Goal: Task Accomplishment & Management: Manage account settings

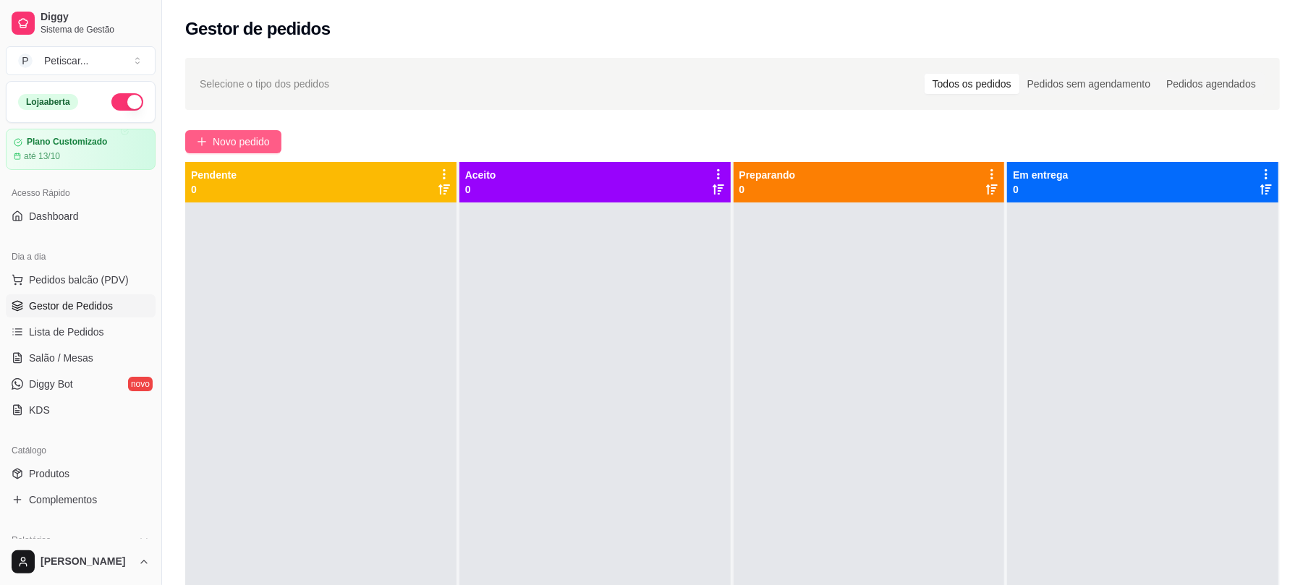
click at [246, 140] on span "Novo pedido" at bounding box center [241, 142] width 57 height 16
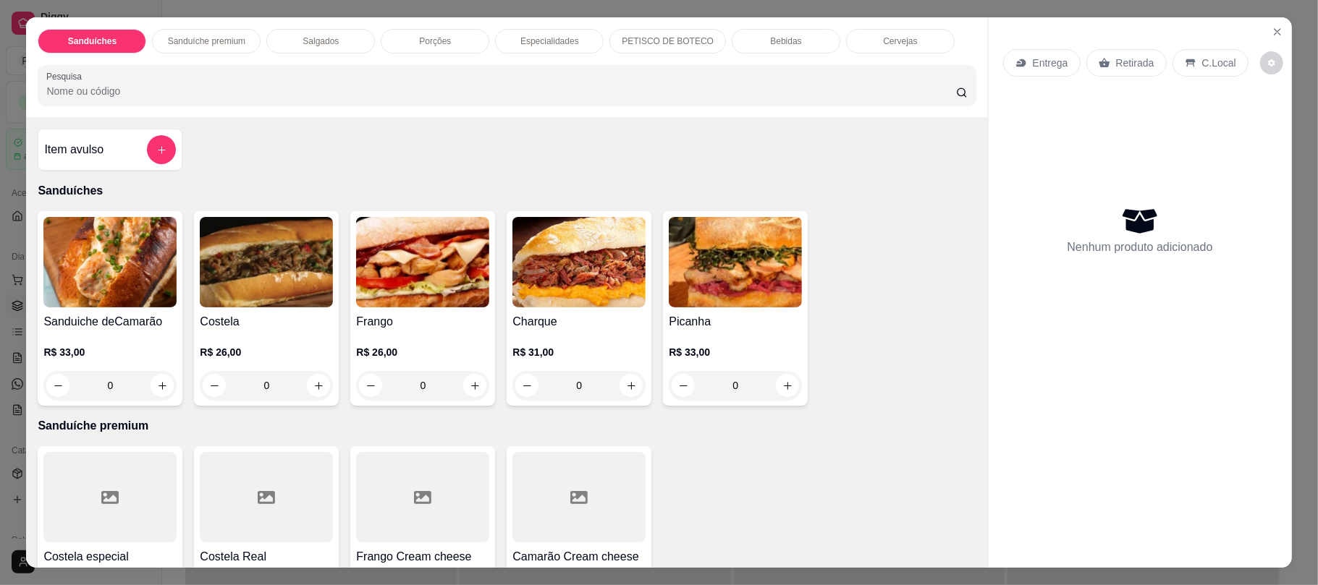
click at [311, 380] on div "0" at bounding box center [266, 385] width 133 height 29
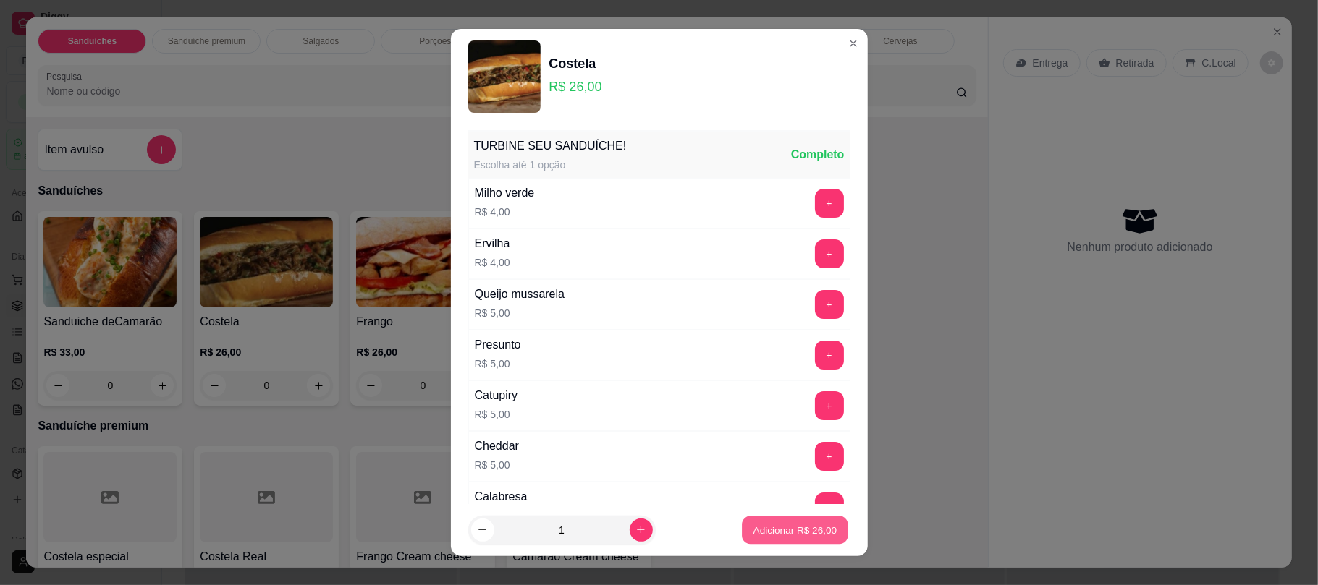
click at [742, 528] on button "Adicionar R$ 26,00" at bounding box center [795, 530] width 106 height 28
type input "1"
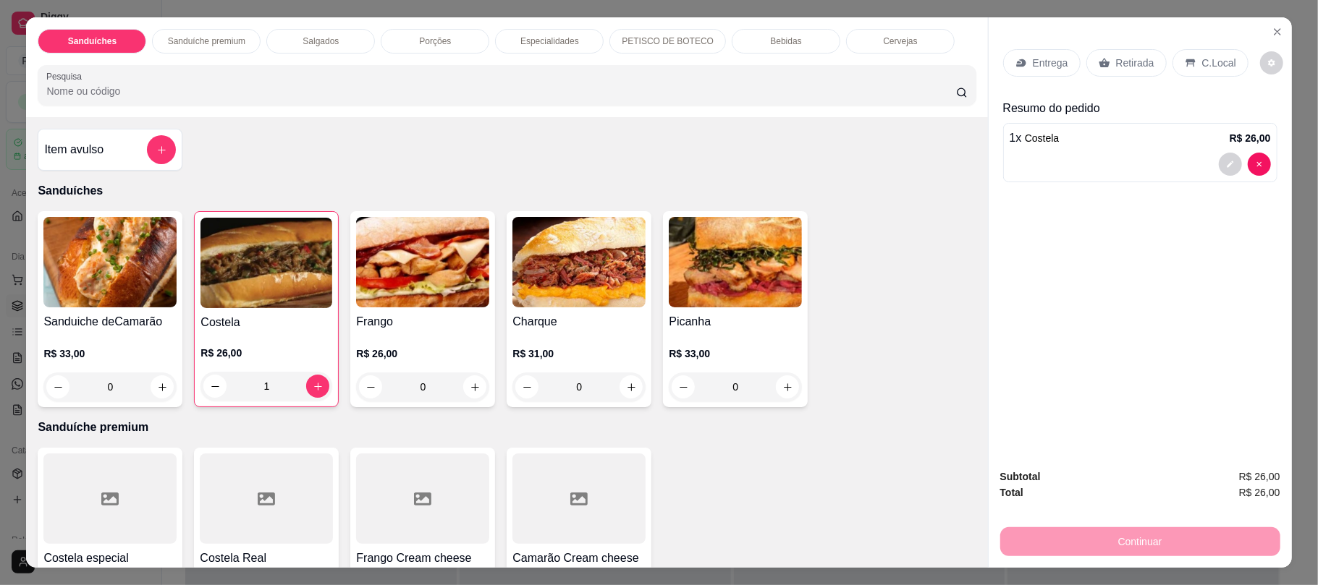
click at [1126, 64] on p "Retirada" at bounding box center [1135, 63] width 38 height 14
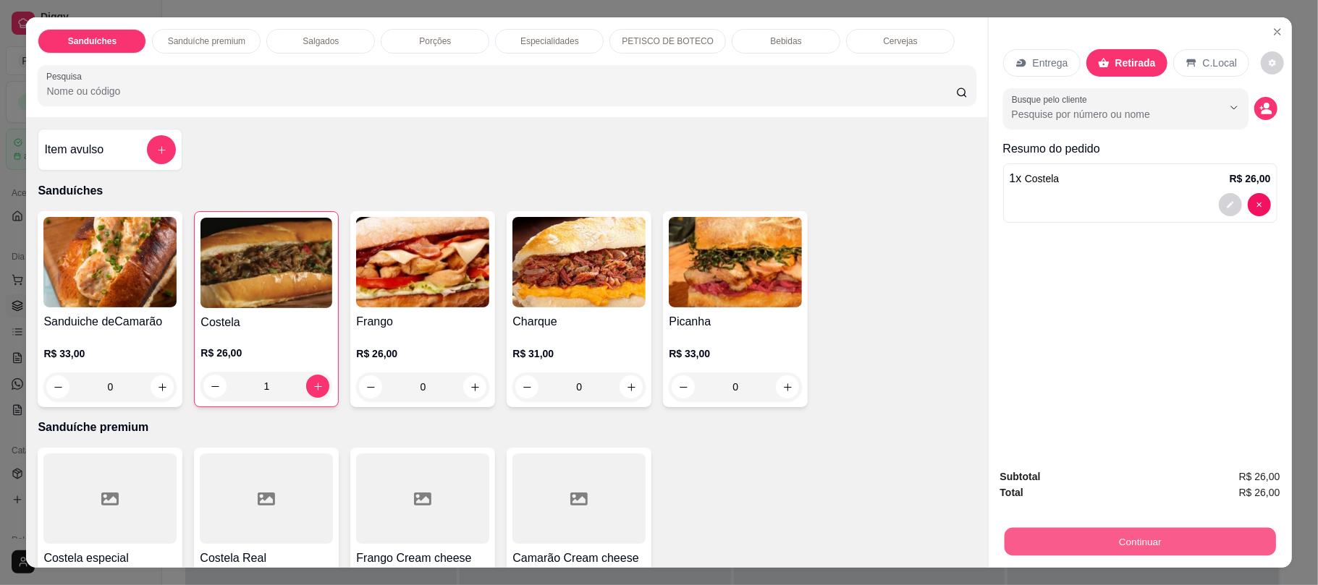
click at [1017, 528] on button "Continuar" at bounding box center [1139, 542] width 271 height 28
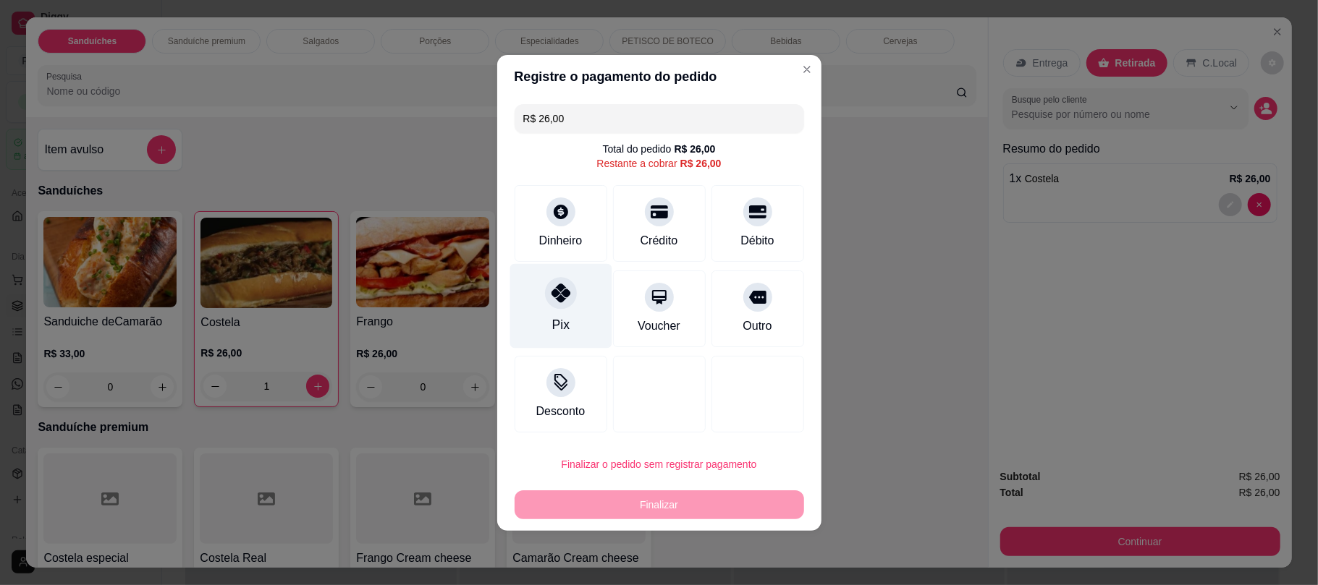
click at [583, 334] on div "Pix" at bounding box center [560, 305] width 102 height 85
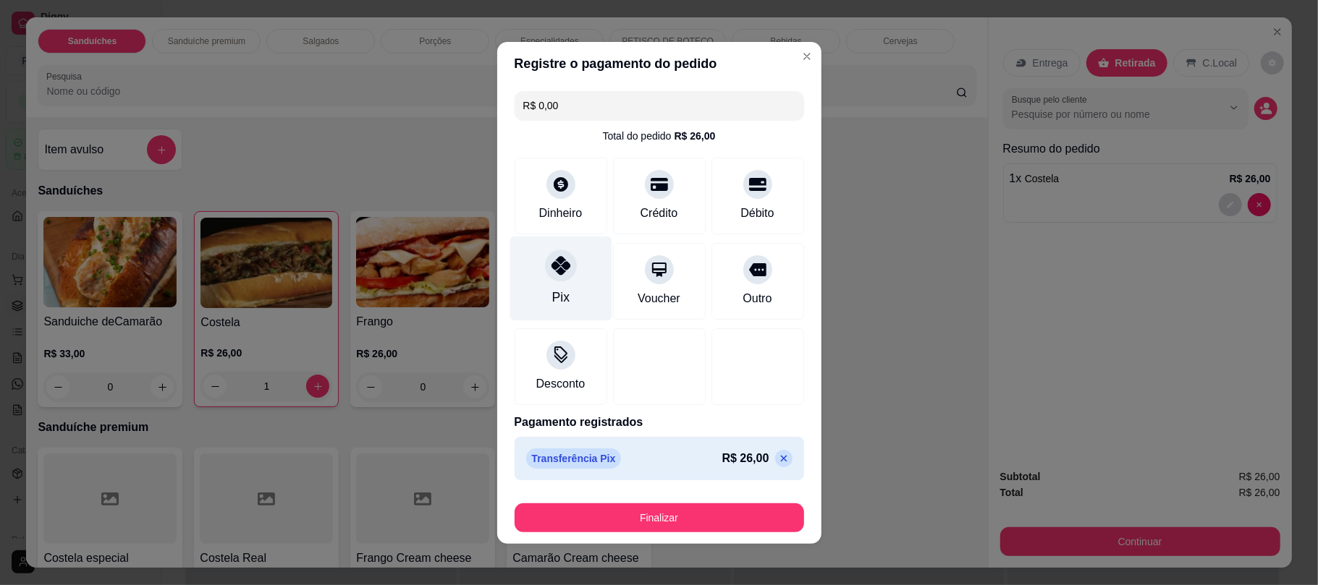
type input "R$ 0,00"
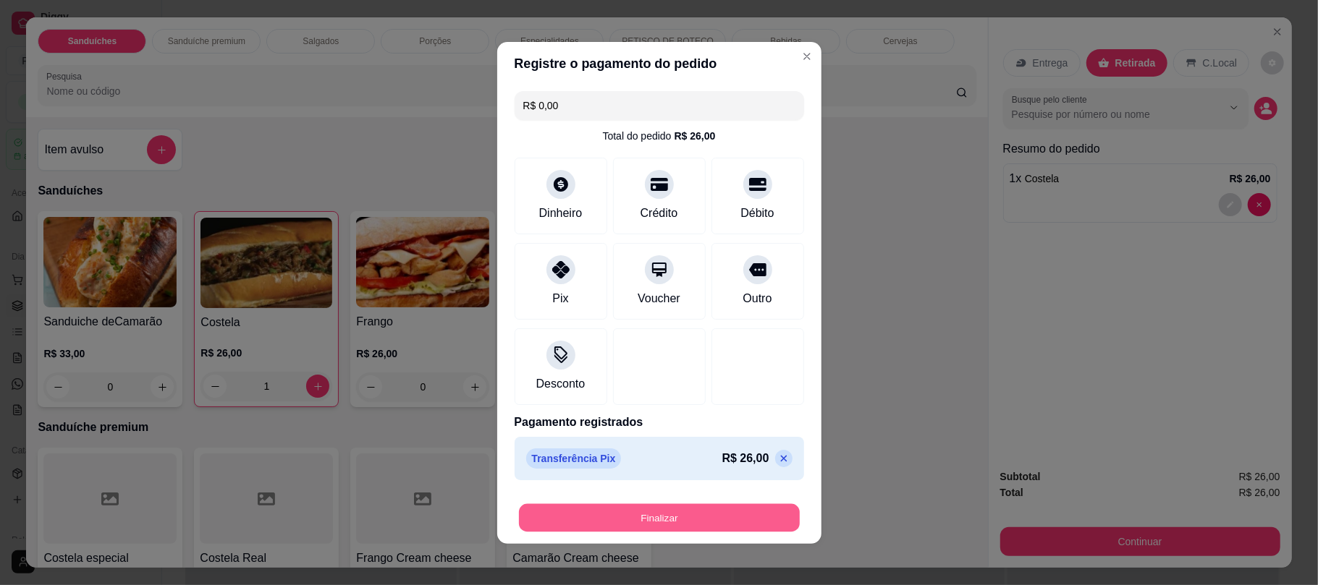
click at [618, 509] on button "Finalizar" at bounding box center [659, 518] width 281 height 28
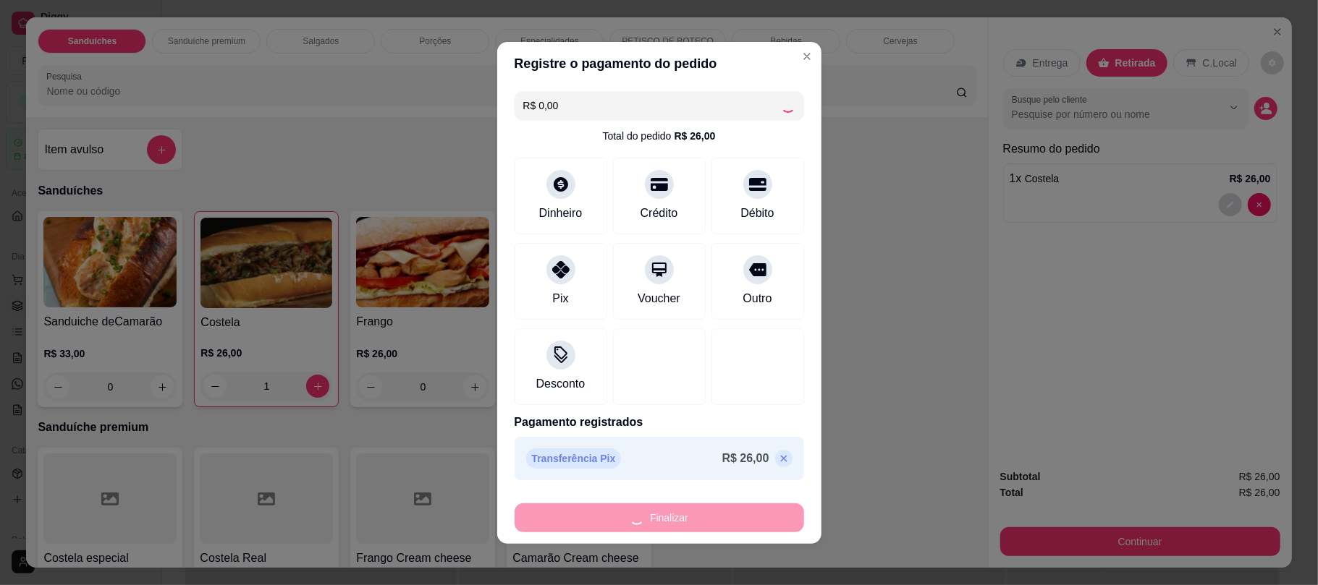
type input "0"
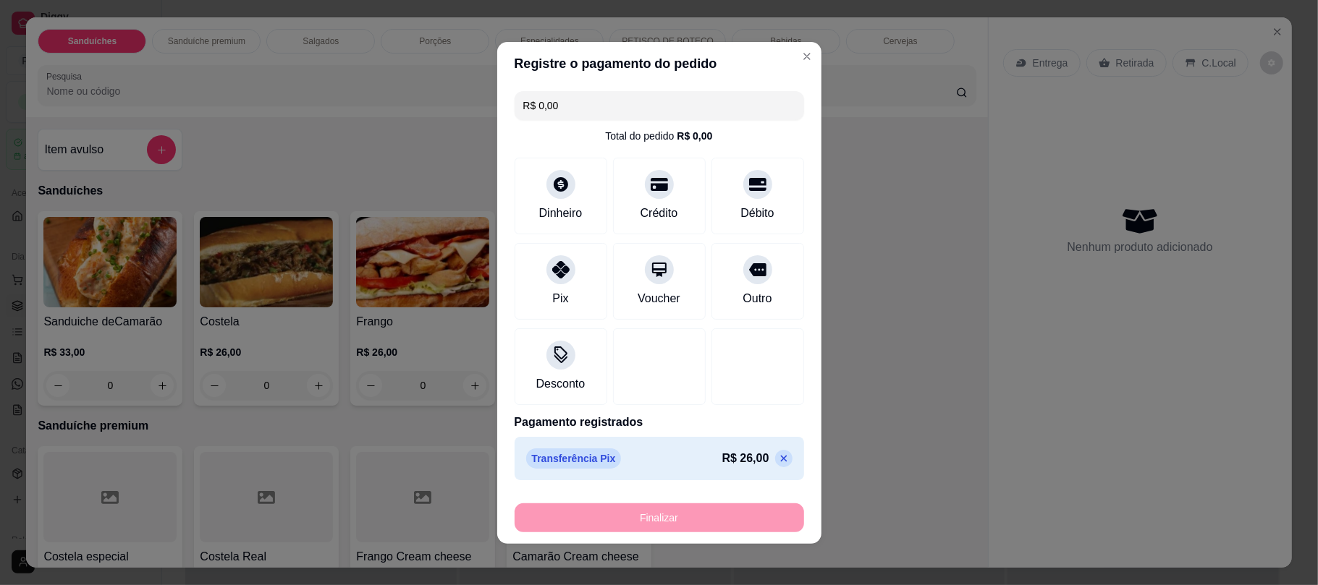
type input "-R$ 26,00"
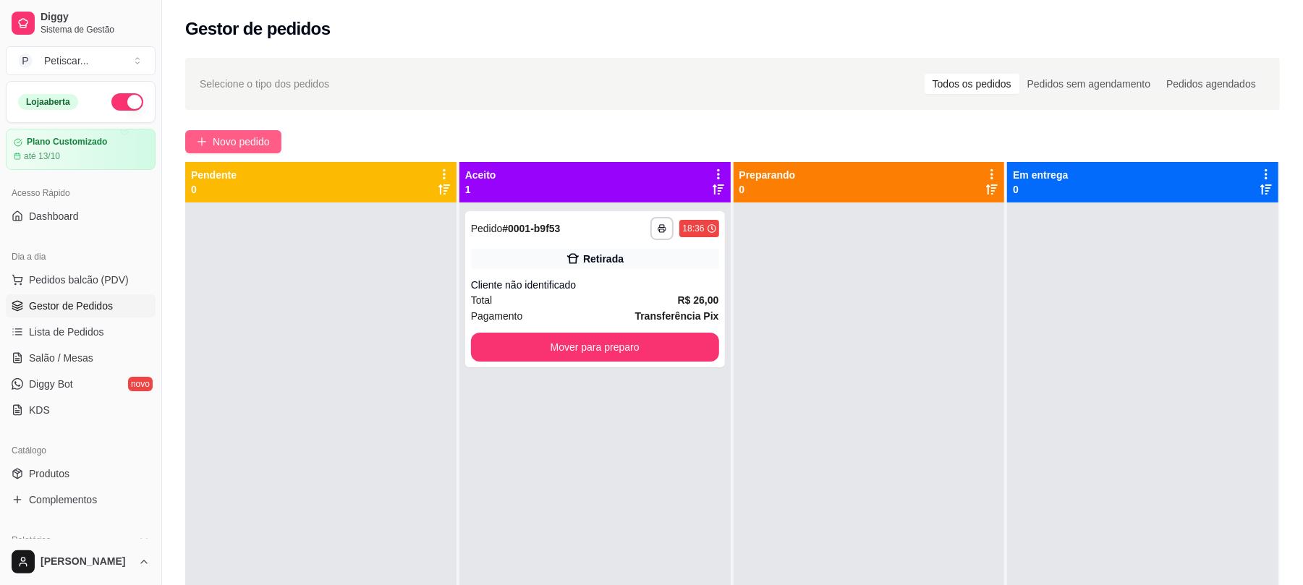
click at [263, 123] on div "**********" at bounding box center [732, 407] width 1141 height 716
click at [253, 134] on span "Novo pedido" at bounding box center [241, 142] width 57 height 16
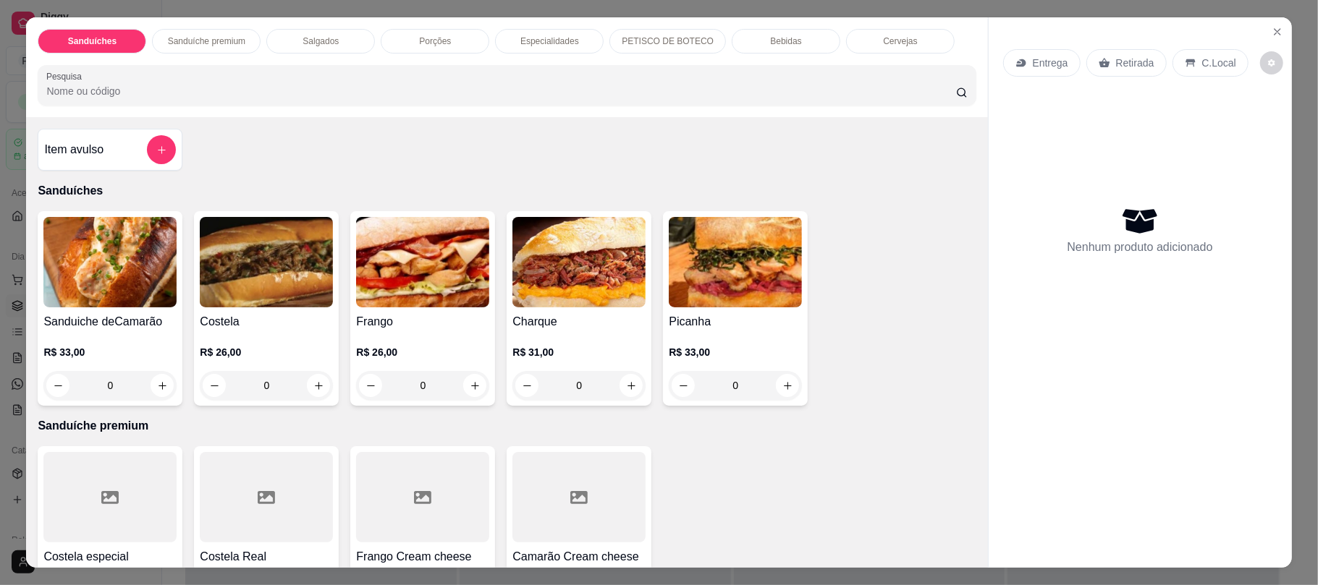
click at [432, 46] on p "Porções" at bounding box center [435, 41] width 32 height 12
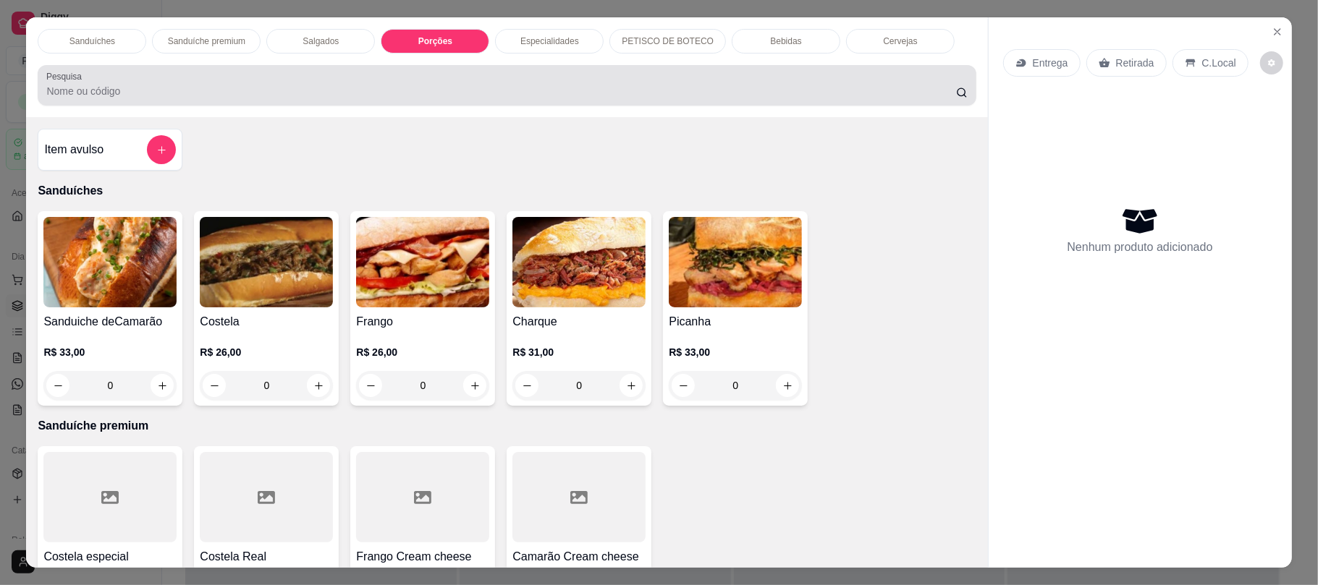
scroll to position [29, 0]
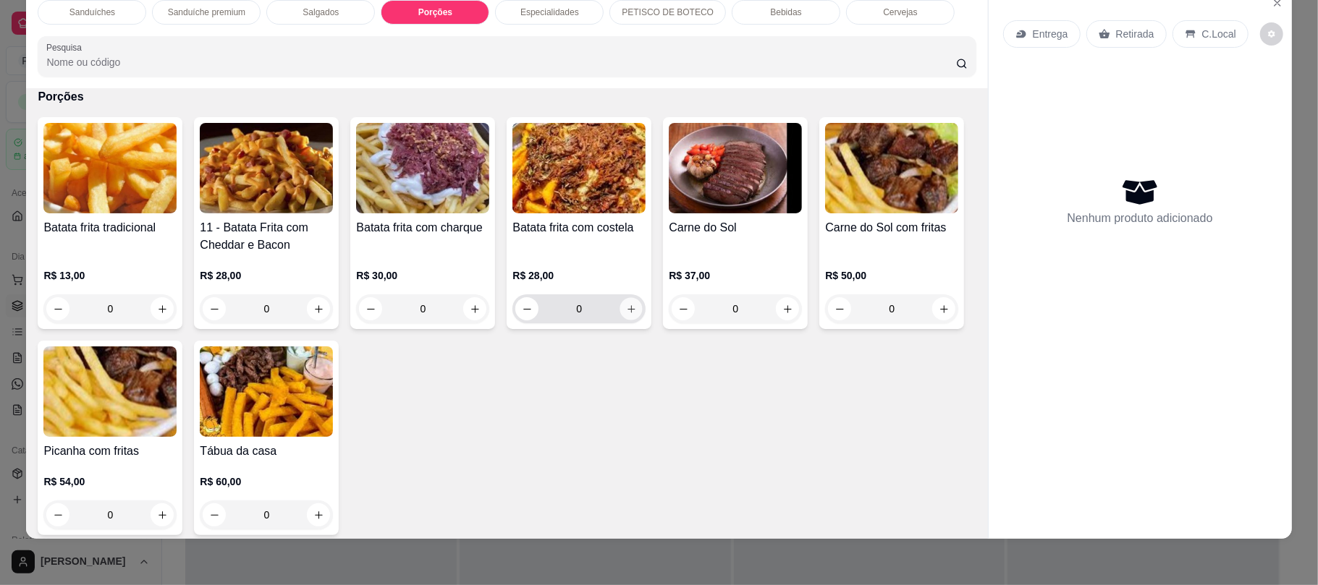
click at [627, 308] on icon "increase-product-quantity" at bounding box center [630, 308] width 7 height 7
type input "1"
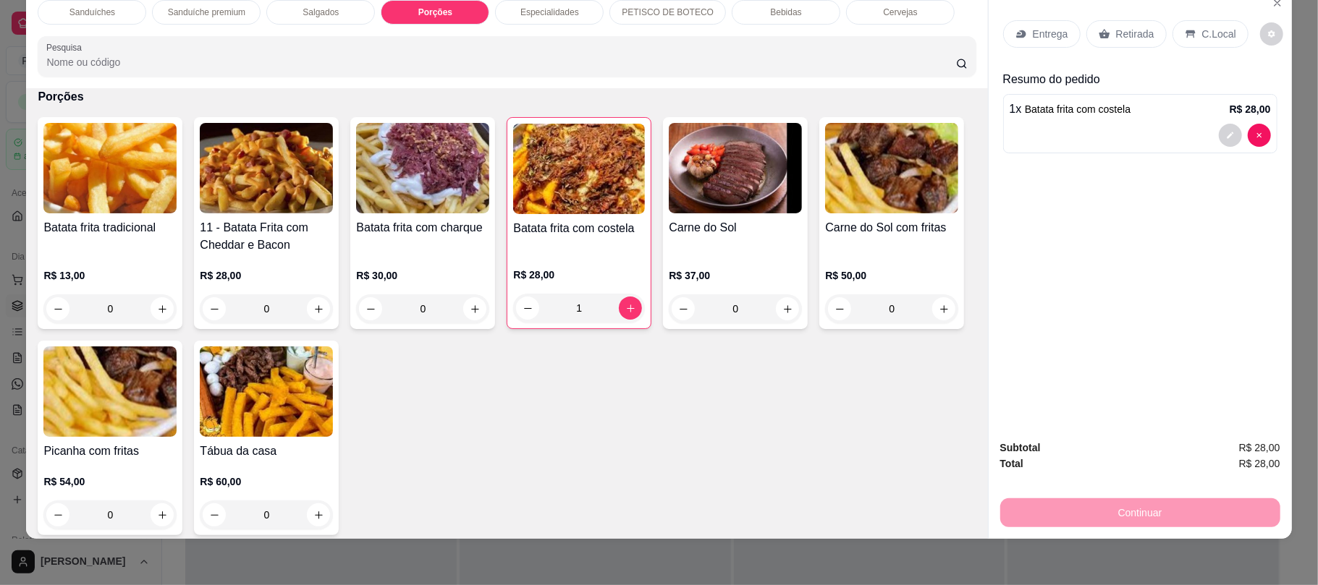
click at [1130, 32] on p "Retirada" at bounding box center [1135, 34] width 38 height 14
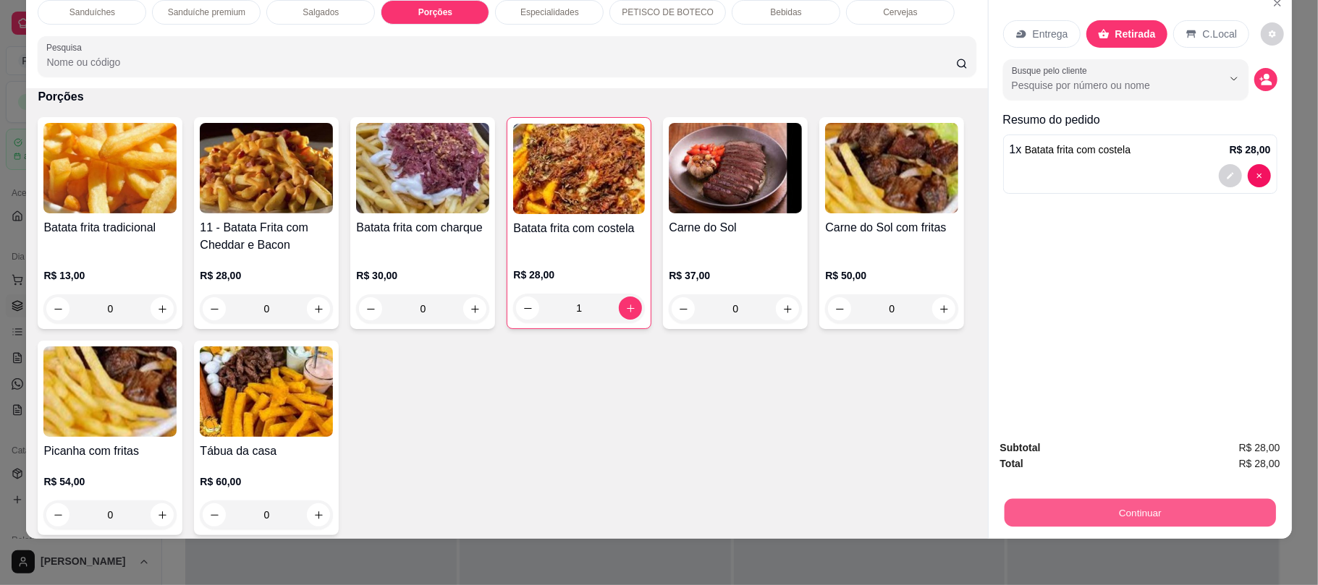
click at [1035, 512] on button "Continuar" at bounding box center [1139, 513] width 271 height 28
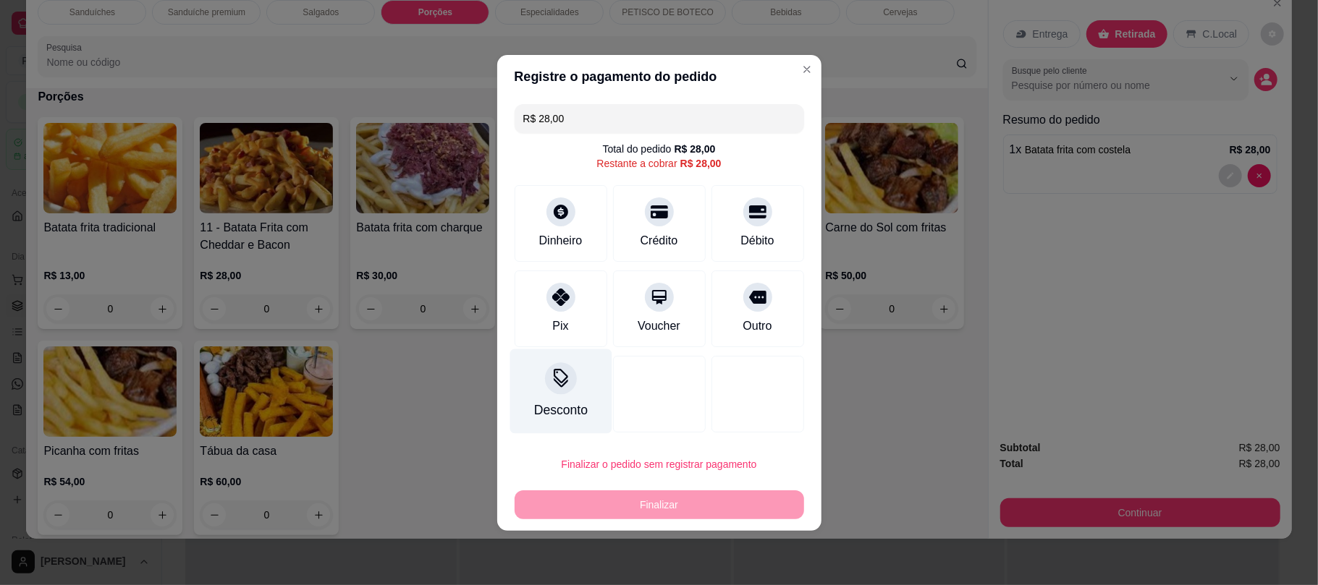
click at [569, 380] on div at bounding box center [561, 379] width 32 height 32
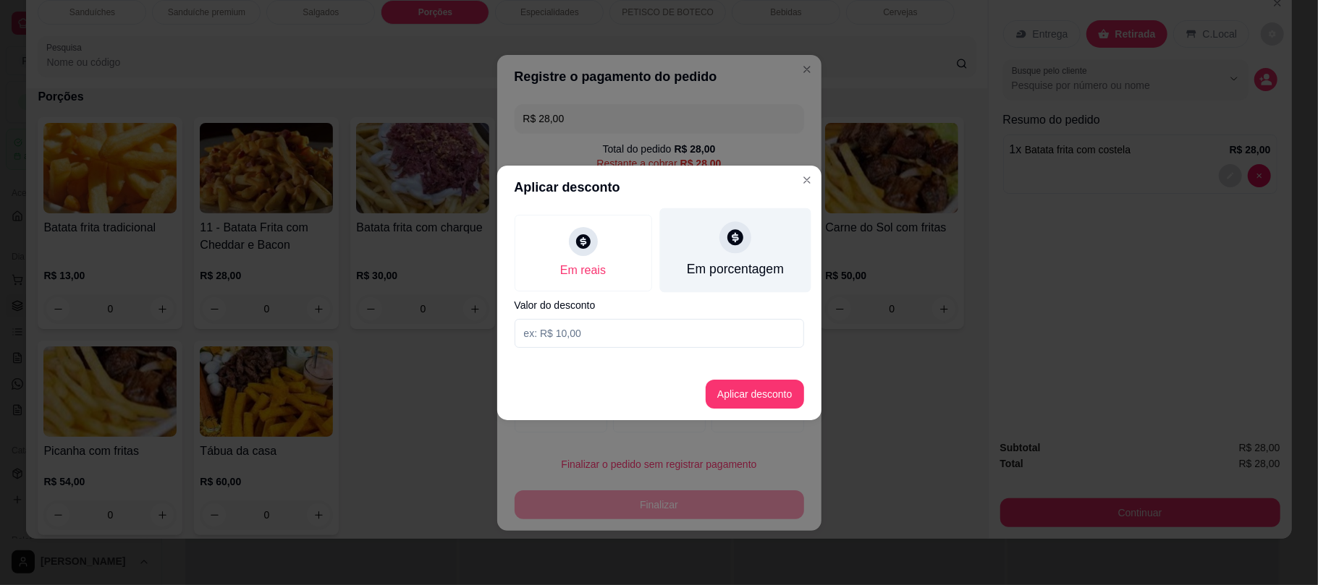
click at [727, 238] on icon at bounding box center [734, 237] width 19 height 19
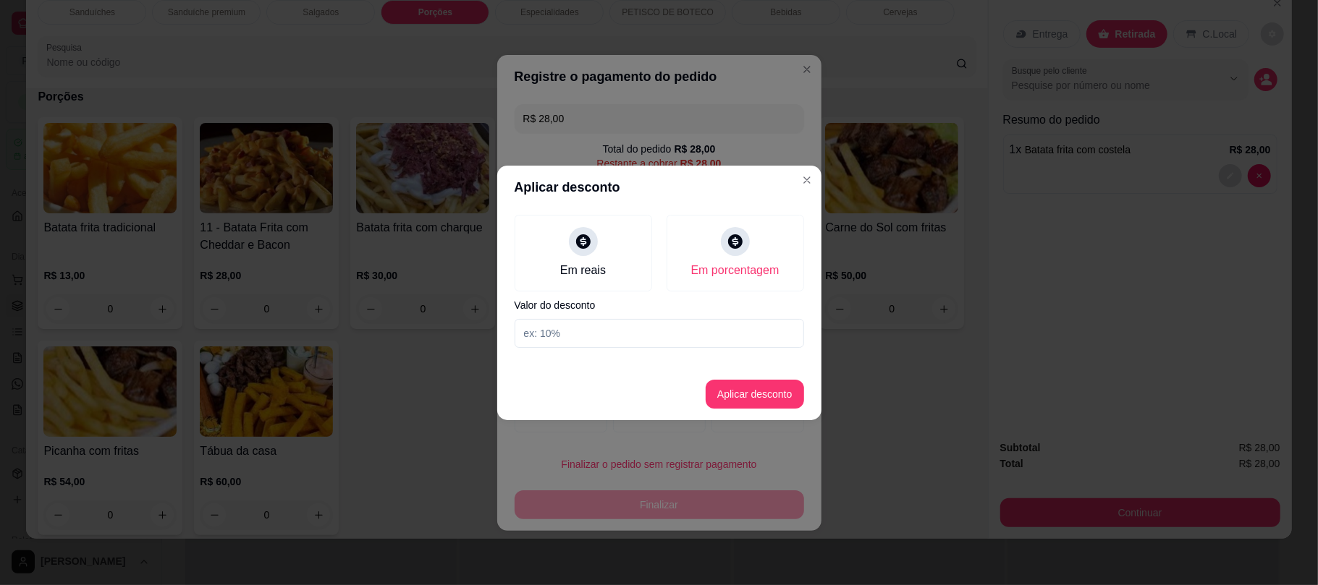
click at [609, 340] on input at bounding box center [658, 333] width 289 height 29
type input "15"
click at [719, 395] on button "Aplicar desconto" at bounding box center [754, 394] width 95 height 28
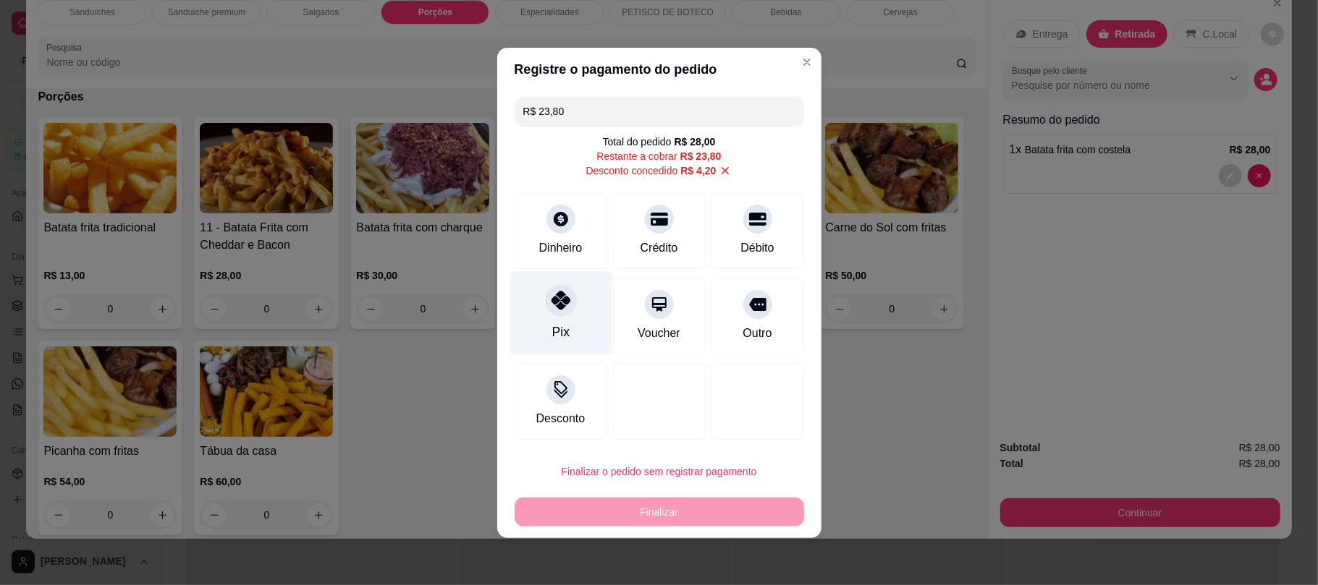
click at [568, 301] on div at bounding box center [561, 300] width 32 height 32
type input "R$ 0,00"
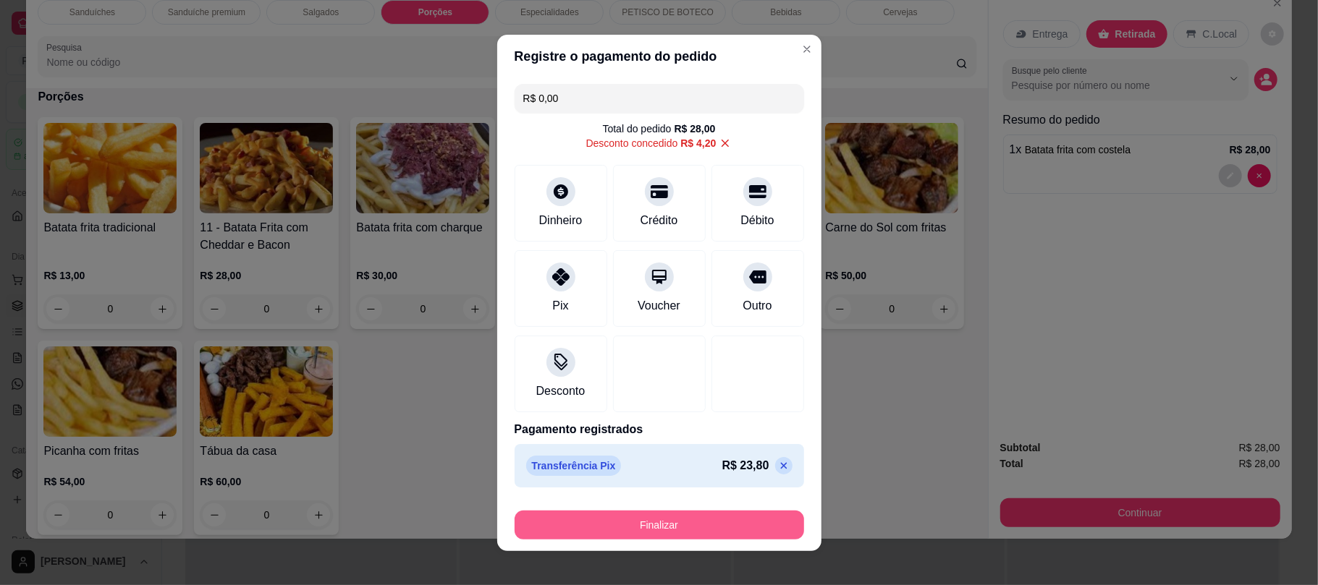
click at [619, 531] on button "Finalizar" at bounding box center [658, 525] width 289 height 29
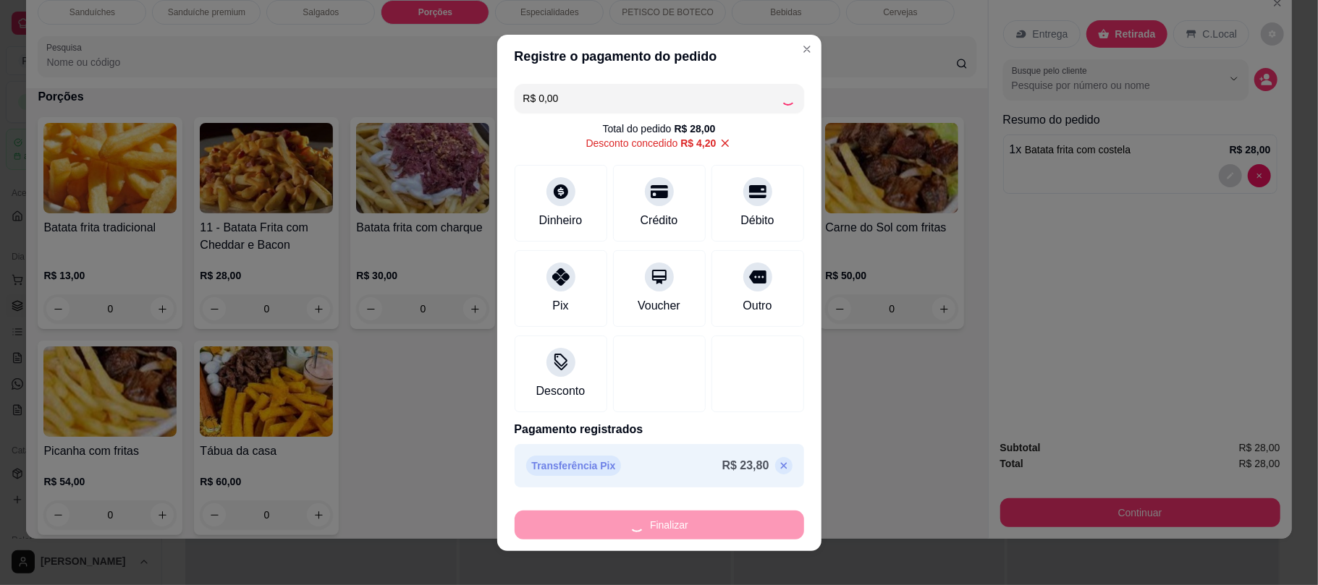
type input "0"
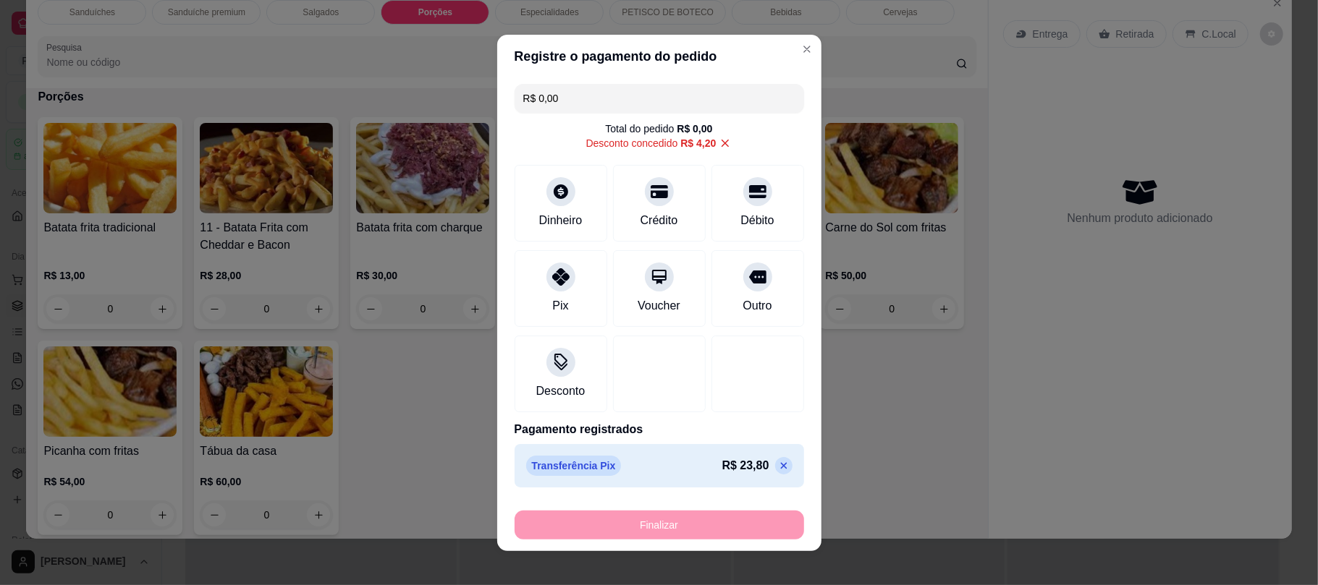
type input "-R$ 28,00"
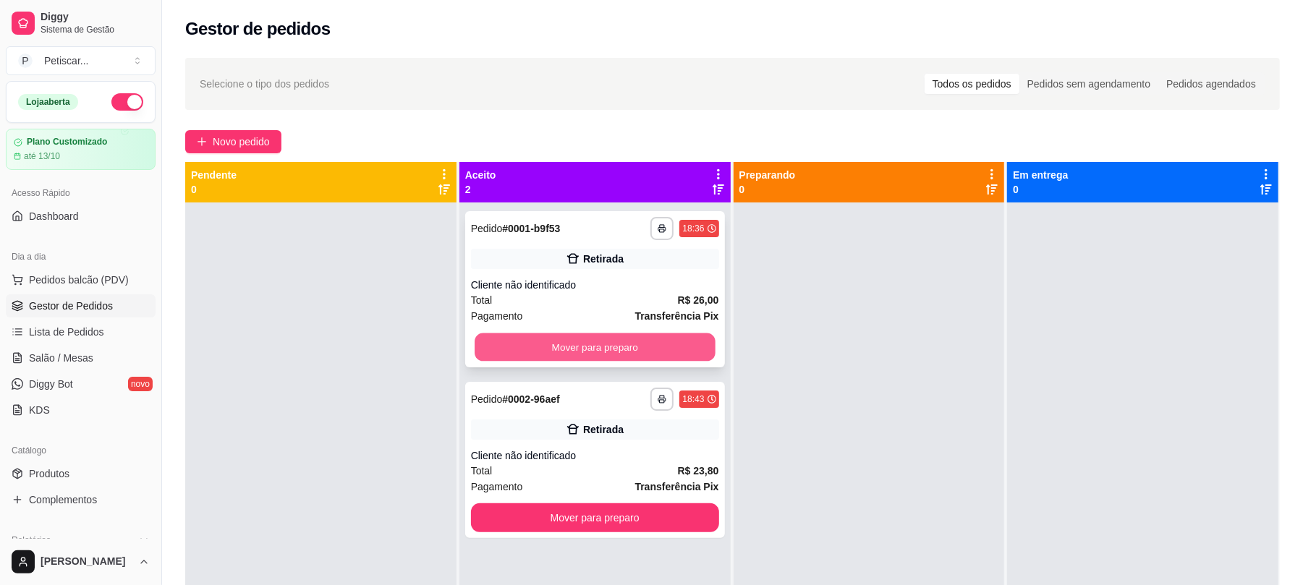
click at [643, 353] on button "Mover para preparo" at bounding box center [595, 348] width 240 height 28
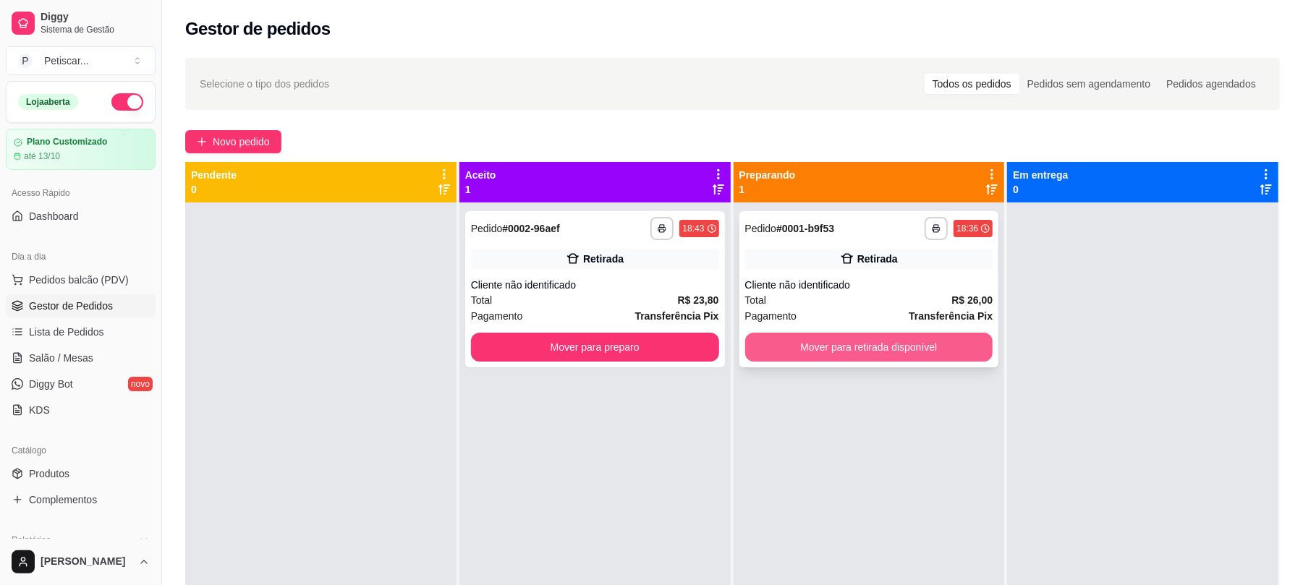
click at [810, 351] on button "Mover para retirada disponível" at bounding box center [869, 347] width 248 height 29
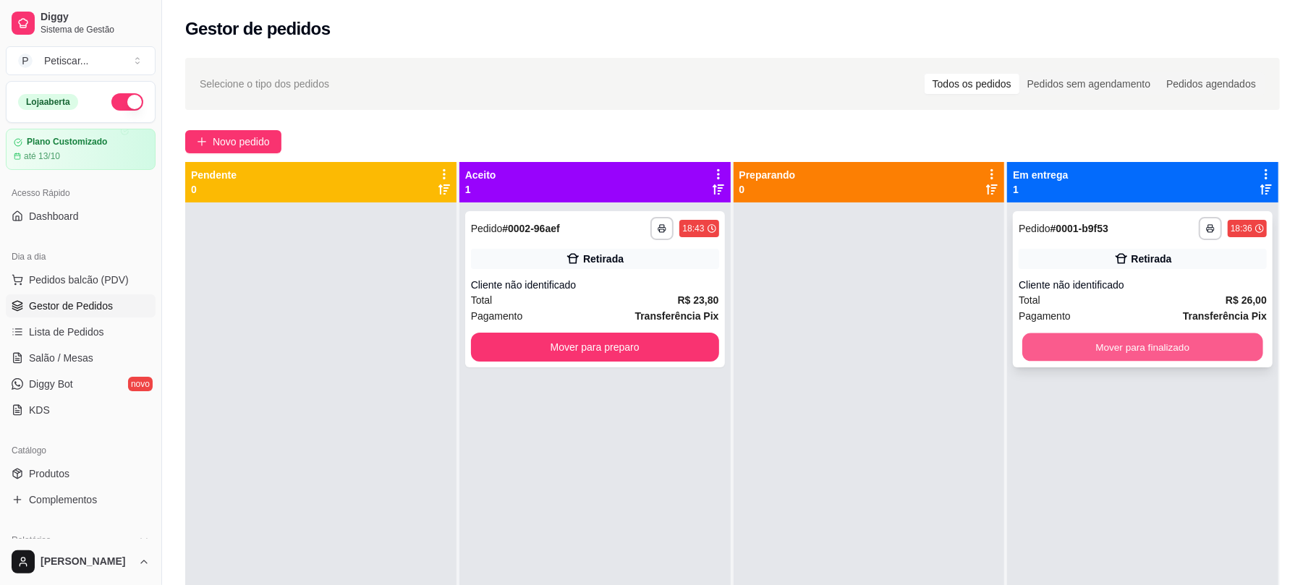
click at [1049, 340] on button "Mover para finalizado" at bounding box center [1142, 348] width 240 height 28
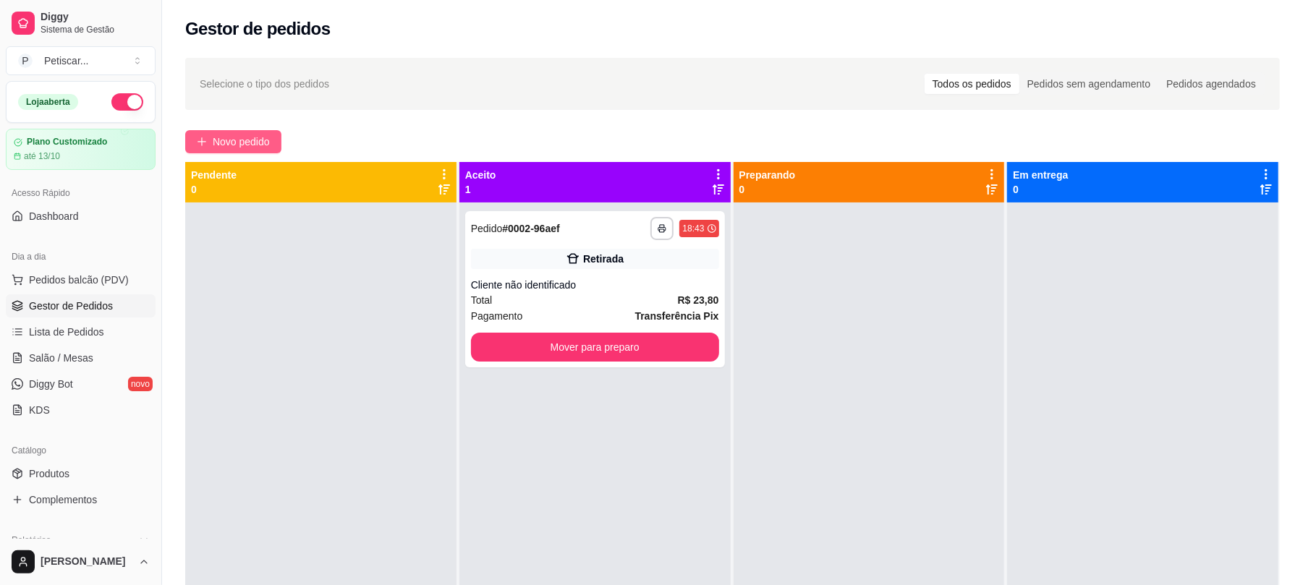
click at [247, 137] on span "Novo pedido" at bounding box center [241, 142] width 57 height 16
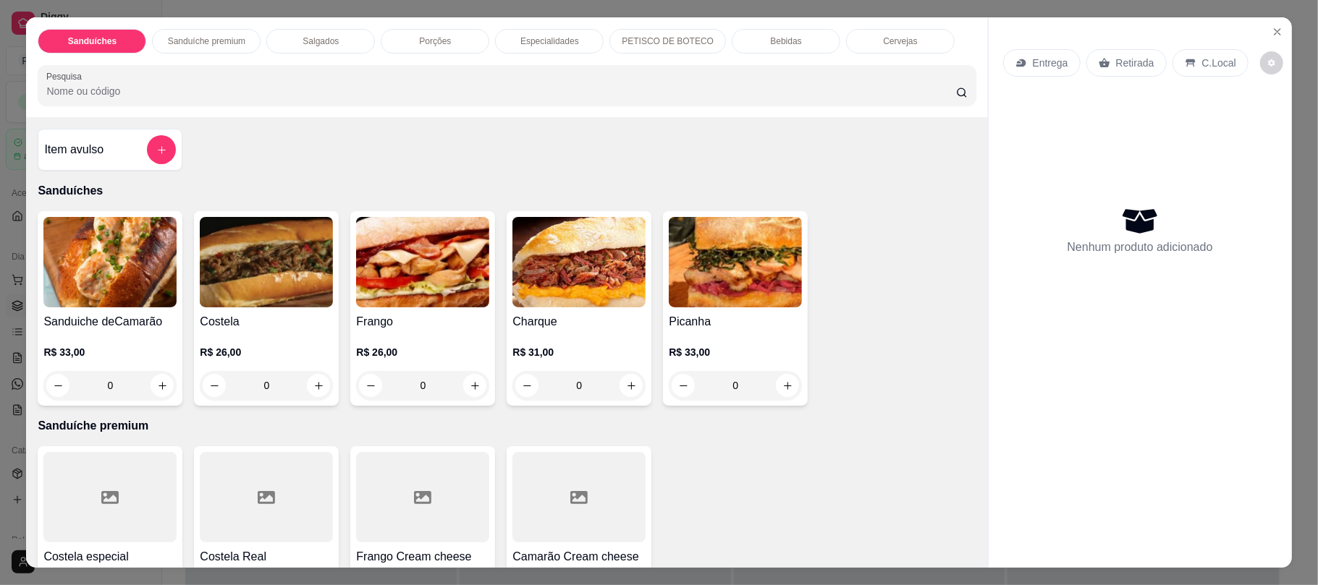
click at [444, 38] on div "Porções" at bounding box center [435, 41] width 109 height 25
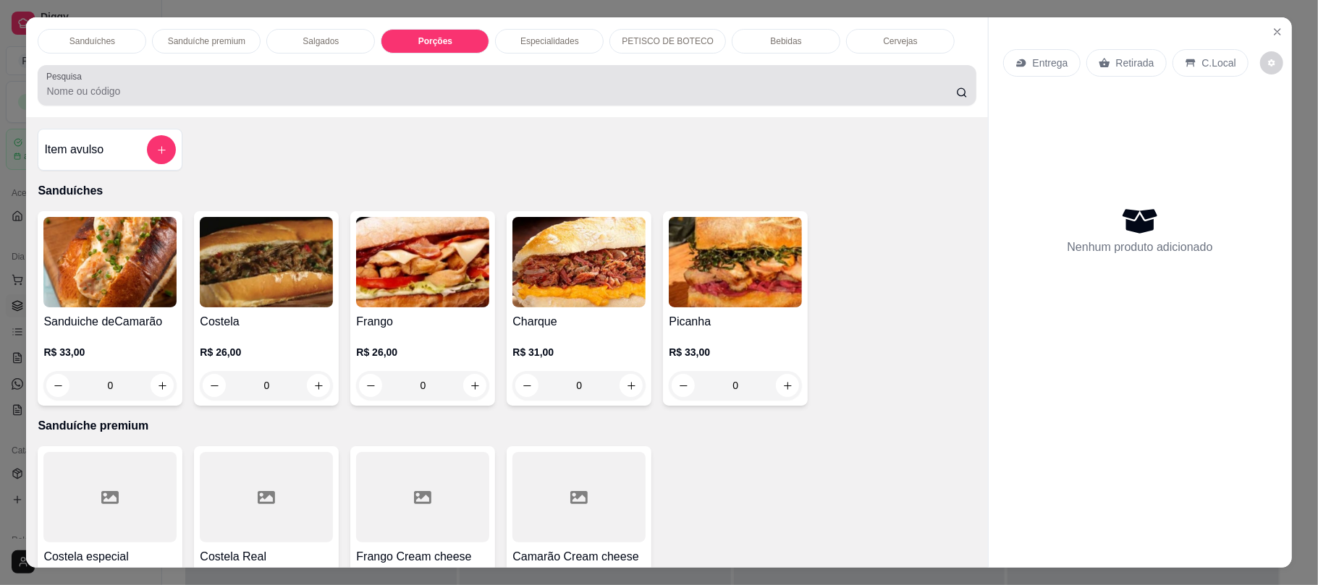
scroll to position [29, 0]
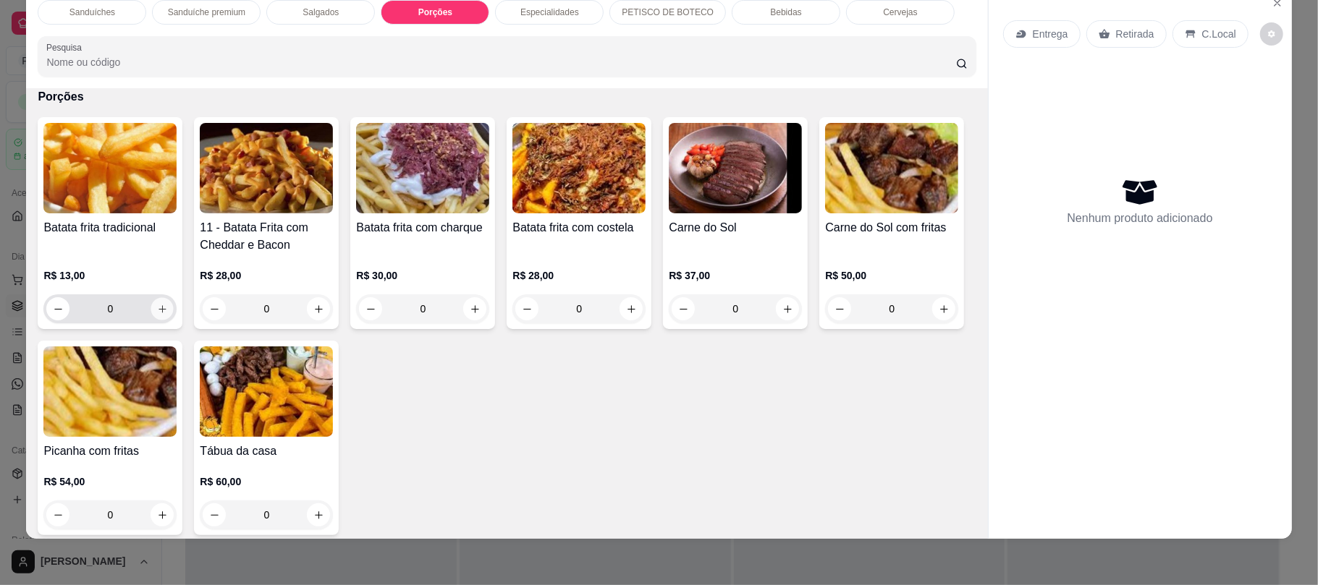
click at [152, 320] on button "increase-product-quantity" at bounding box center [162, 309] width 22 height 22
type input "1"
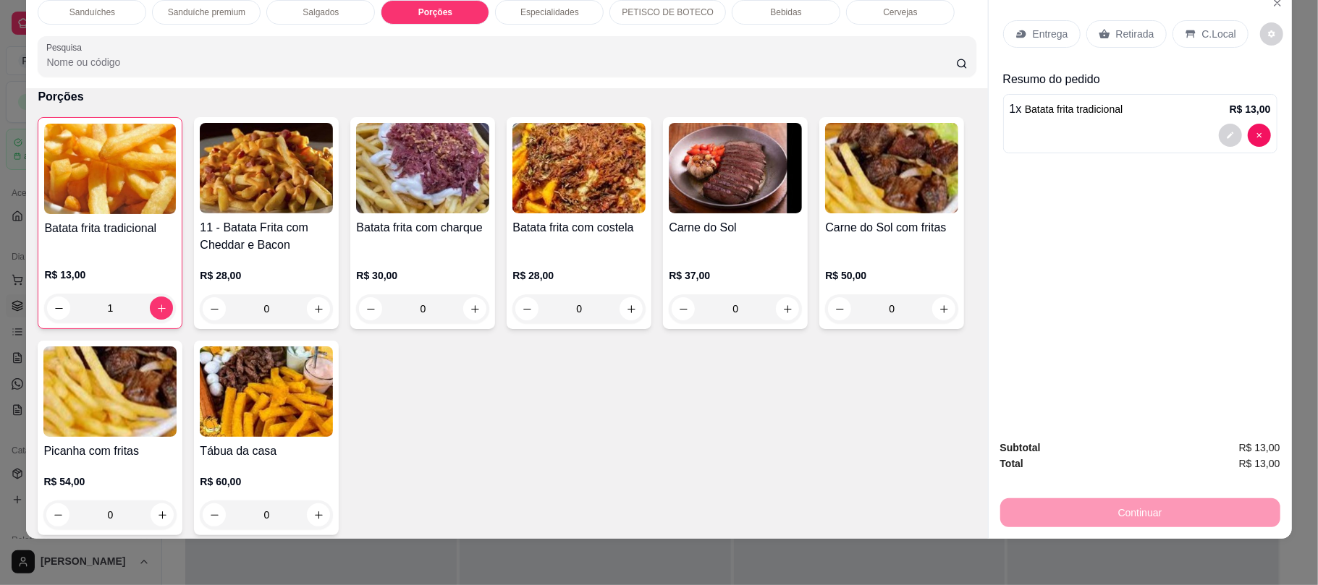
click at [1106, 41] on div "Retirada" at bounding box center [1126, 33] width 80 height 27
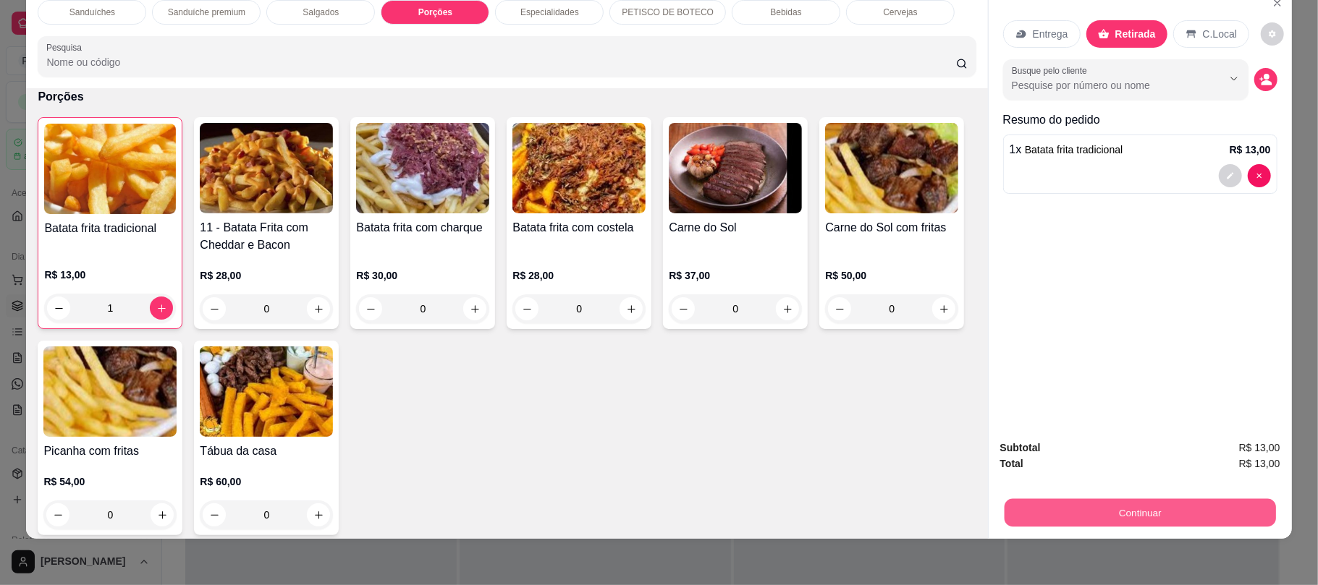
click at [1091, 499] on button "Continuar" at bounding box center [1139, 513] width 271 height 28
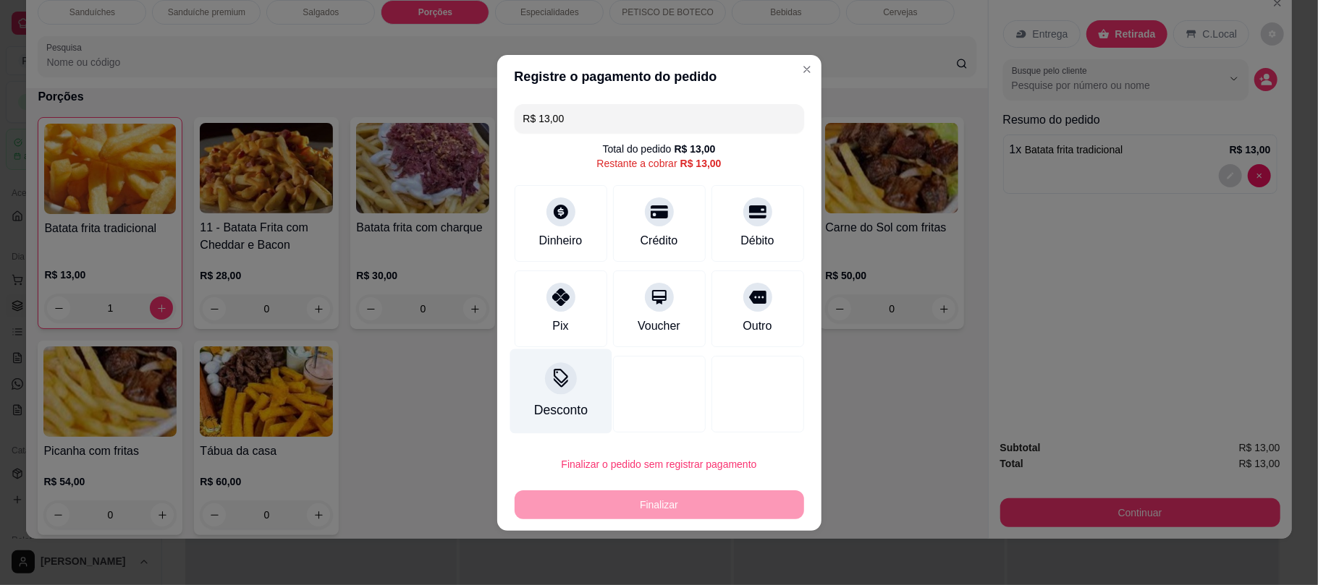
click at [554, 375] on icon at bounding box center [560, 378] width 19 height 19
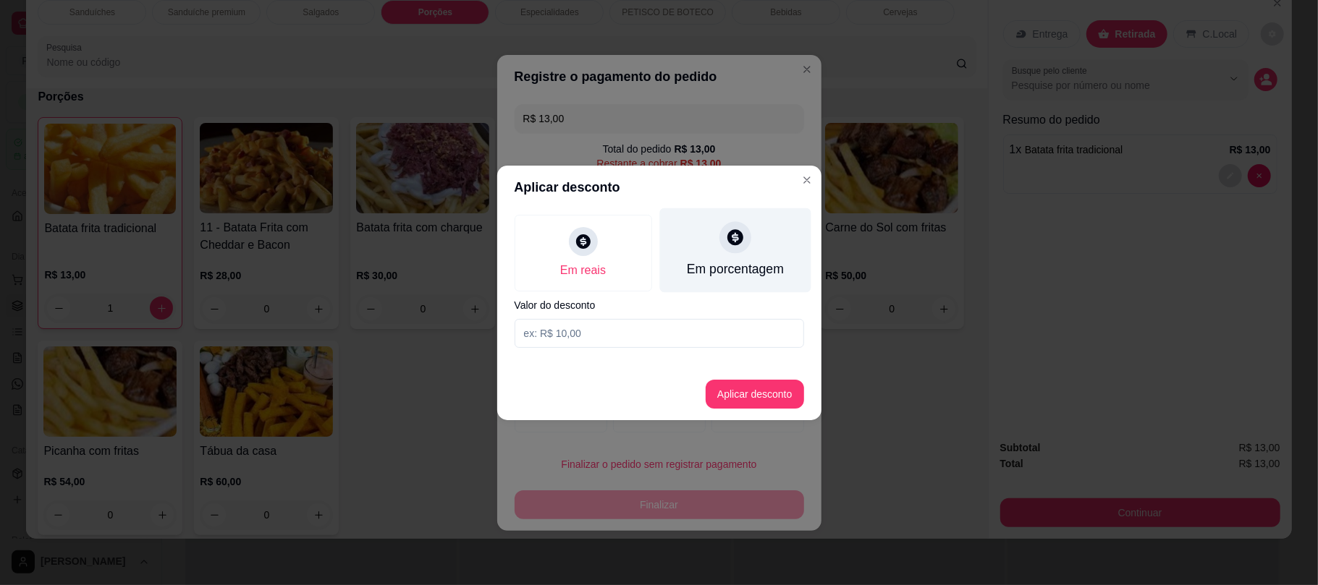
click at [698, 247] on div "Em porcentagem" at bounding box center [734, 250] width 151 height 85
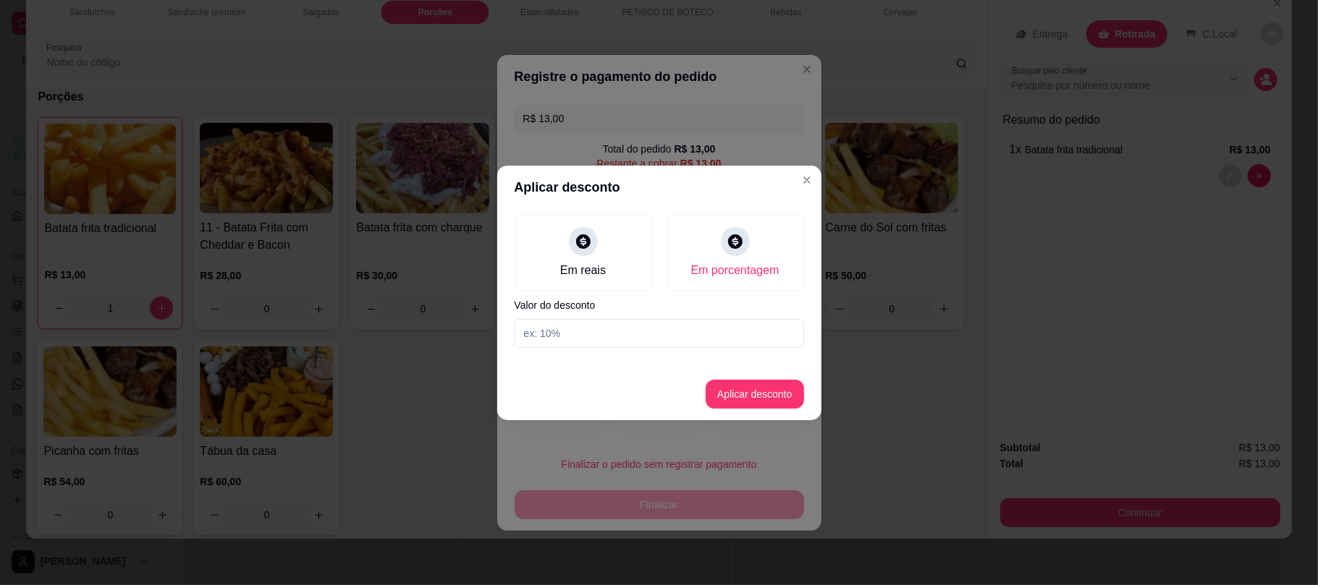
click at [603, 336] on input at bounding box center [658, 333] width 289 height 29
type input "15"
click at [731, 401] on button "Aplicar desconto" at bounding box center [754, 394] width 95 height 28
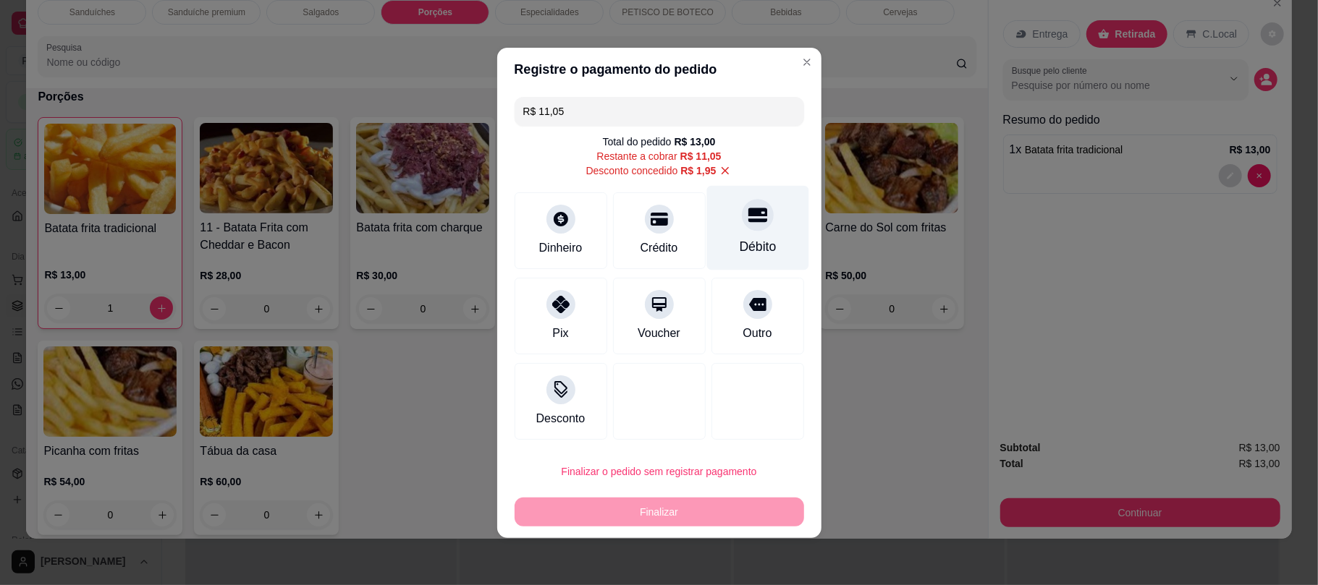
click at [739, 244] on div "Débito" at bounding box center [757, 246] width 37 height 19
type input "R$ 0,00"
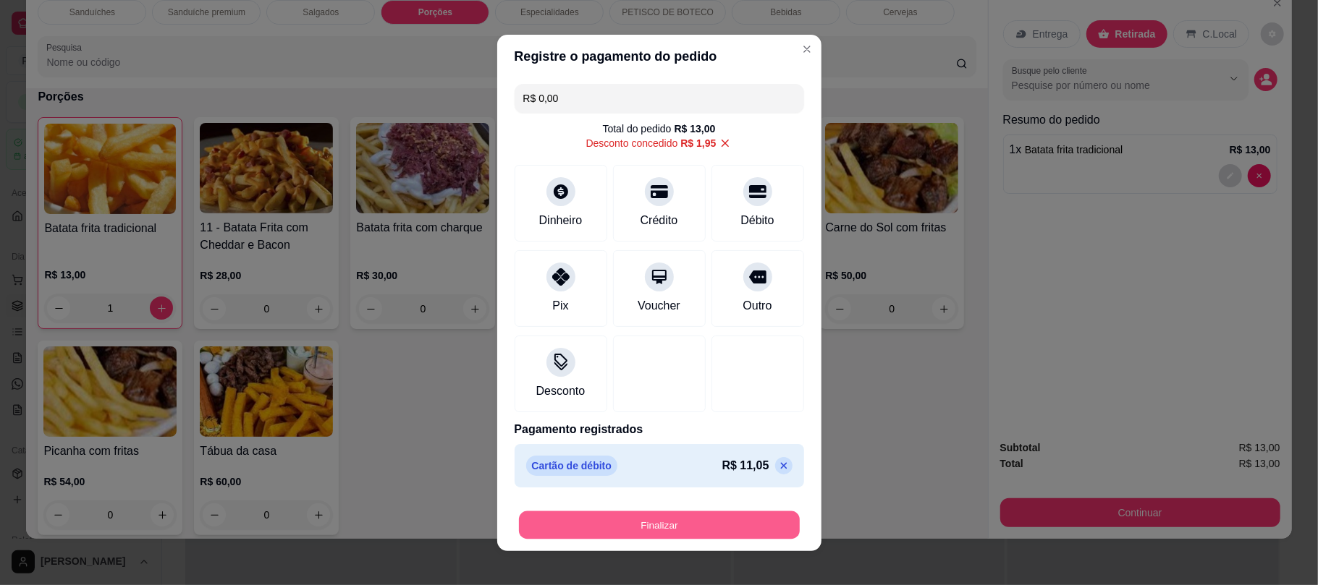
click at [699, 530] on button "Finalizar" at bounding box center [659, 525] width 281 height 28
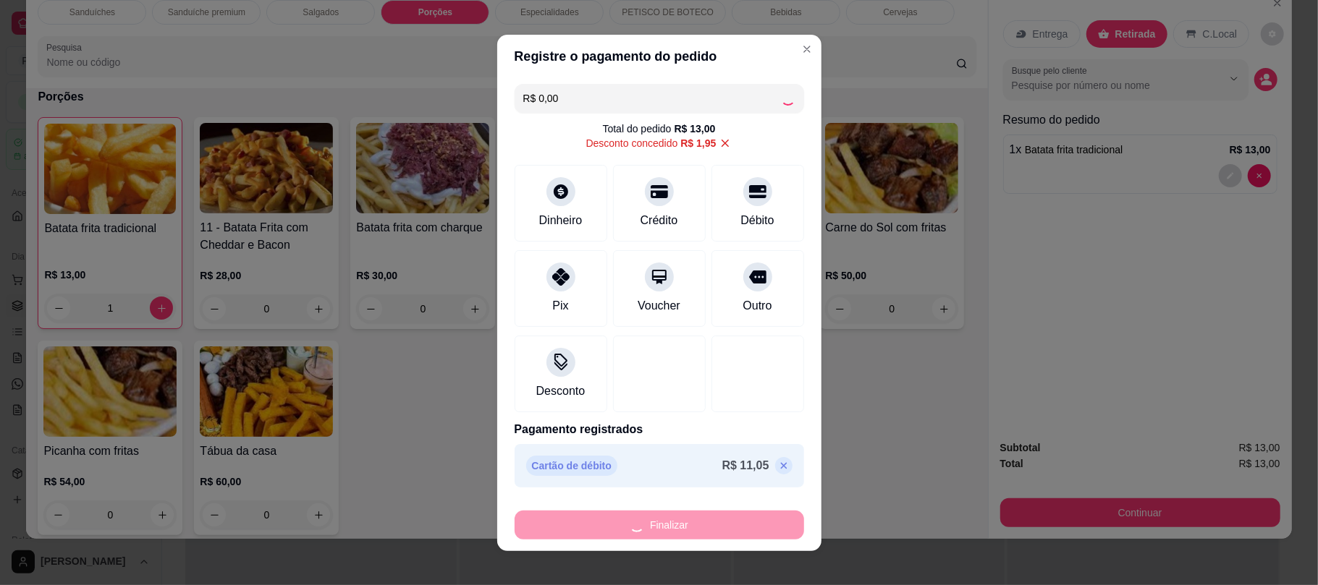
type input "0"
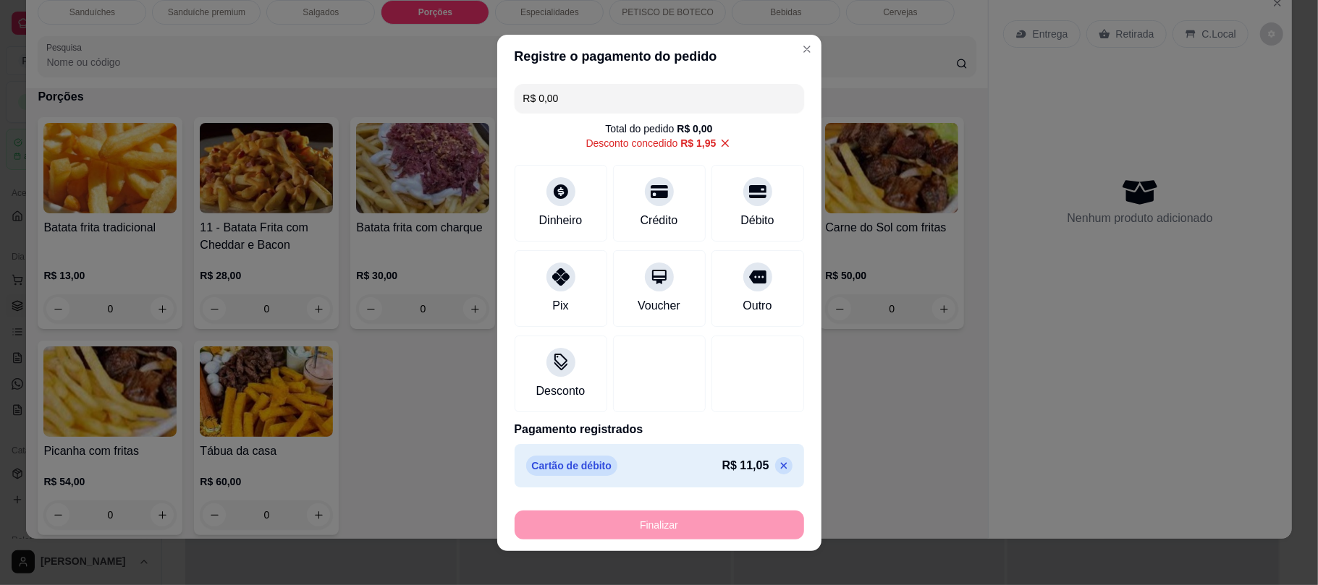
type input "-R$ 13,00"
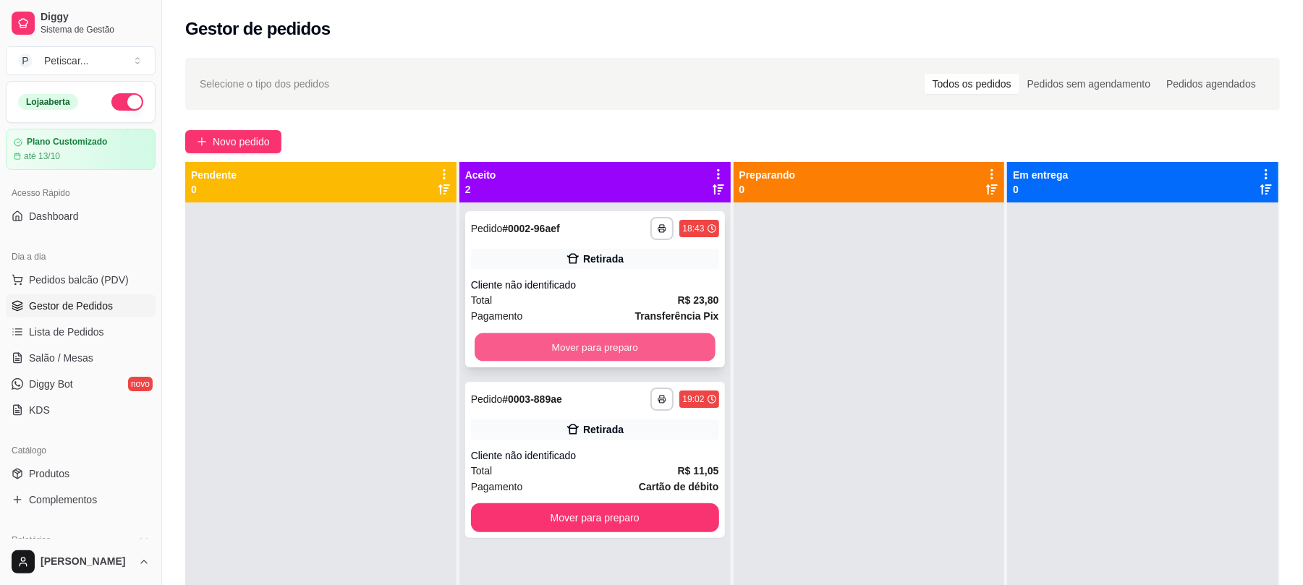
click at [576, 334] on button "Mover para preparo" at bounding box center [595, 348] width 240 height 28
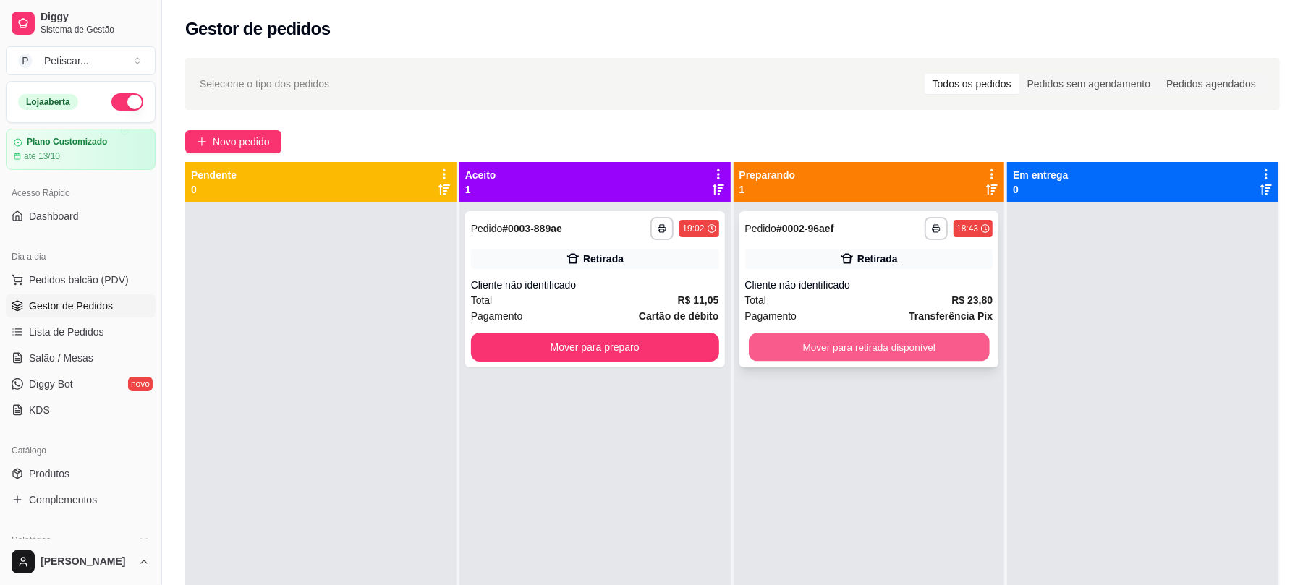
click at [822, 357] on button "Mover para retirada disponível" at bounding box center [869, 348] width 240 height 28
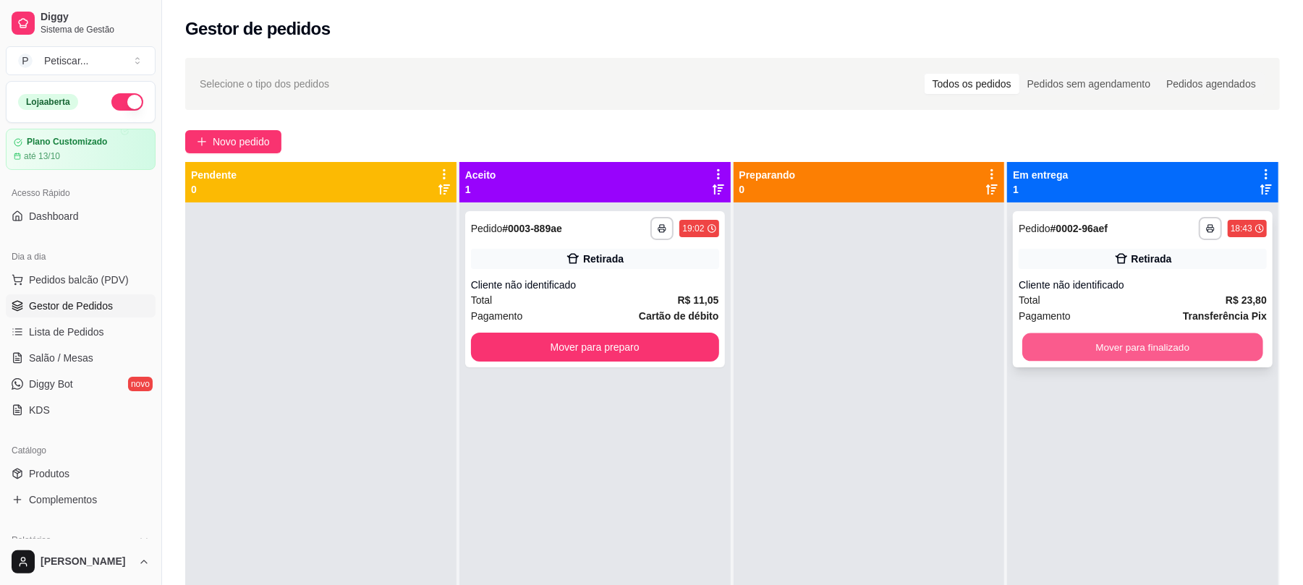
click at [1042, 342] on button "Mover para finalizado" at bounding box center [1142, 348] width 240 height 28
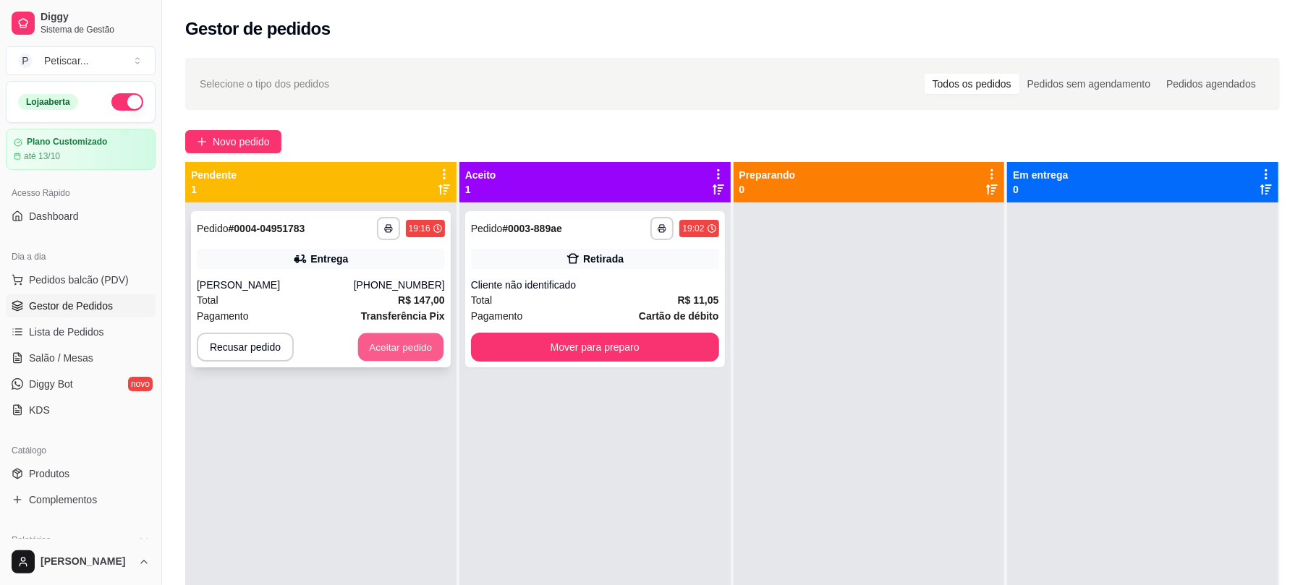
click at [391, 359] on button "Aceitar pedido" at bounding box center [400, 348] width 85 height 28
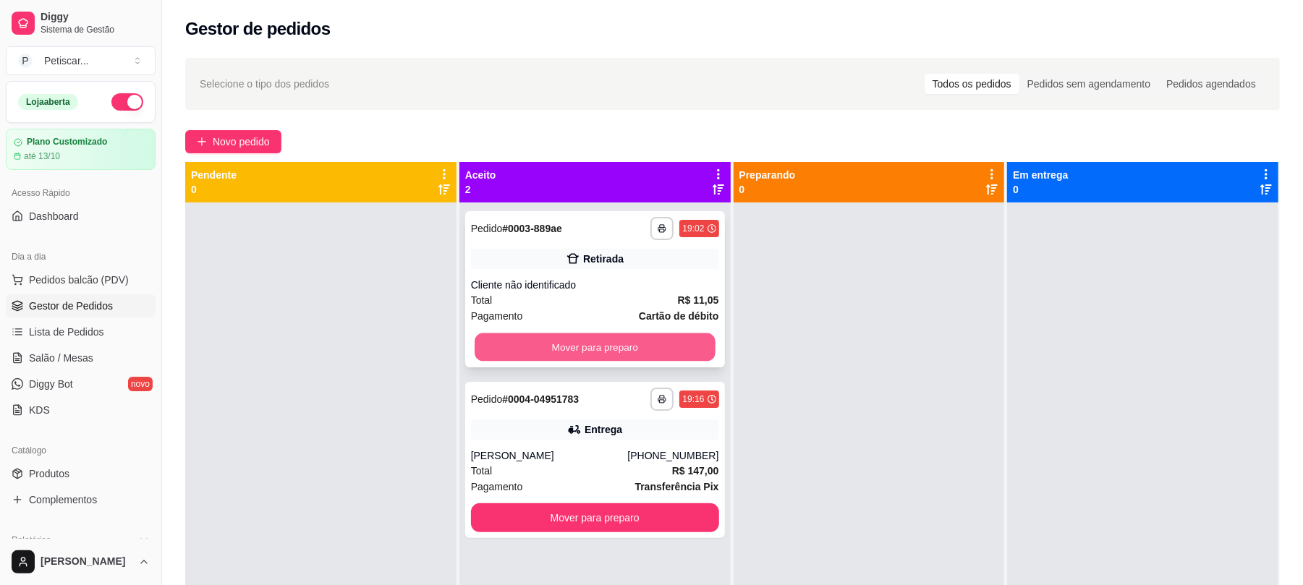
click at [482, 345] on button "Mover para preparo" at bounding box center [595, 348] width 240 height 28
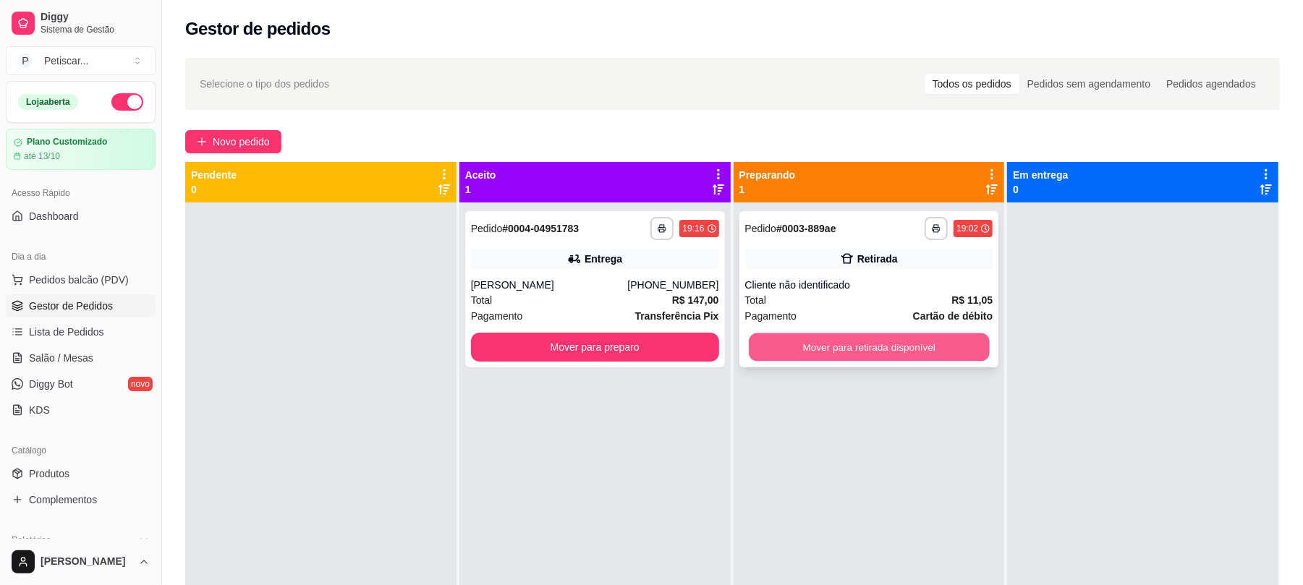
click at [909, 347] on button "Mover para retirada disponível" at bounding box center [869, 348] width 240 height 28
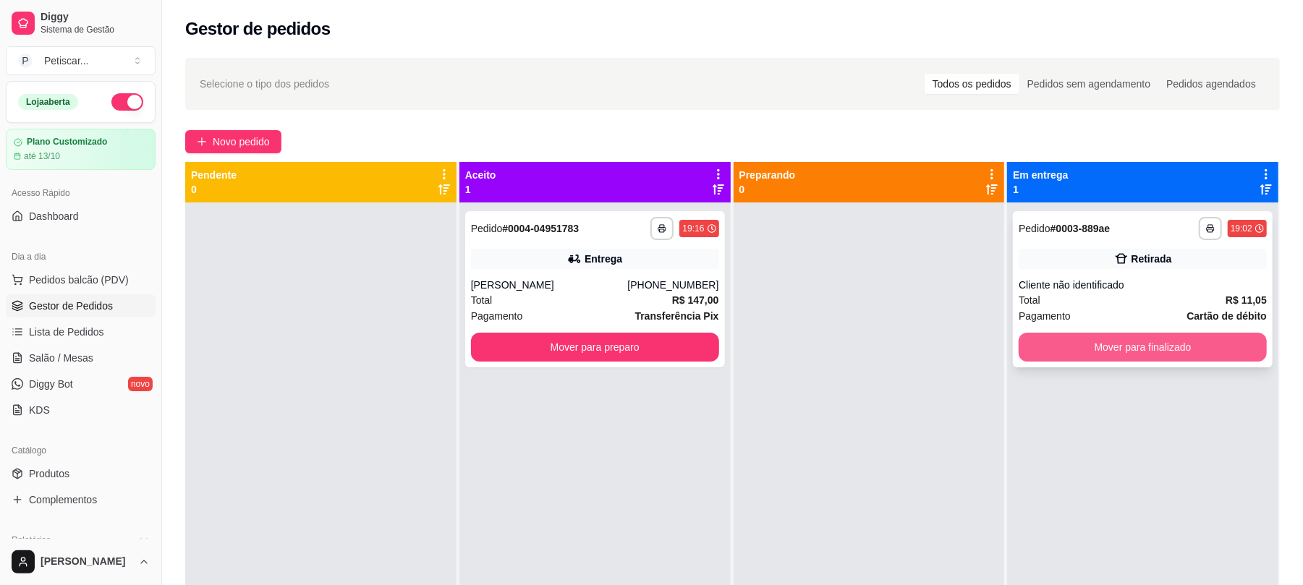
click at [1045, 350] on button "Mover para finalizado" at bounding box center [1143, 347] width 248 height 29
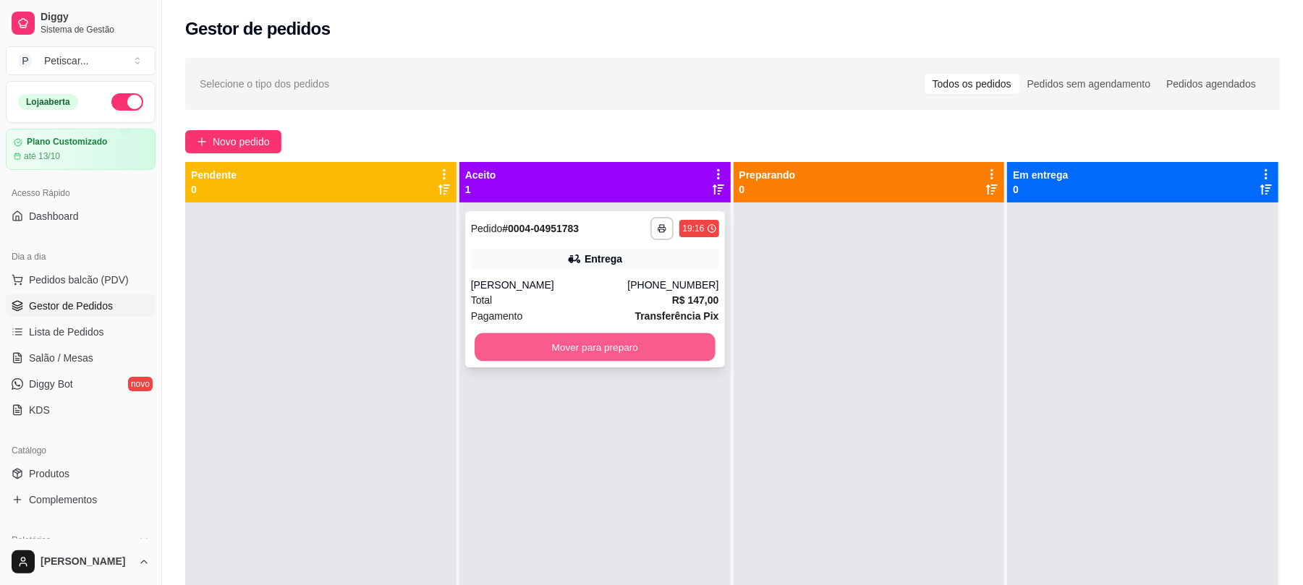
click at [621, 348] on button "Mover para preparo" at bounding box center [595, 348] width 240 height 28
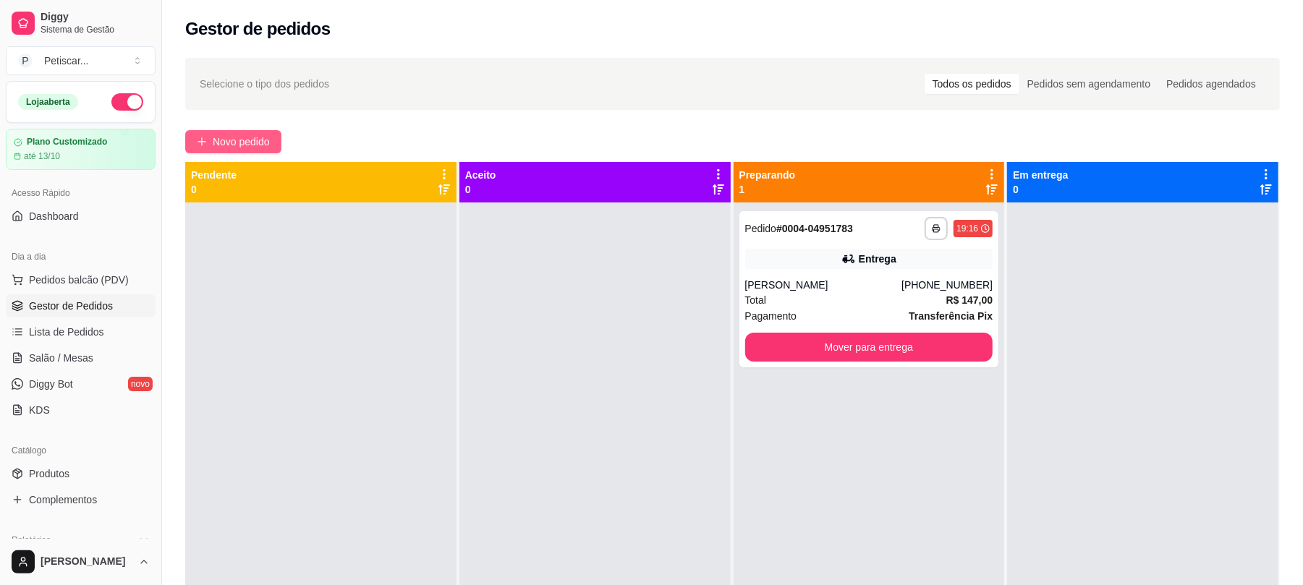
click at [232, 137] on span "Novo pedido" at bounding box center [241, 142] width 57 height 16
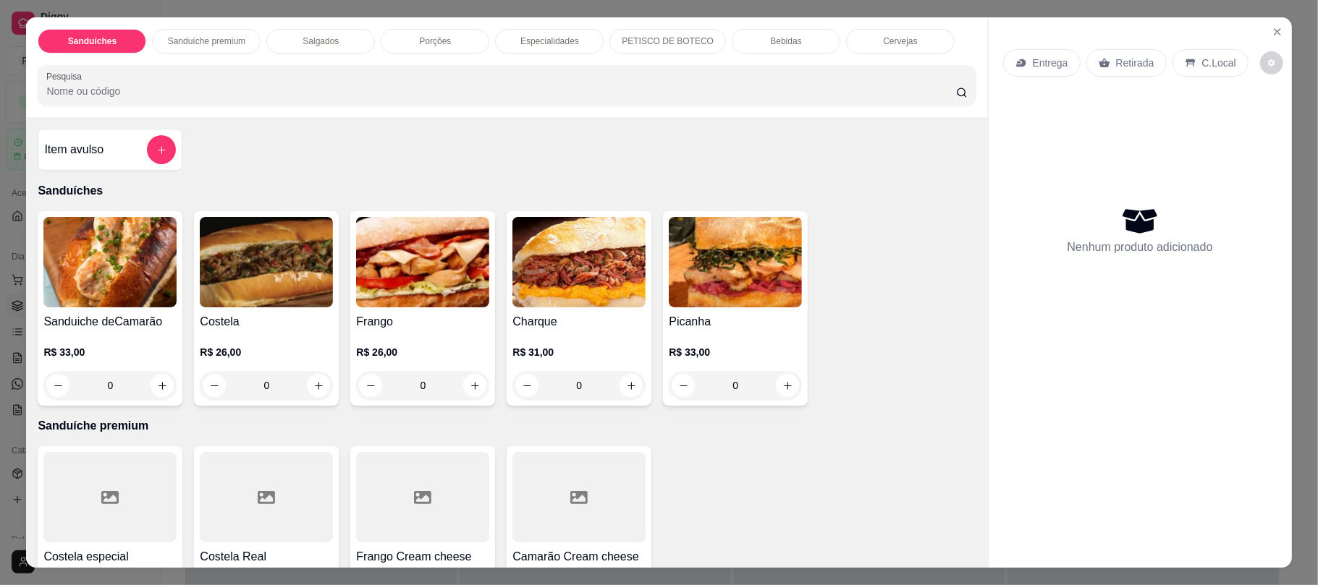
click at [419, 36] on p "Porções" at bounding box center [435, 41] width 32 height 12
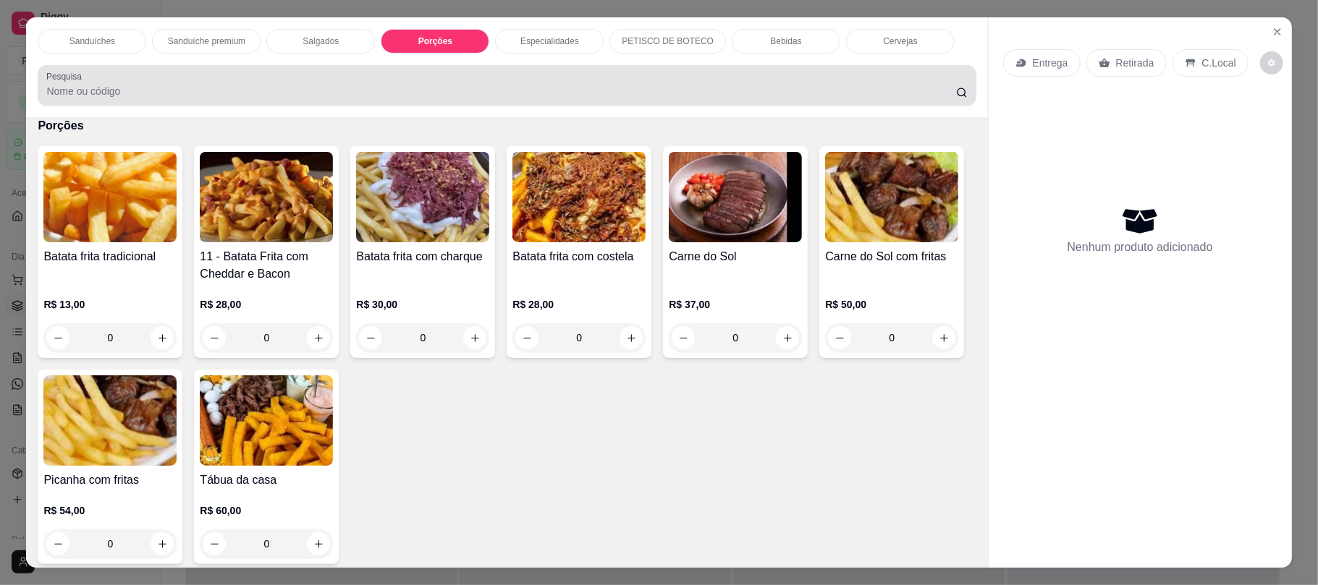
scroll to position [29, 0]
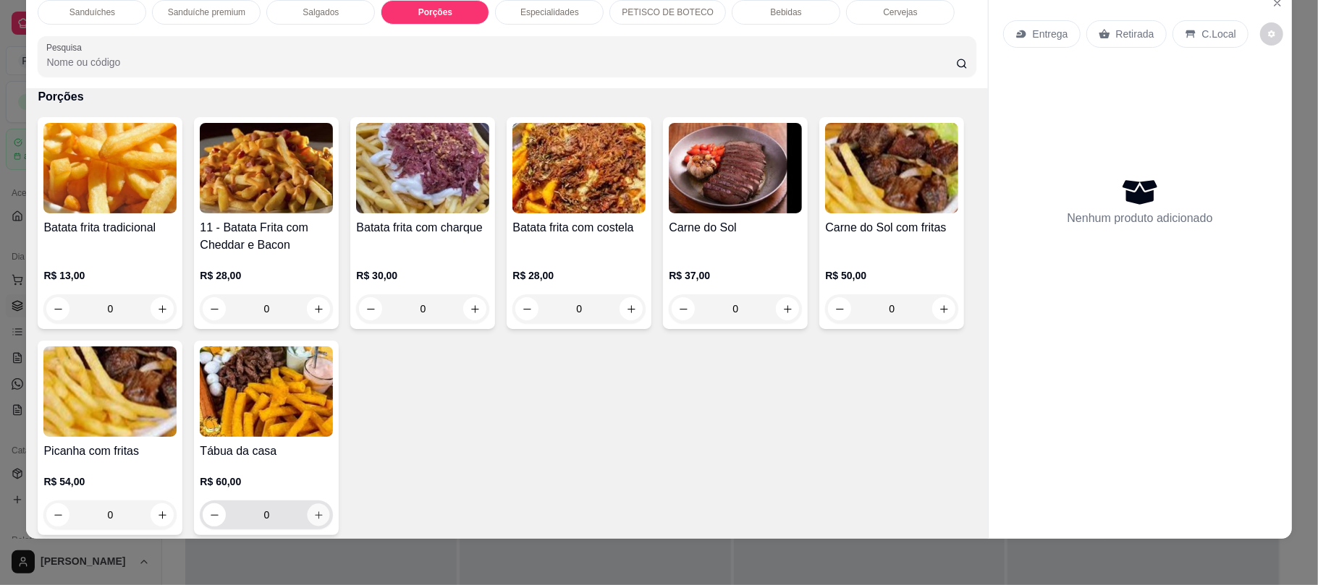
click at [324, 516] on icon "increase-product-quantity" at bounding box center [318, 515] width 11 height 11
type input "1"
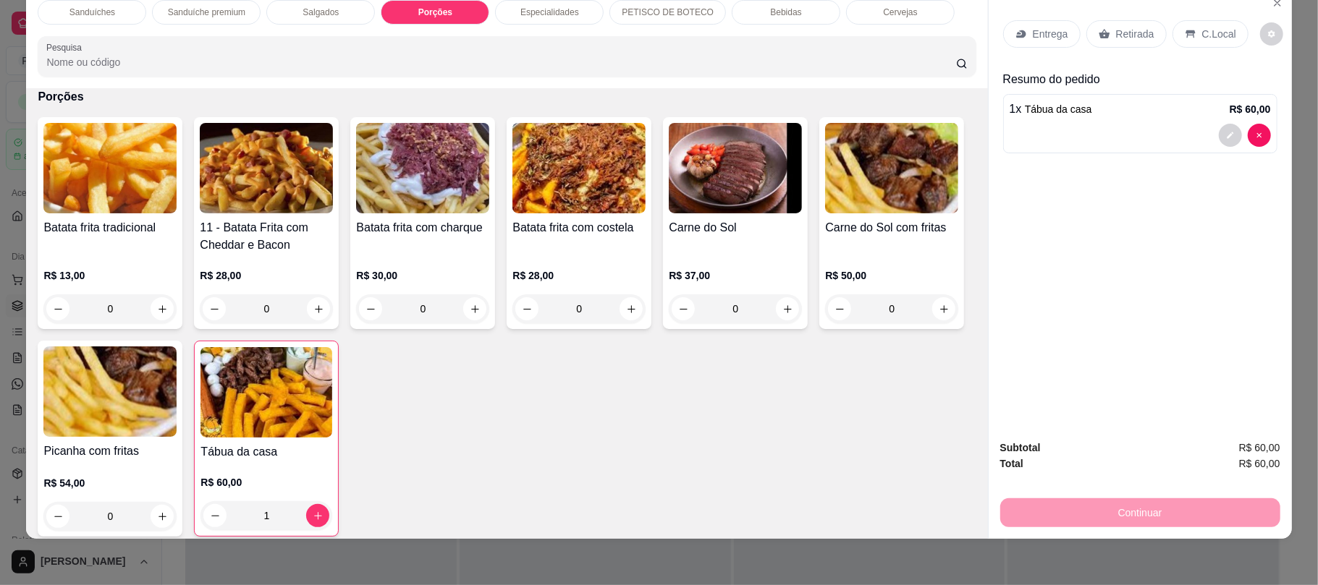
click at [336, 22] on div "Salgados" at bounding box center [320, 12] width 109 height 25
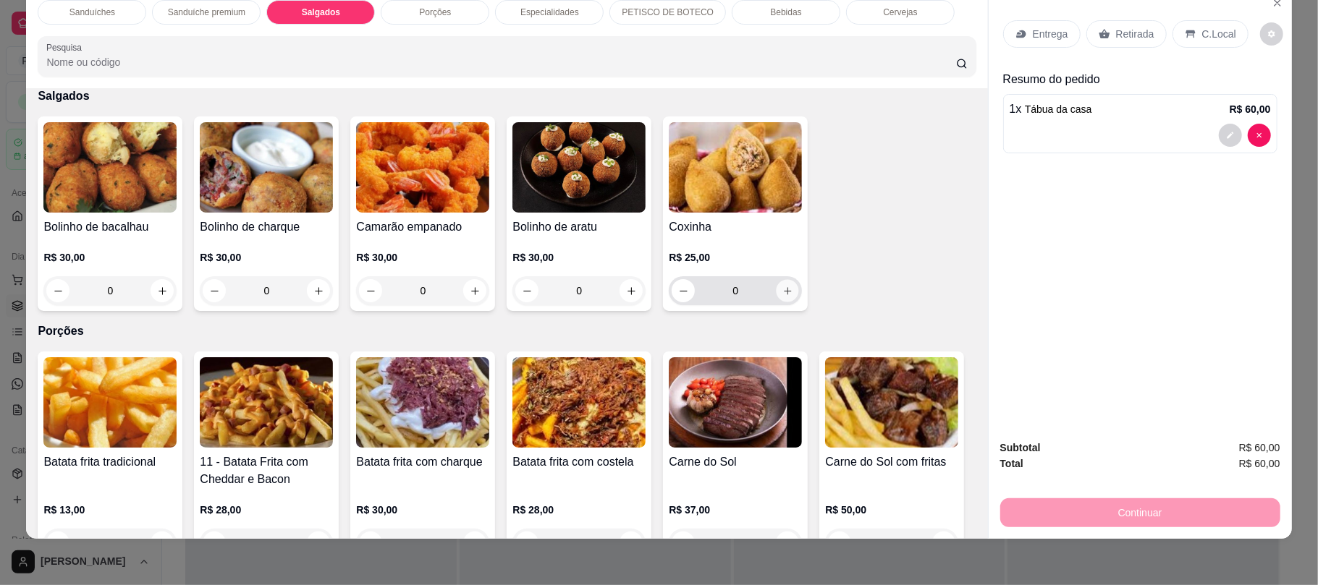
click at [784, 294] on icon "increase-product-quantity" at bounding box center [787, 291] width 11 height 11
type input "1"
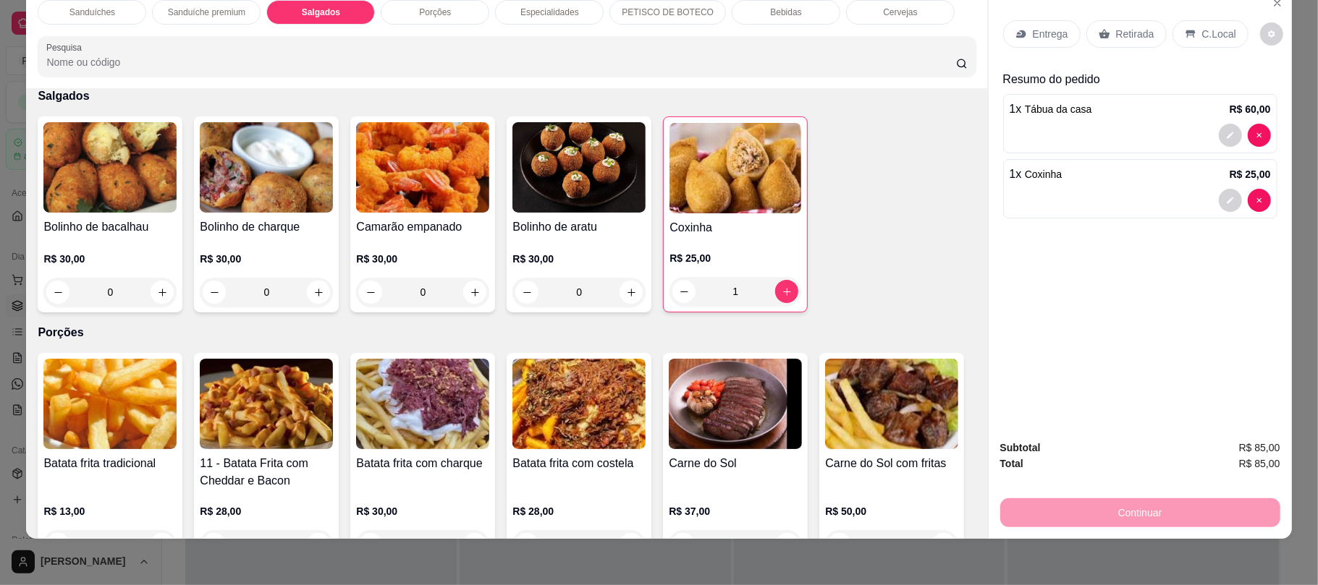
click at [1117, 23] on div "Retirada" at bounding box center [1126, 33] width 80 height 27
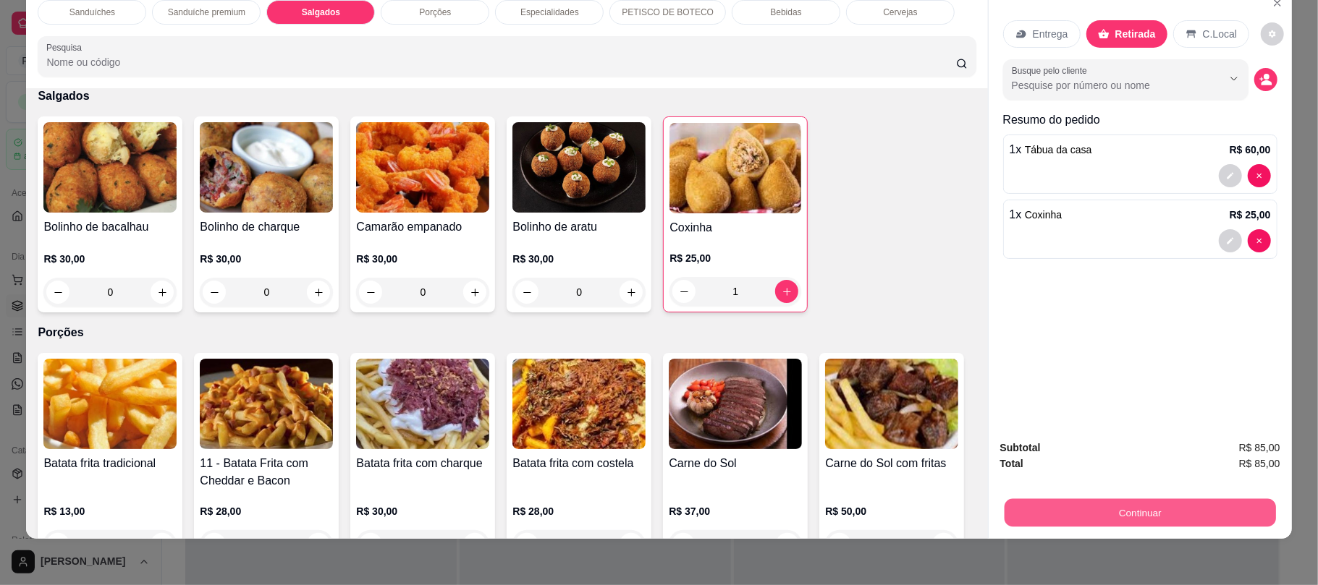
click at [1022, 514] on button "Continuar" at bounding box center [1139, 513] width 271 height 28
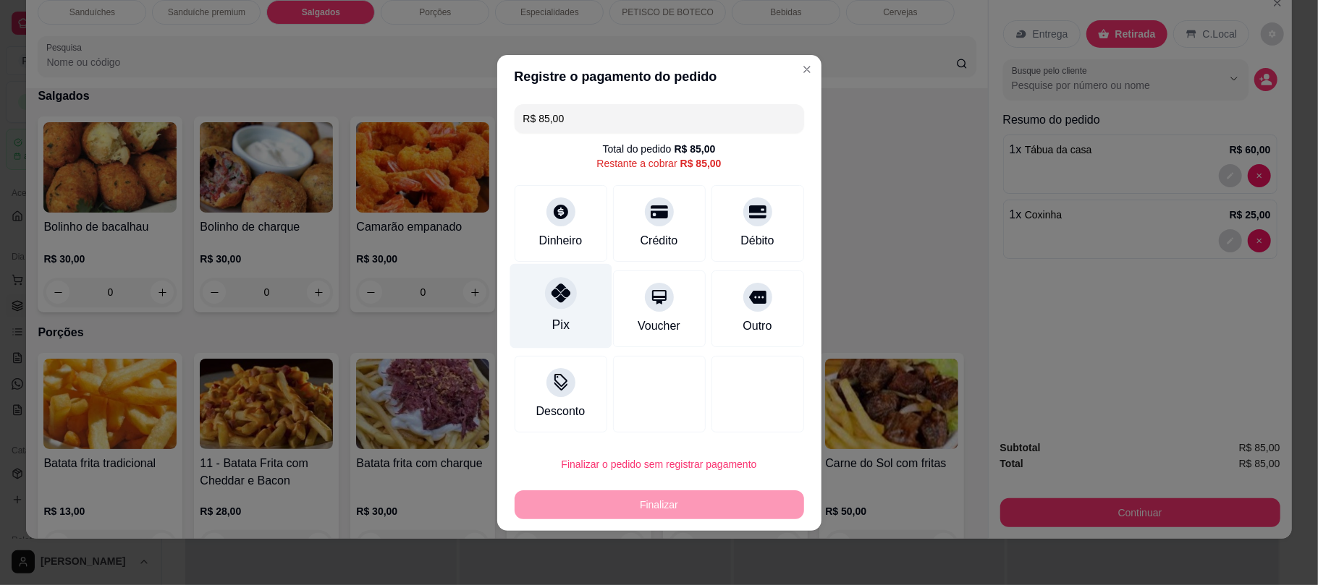
click at [590, 322] on div "Pix" at bounding box center [560, 305] width 102 height 85
type input "R$ 0,00"
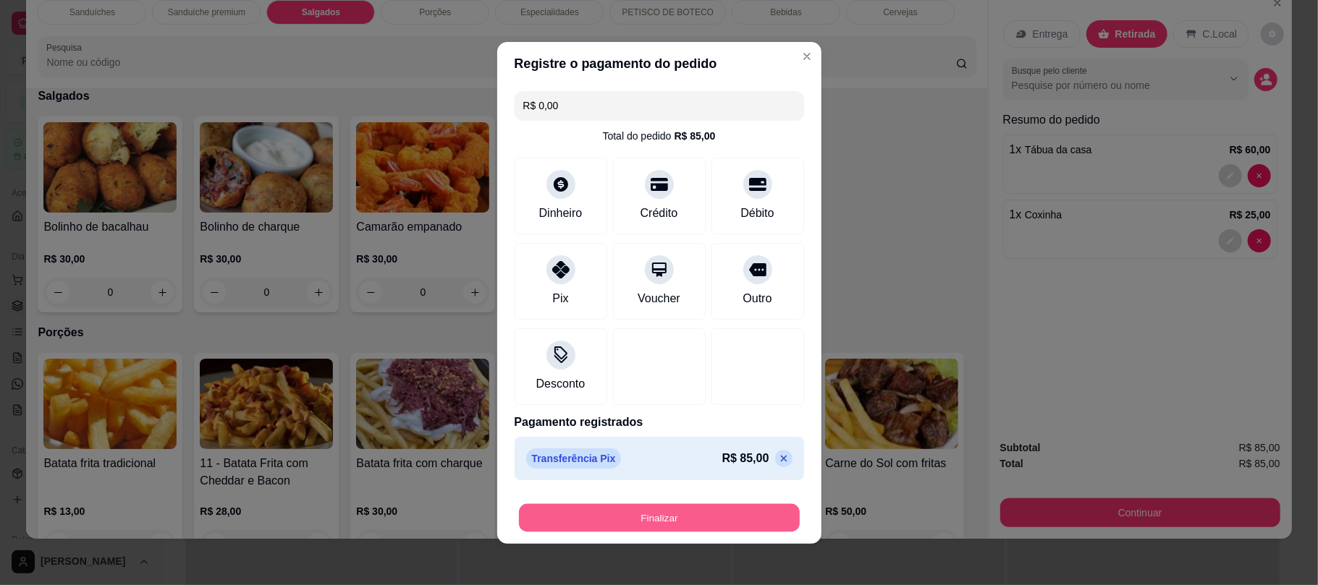
click at [583, 515] on button "Finalizar" at bounding box center [659, 518] width 281 height 28
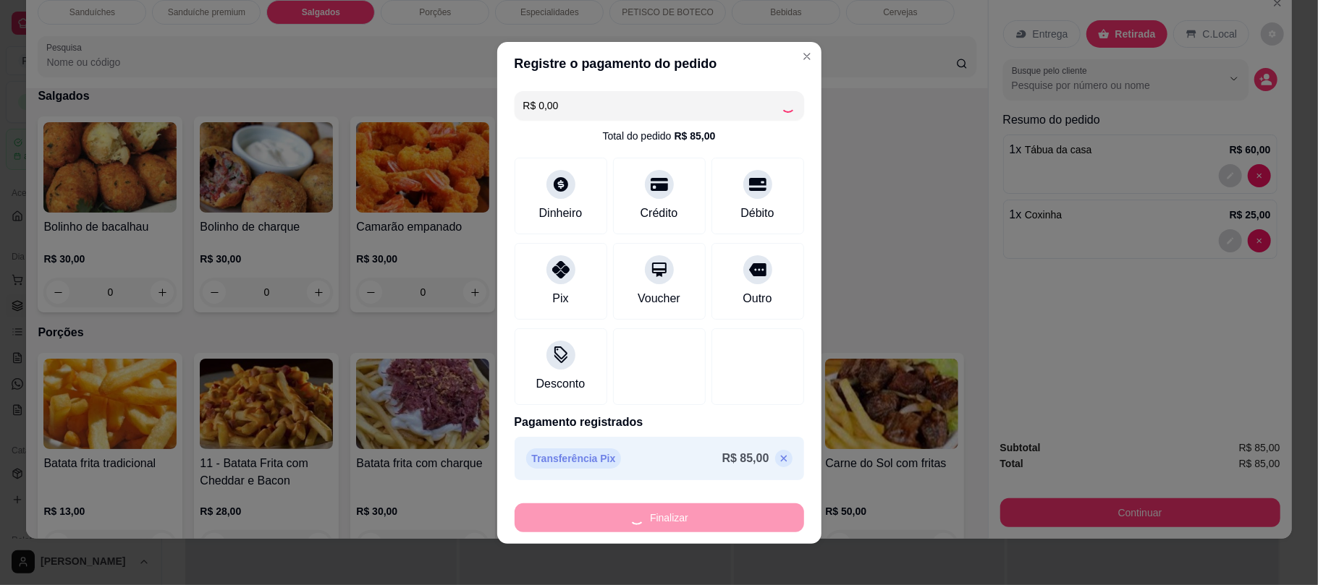
type input "0"
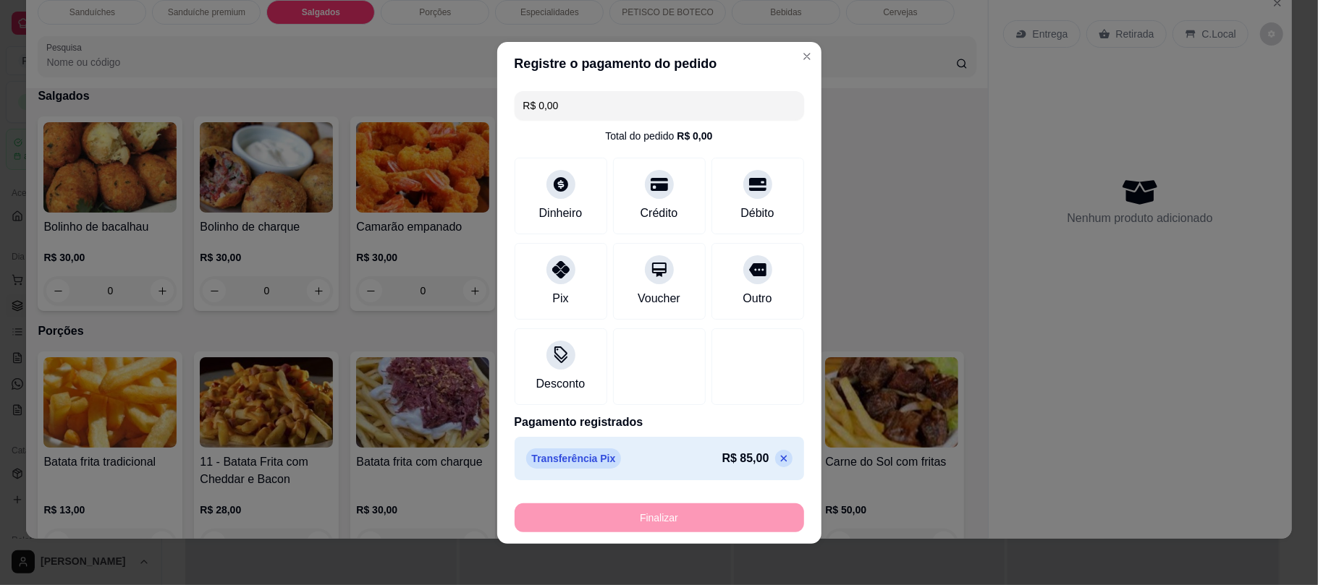
type input "-R$ 85,00"
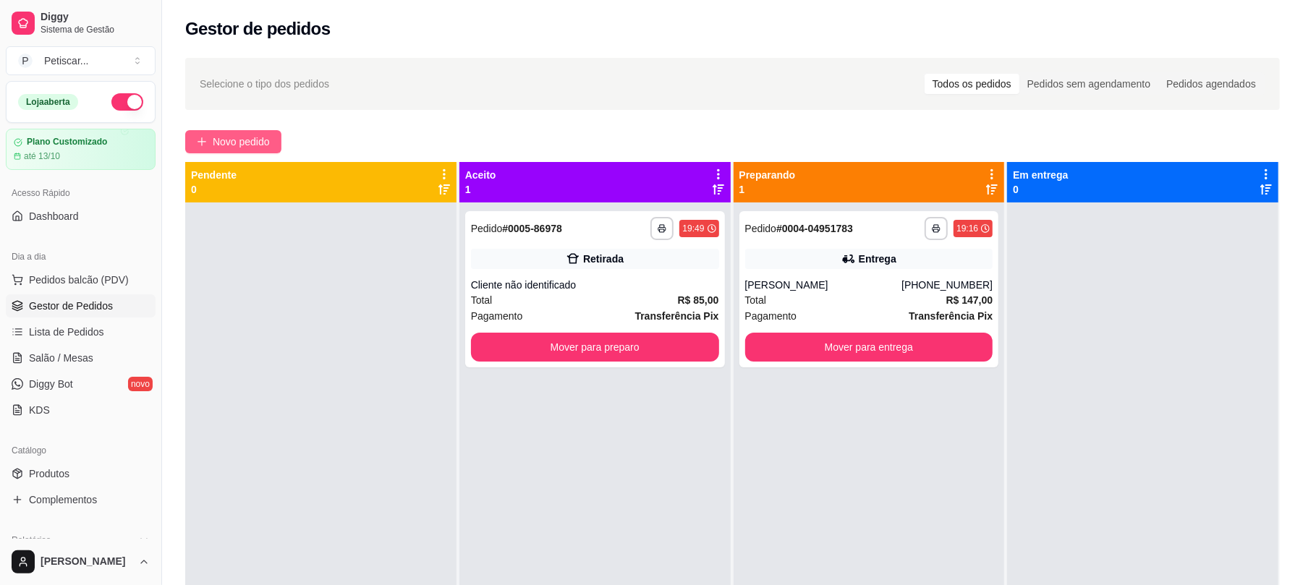
click at [245, 137] on span "Novo pedido" at bounding box center [241, 142] width 57 height 16
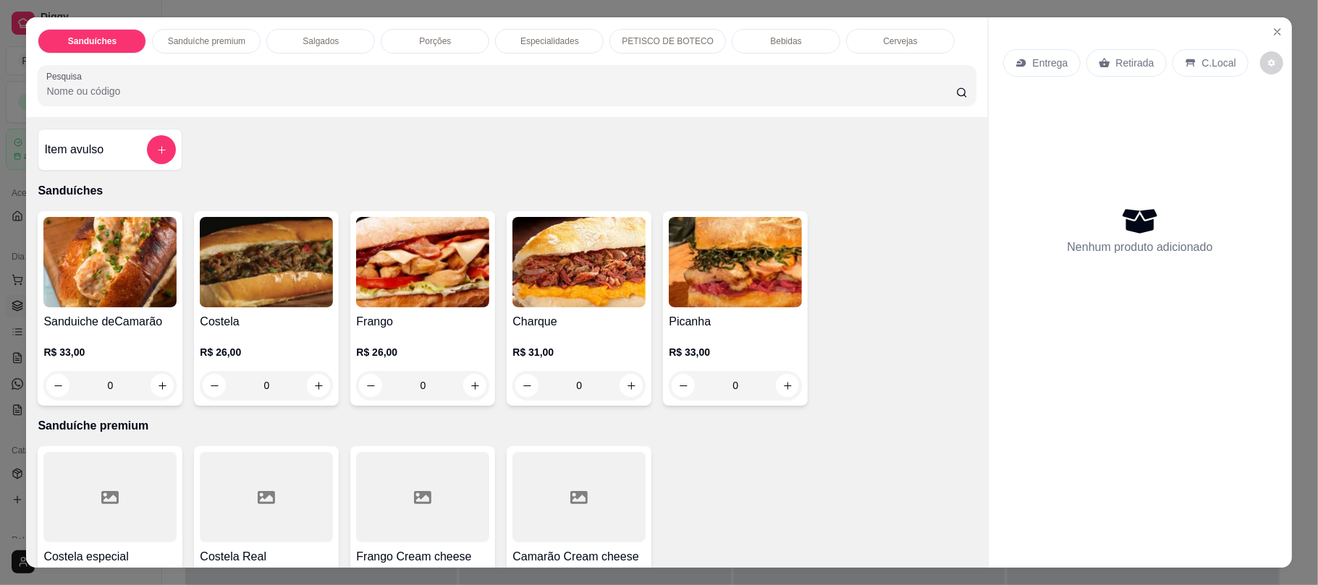
click at [305, 383] on div "0" at bounding box center [266, 385] width 133 height 29
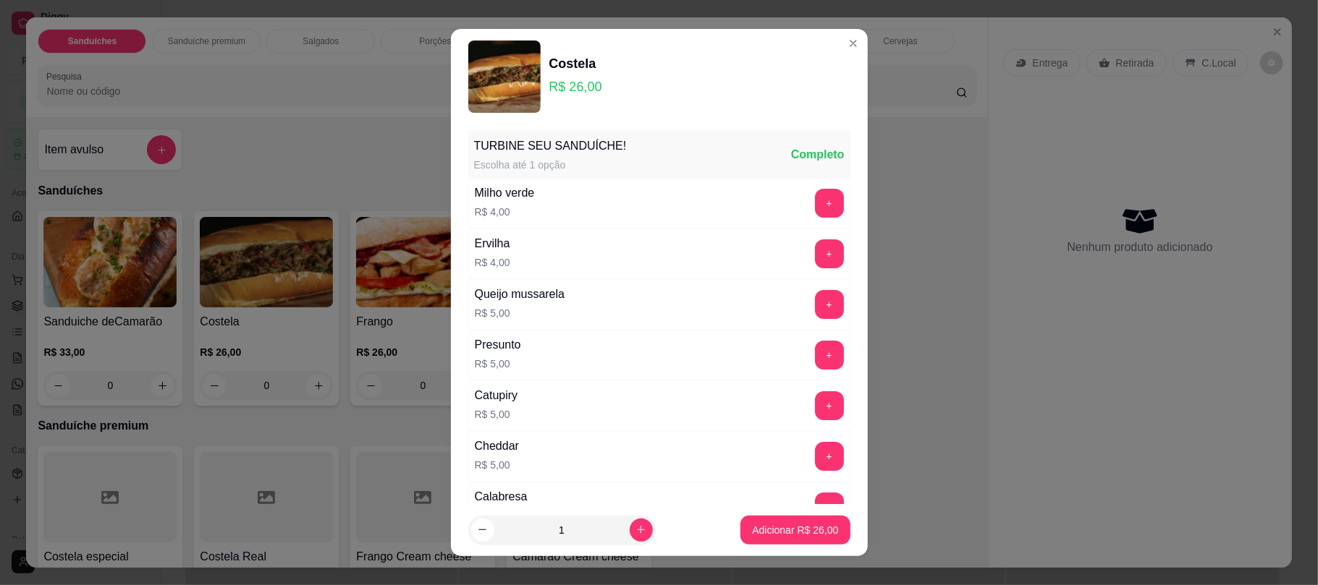
scroll to position [192, 0]
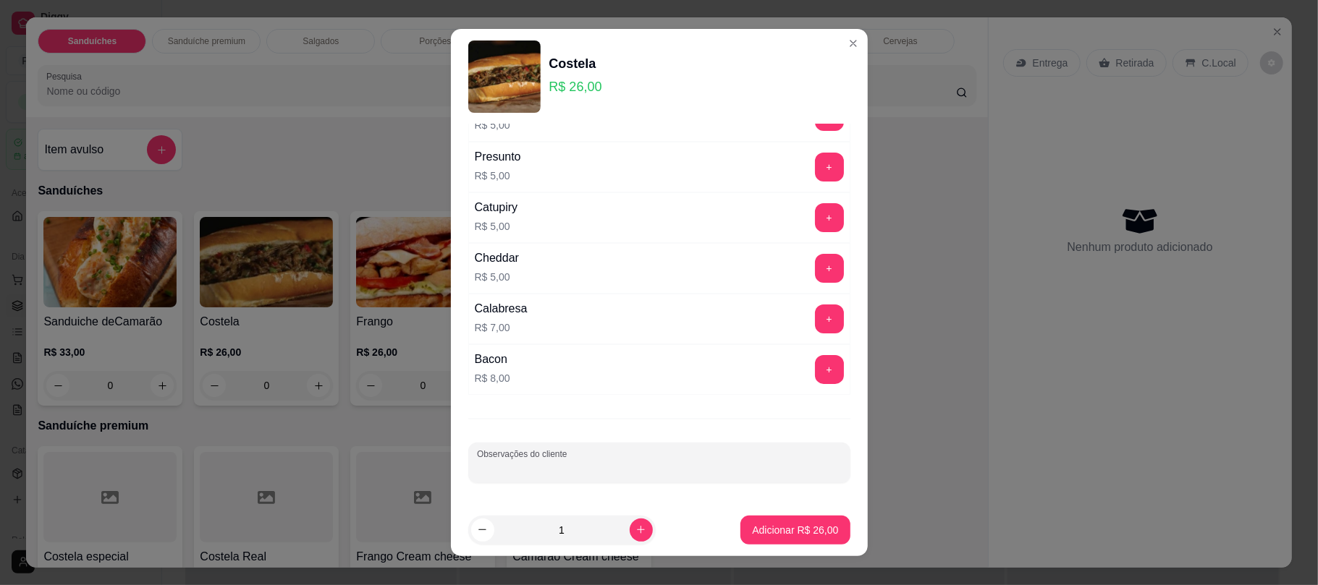
click at [622, 475] on input "Observações do cliente" at bounding box center [659, 469] width 365 height 14
type input "viagem"
click at [745, 520] on button "Adicionar R$ 26,00" at bounding box center [795, 530] width 106 height 28
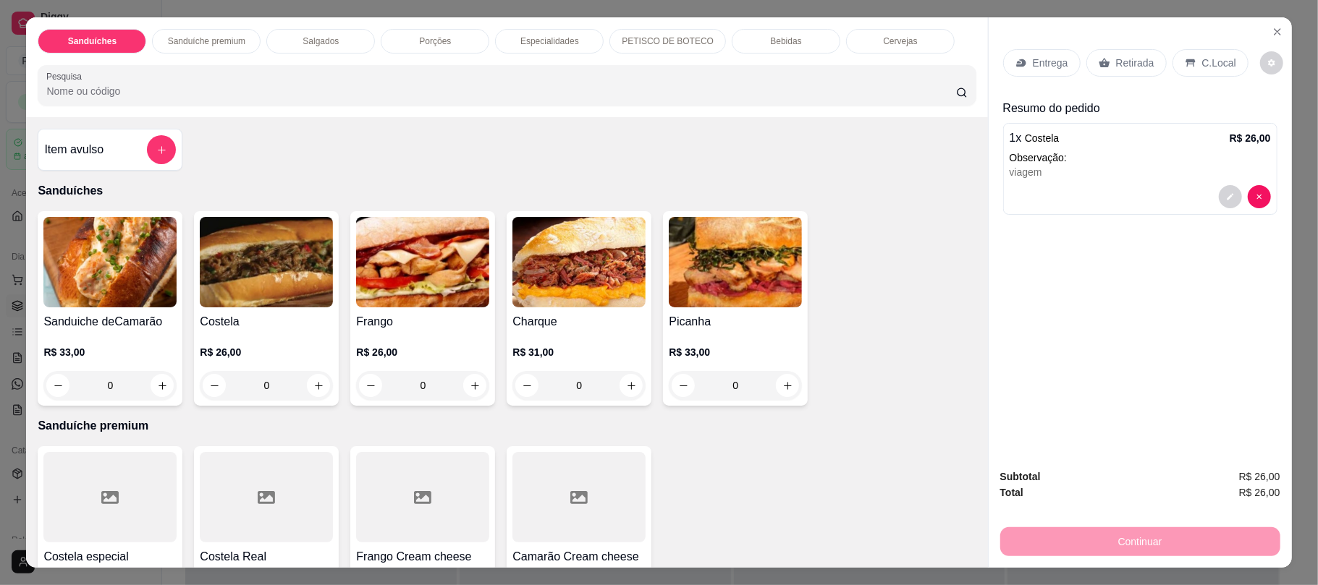
click at [1104, 54] on div "Retirada" at bounding box center [1126, 62] width 80 height 27
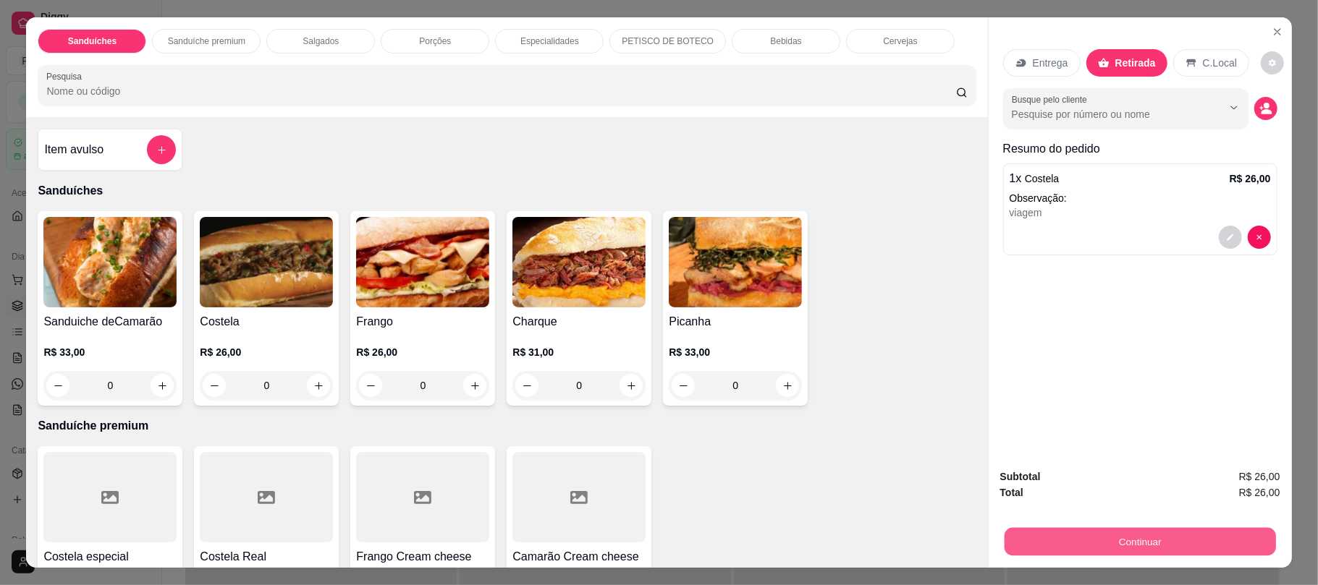
click at [1019, 528] on button "Continuar" at bounding box center [1139, 542] width 271 height 28
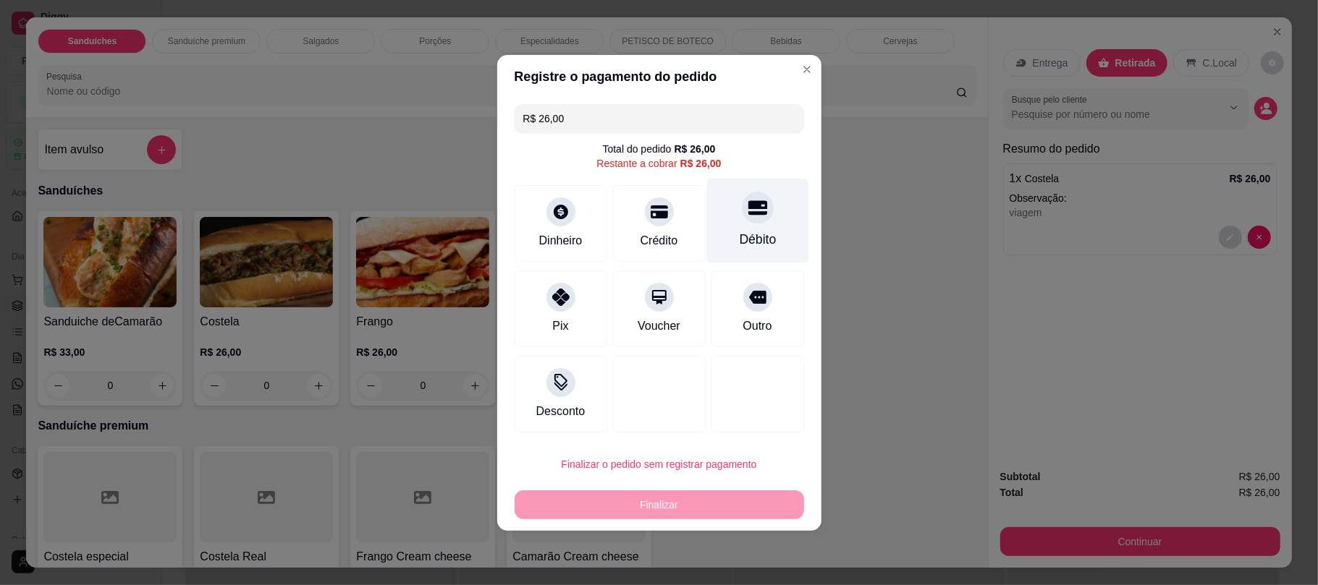
click at [756, 241] on div "Débito" at bounding box center [757, 239] width 37 height 19
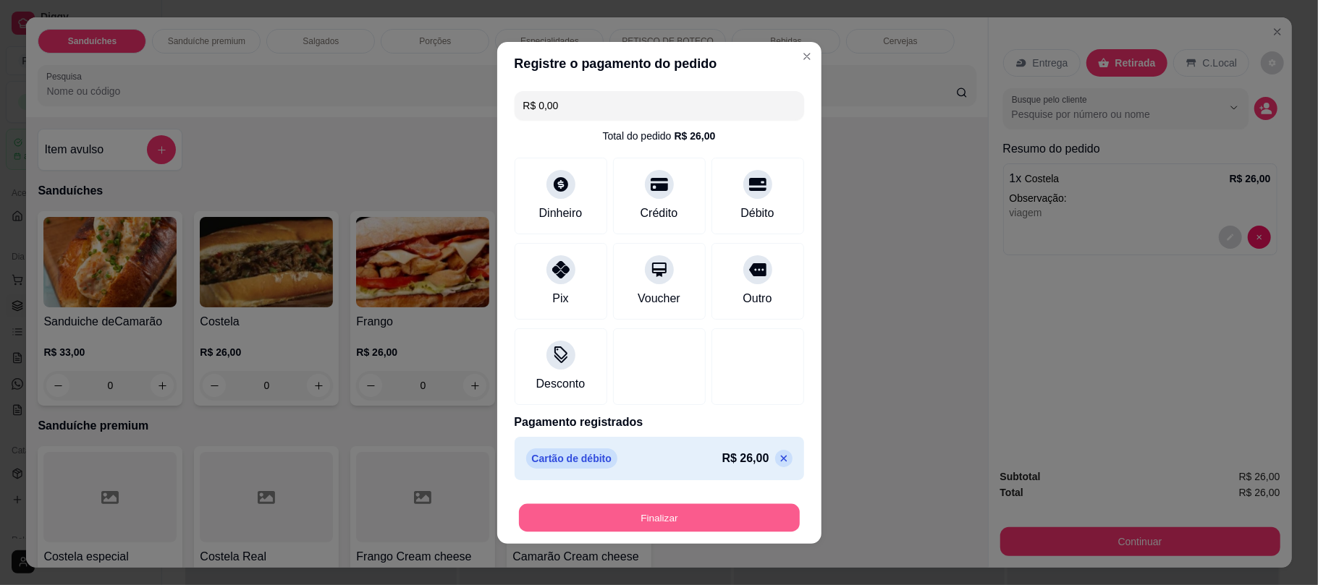
click at [704, 532] on button "Finalizar" at bounding box center [659, 518] width 281 height 28
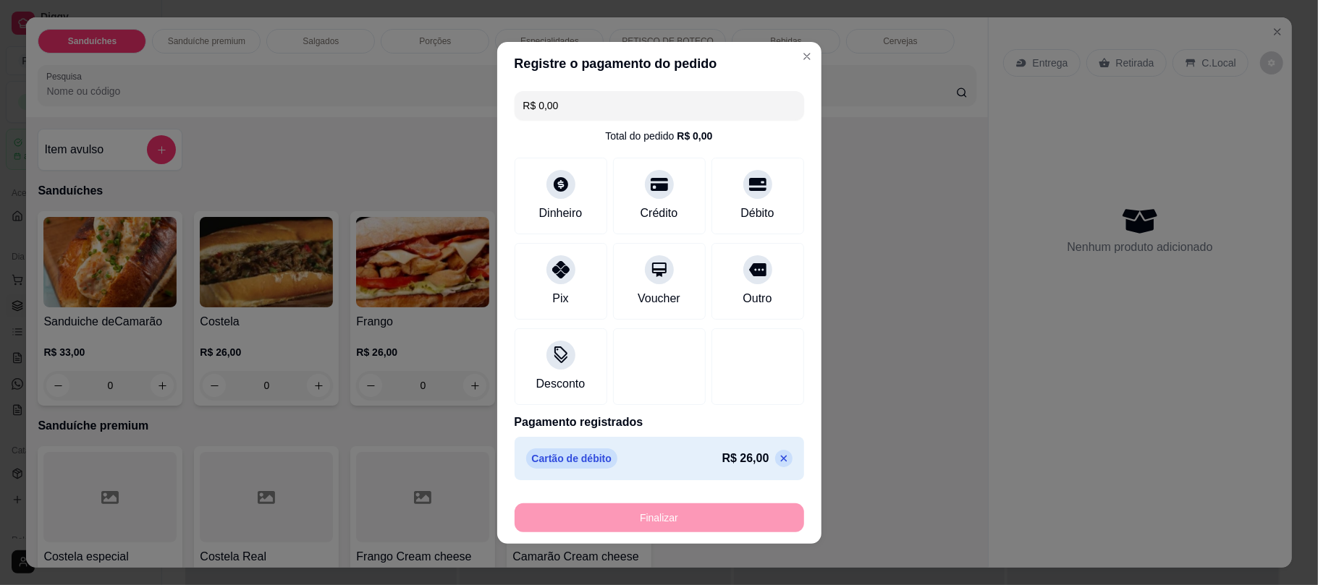
type input "-R$ 26,00"
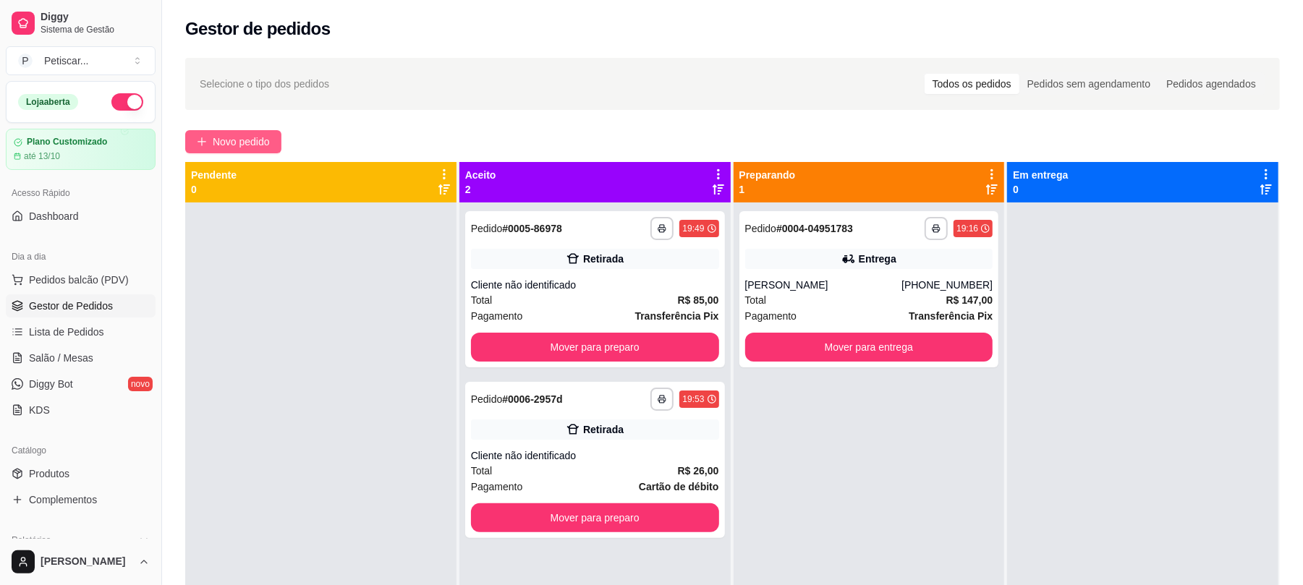
click at [237, 143] on span "Novo pedido" at bounding box center [241, 142] width 57 height 16
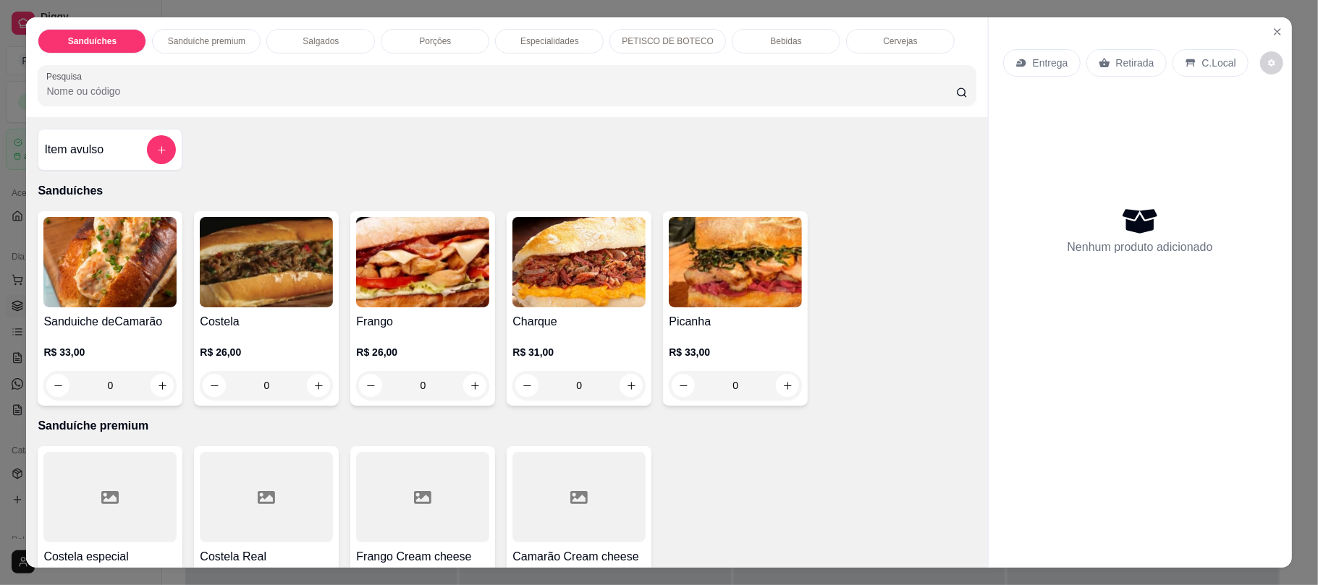
click at [464, 386] on div "0" at bounding box center [422, 385] width 133 height 29
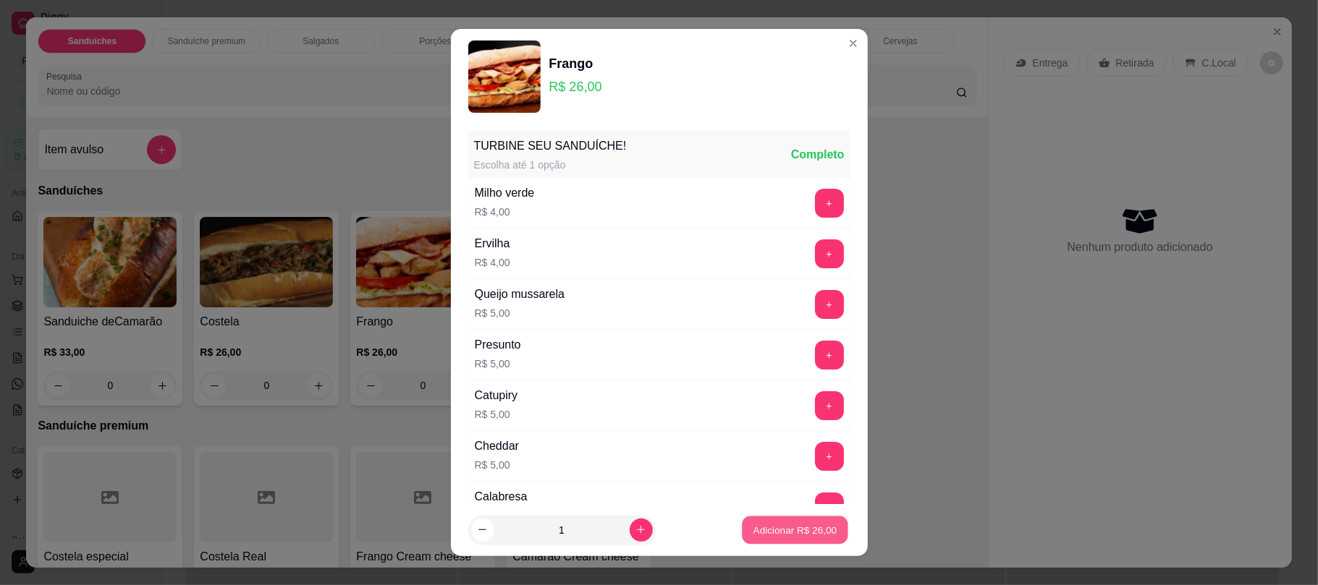
click at [763, 522] on button "Adicionar R$ 26,00" at bounding box center [795, 530] width 106 height 28
type input "1"
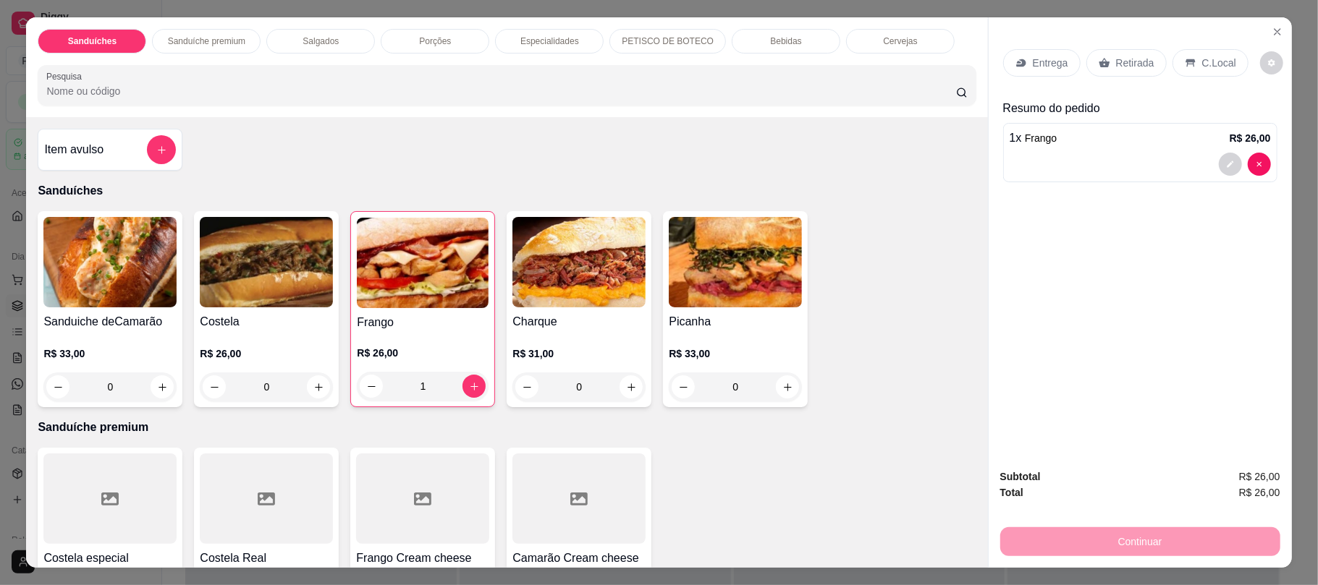
click at [1098, 65] on icon at bounding box center [1103, 63] width 11 height 9
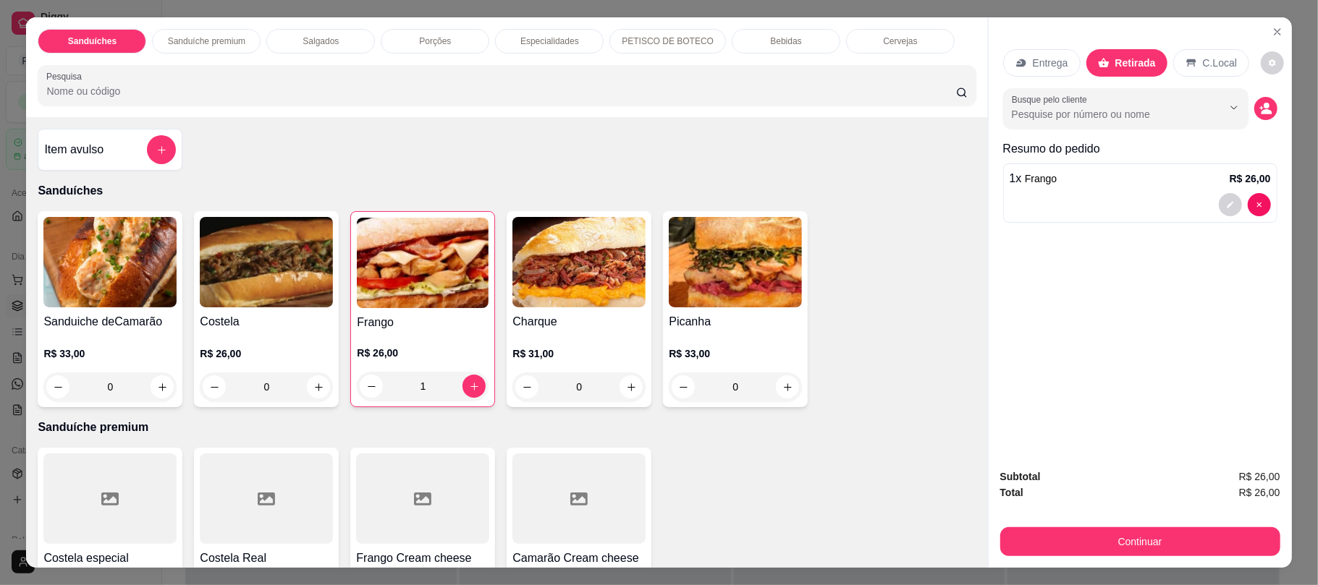
click at [311, 391] on div "0" at bounding box center [266, 387] width 133 height 29
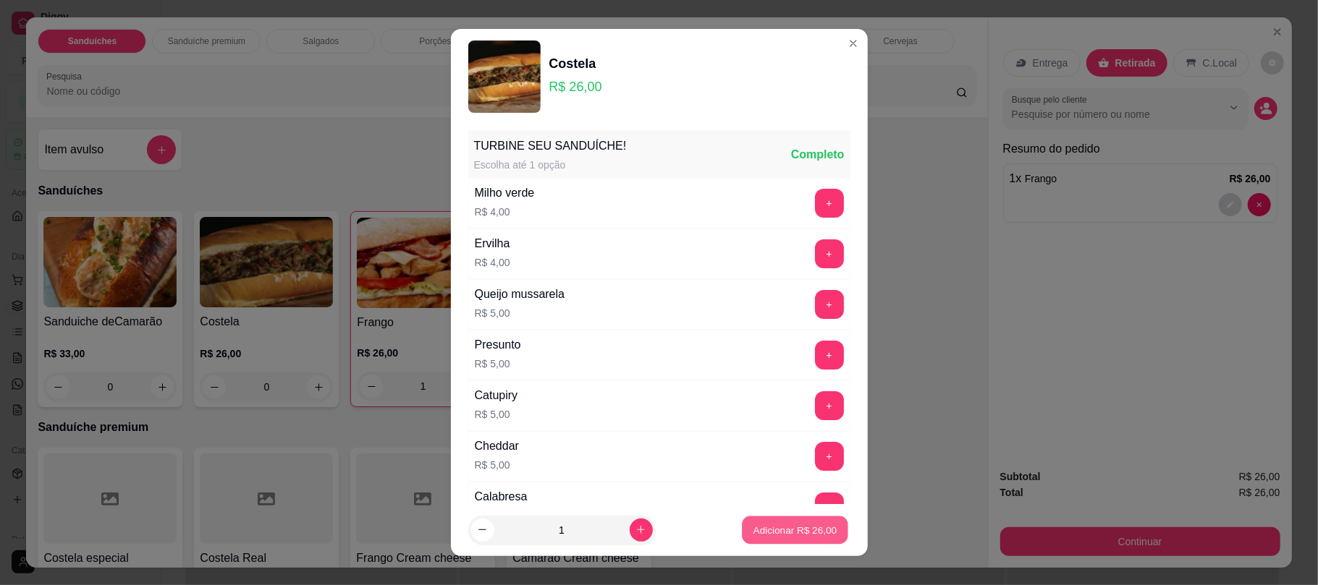
click at [742, 533] on button "Adicionar R$ 26,00" at bounding box center [795, 530] width 106 height 28
type input "1"
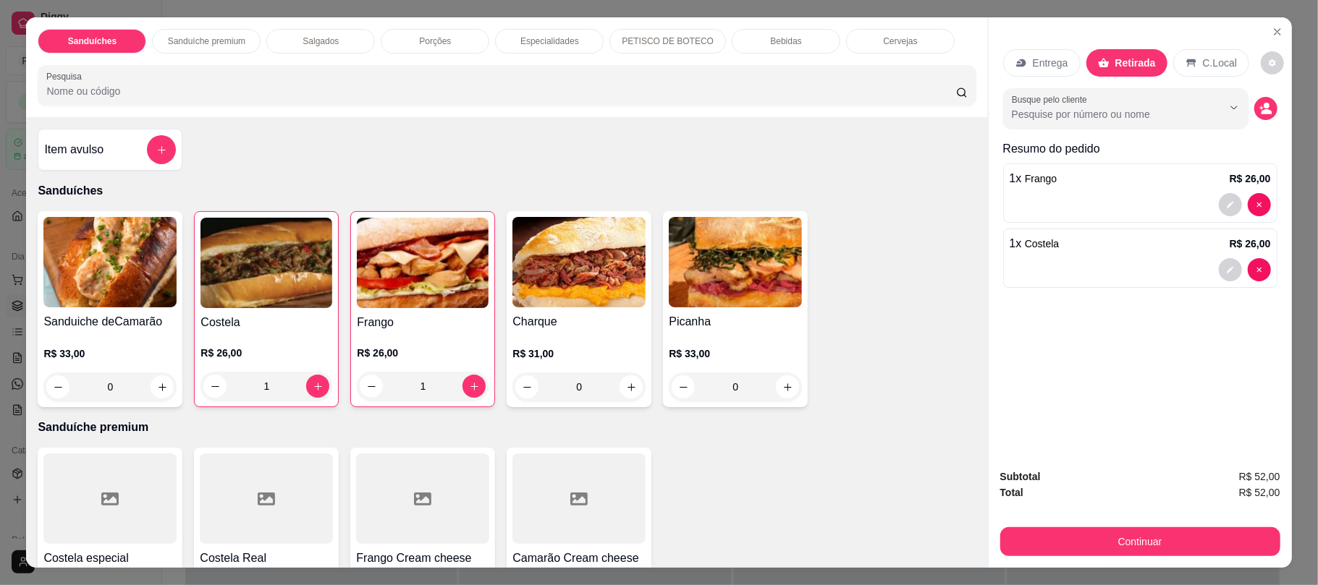
click at [805, 49] on div "Bebidas" at bounding box center [786, 41] width 109 height 25
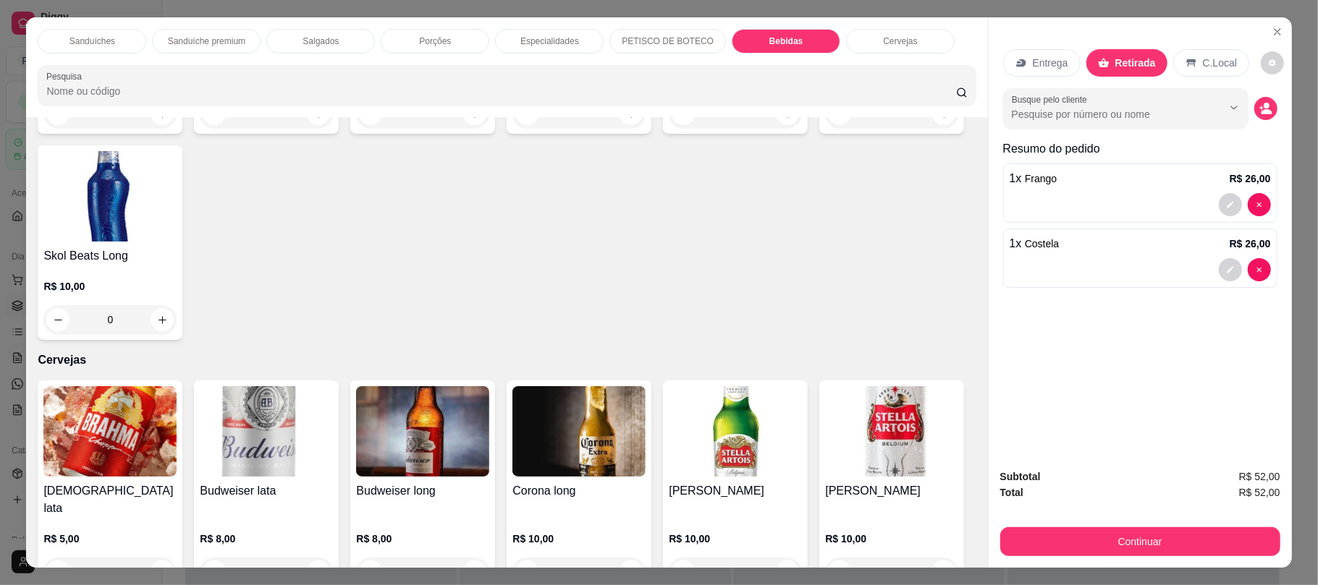
scroll to position [29, 0]
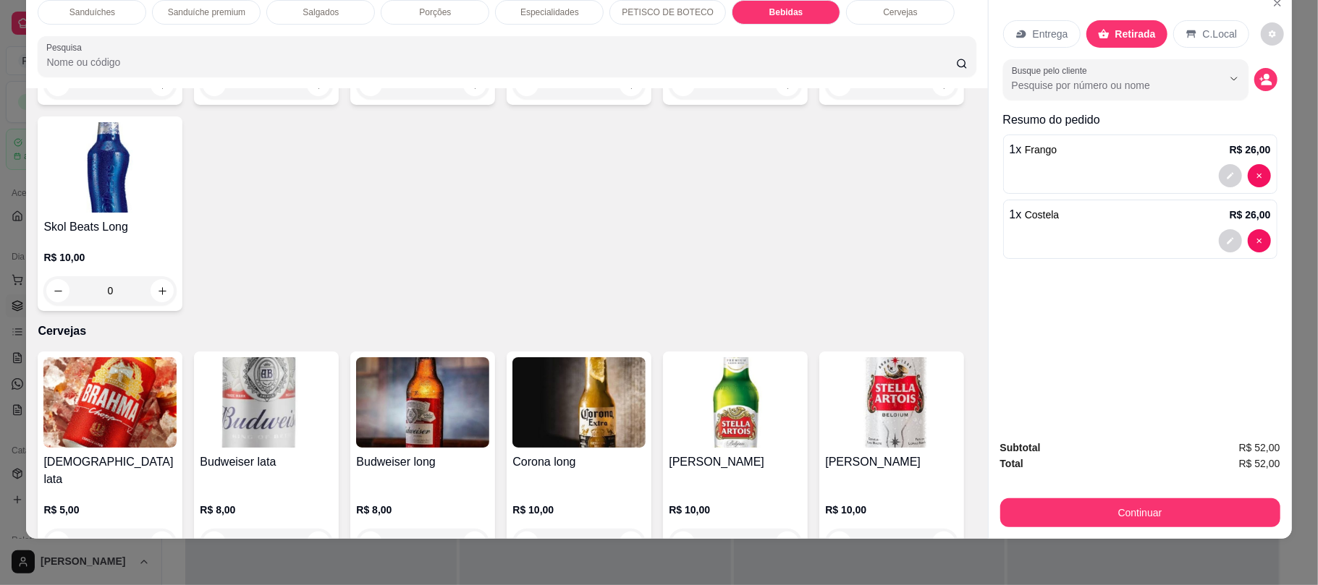
click at [343, 20] on div "Salgados" at bounding box center [320, 12] width 109 height 25
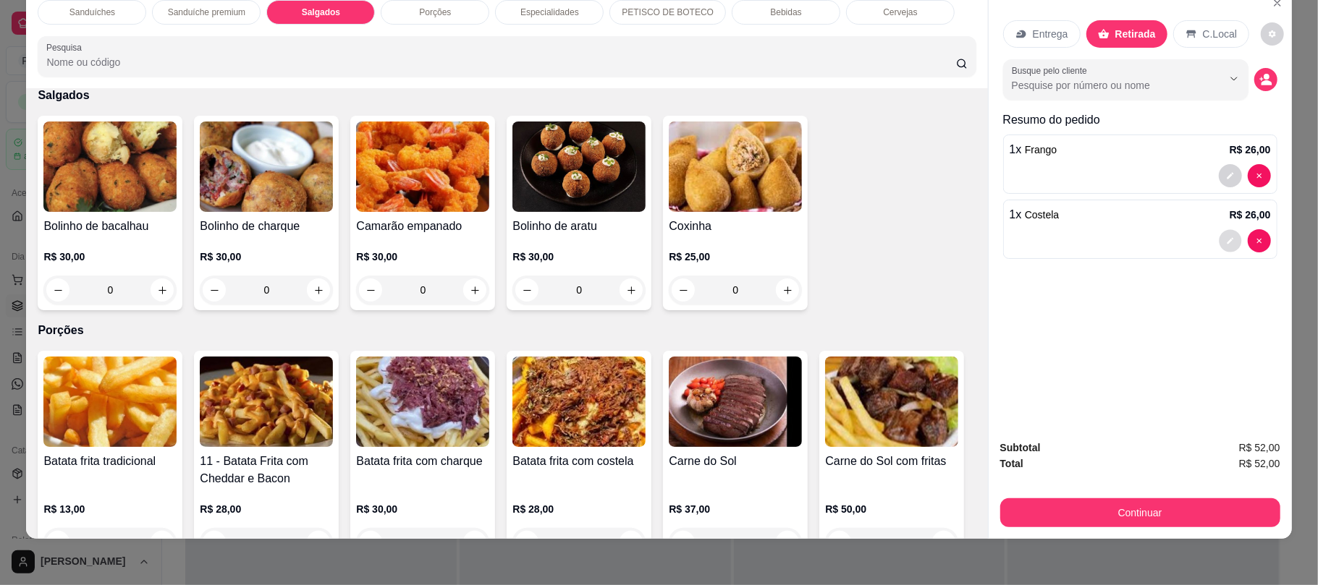
click at [1227, 245] on icon "decrease-product-quantity" at bounding box center [1230, 241] width 7 height 7
click at [1226, 177] on icon "decrease-product-quantity" at bounding box center [1230, 175] width 9 height 9
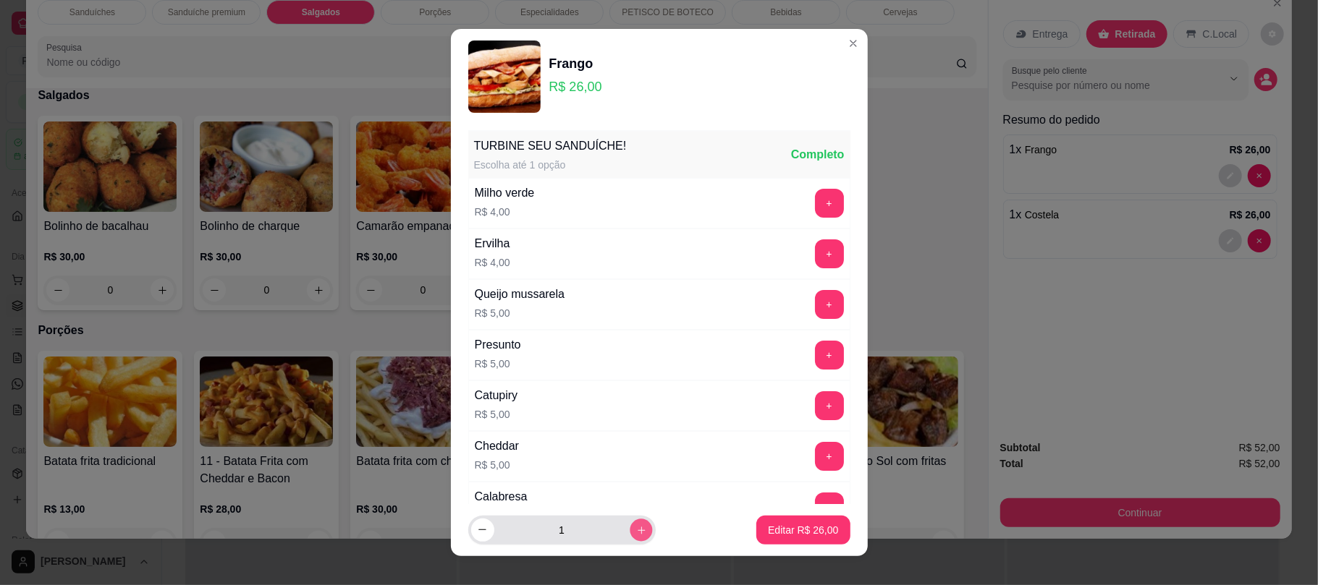
click at [635, 535] on icon "increase-product-quantity" at bounding box center [640, 530] width 11 height 11
type input "2"
click at [782, 538] on button "Editar R$ 52,00" at bounding box center [803, 530] width 90 height 28
type input "2"
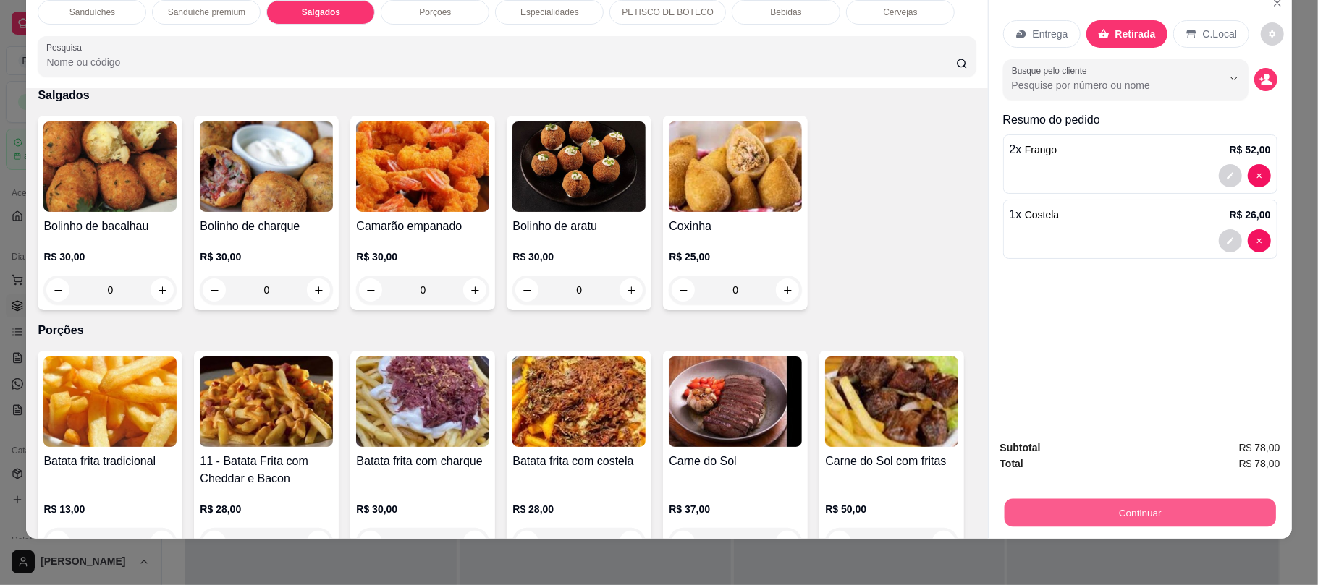
click at [1151, 510] on button "Continuar" at bounding box center [1139, 513] width 271 height 28
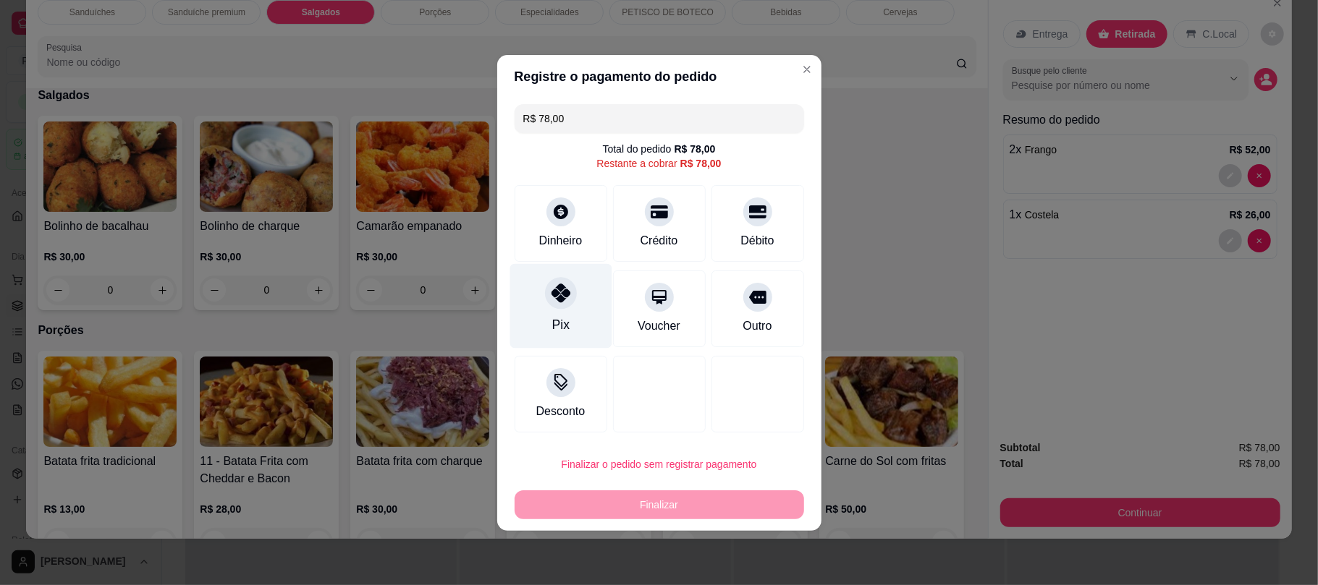
click at [547, 281] on div at bounding box center [561, 293] width 32 height 32
type input "R$ 0,00"
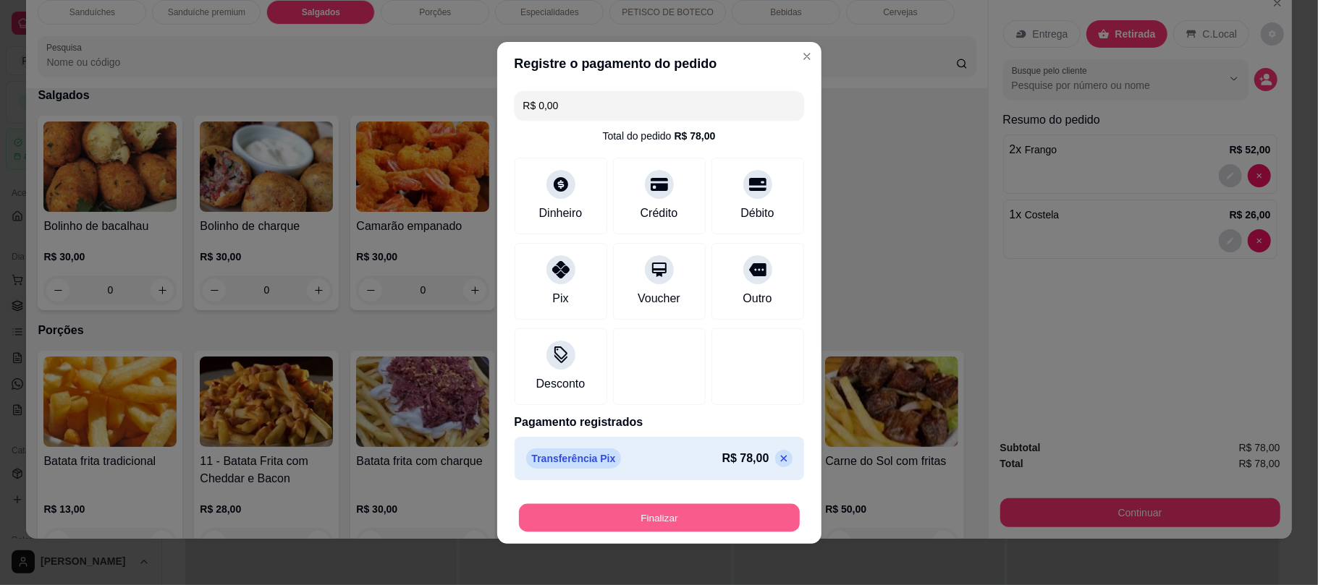
click at [586, 514] on button "Finalizar" at bounding box center [659, 518] width 281 height 28
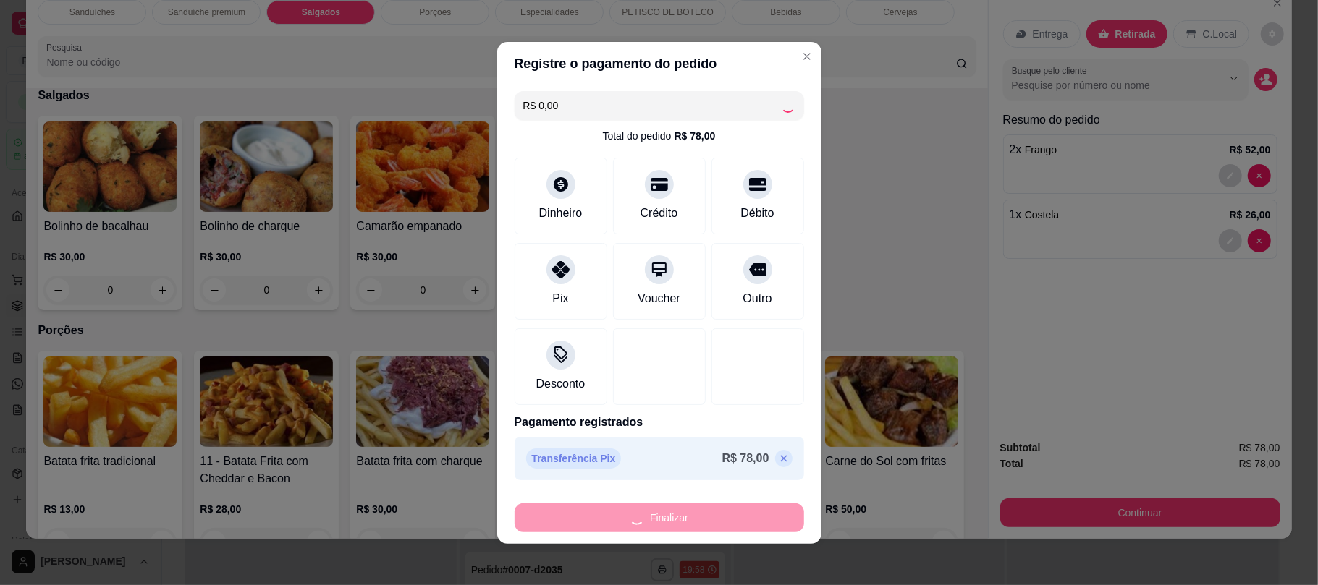
type input "0"
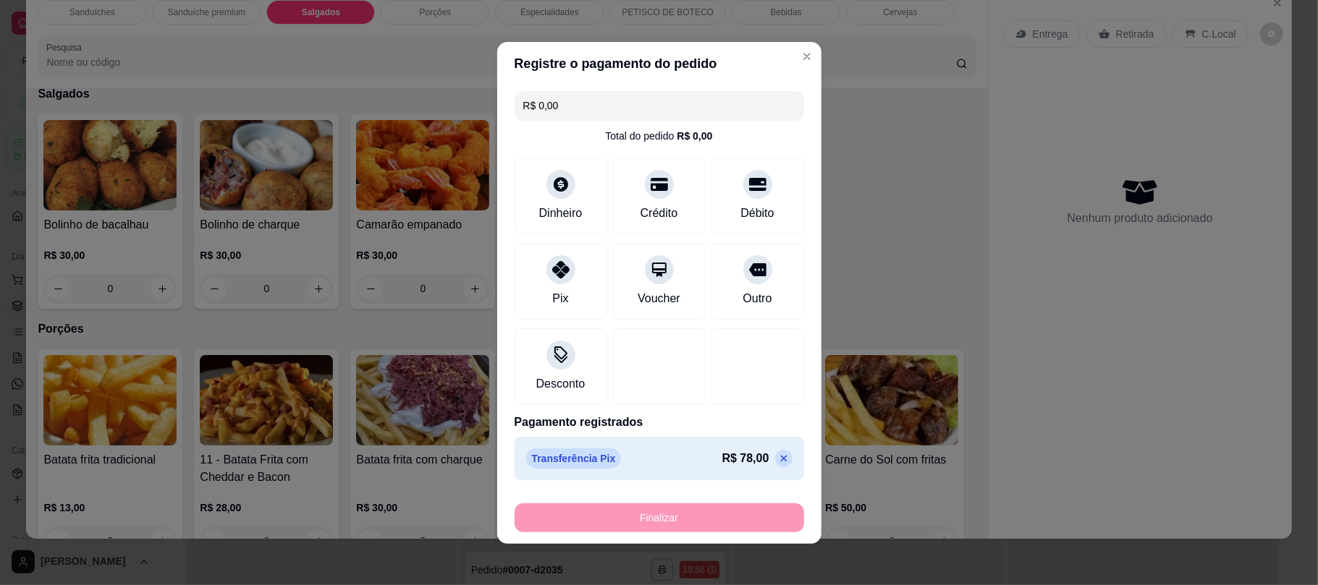
type input "-R$ 78,00"
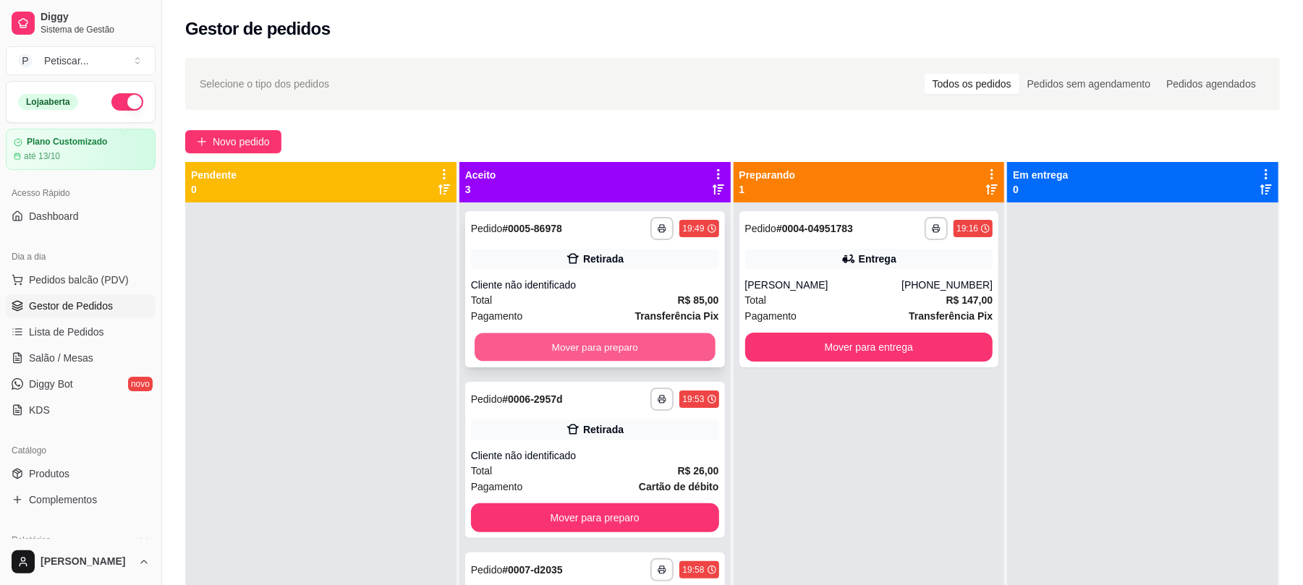
click at [557, 337] on button "Mover para preparo" at bounding box center [595, 348] width 240 height 28
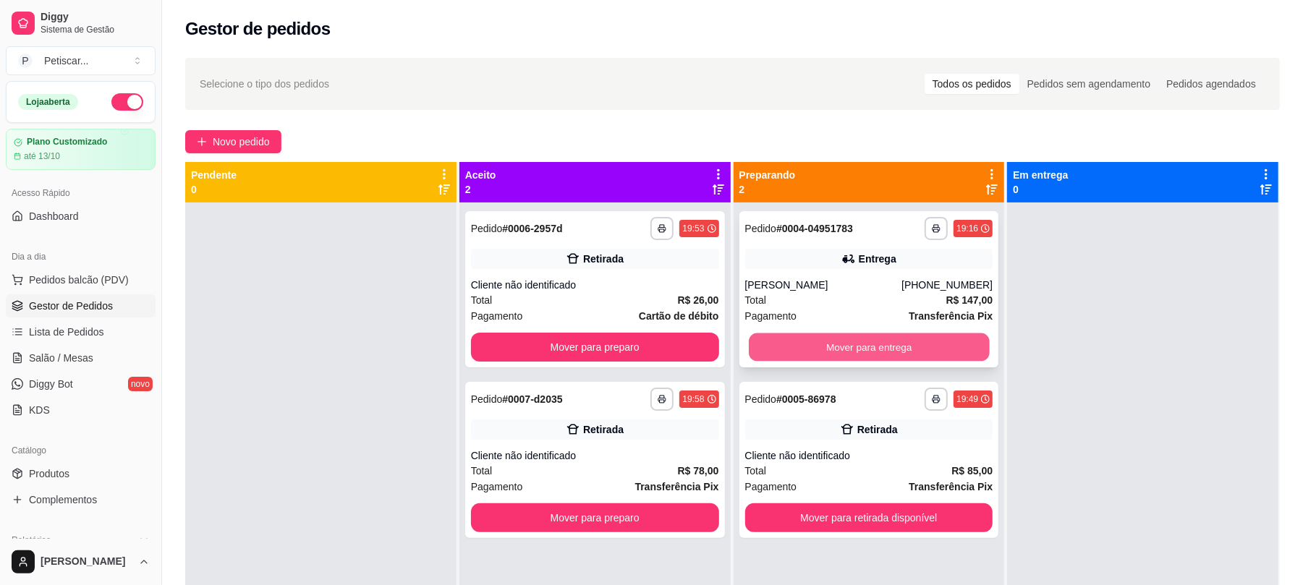
click at [819, 356] on button "Mover para entrega" at bounding box center [869, 348] width 240 height 28
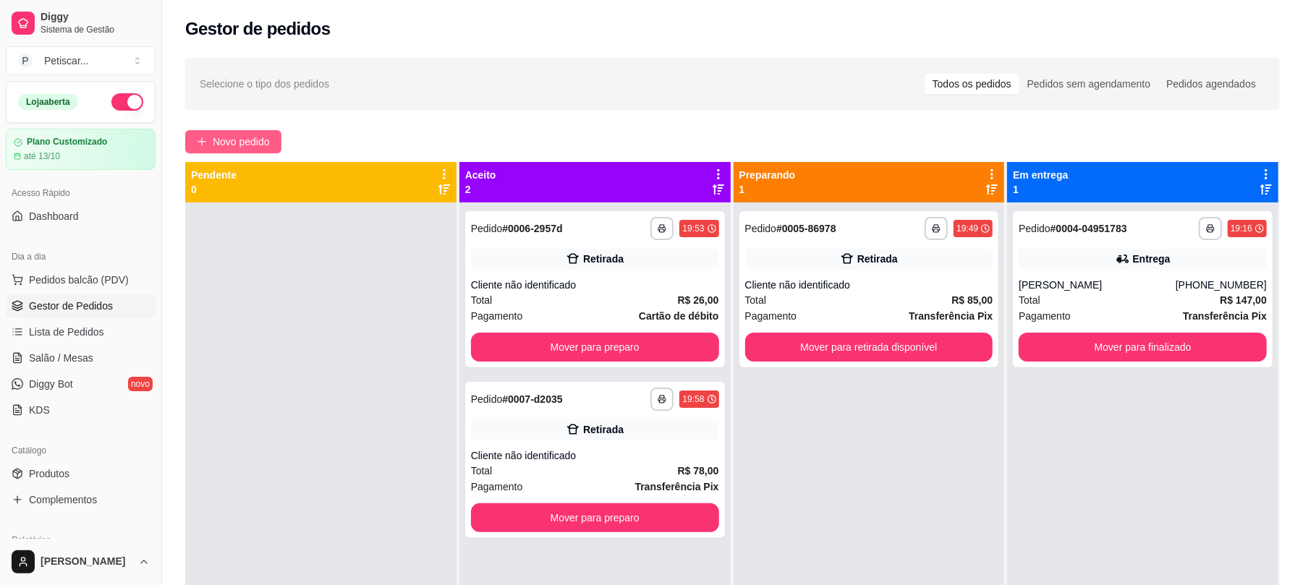
click at [229, 149] on span "Novo pedido" at bounding box center [241, 142] width 57 height 16
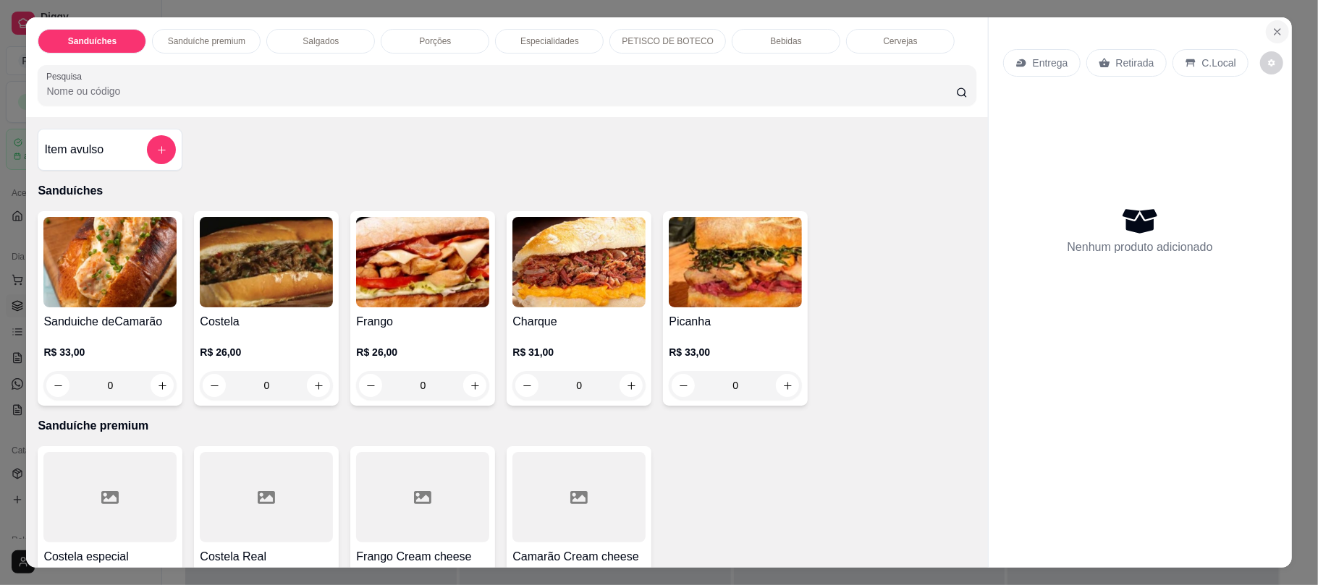
click at [1271, 35] on icon "Close" at bounding box center [1277, 32] width 12 height 12
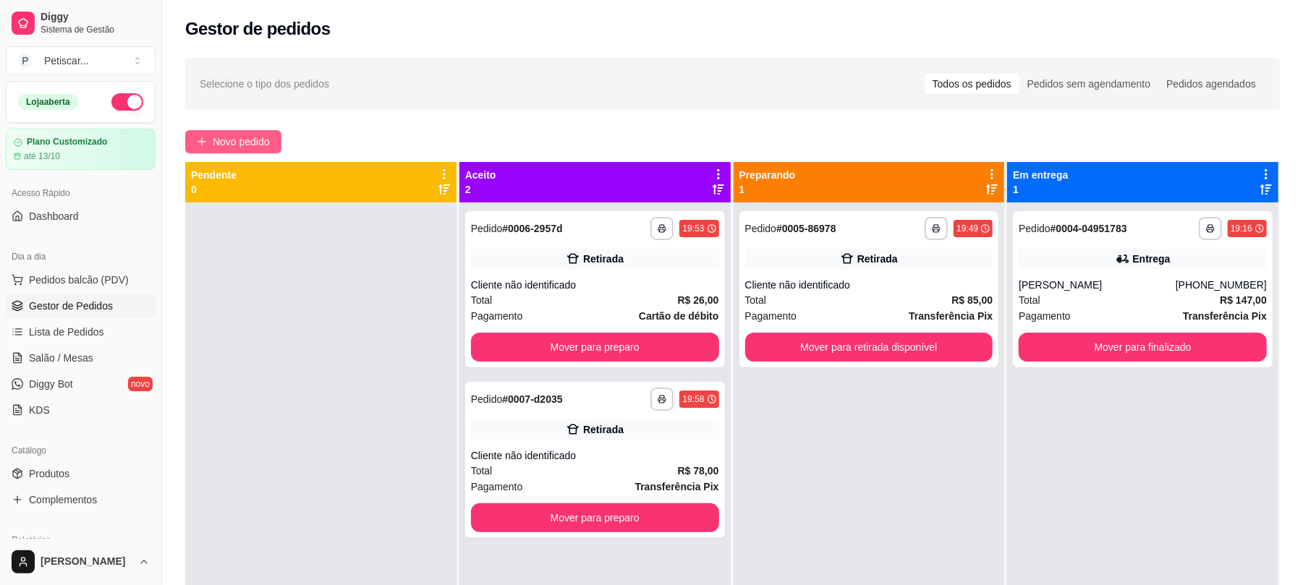
click at [252, 151] on button "Novo pedido" at bounding box center [233, 141] width 96 height 23
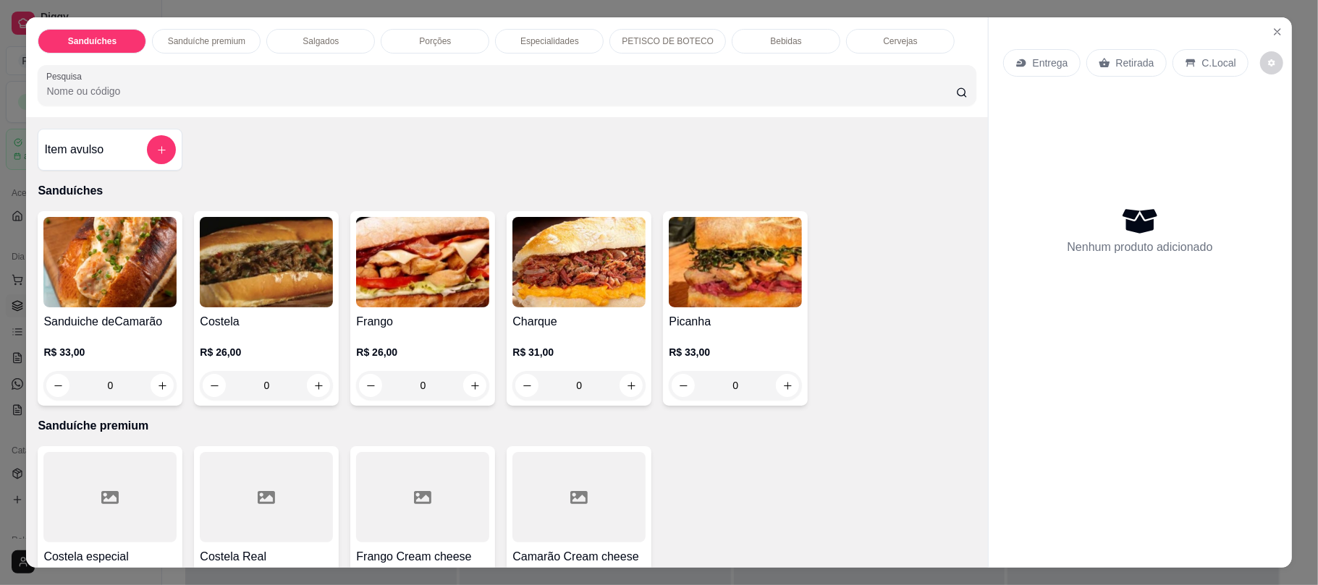
click at [359, 46] on div "Salgados" at bounding box center [320, 41] width 109 height 25
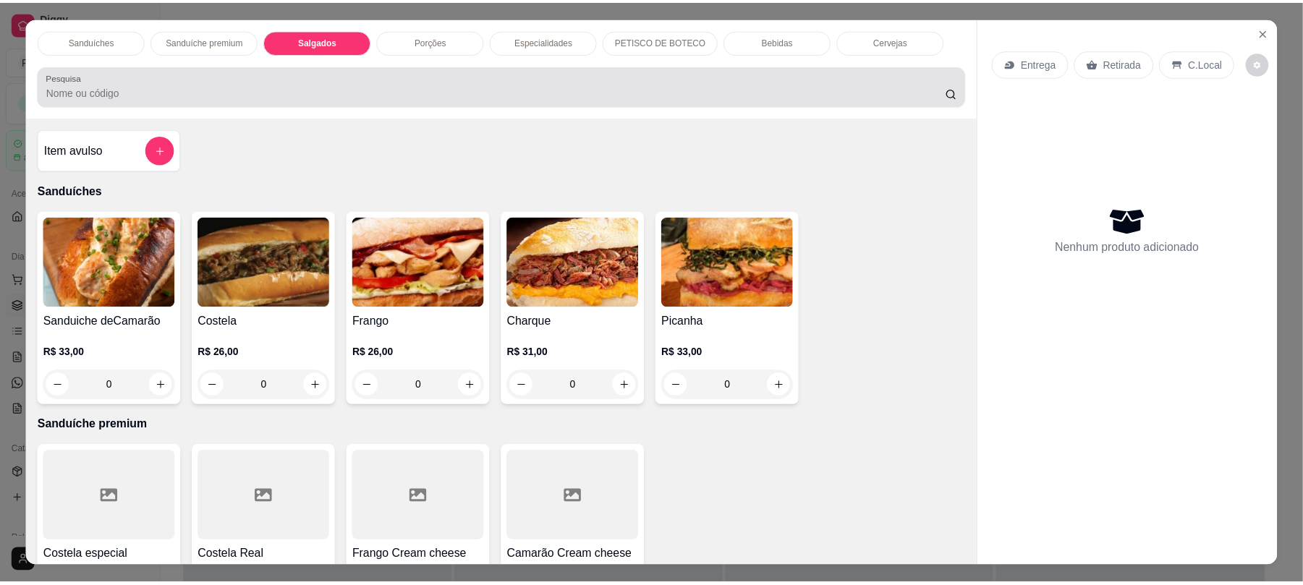
scroll to position [29, 0]
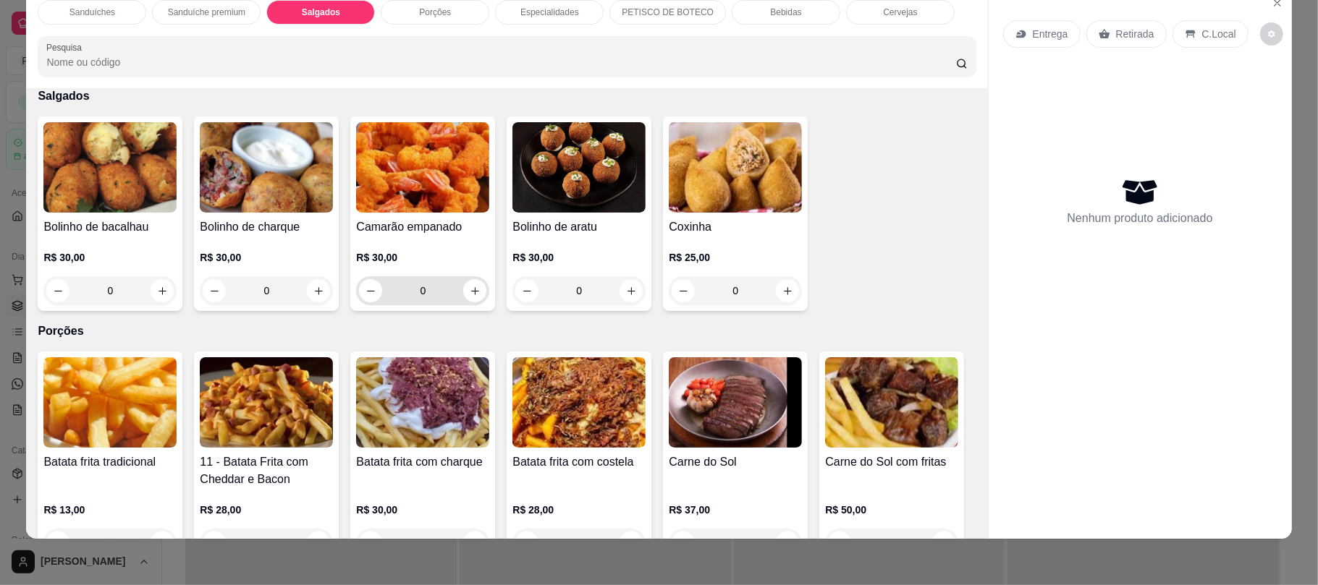
click at [469, 305] on div "0" at bounding box center [422, 290] width 127 height 29
click at [782, 287] on icon "increase-product-quantity" at bounding box center [787, 291] width 11 height 11
type input "1"
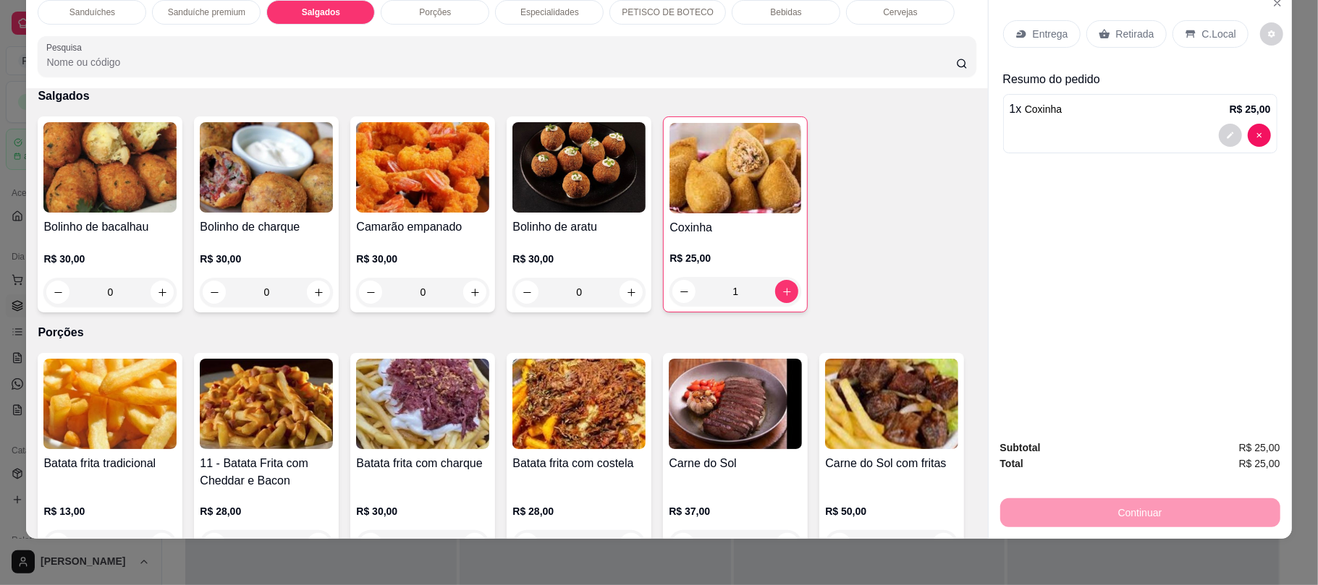
click at [1104, 43] on div "Retirada" at bounding box center [1126, 33] width 80 height 27
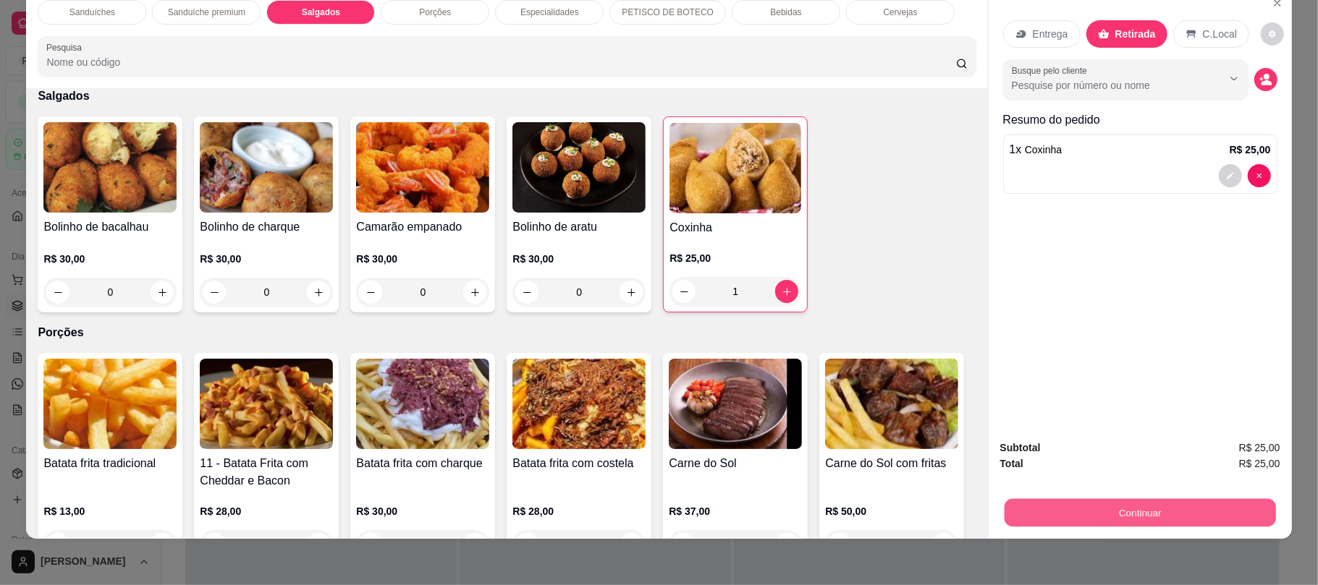
click at [1090, 524] on button "Continuar" at bounding box center [1139, 513] width 271 height 28
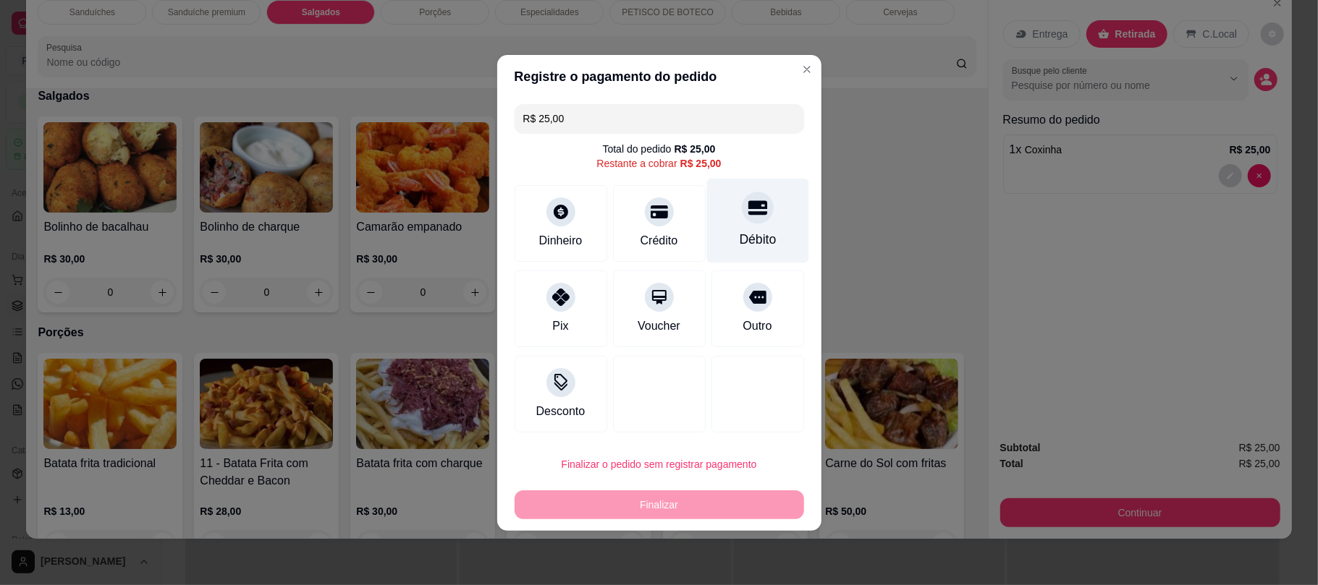
click at [755, 217] on div at bounding box center [758, 208] width 32 height 32
type input "R$ 0,00"
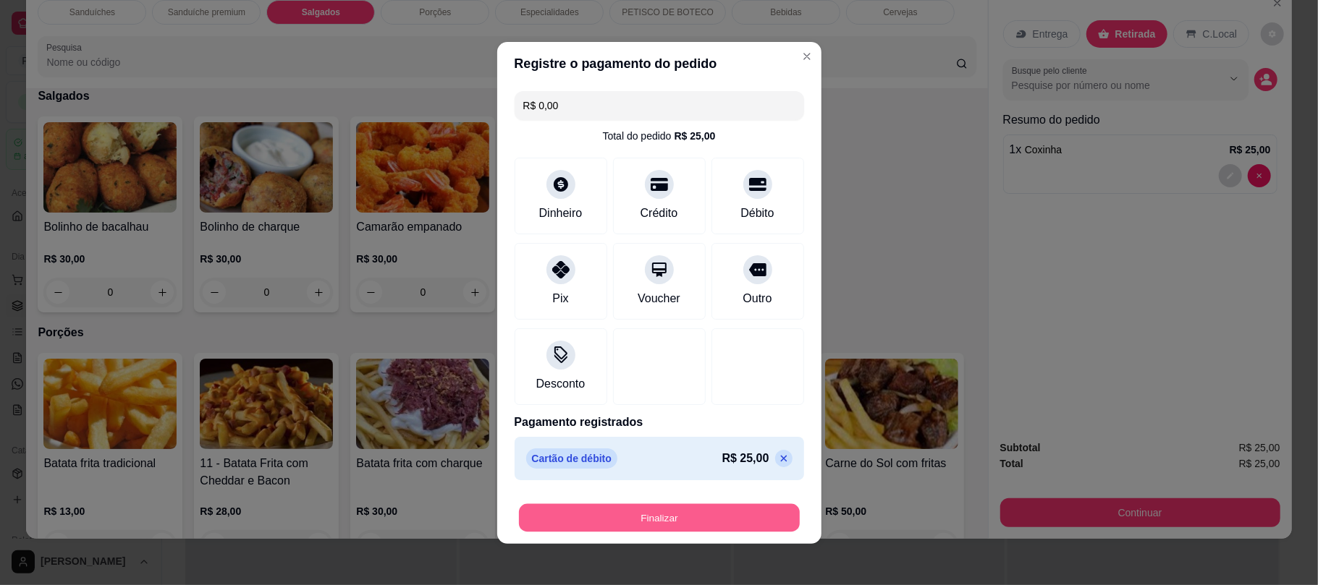
click at [669, 513] on button "Finalizar" at bounding box center [659, 518] width 281 height 28
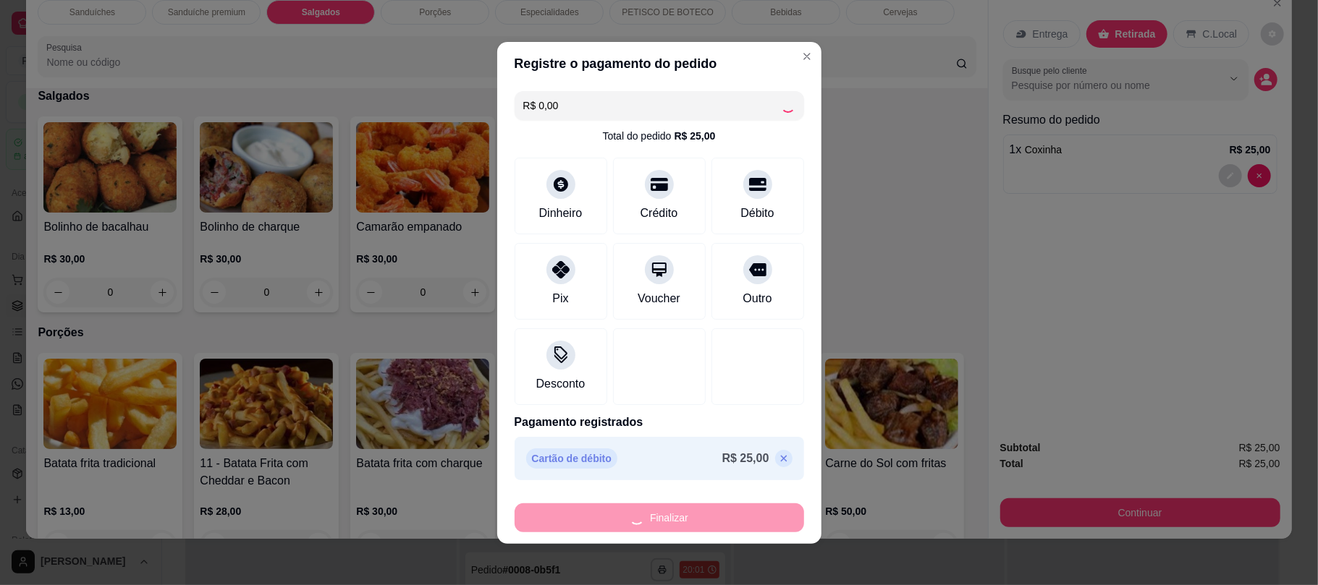
type input "0"
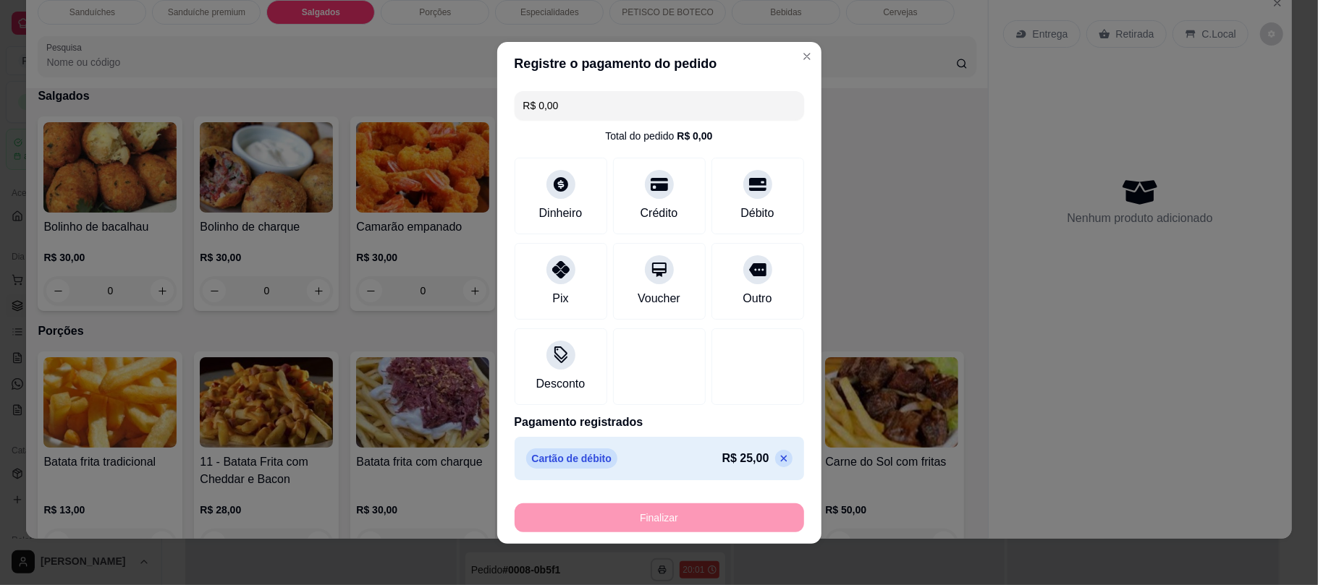
type input "-R$ 25,00"
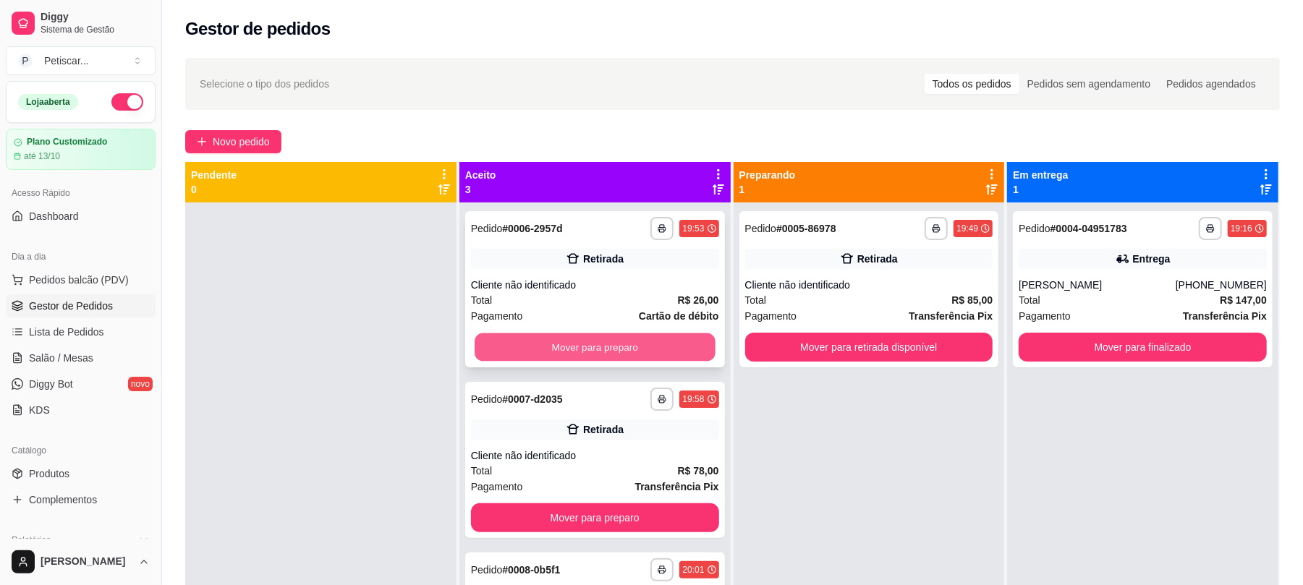
click at [605, 345] on button "Mover para preparo" at bounding box center [595, 348] width 240 height 28
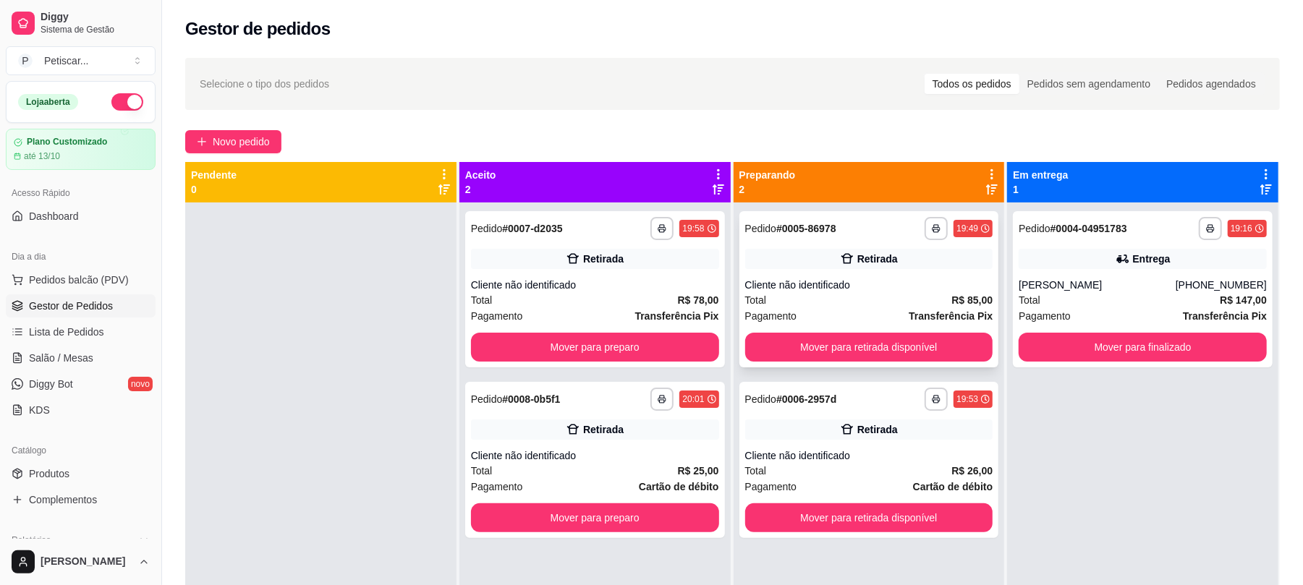
click at [799, 287] on div "Cliente não identificado" at bounding box center [869, 285] width 248 height 14
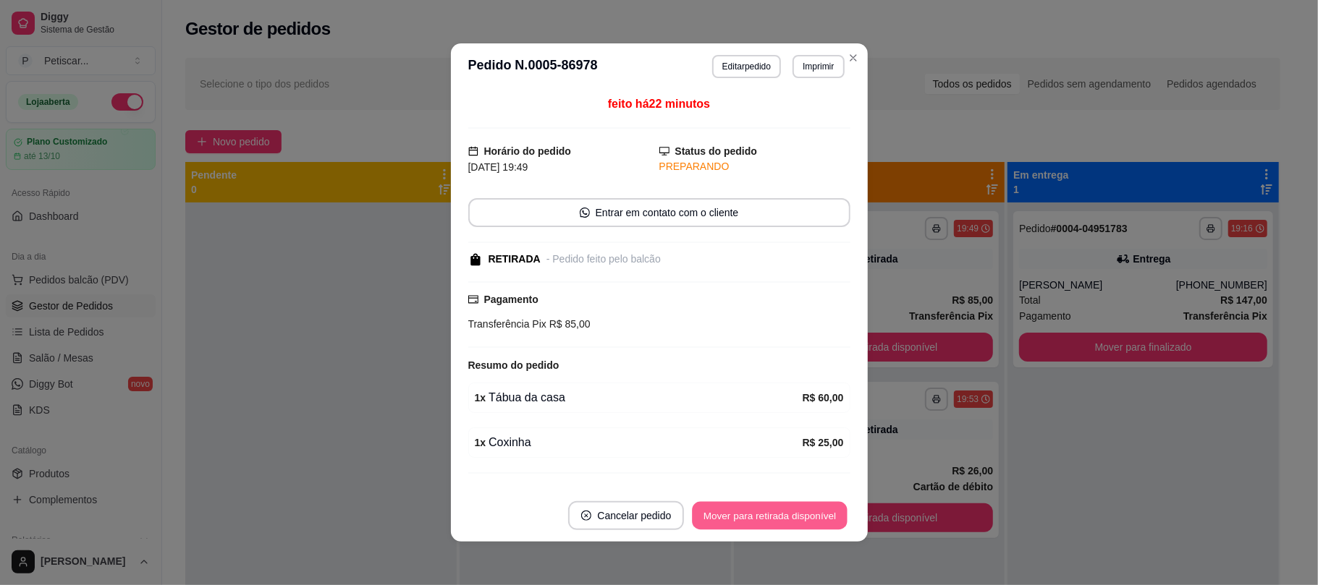
click at [747, 504] on button "Mover para retirada disponível" at bounding box center [770, 516] width 155 height 28
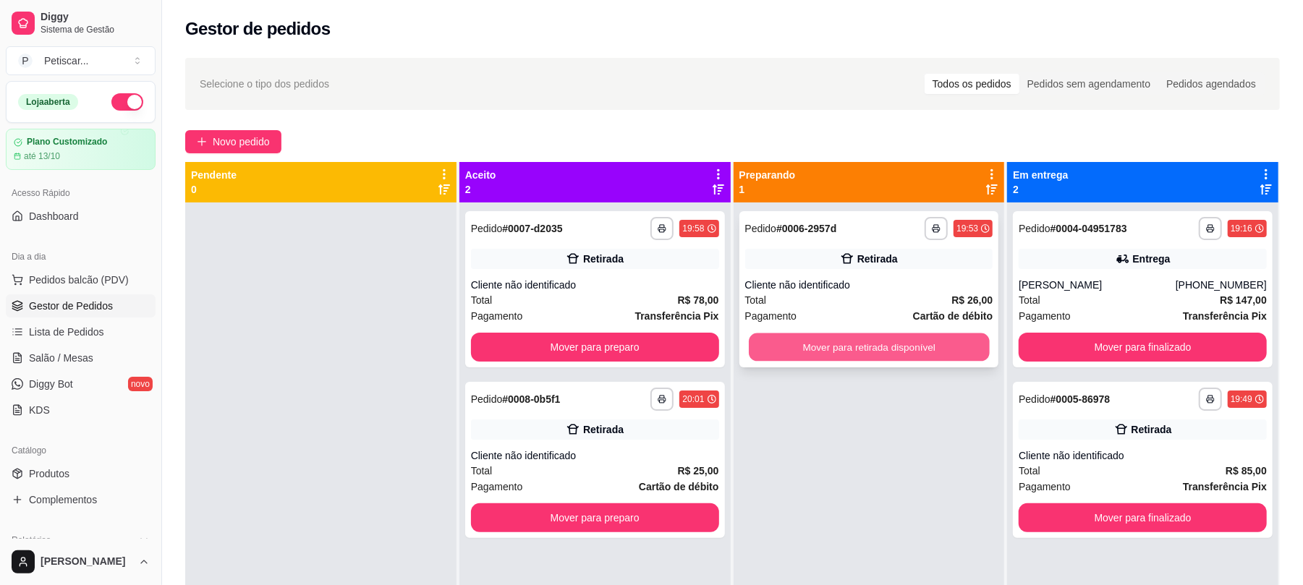
click at [779, 334] on button "Mover para retirada disponível" at bounding box center [869, 348] width 240 height 28
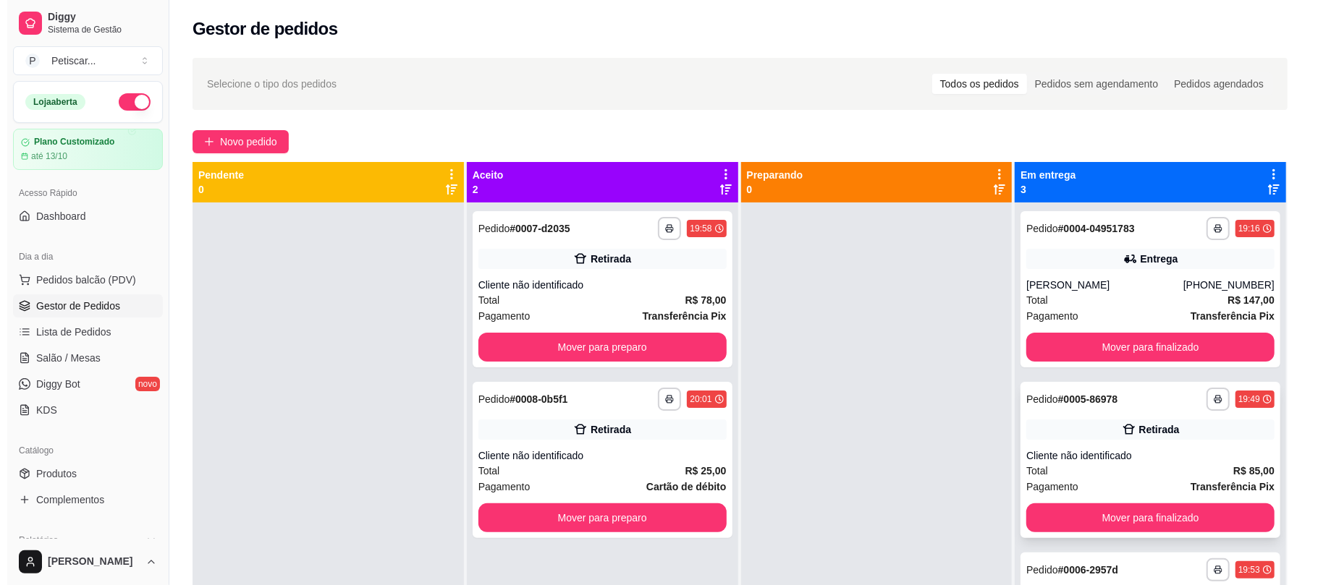
scroll to position [41, 0]
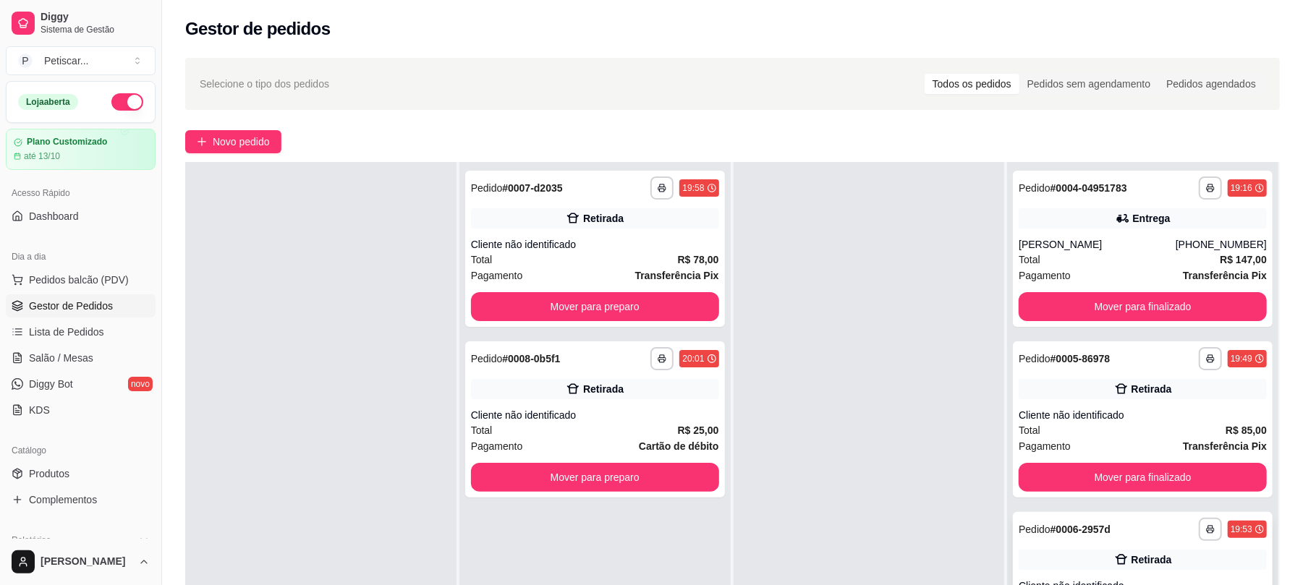
click at [1077, 531] on strong "# 0006-2957d" at bounding box center [1081, 530] width 60 height 12
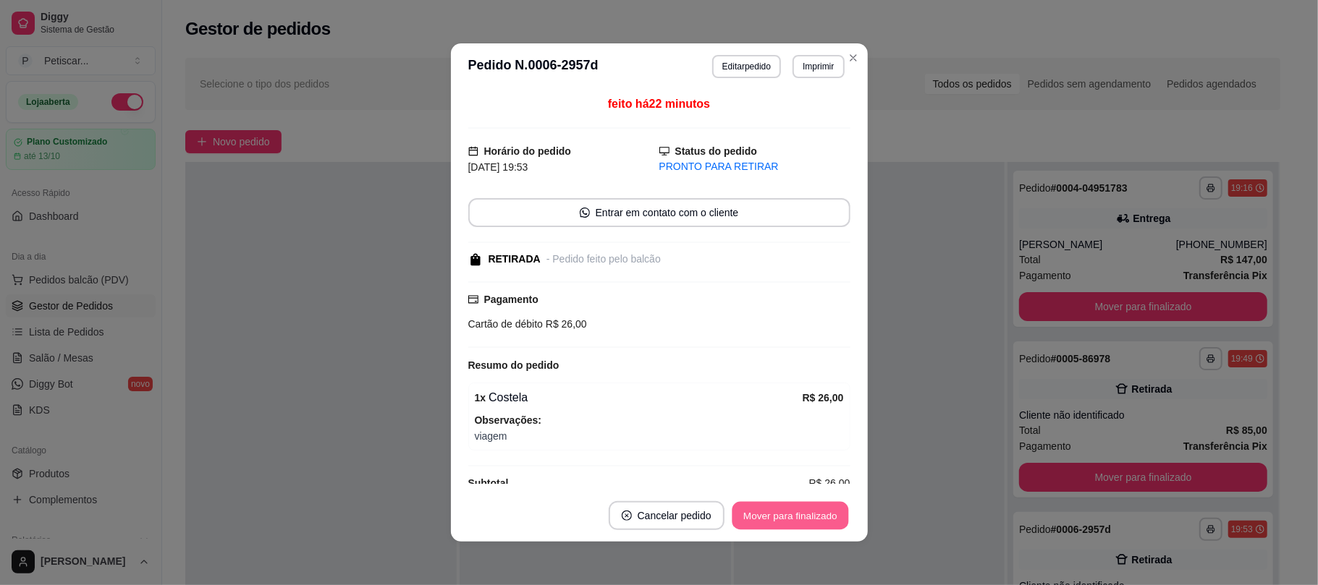
click at [763, 516] on button "Mover para finalizado" at bounding box center [790, 516] width 117 height 28
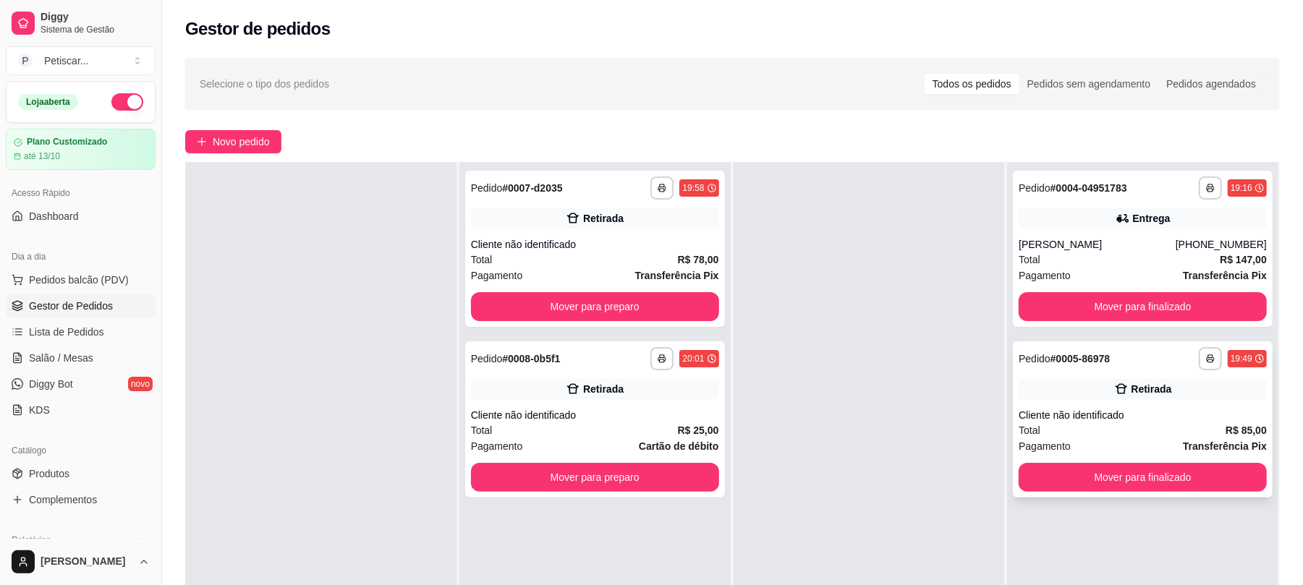
click at [1094, 383] on div "Retirada" at bounding box center [1143, 389] width 248 height 20
click at [678, 255] on strong "R$ 78,00" at bounding box center [698, 260] width 41 height 12
click at [677, 298] on button "Mover para preparo" at bounding box center [595, 307] width 240 height 28
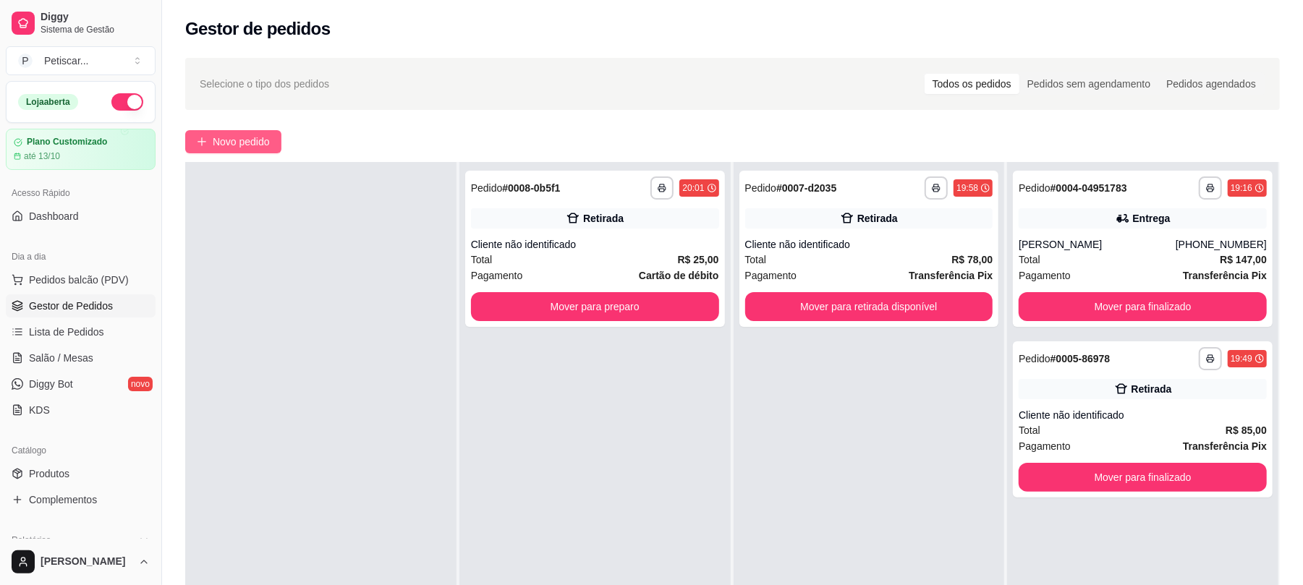
click at [270, 143] on span "Novo pedido" at bounding box center [241, 142] width 57 height 16
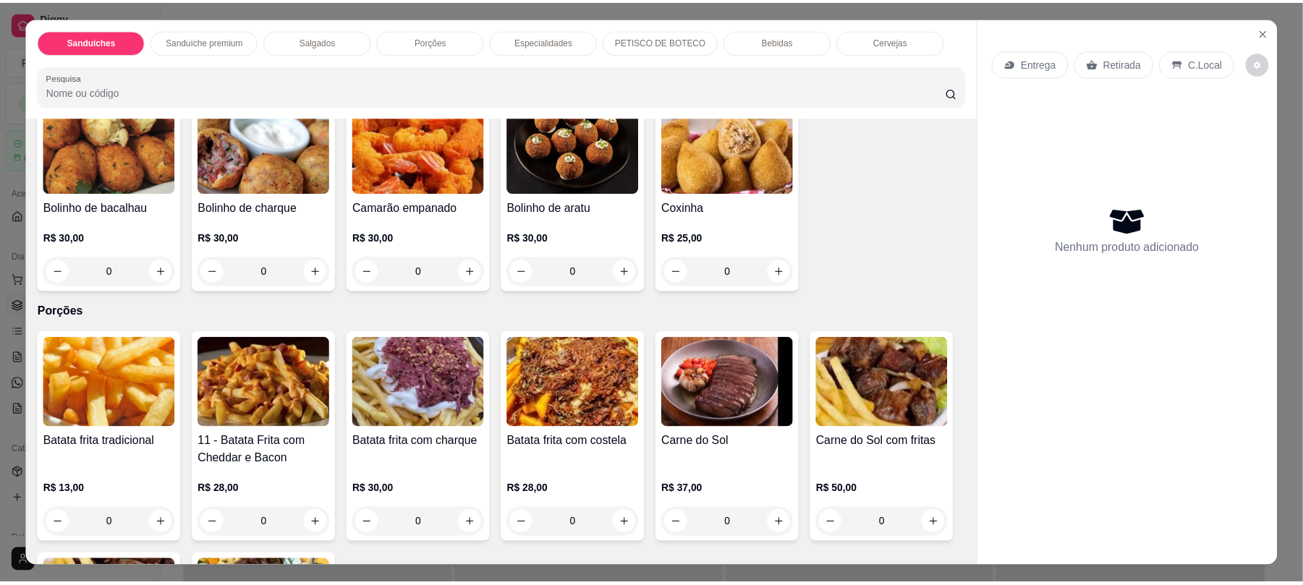
scroll to position [978, 0]
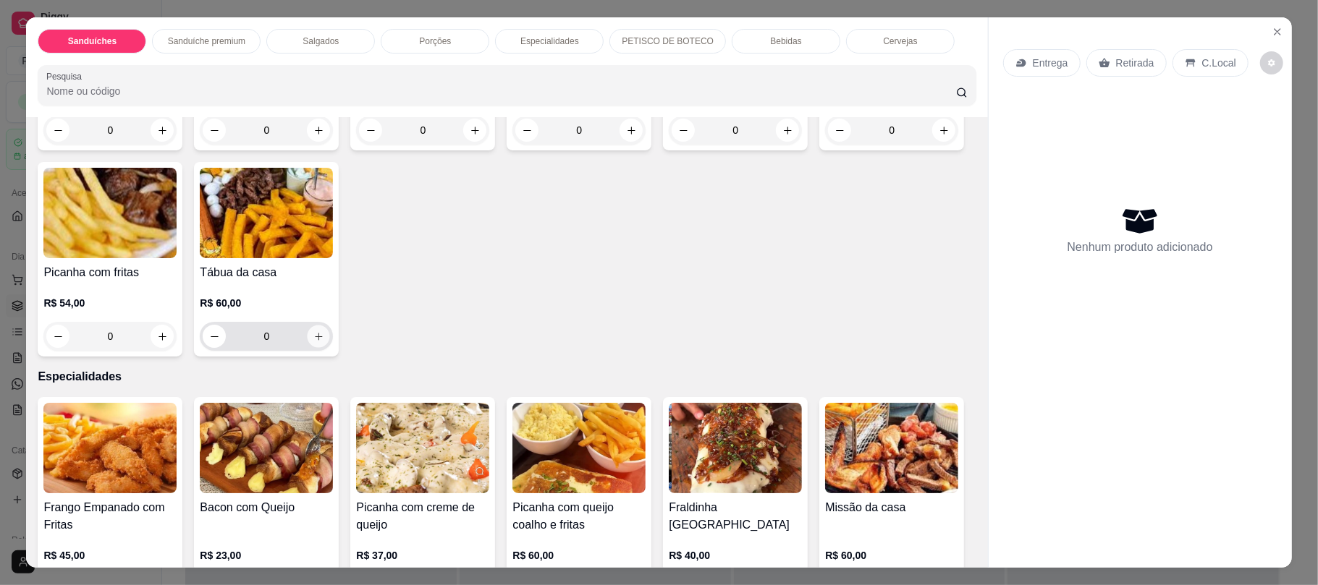
click at [324, 342] on icon "increase-product-quantity" at bounding box center [318, 336] width 11 height 11
type input "1"
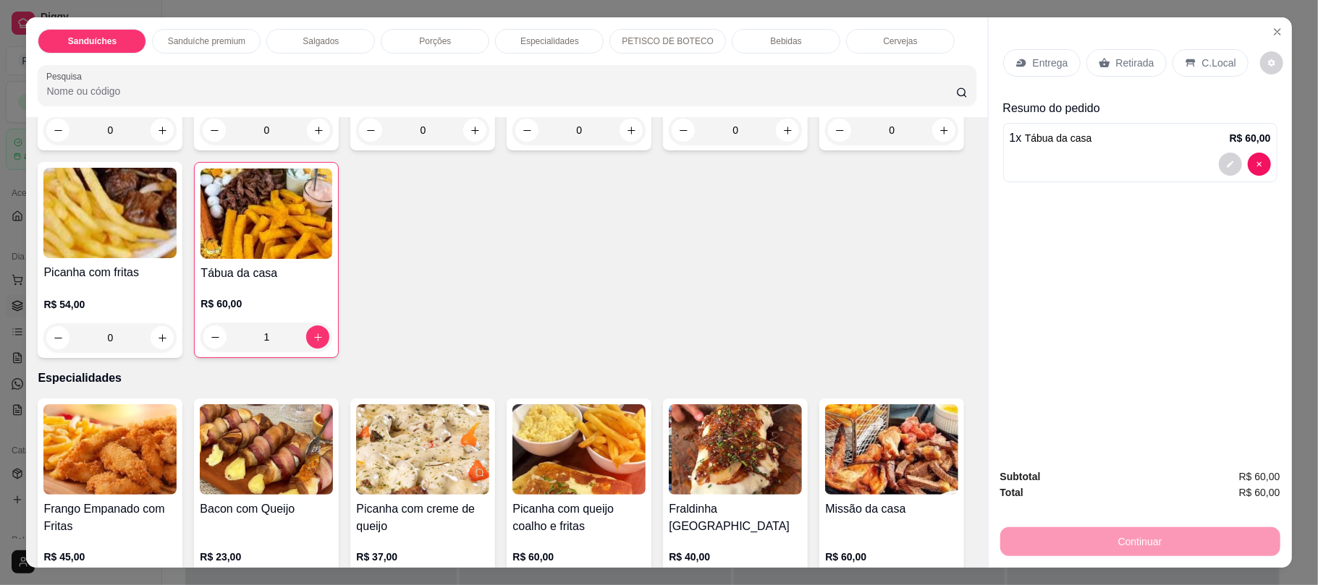
click at [1130, 73] on div "Retirada" at bounding box center [1126, 62] width 80 height 27
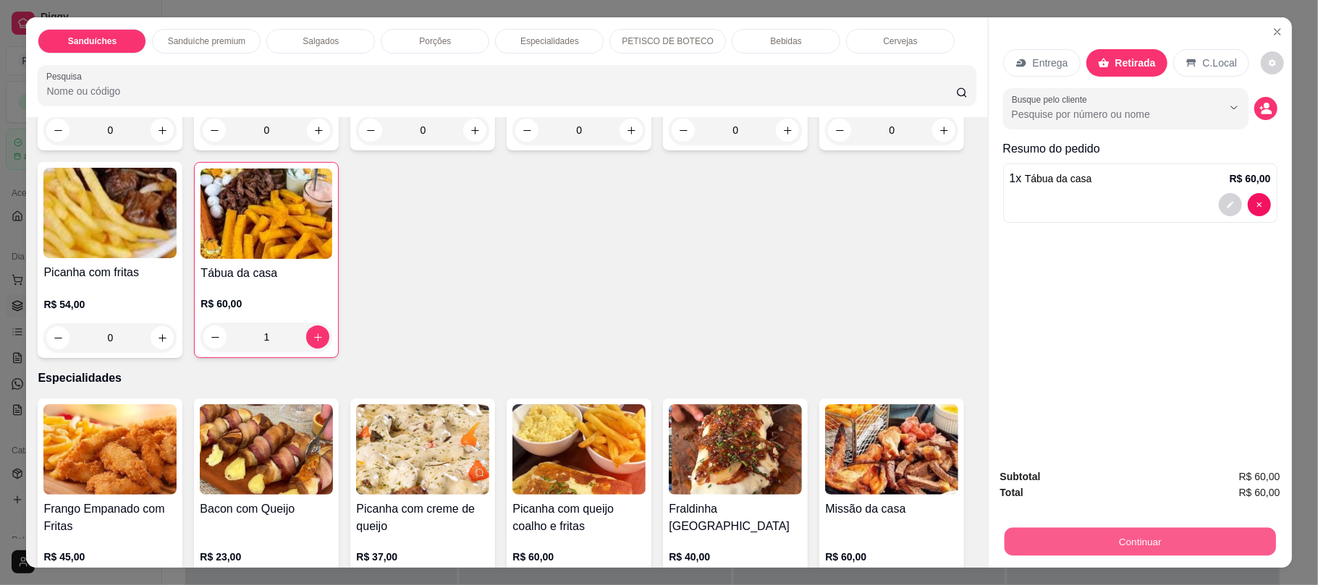
click at [1066, 553] on button "Continuar" at bounding box center [1139, 542] width 271 height 28
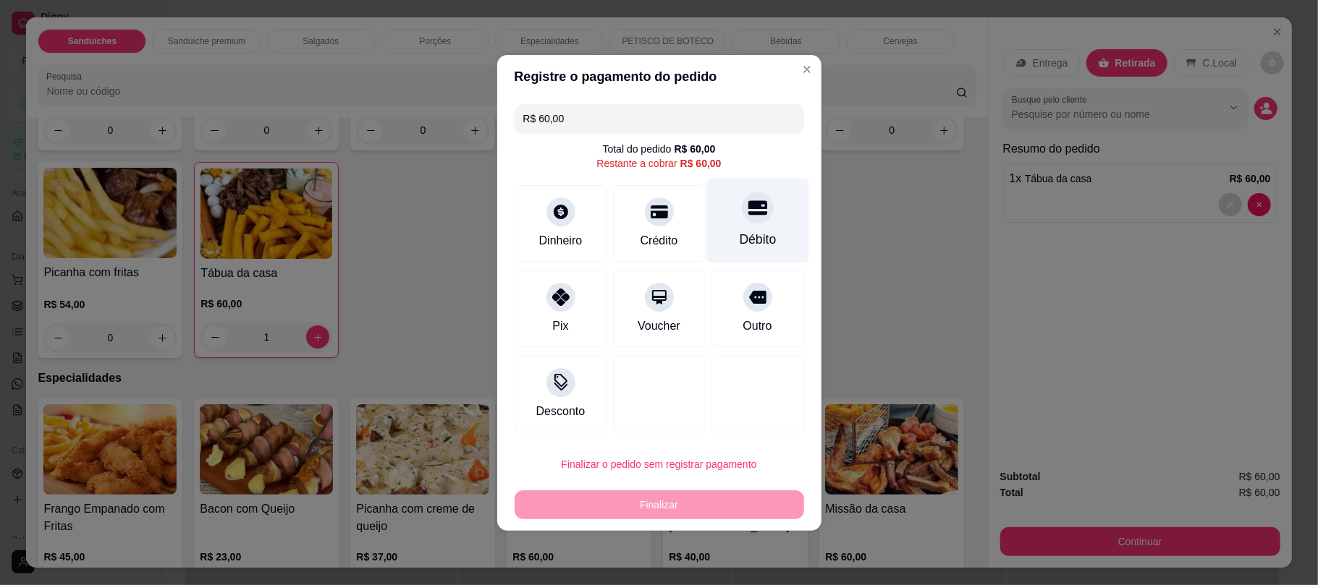
click at [748, 203] on icon at bounding box center [757, 207] width 19 height 14
type input "R$ 0,00"
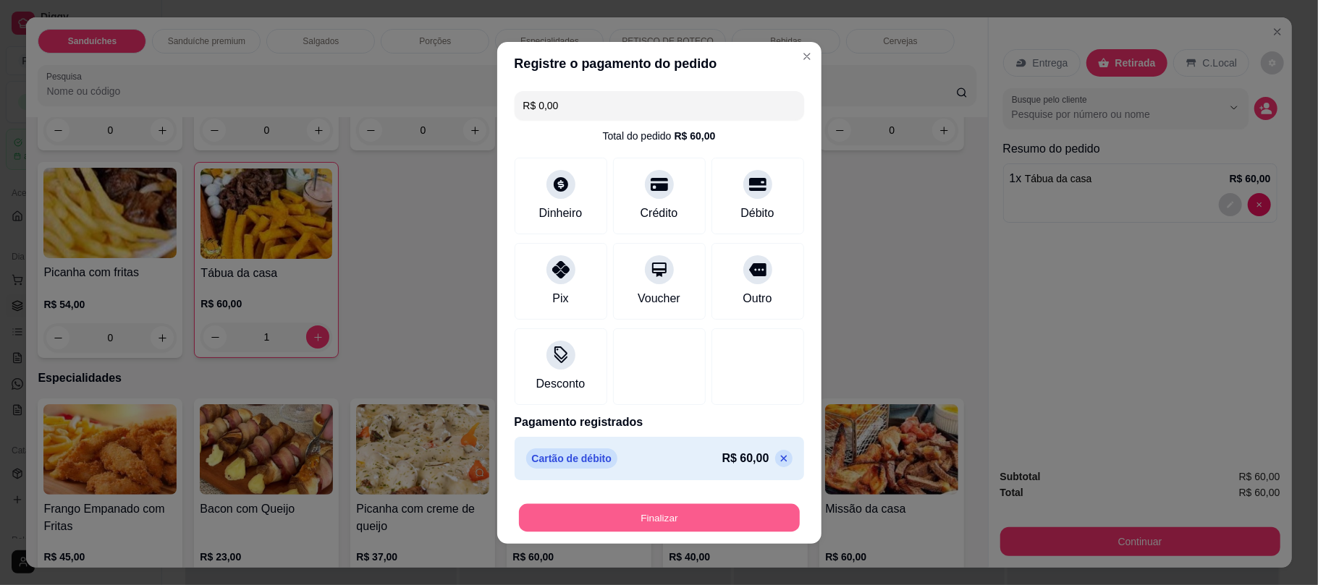
click at [695, 507] on button "Finalizar" at bounding box center [659, 518] width 281 height 28
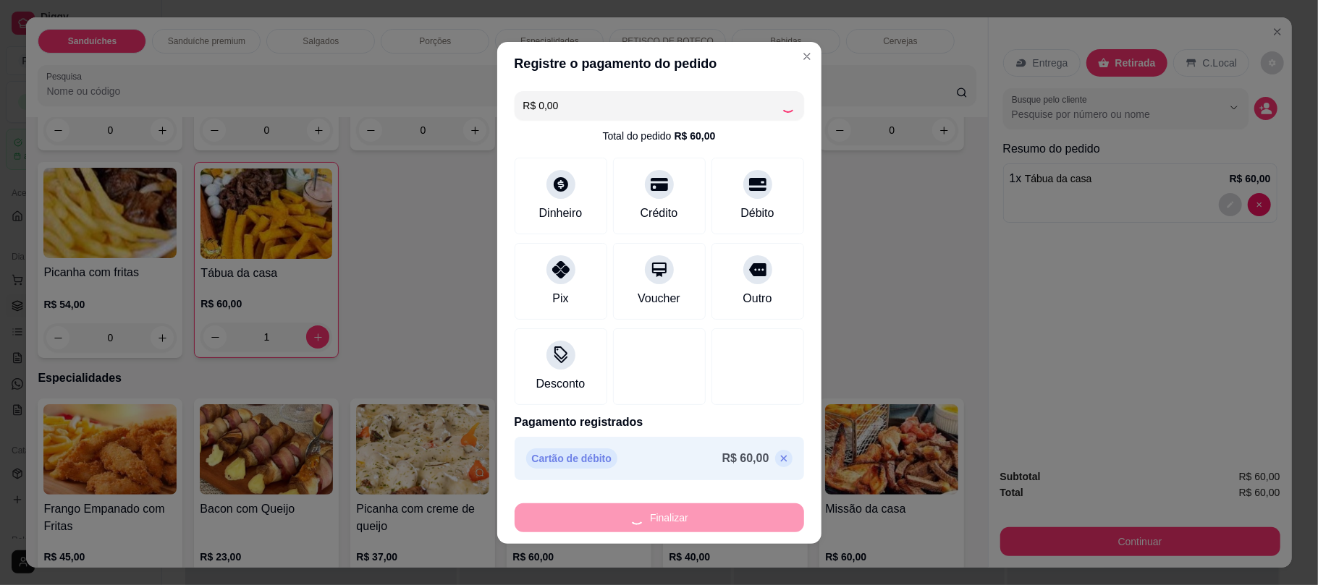
type input "0"
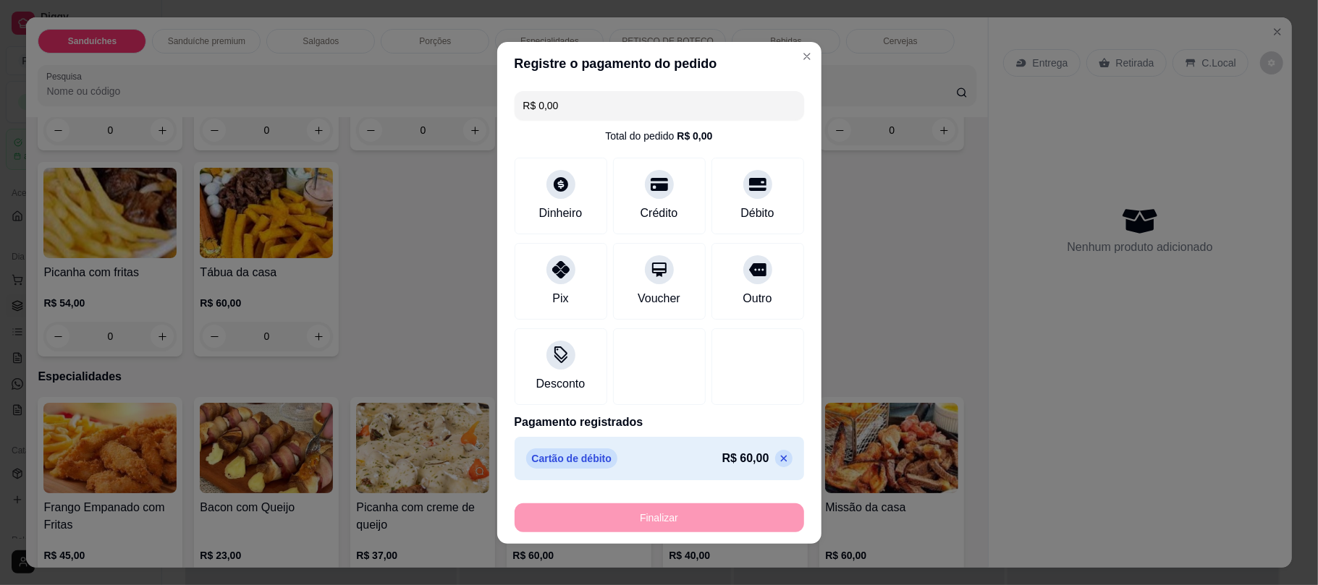
type input "-R$ 60,00"
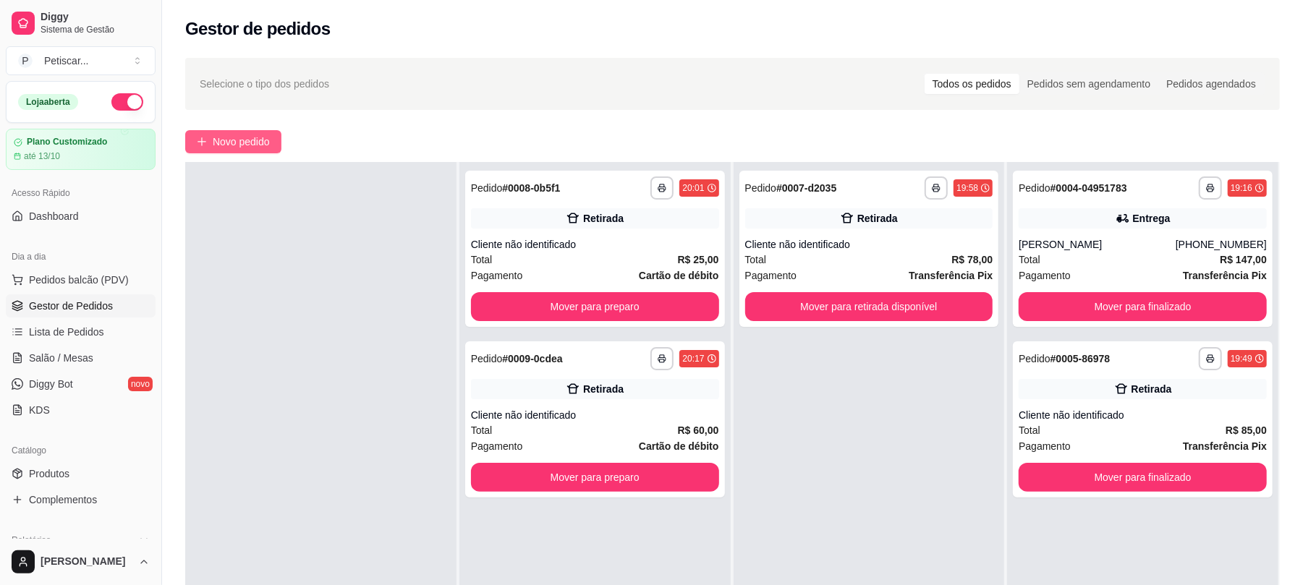
click at [239, 140] on span "Novo pedido" at bounding box center [241, 142] width 57 height 16
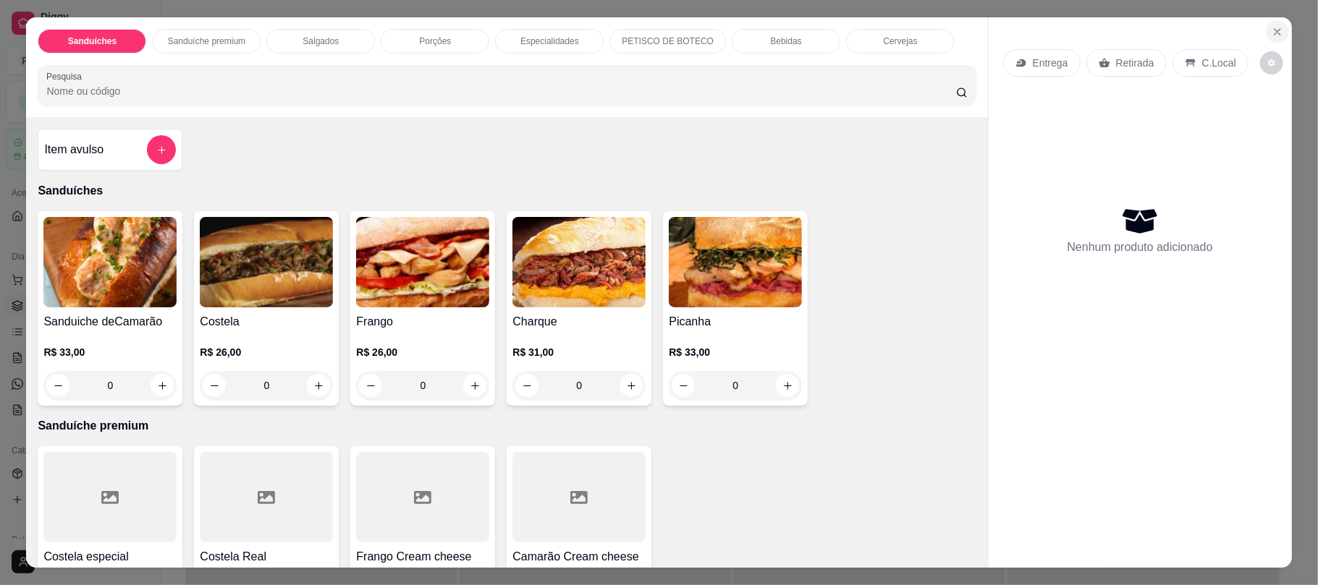
click at [1266, 25] on button "Close" at bounding box center [1277, 31] width 23 height 23
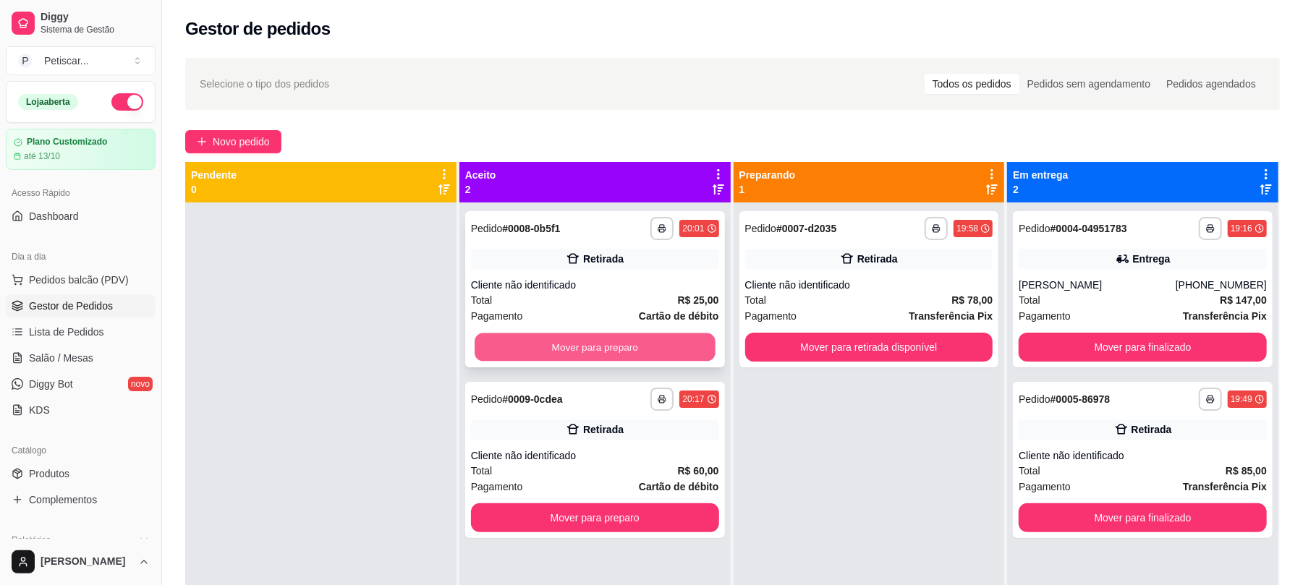
click at [597, 360] on button "Mover para preparo" at bounding box center [595, 348] width 240 height 28
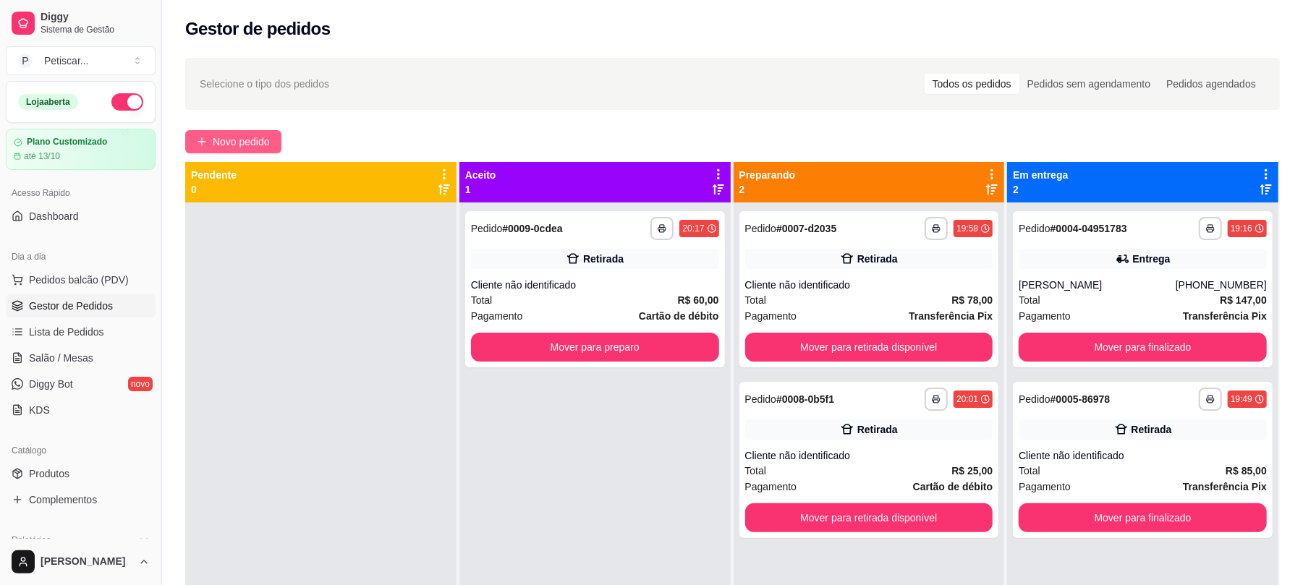
click at [226, 143] on span "Novo pedido" at bounding box center [241, 142] width 57 height 16
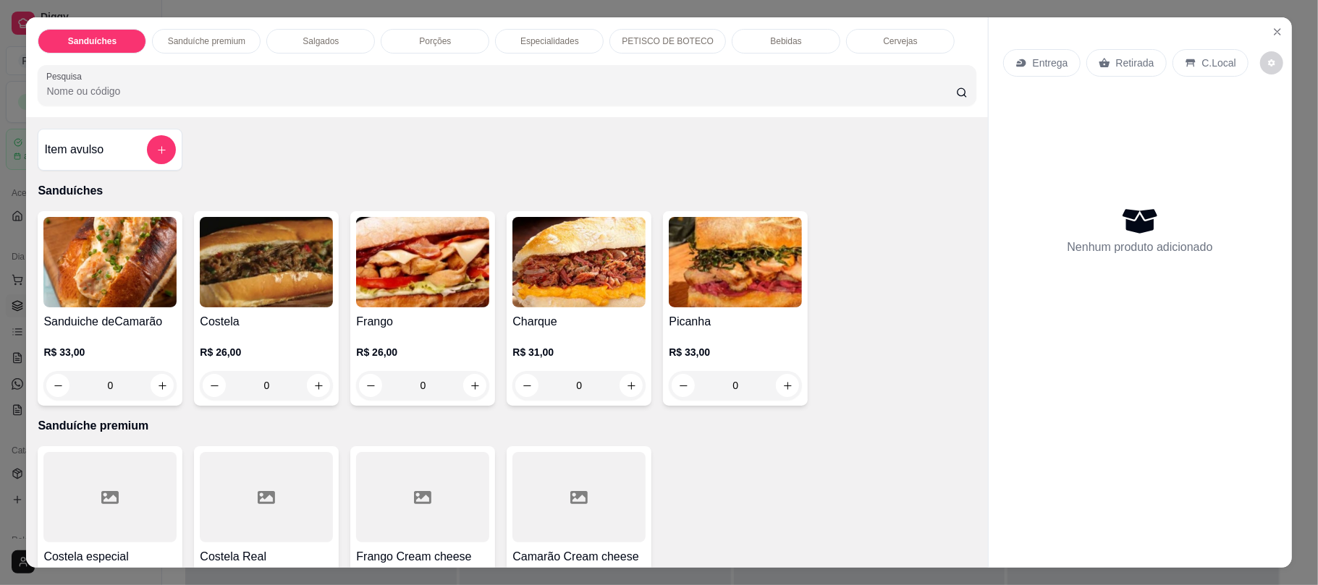
click at [898, 43] on p "Cervejas" at bounding box center [900, 41] width 34 height 12
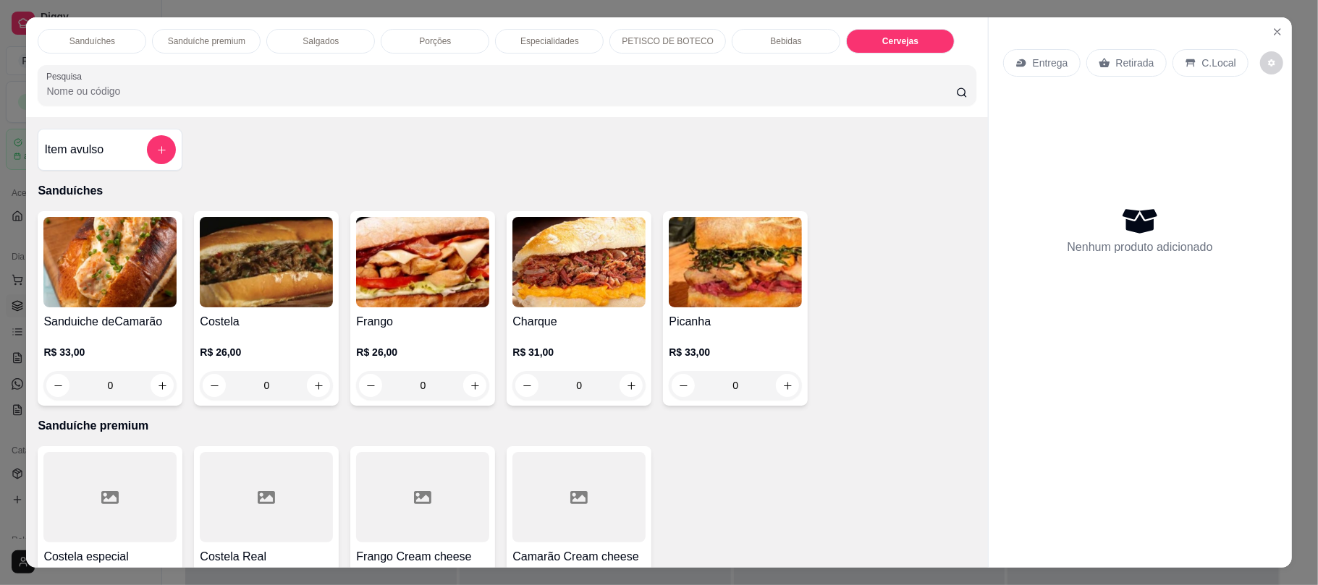
scroll to position [29, 0]
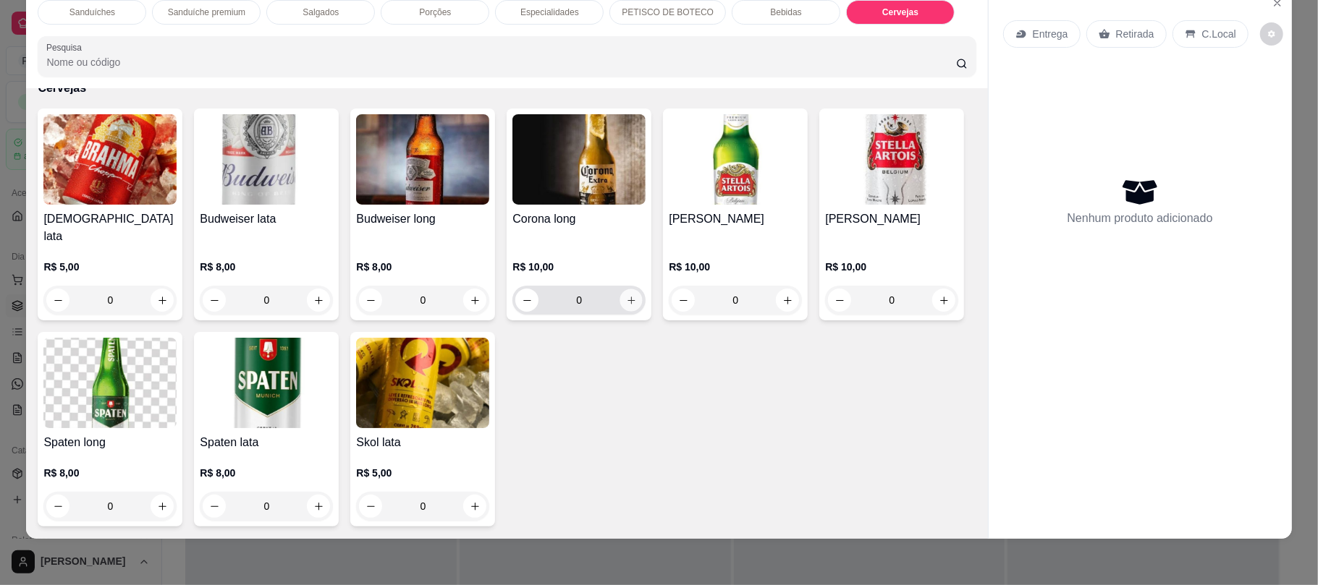
click at [626, 302] on icon "increase-product-quantity" at bounding box center [631, 300] width 11 height 11
type input "1"
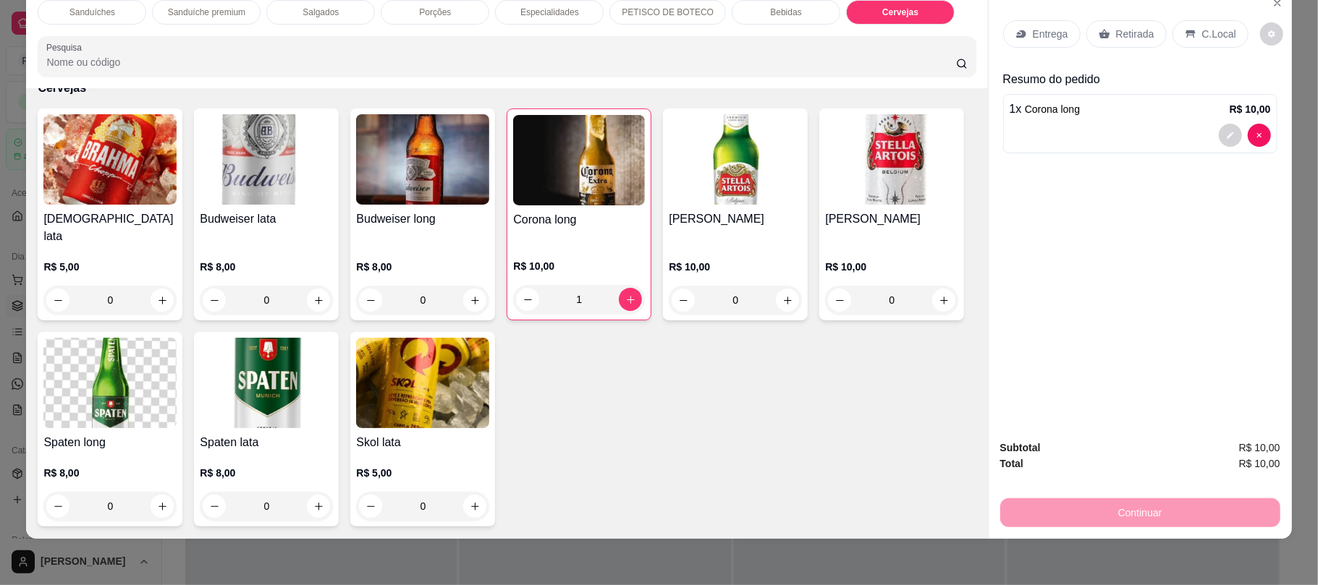
click at [1098, 32] on icon at bounding box center [1104, 34] width 12 height 12
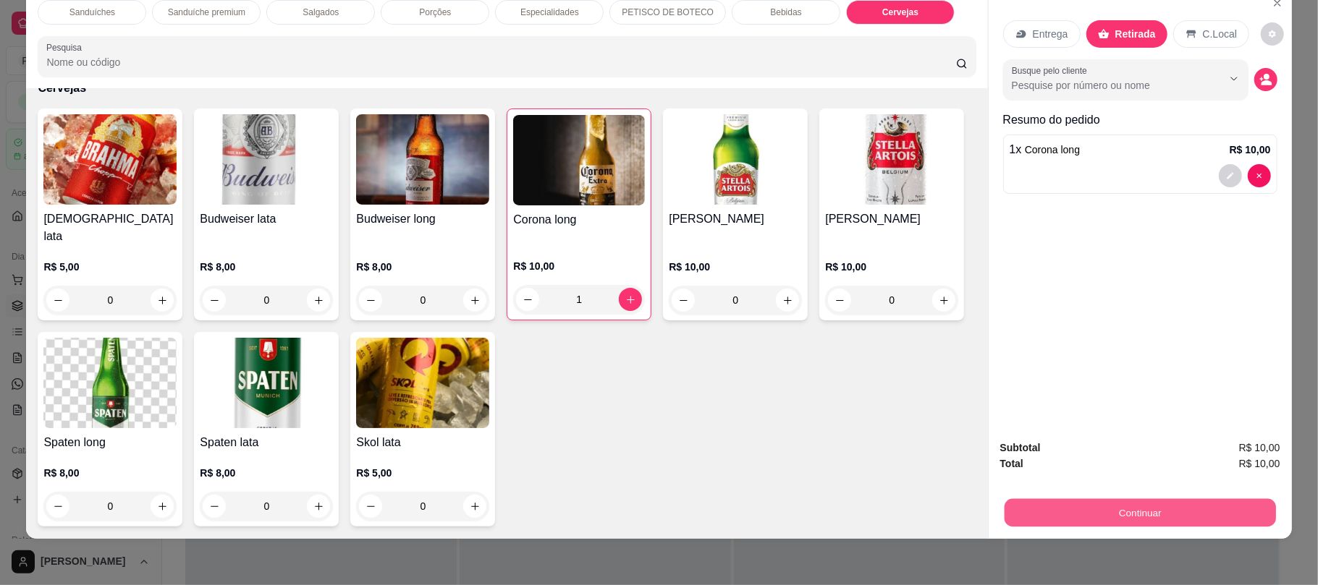
click at [1075, 517] on button "Continuar" at bounding box center [1139, 513] width 271 height 28
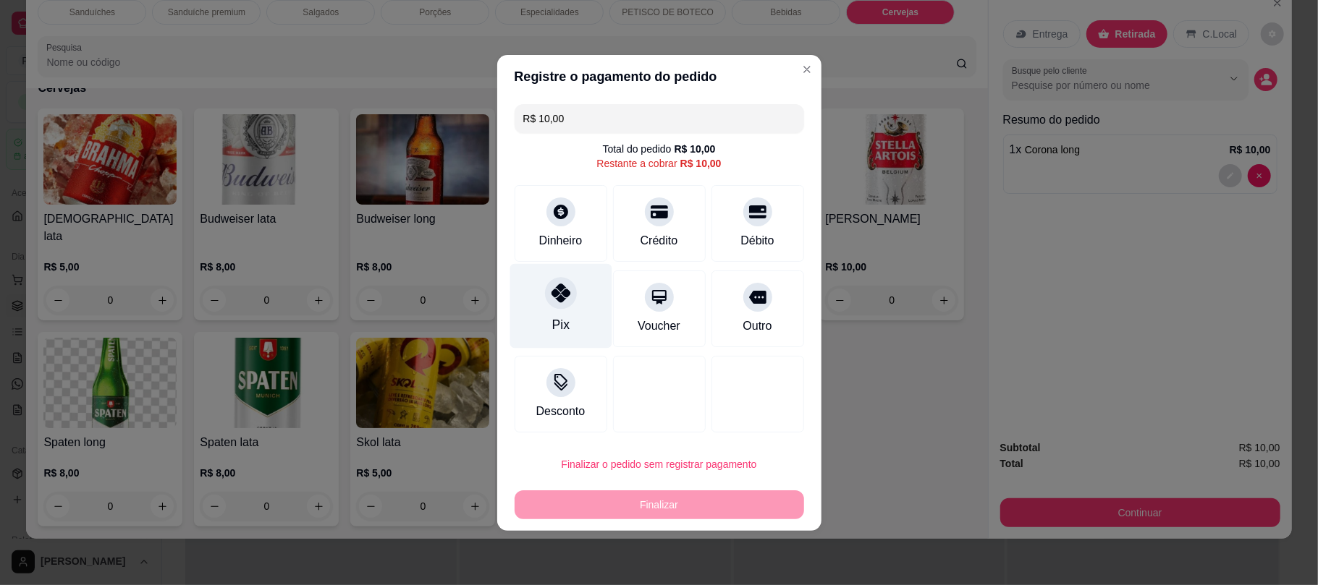
click at [569, 318] on div "Pix" at bounding box center [560, 305] width 102 height 85
type input "R$ 0,00"
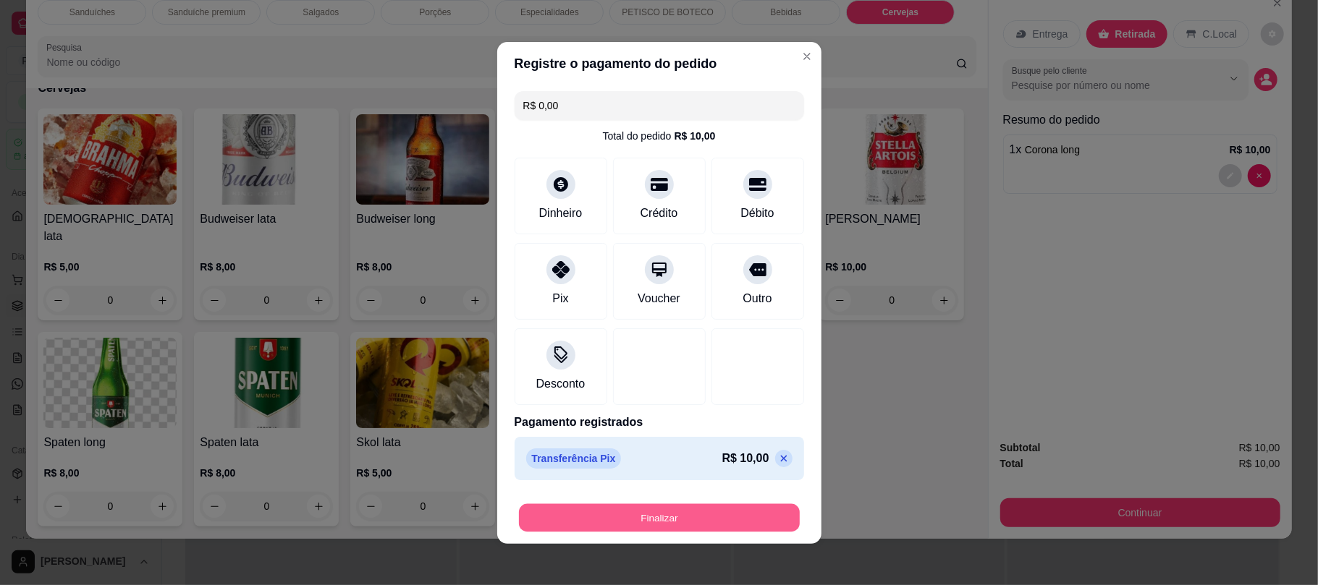
click at [685, 513] on button "Finalizar" at bounding box center [659, 518] width 281 height 28
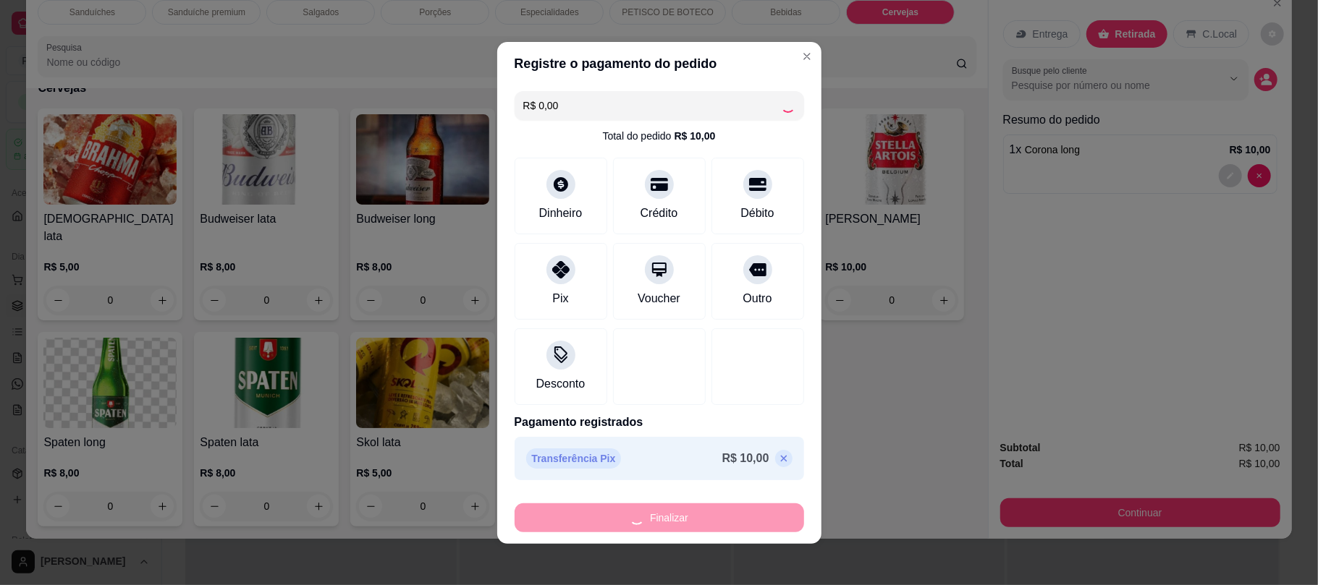
type input "0"
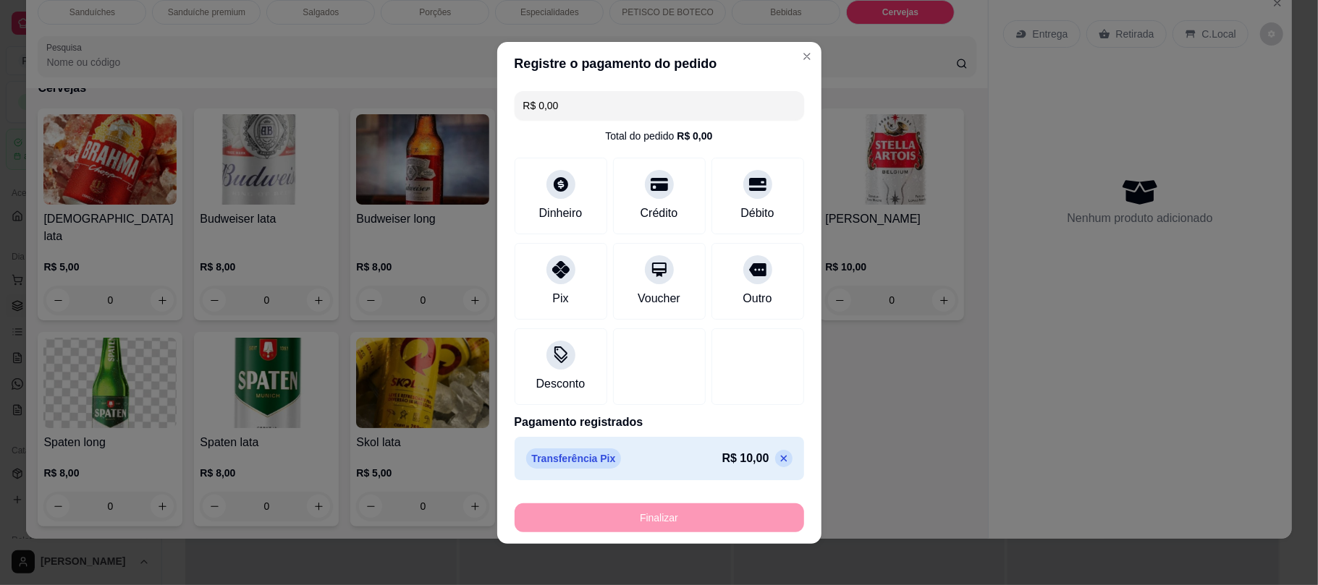
type input "-R$ 10,00"
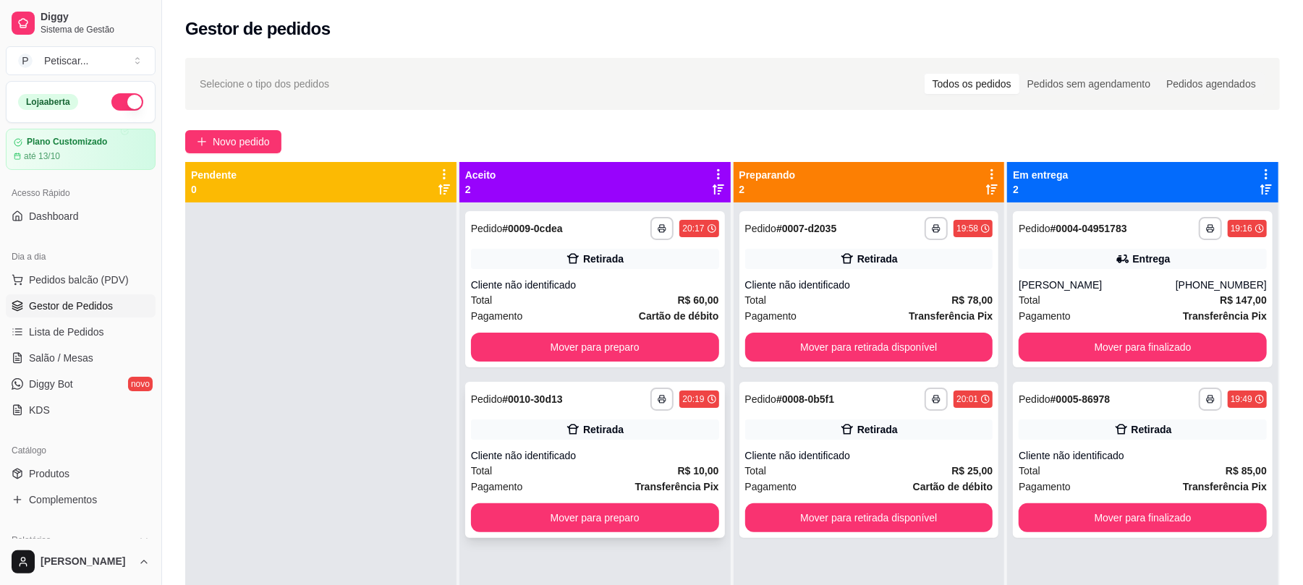
click at [588, 463] on div "Total R$ 10,00" at bounding box center [595, 471] width 248 height 16
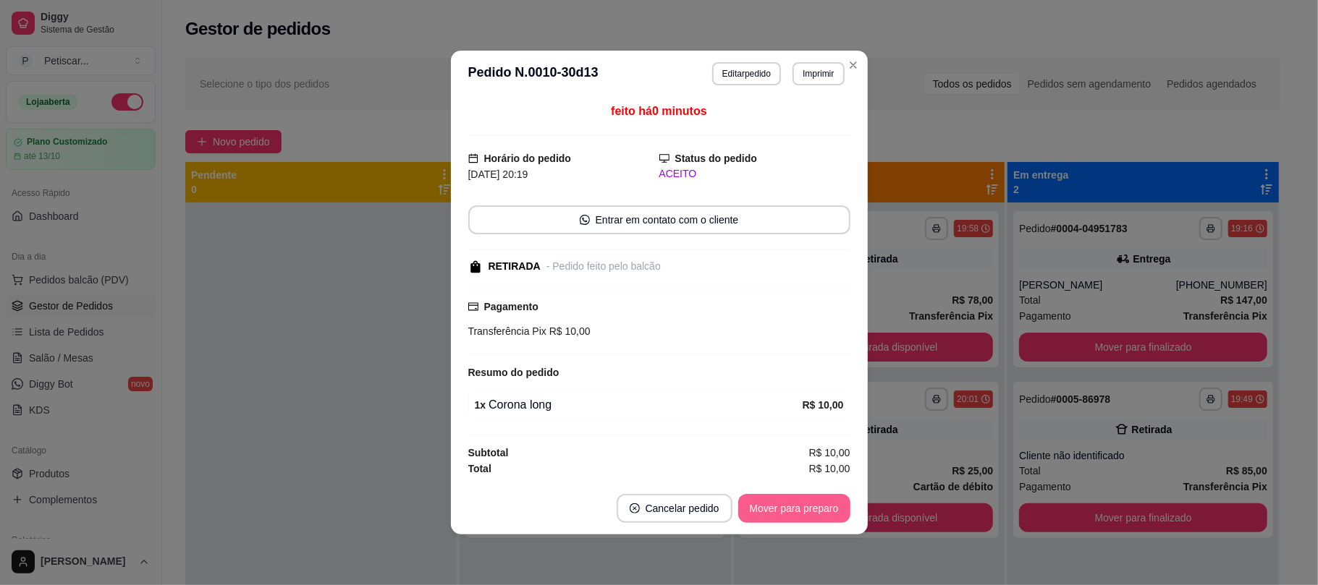
click at [784, 508] on button "Mover para preparo" at bounding box center [794, 508] width 112 height 29
click at [784, 508] on button "Mover para retirada disponível" at bounding box center [770, 509] width 155 height 28
click at [784, 508] on button "Mover para finalizado" at bounding box center [790, 509] width 117 height 28
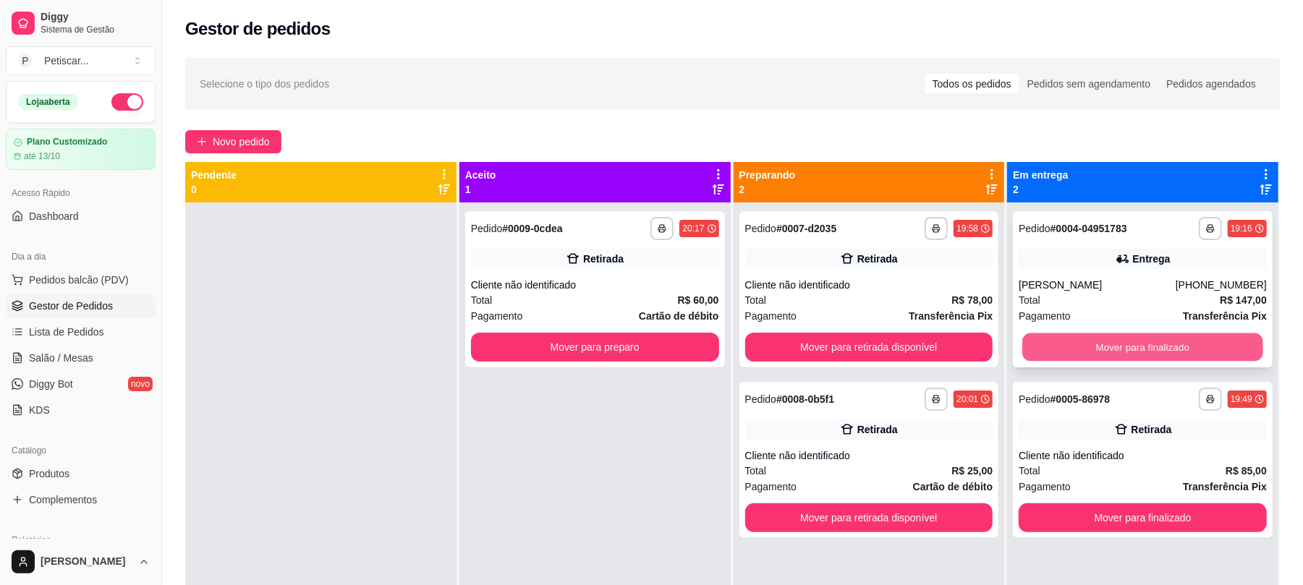
click at [1090, 340] on button "Mover para finalizado" at bounding box center [1142, 348] width 240 height 28
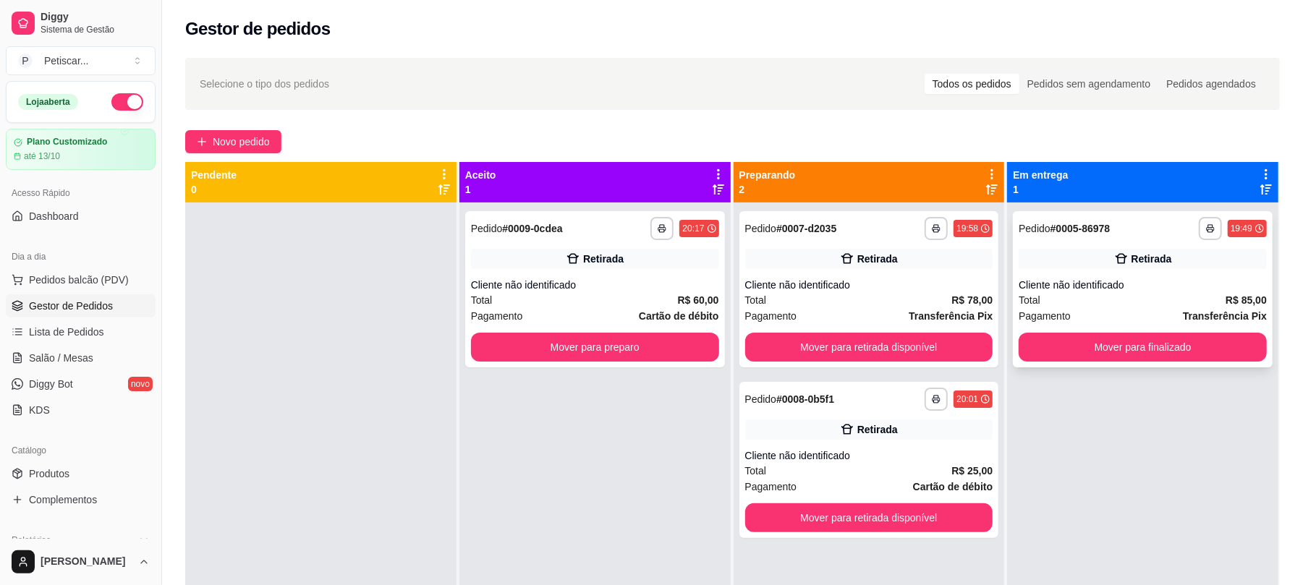
click at [1072, 271] on div "**********" at bounding box center [1143, 289] width 260 height 156
click at [936, 357] on button "Mover para retirada disponível" at bounding box center [869, 348] width 240 height 28
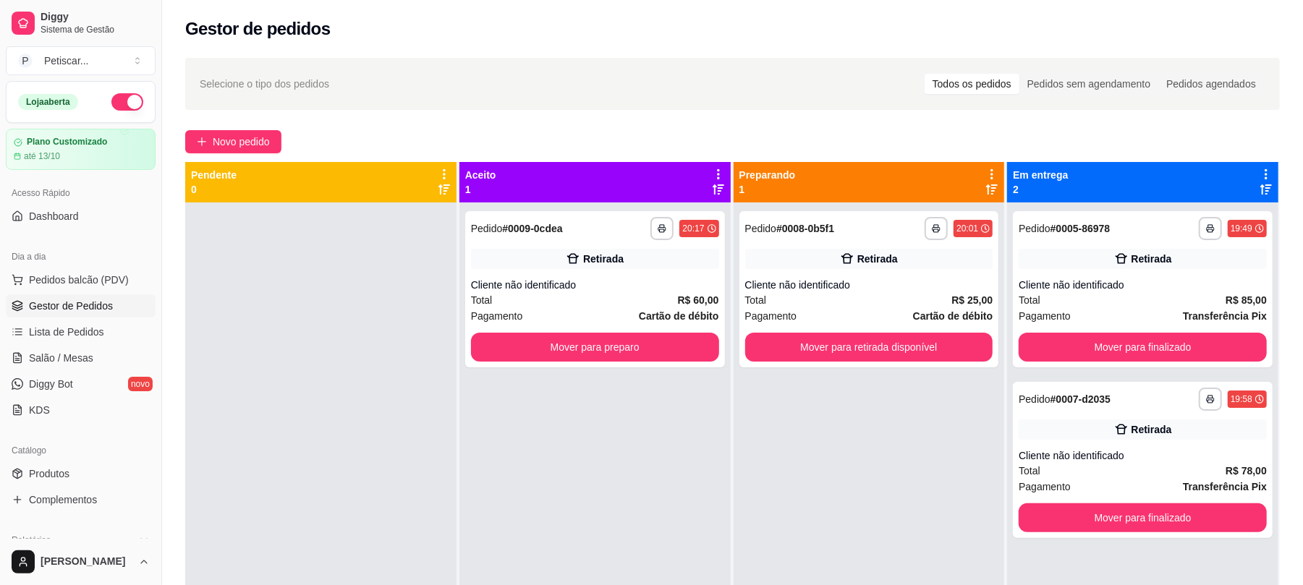
click at [1046, 425] on div "Retirada" at bounding box center [1143, 430] width 248 height 20
click at [1069, 517] on button "Mover para finalizado" at bounding box center [1142, 518] width 240 height 28
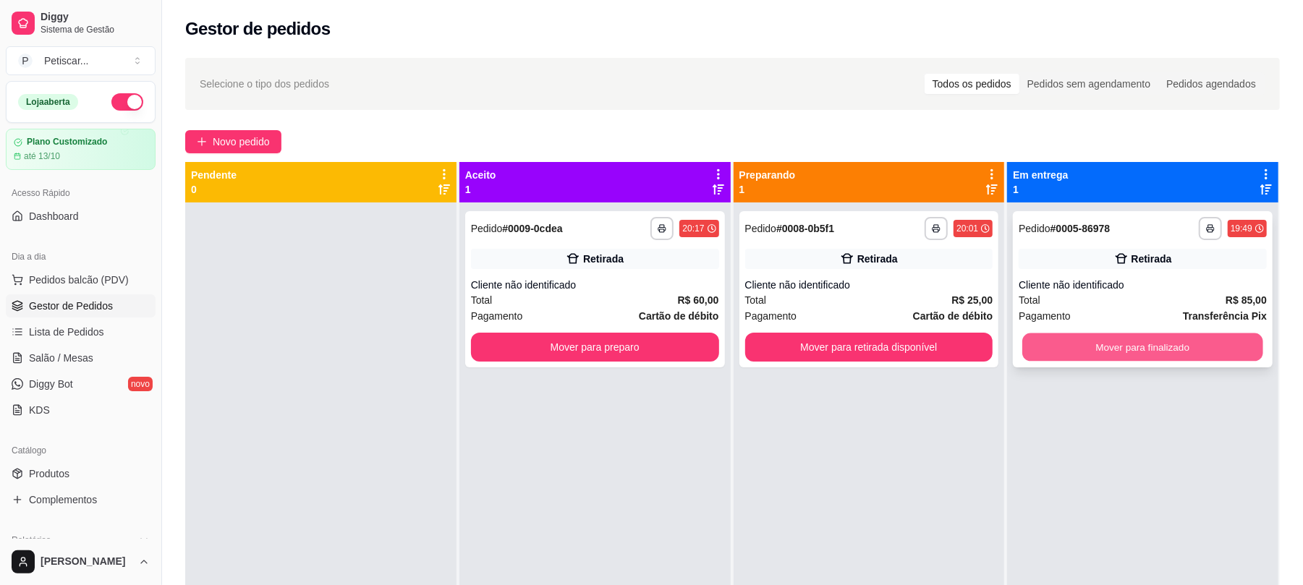
click at [1138, 353] on button "Mover para finalizado" at bounding box center [1142, 348] width 240 height 28
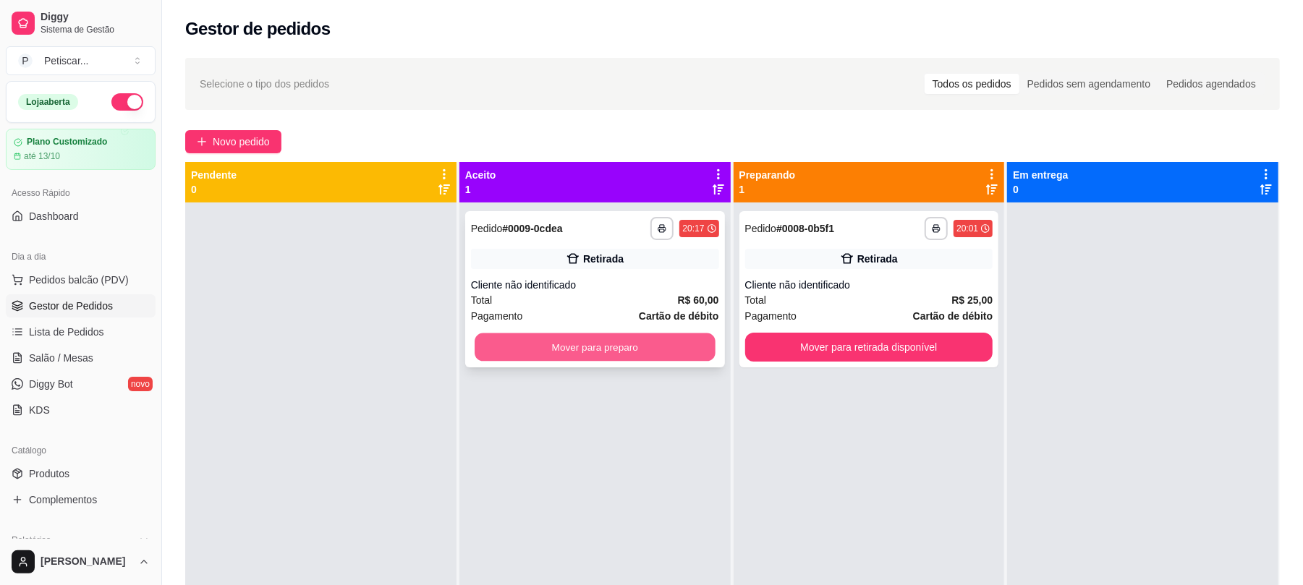
click at [676, 347] on button "Mover para preparo" at bounding box center [595, 348] width 240 height 28
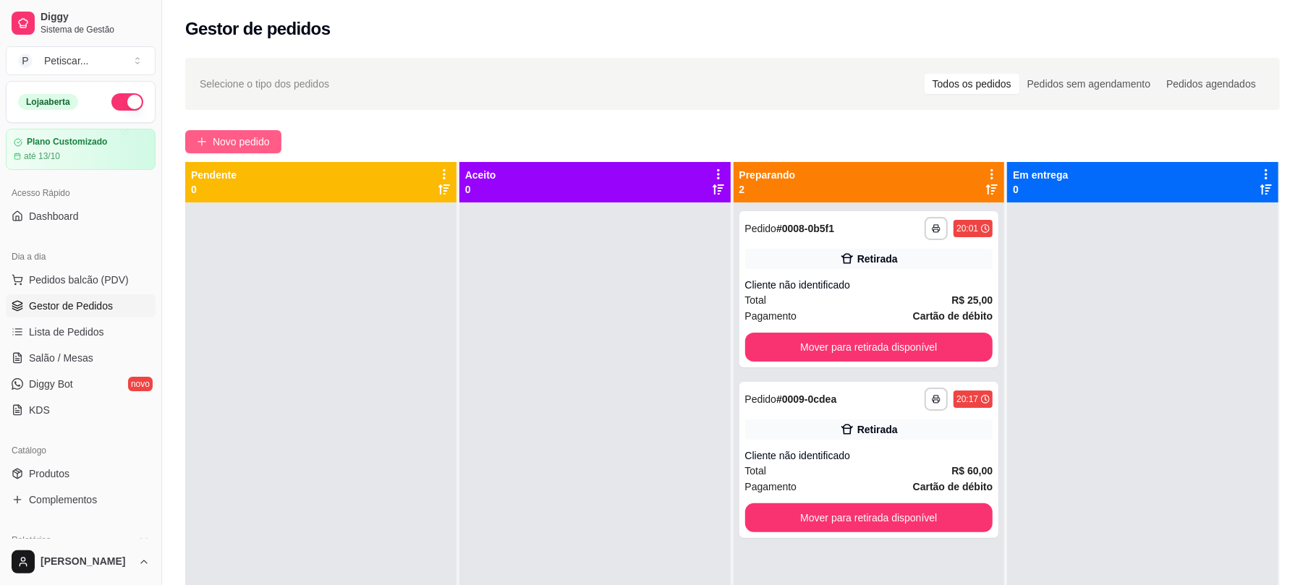
click at [258, 134] on span "Novo pedido" at bounding box center [241, 142] width 57 height 16
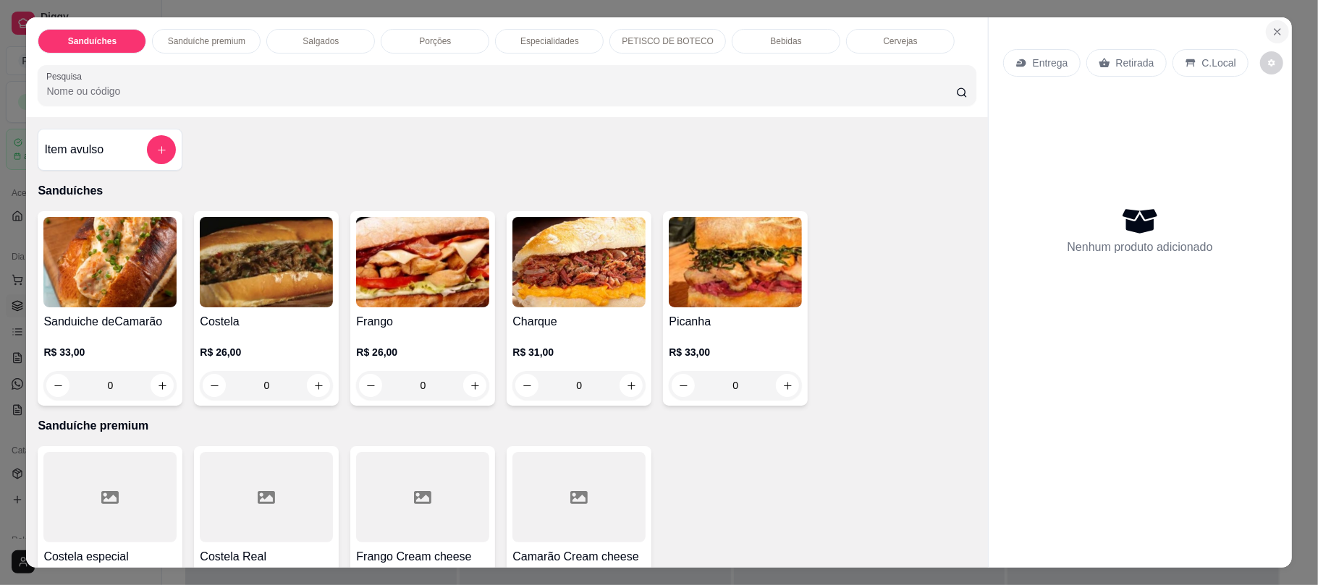
click at [1272, 26] on icon "Close" at bounding box center [1277, 32] width 12 height 12
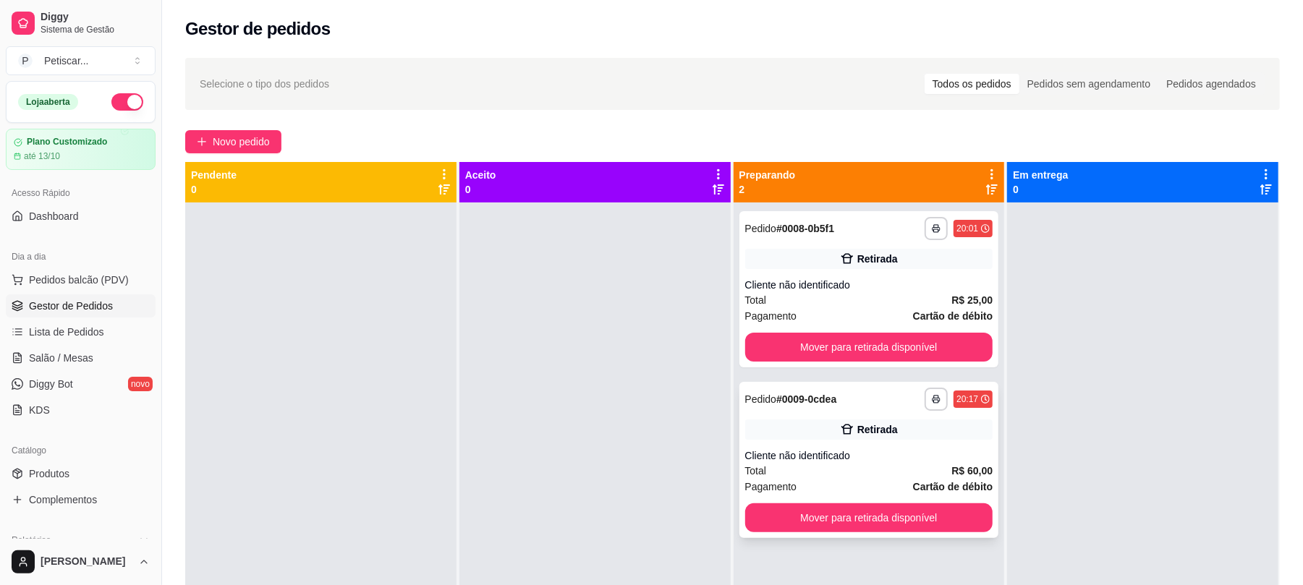
click at [903, 389] on div "**********" at bounding box center [869, 399] width 248 height 23
click at [250, 137] on span "Novo pedido" at bounding box center [241, 142] width 57 height 16
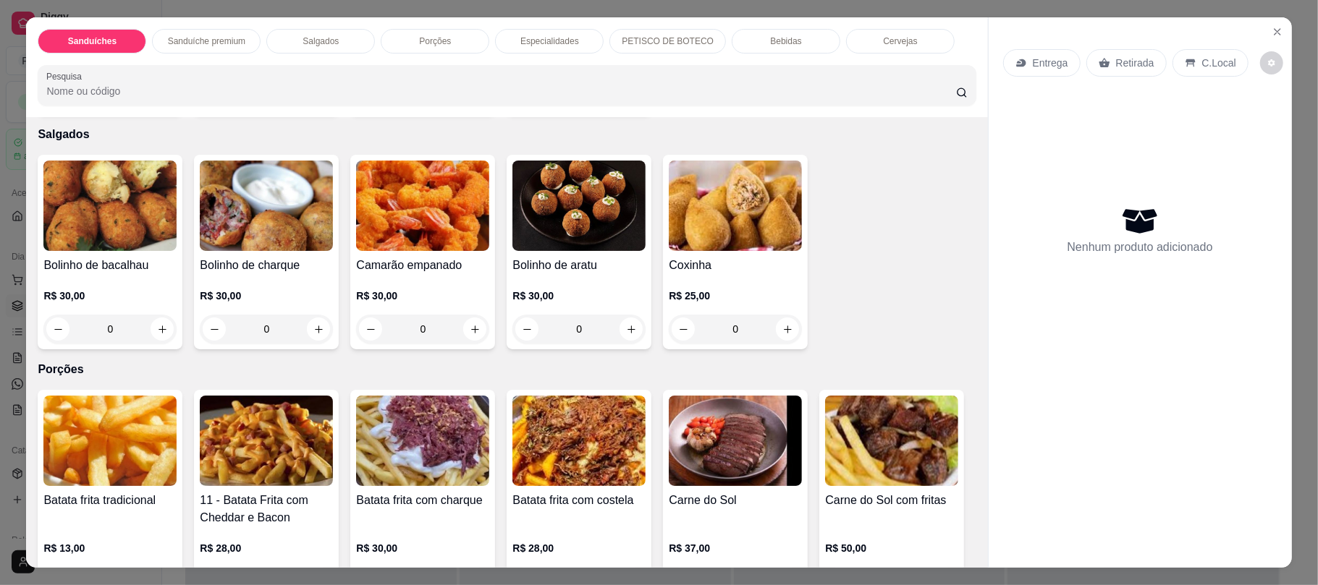
scroll to position [528, 0]
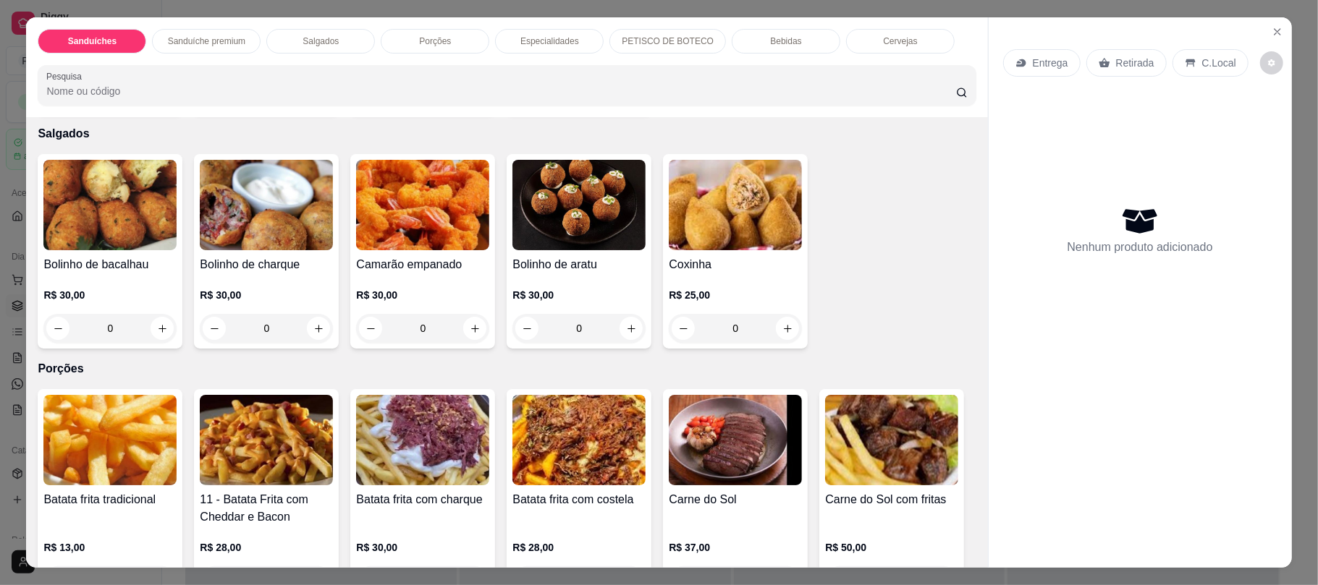
click at [664, 33] on div "PETISCO DE BOTECO" at bounding box center [667, 41] width 117 height 25
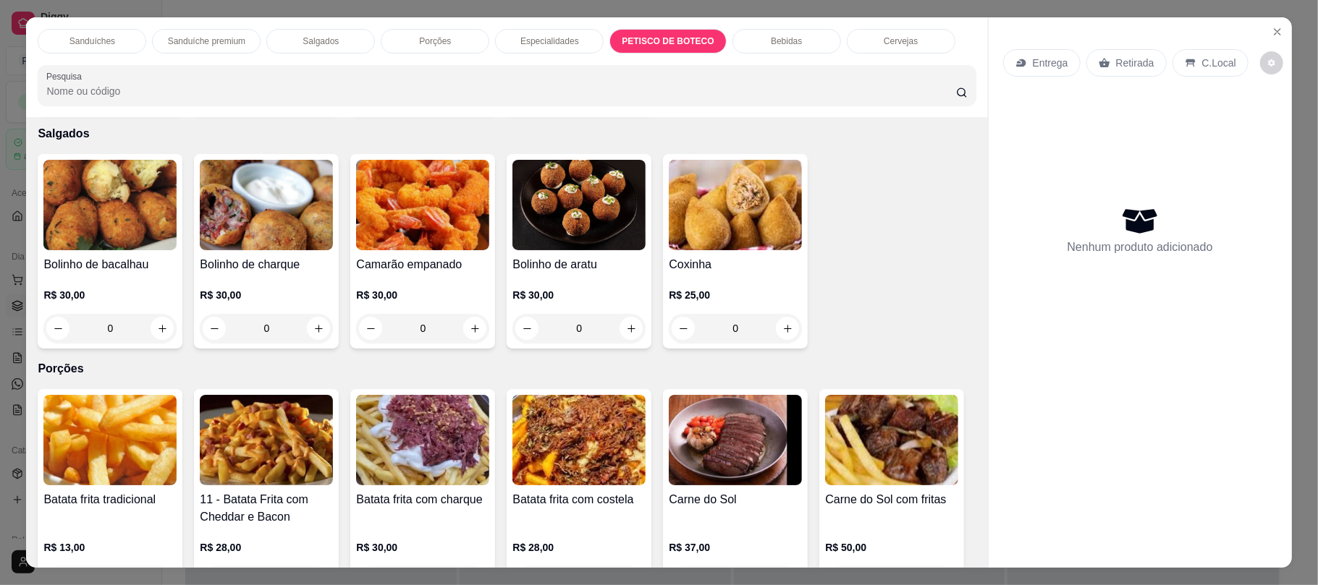
scroll to position [29, 0]
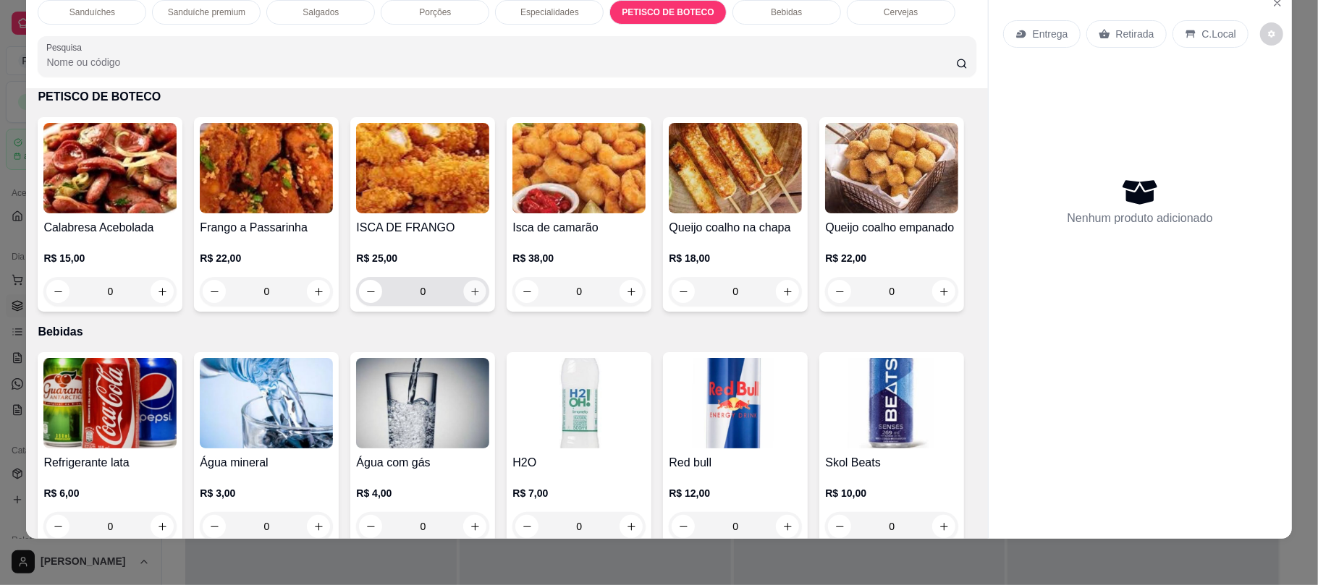
click at [470, 290] on icon "increase-product-quantity" at bounding box center [475, 292] width 11 height 11
type input "1"
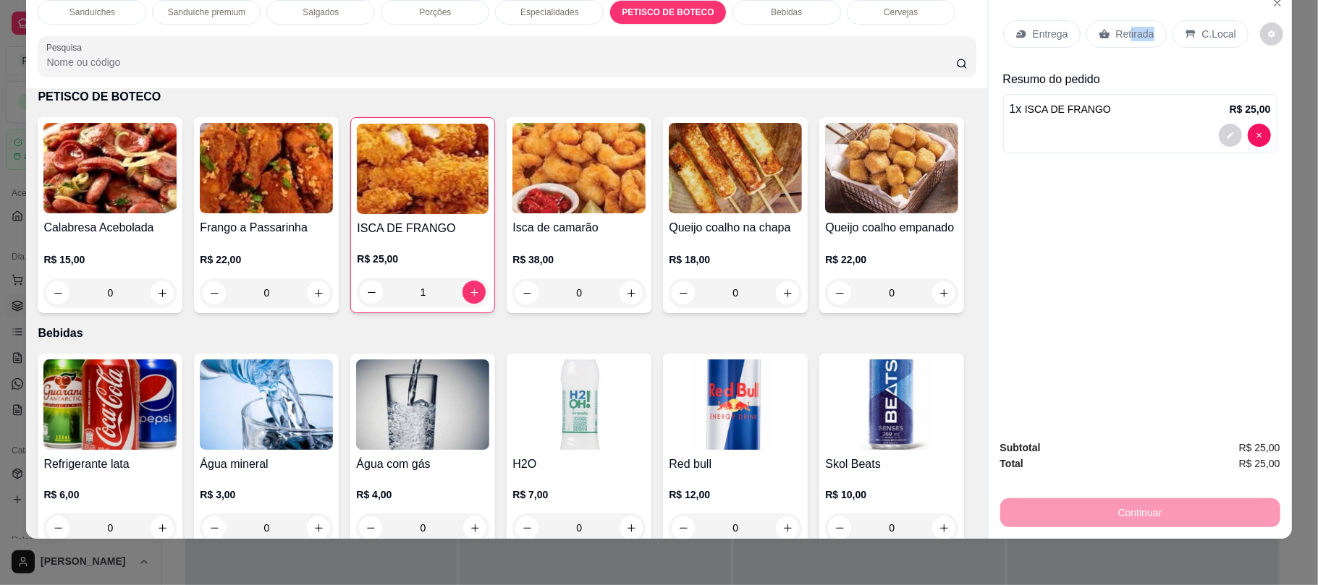
drag, startPoint x: 1145, startPoint y: 18, endPoint x: 1127, endPoint y: 41, distance: 28.9
click at [1127, 41] on div "Entrega Retirada C.Local" at bounding box center [1140, 34] width 274 height 51
click at [1127, 41] on p "Retirada" at bounding box center [1135, 34] width 38 height 14
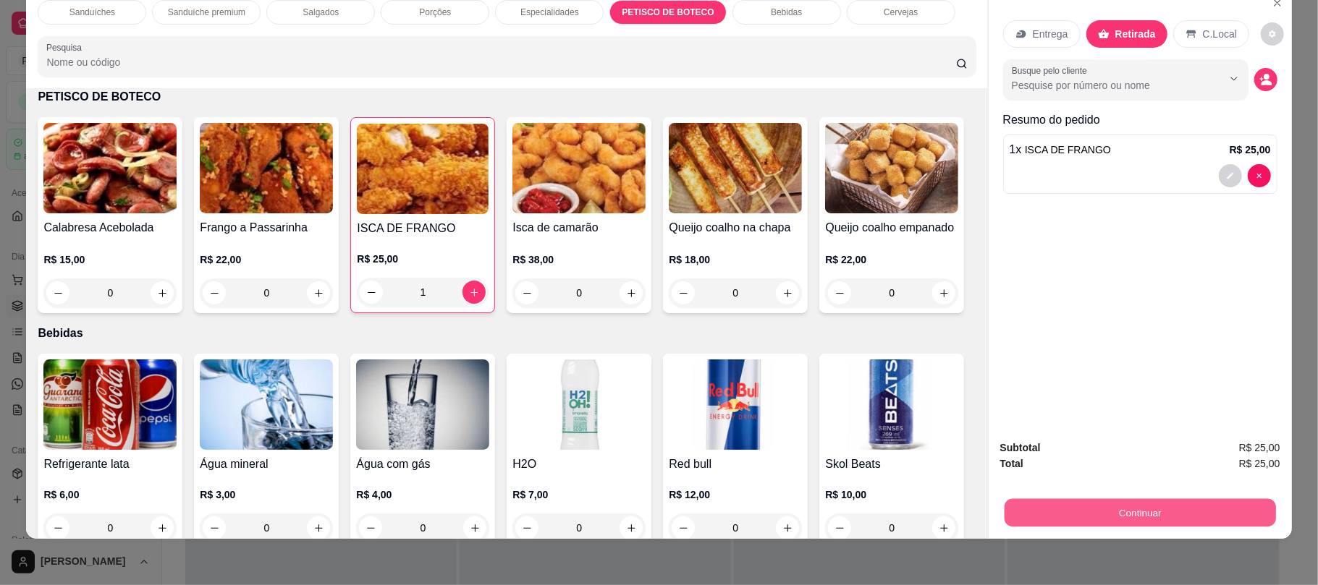
click at [1208, 517] on button "Continuar" at bounding box center [1139, 513] width 271 height 28
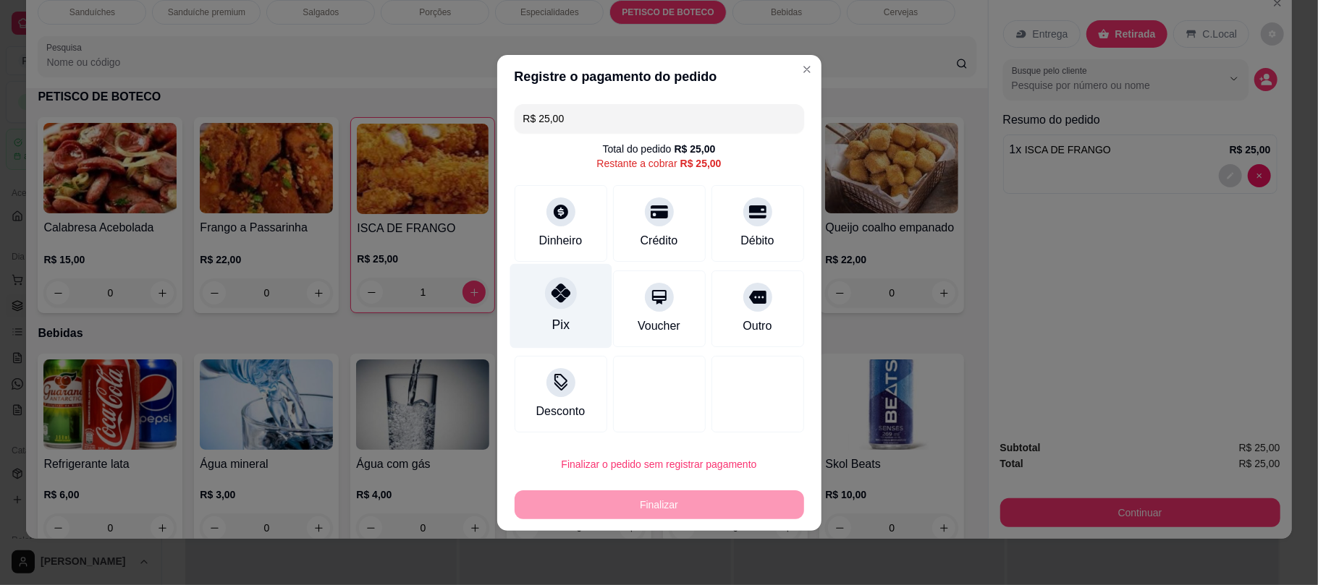
click at [572, 288] on div at bounding box center [561, 293] width 32 height 32
type input "R$ 0,00"
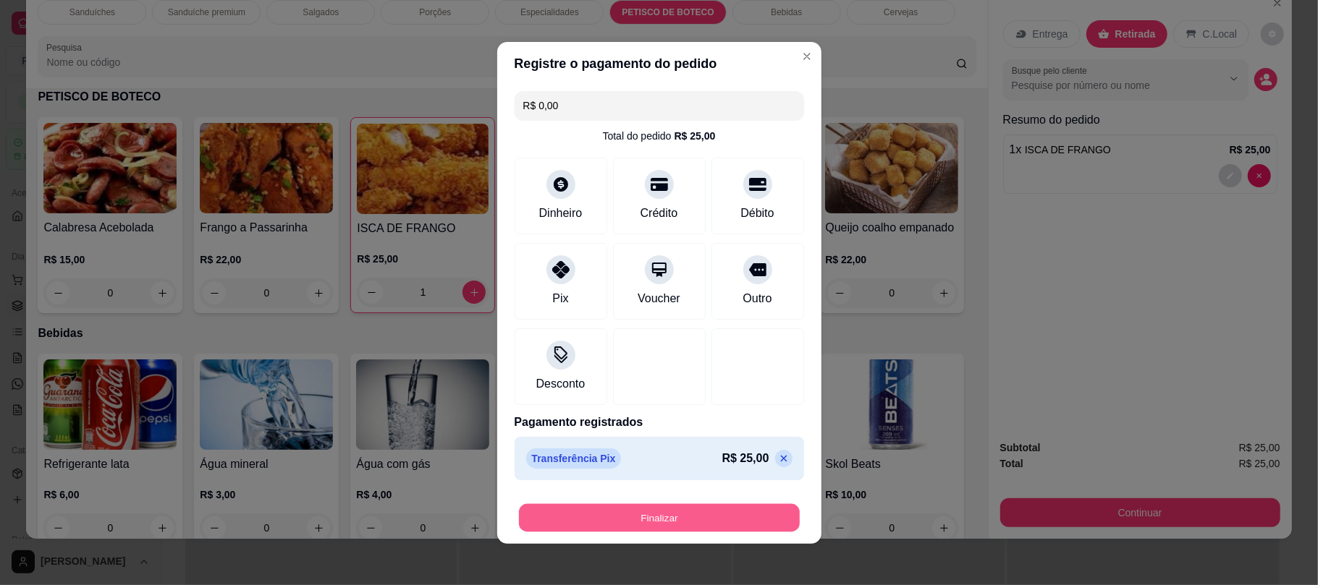
click at [603, 505] on button "Finalizar" at bounding box center [659, 518] width 281 height 28
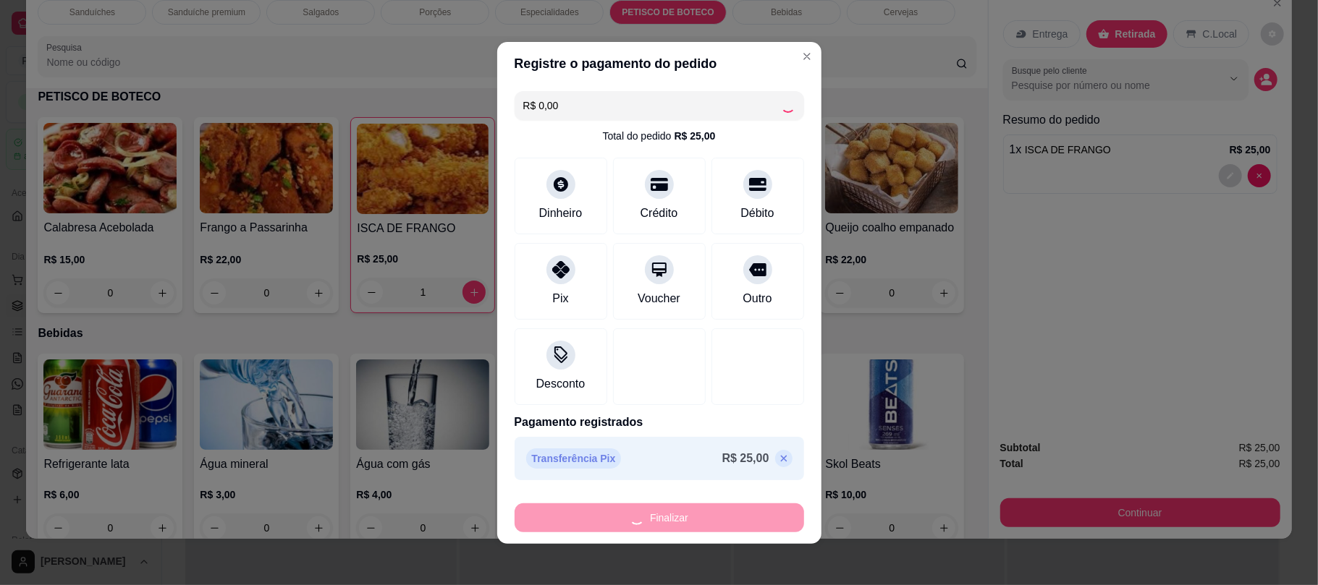
type input "0"
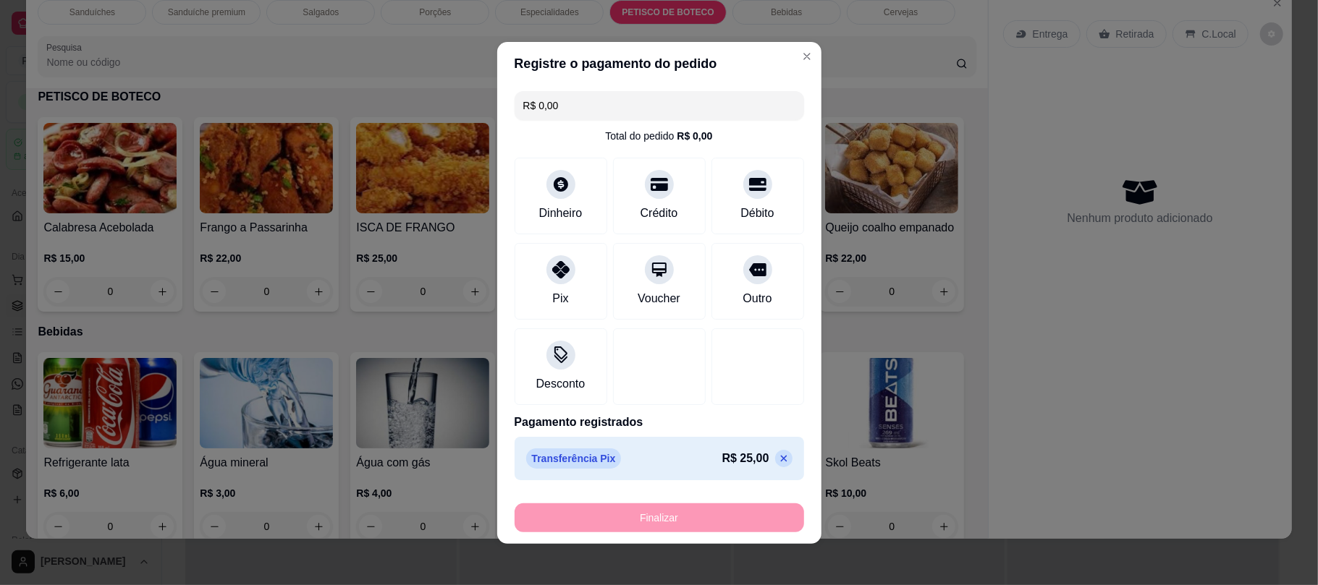
type input "-R$ 25,00"
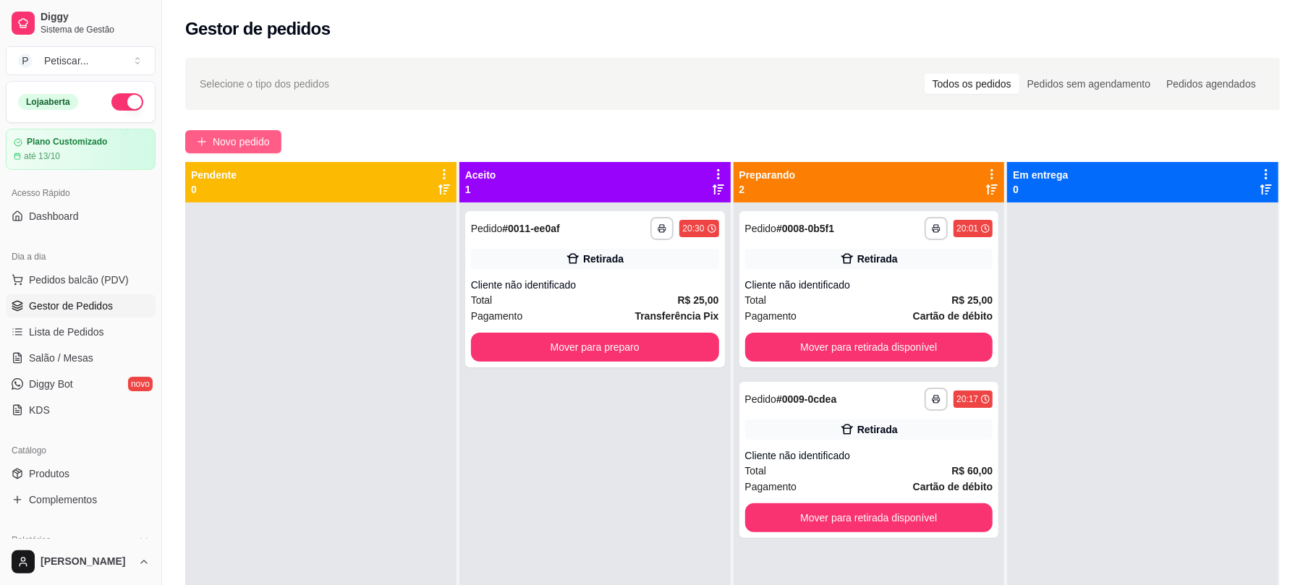
click at [268, 140] on span "Novo pedido" at bounding box center [241, 142] width 57 height 16
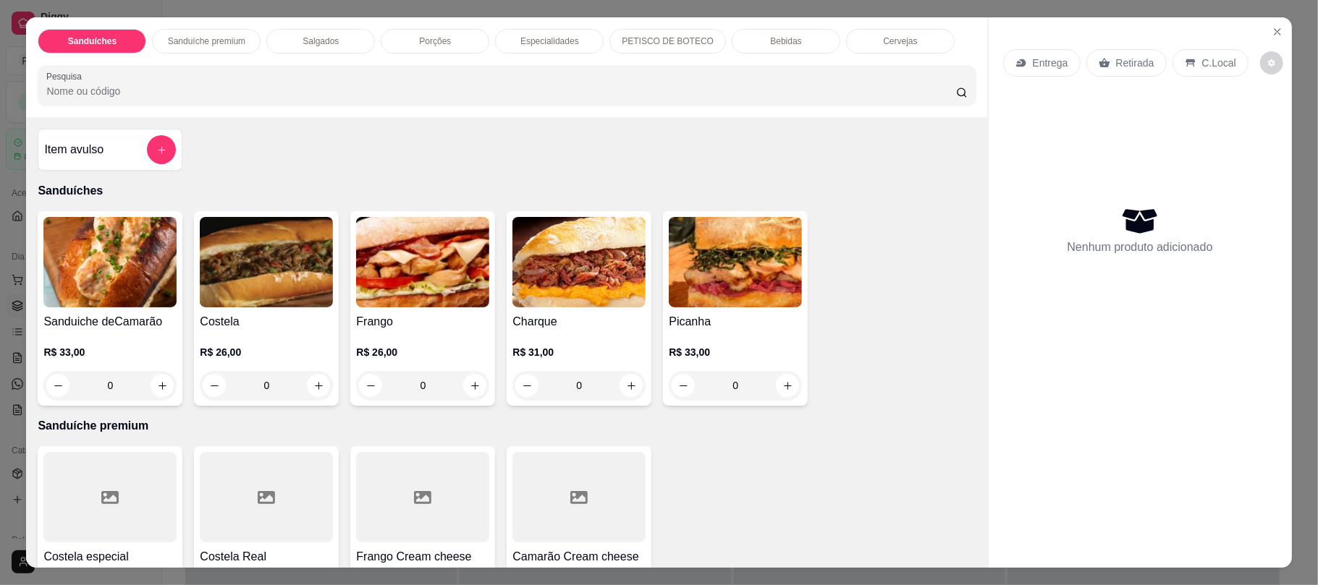
click at [148, 389] on div "0" at bounding box center [109, 385] width 133 height 29
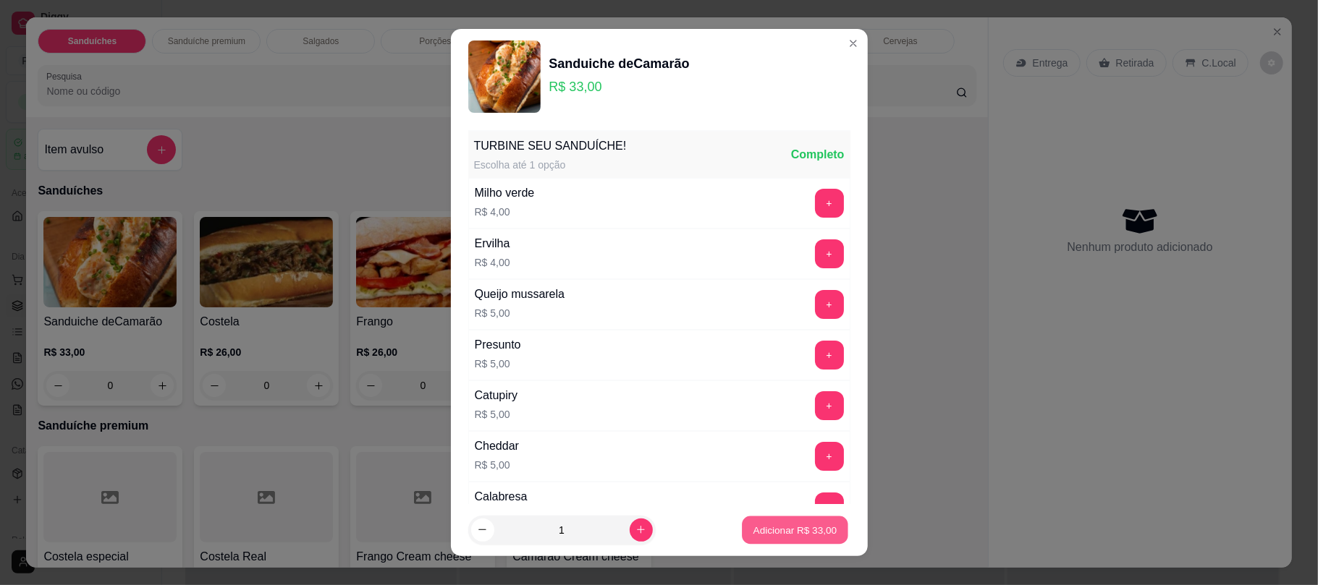
click at [753, 534] on p "Adicionar R$ 33,00" at bounding box center [795, 530] width 84 height 14
type input "1"
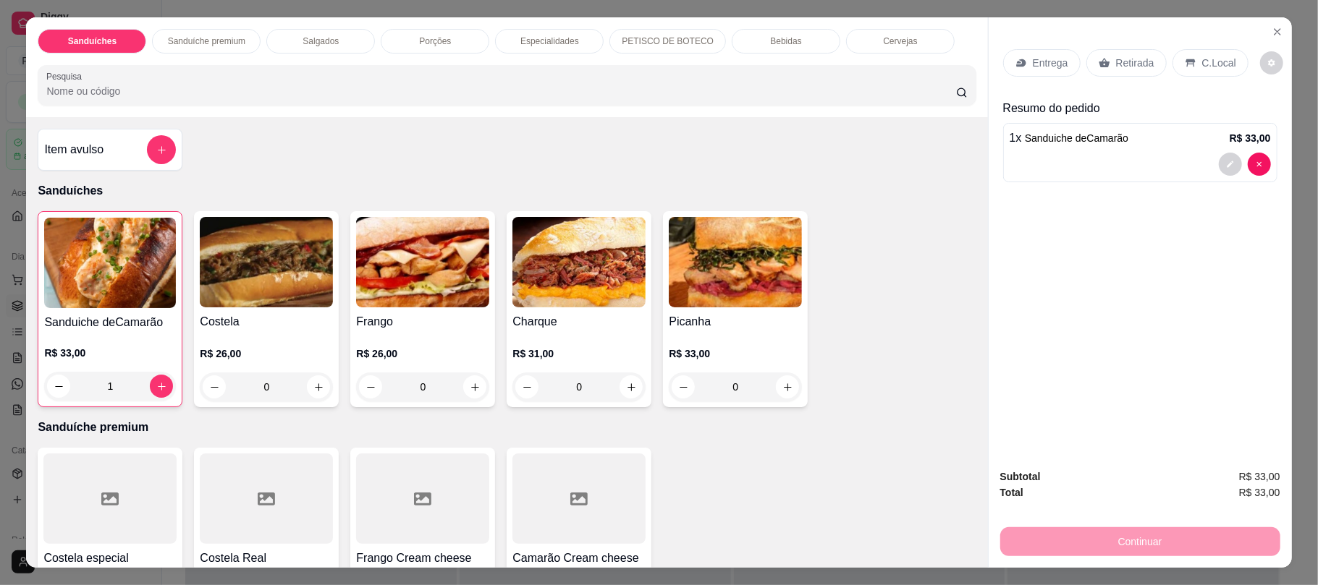
click at [307, 385] on div "0" at bounding box center [266, 387] width 133 height 29
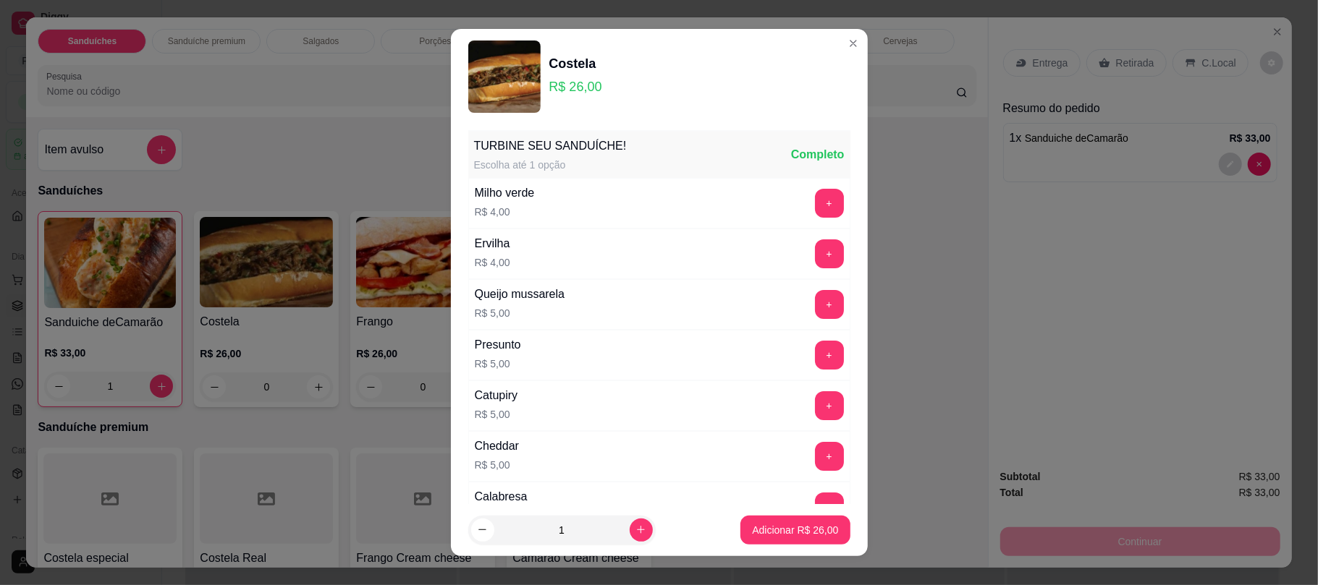
scroll to position [192, 0]
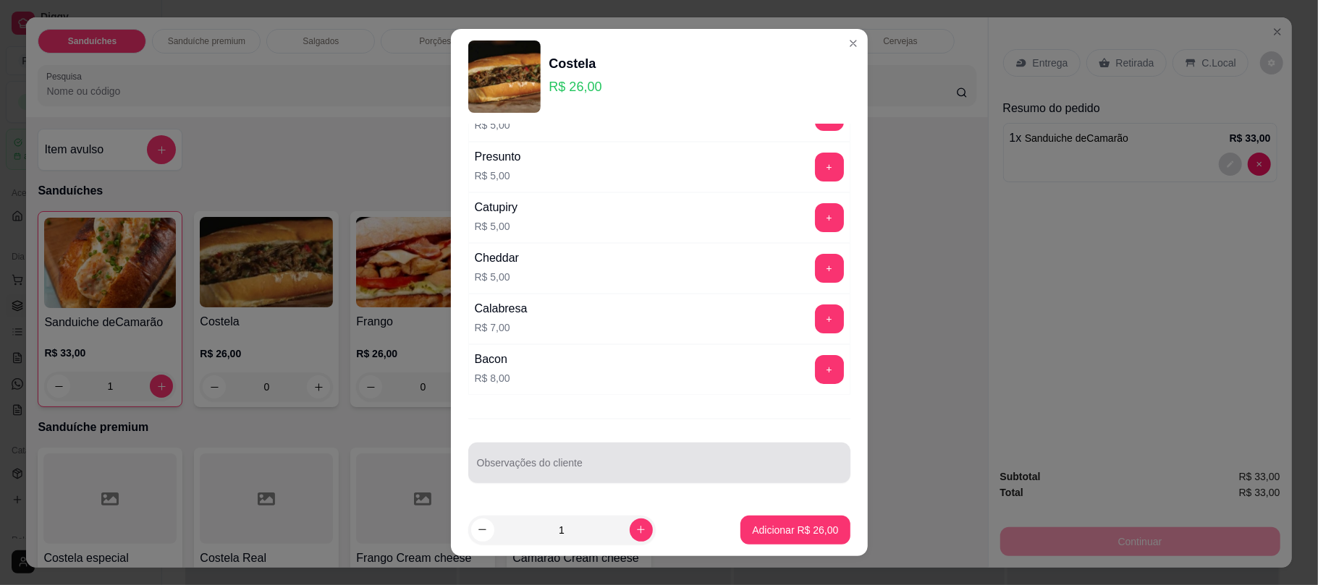
click at [537, 479] on div "Observações do cliente" at bounding box center [659, 463] width 382 height 41
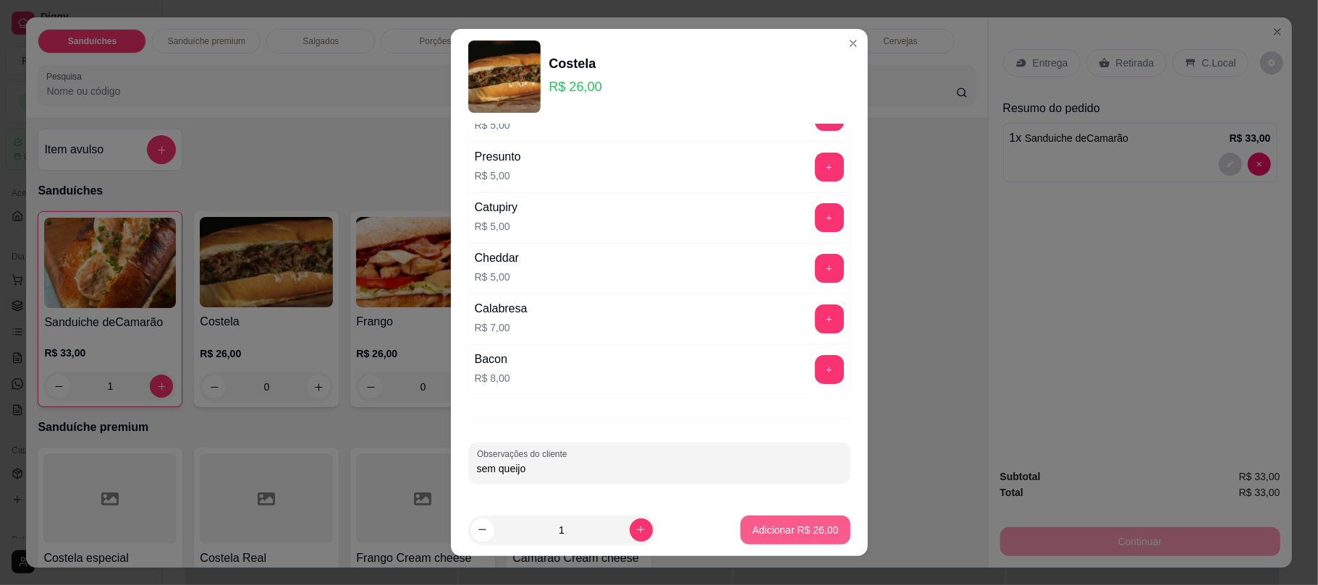
type input "sem queijo"
click at [750, 516] on div "Adicionar R$ 26,00" at bounding box center [794, 530] width 109 height 29
click at [755, 530] on p "Adicionar R$ 26,00" at bounding box center [795, 530] width 86 height 14
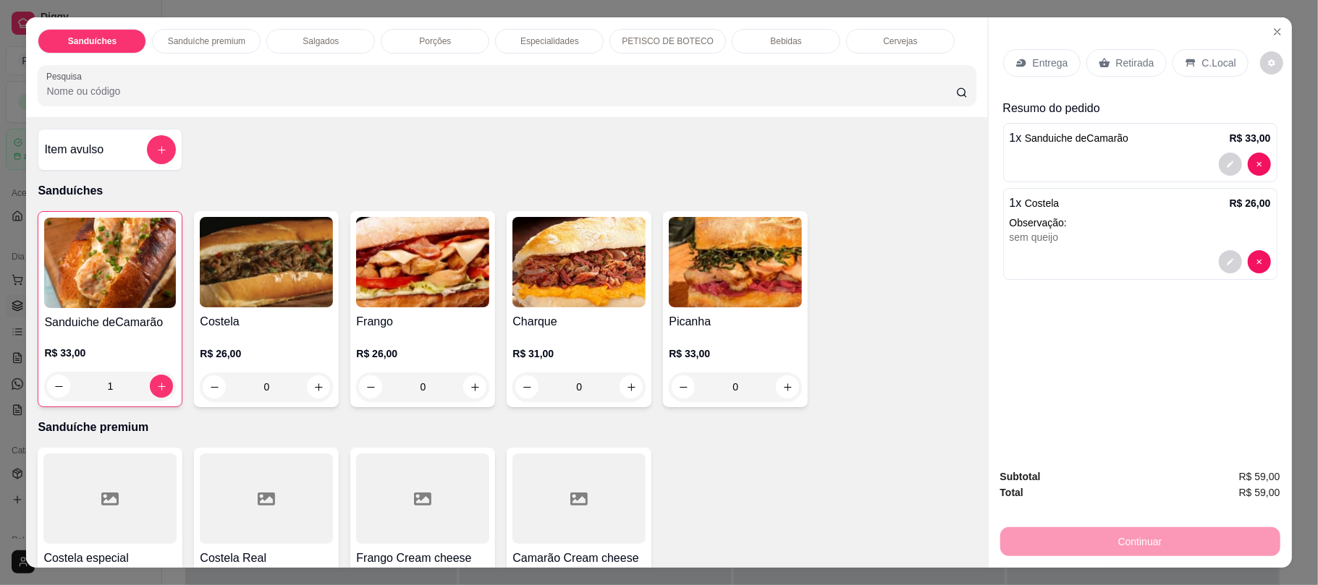
click at [784, 49] on div "Bebidas" at bounding box center [786, 41] width 109 height 25
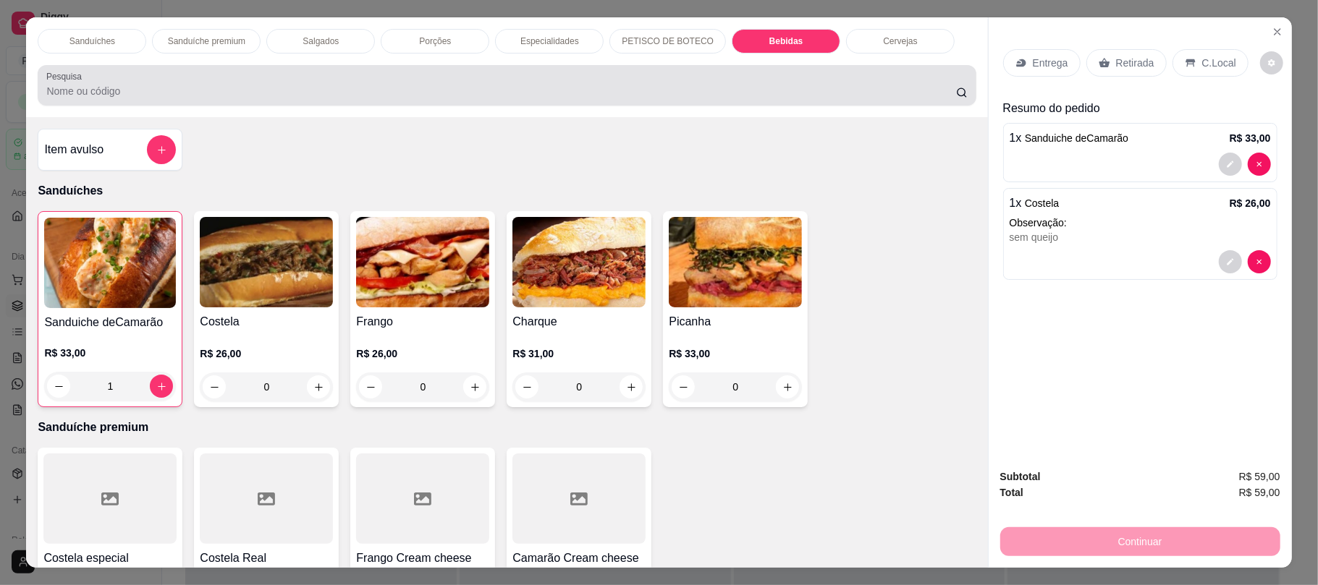
scroll to position [29, 0]
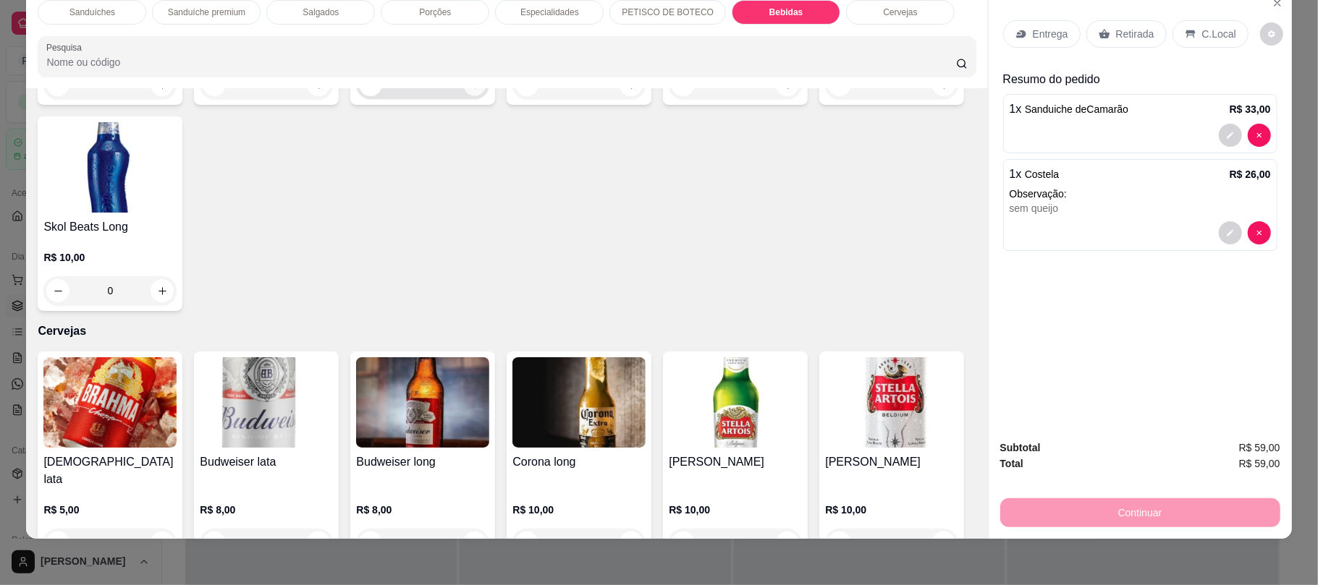
click at [466, 96] on button "increase-product-quantity" at bounding box center [475, 85] width 22 height 22
type input "1"
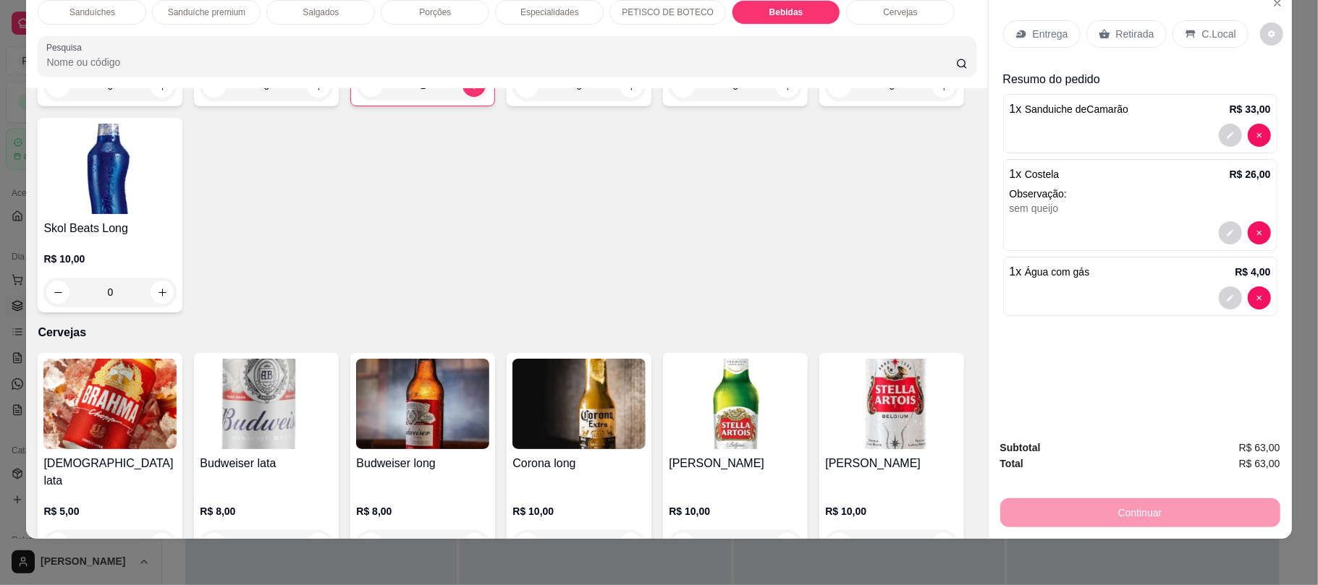
click at [1117, 38] on p "Retirada" at bounding box center [1135, 34] width 38 height 14
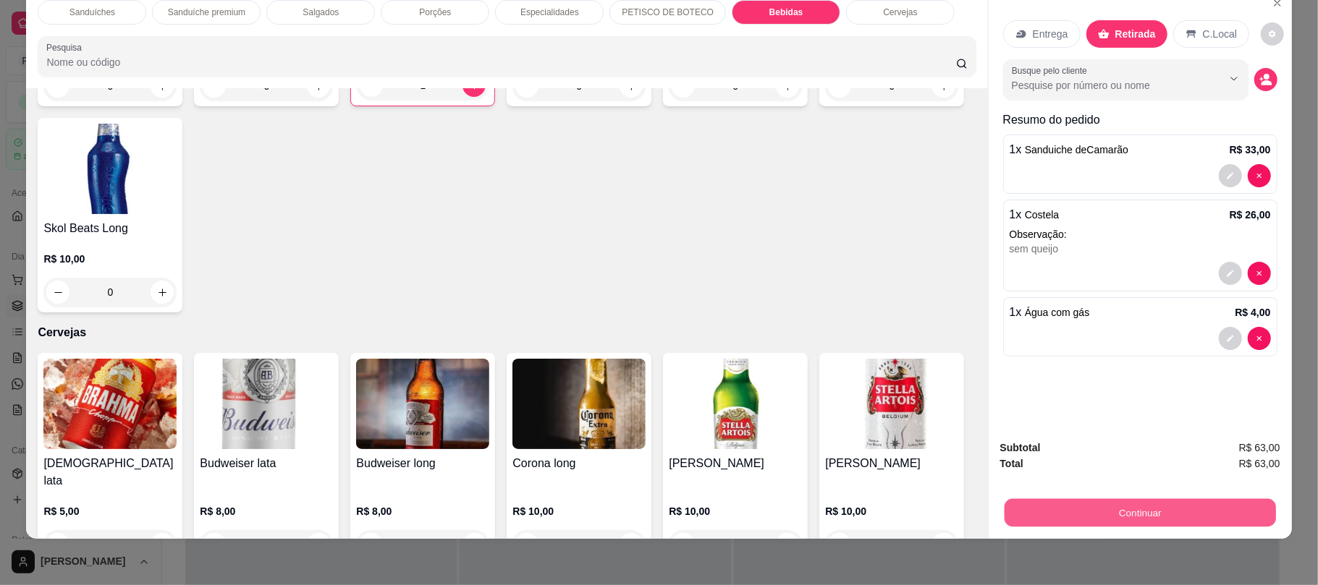
click at [1118, 518] on button "Continuar" at bounding box center [1139, 513] width 271 height 28
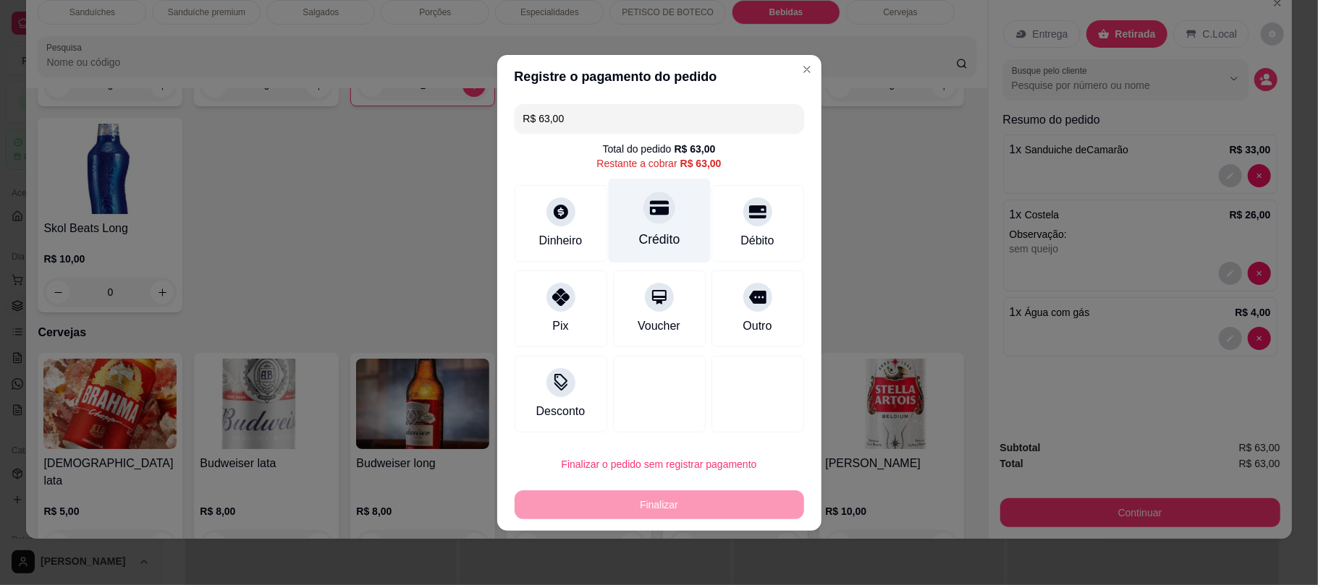
click at [672, 204] on div "Crédito" at bounding box center [659, 220] width 102 height 85
type input "R$ 0,00"
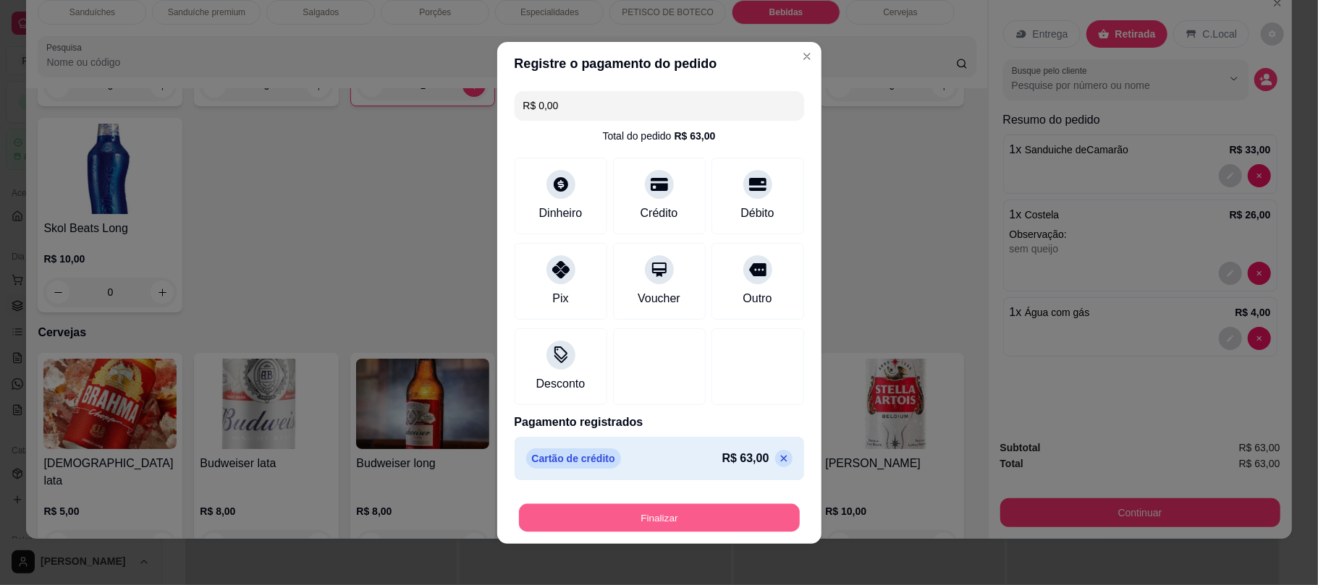
click at [646, 530] on button "Finalizar" at bounding box center [659, 518] width 281 height 28
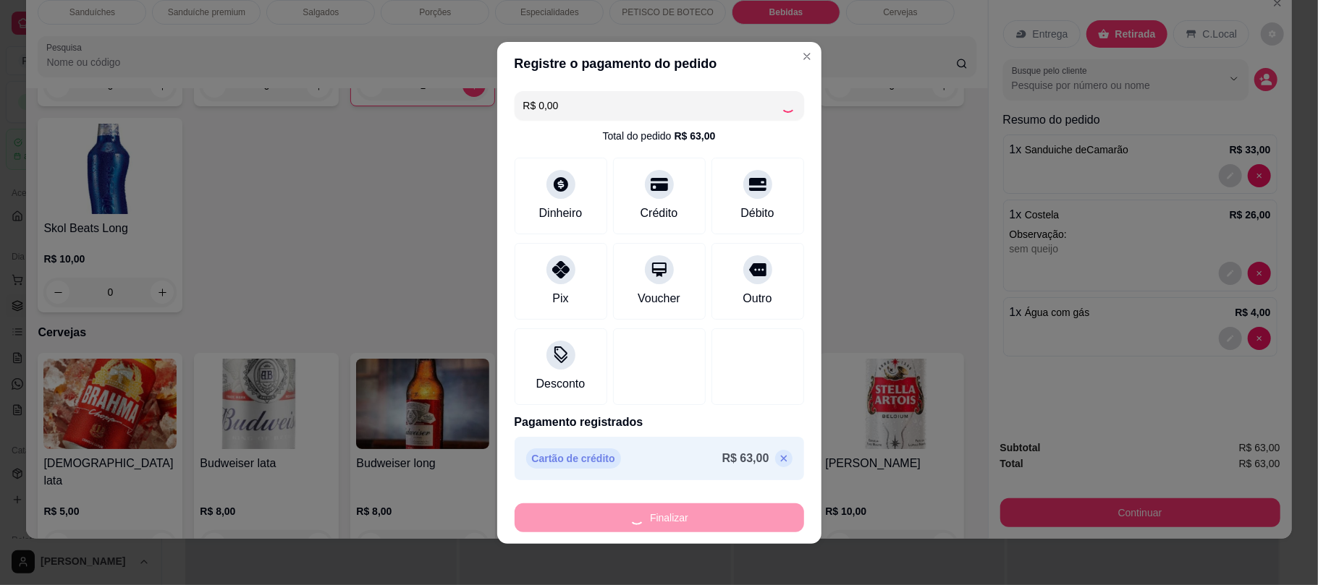
type input "0"
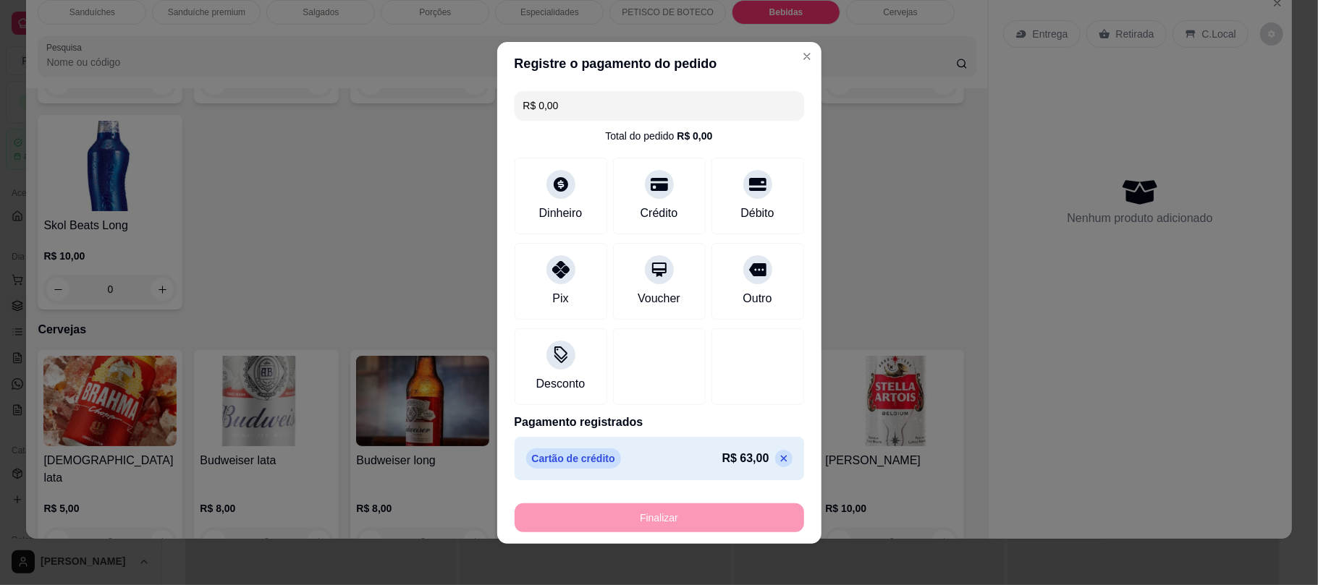
type input "-R$ 63,00"
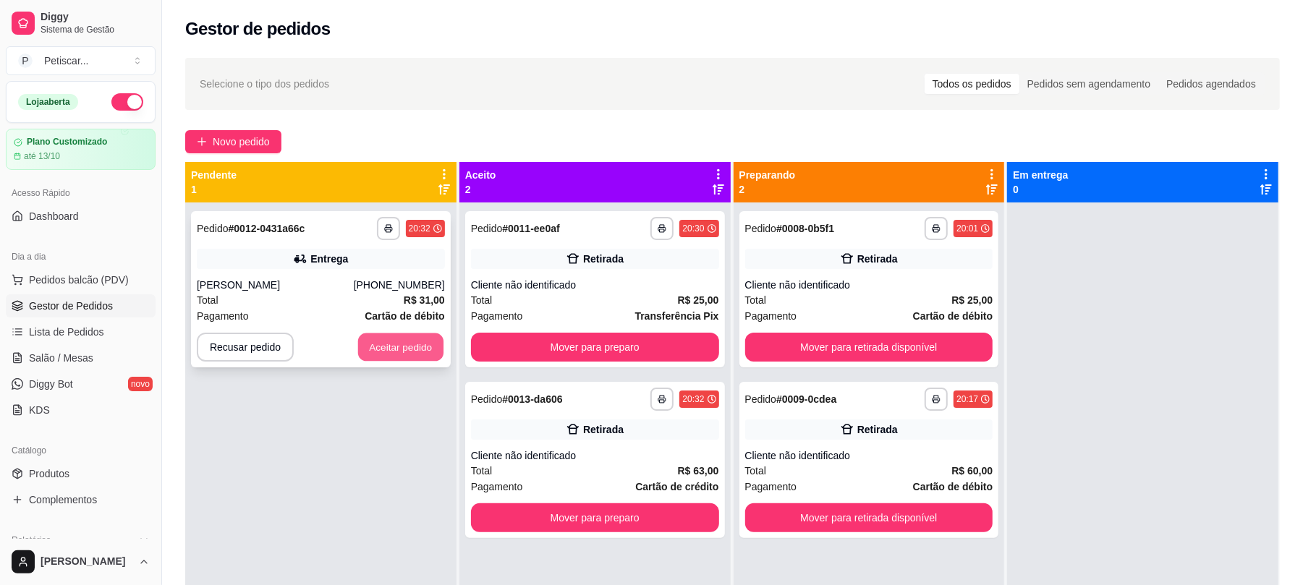
click at [425, 359] on button "Aceitar pedido" at bounding box center [400, 348] width 85 height 28
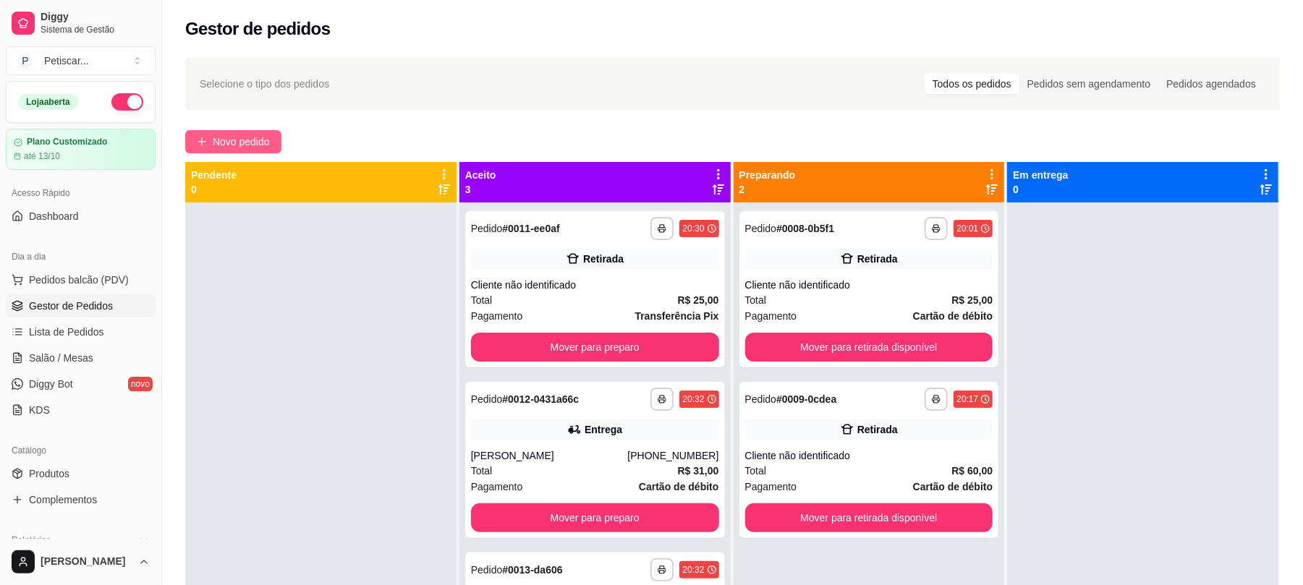
click at [245, 140] on span "Novo pedido" at bounding box center [241, 142] width 57 height 16
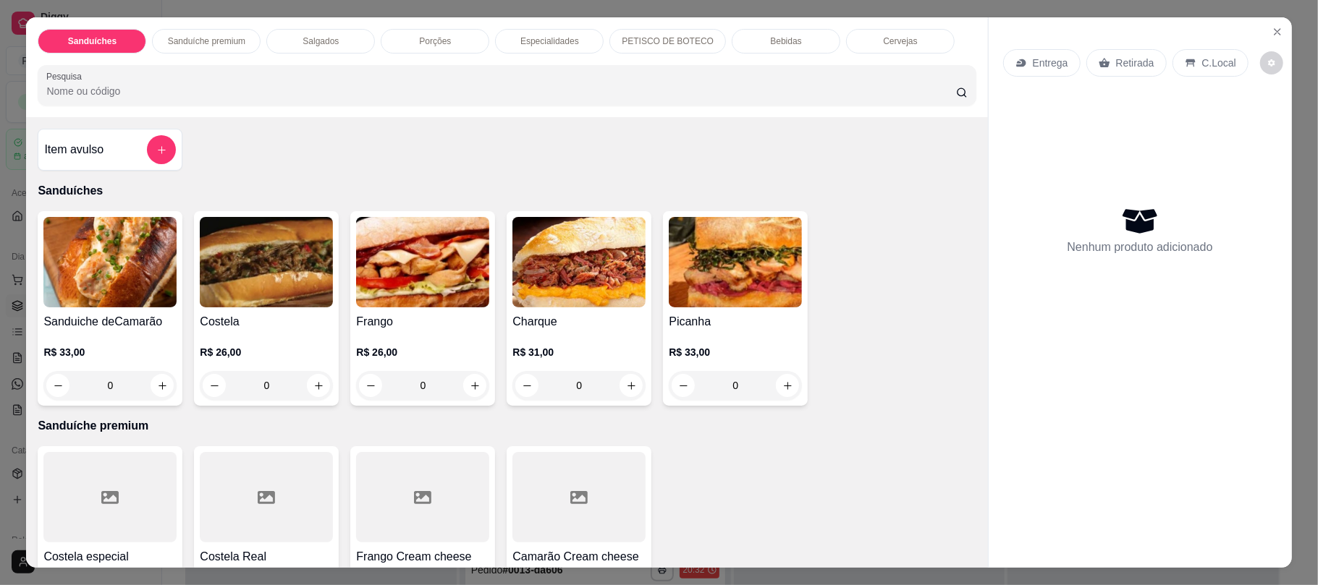
click at [317, 379] on div "0" at bounding box center [266, 385] width 133 height 29
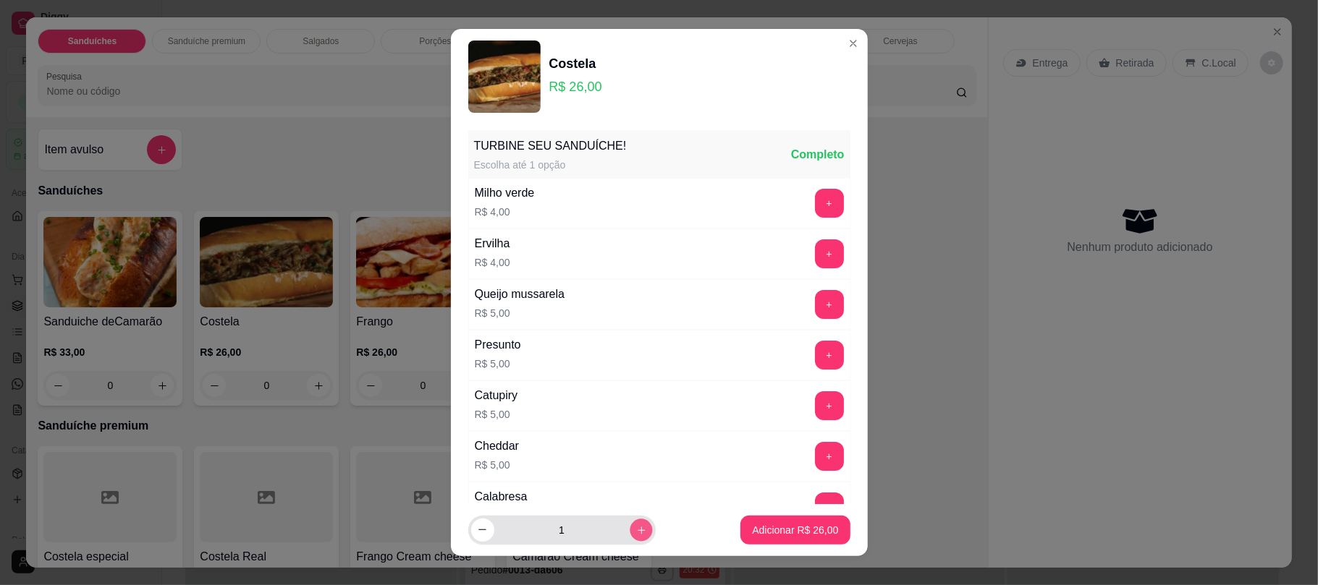
click at [635, 533] on icon "increase-product-quantity" at bounding box center [640, 530] width 11 height 11
type input "2"
click at [740, 522] on button "Adicionar R$ 52,00" at bounding box center [794, 530] width 109 height 29
type input "2"
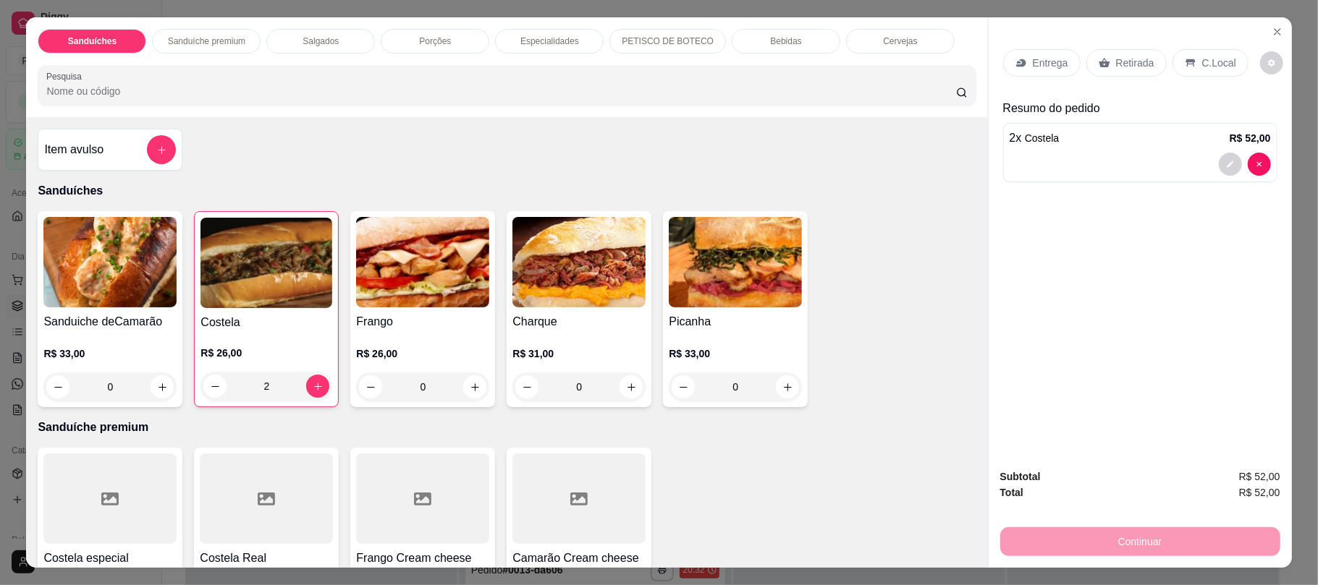
click at [1101, 64] on icon at bounding box center [1104, 63] width 12 height 12
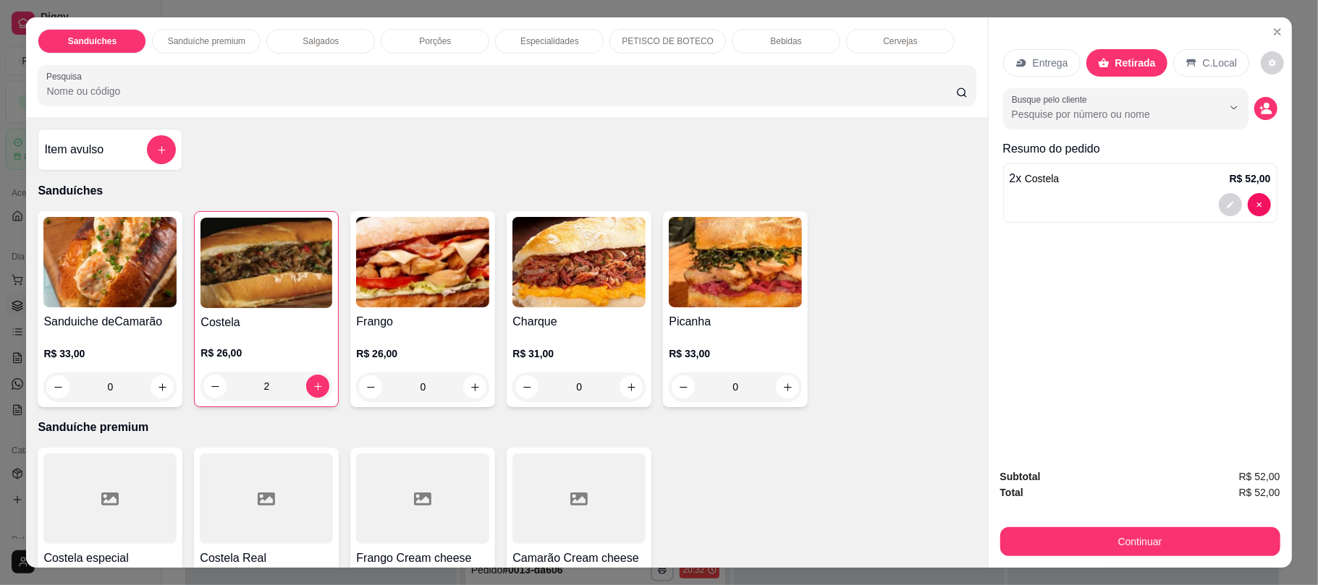
click at [803, 43] on div "Bebidas" at bounding box center [786, 41] width 109 height 25
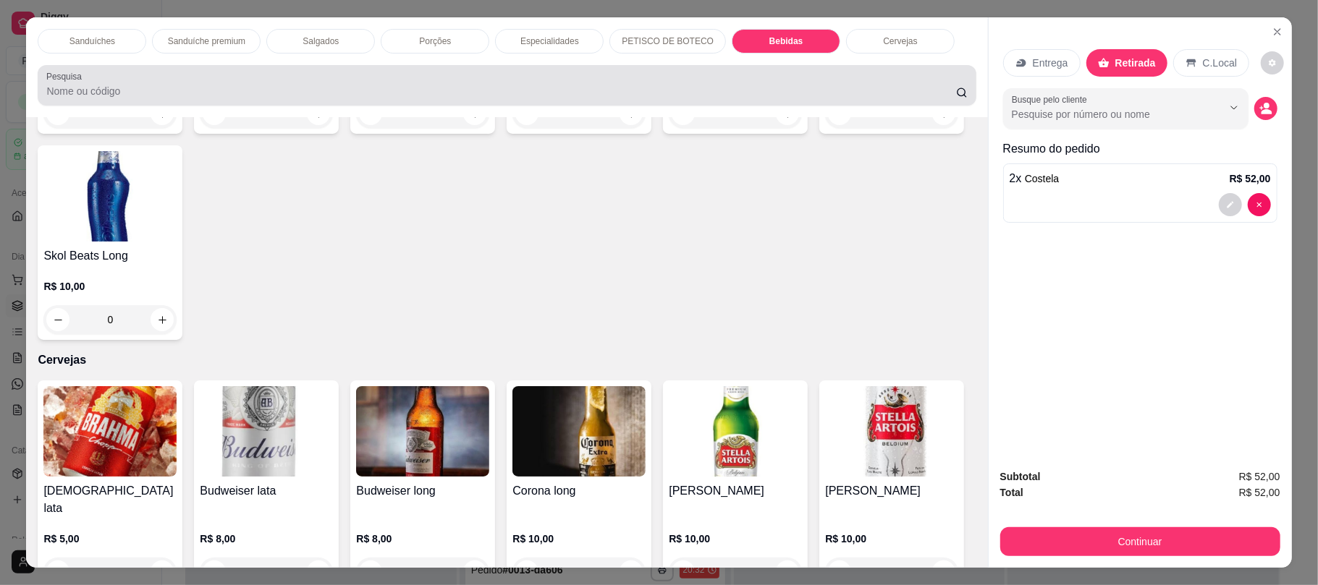
scroll to position [29, 0]
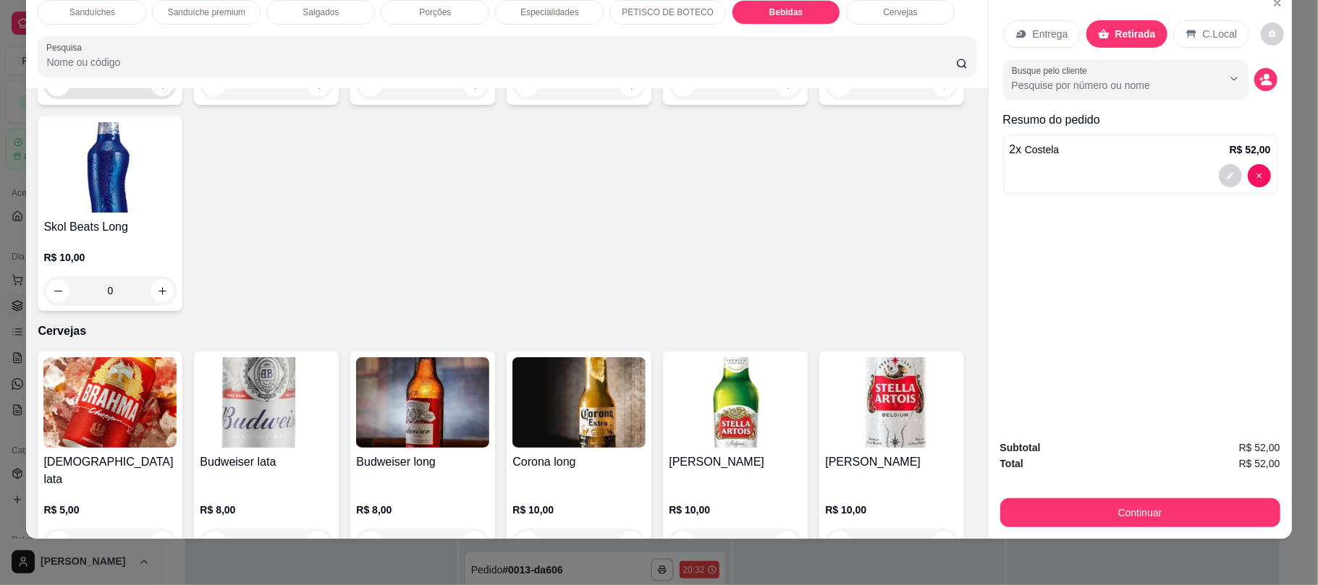
click at [158, 89] on icon "increase-product-quantity" at bounding box center [162, 85] width 8 height 8
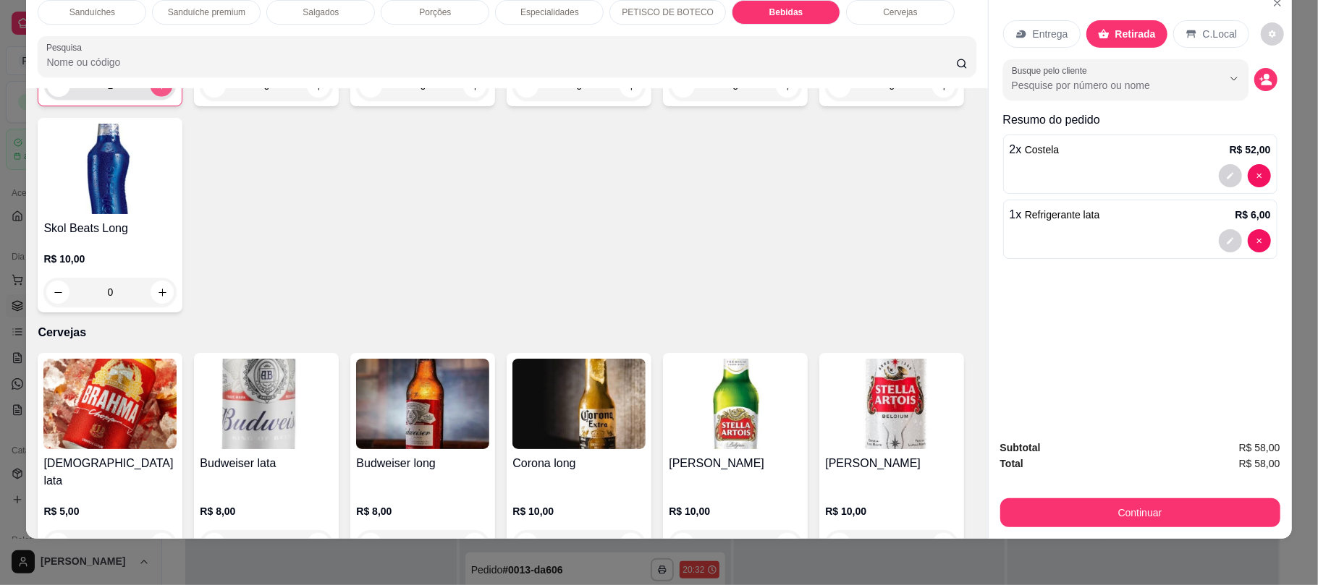
click at [157, 91] on icon "increase-product-quantity" at bounding box center [161, 85] width 11 height 11
type input "2"
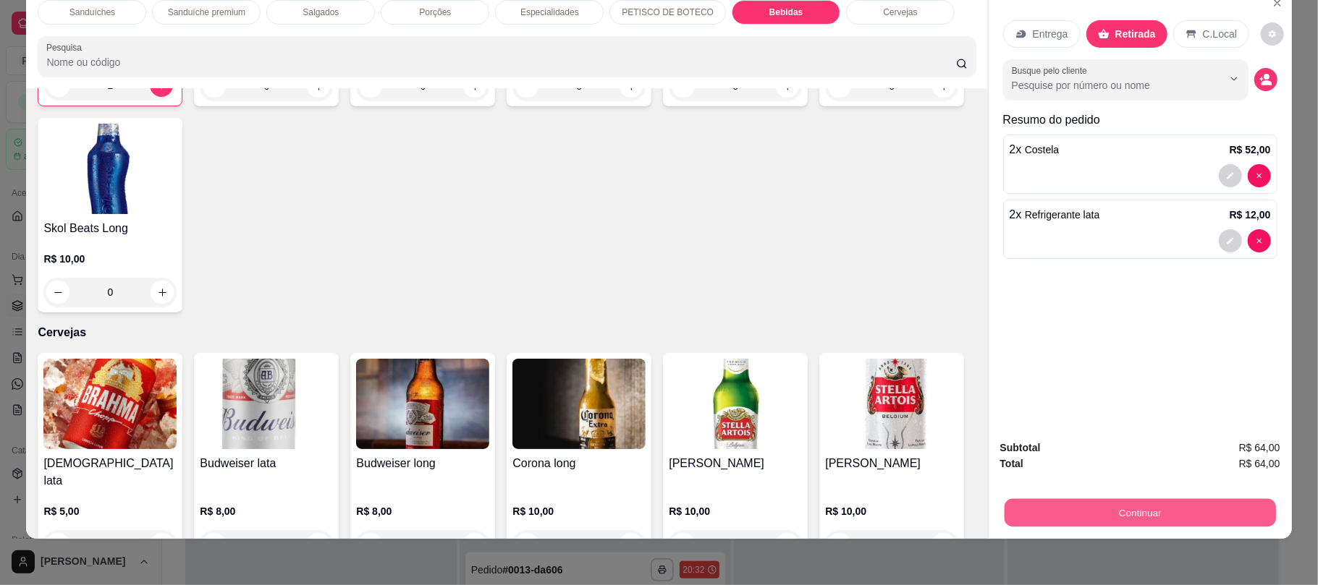
click at [1066, 505] on button "Continuar" at bounding box center [1139, 513] width 271 height 28
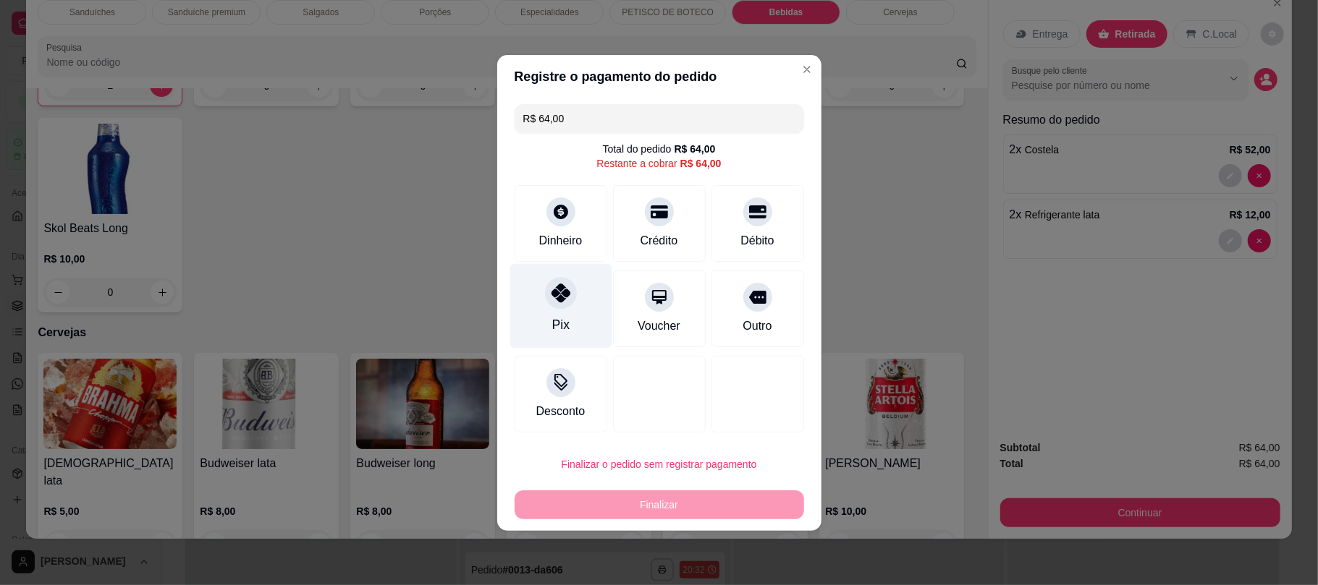
click at [565, 289] on icon at bounding box center [560, 293] width 19 height 19
type input "R$ 0,00"
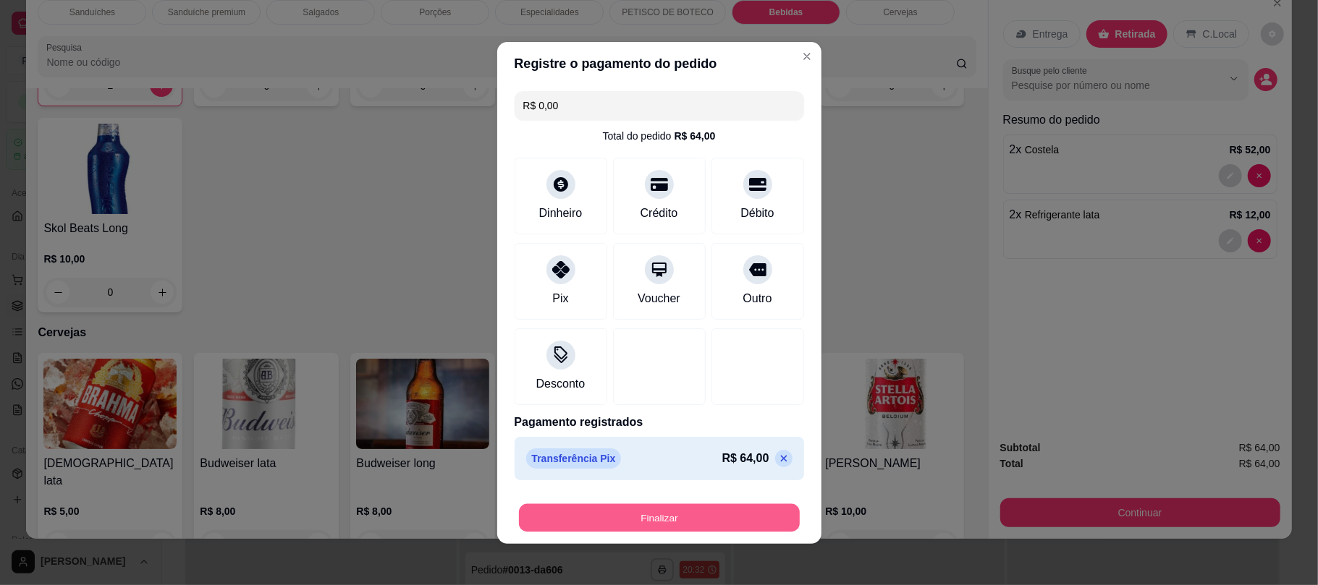
click at [640, 524] on button "Finalizar" at bounding box center [659, 518] width 281 height 28
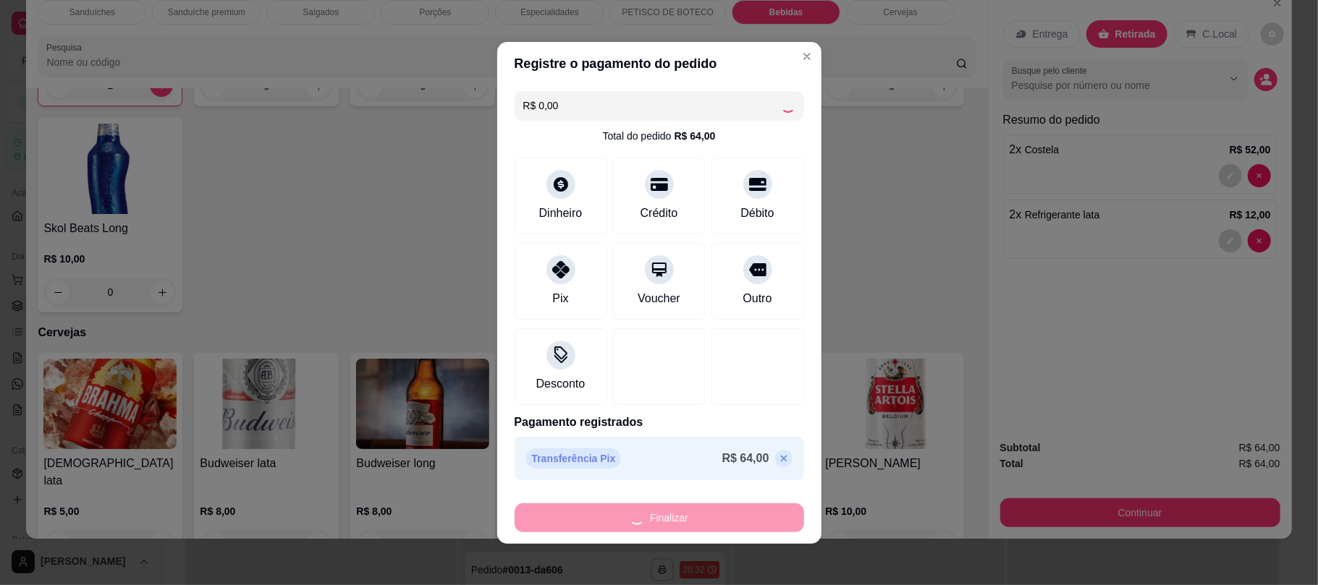
type input "0"
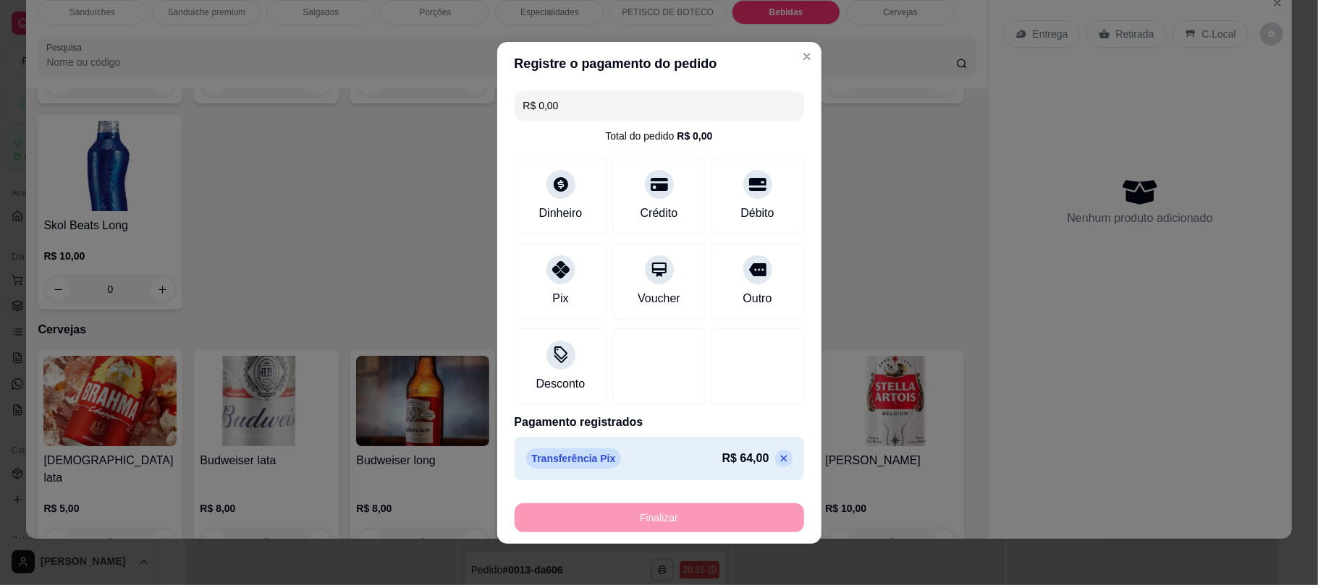
type input "-R$ 64,00"
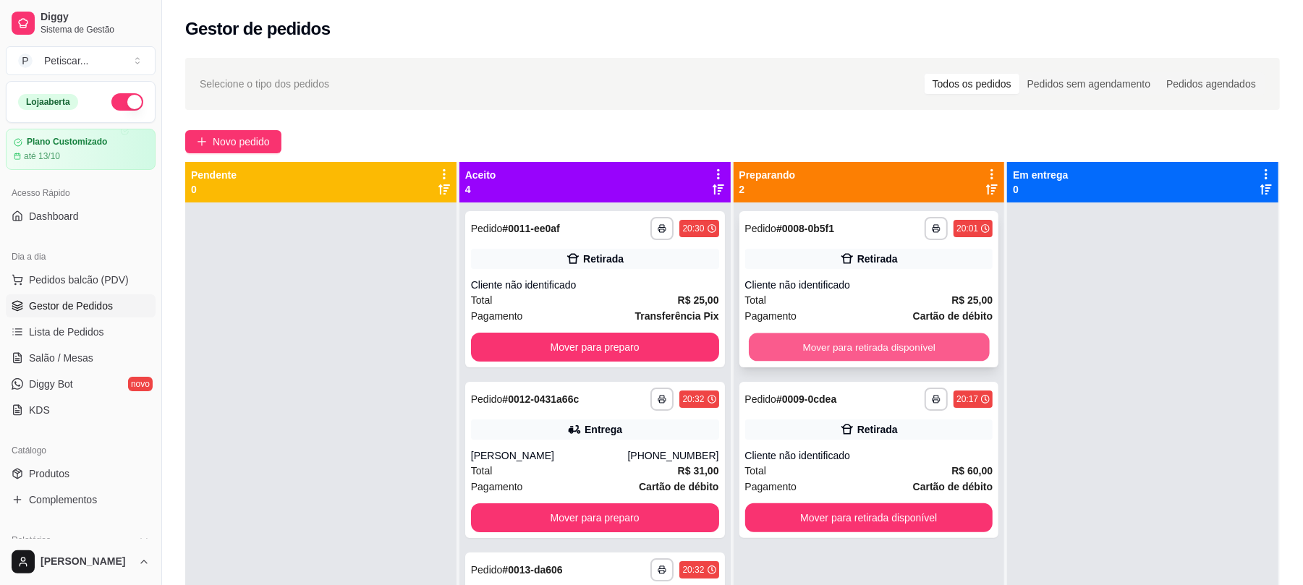
click at [860, 343] on button "Mover para retirada disponível" at bounding box center [869, 348] width 240 height 28
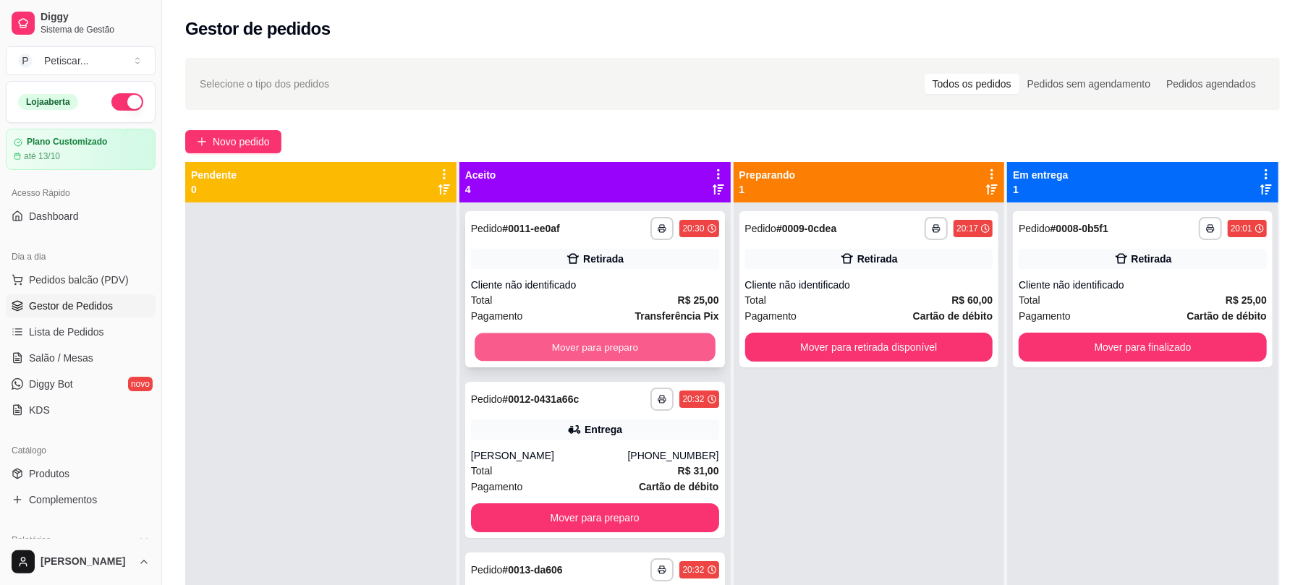
click at [632, 350] on button "Mover para preparo" at bounding box center [595, 348] width 240 height 28
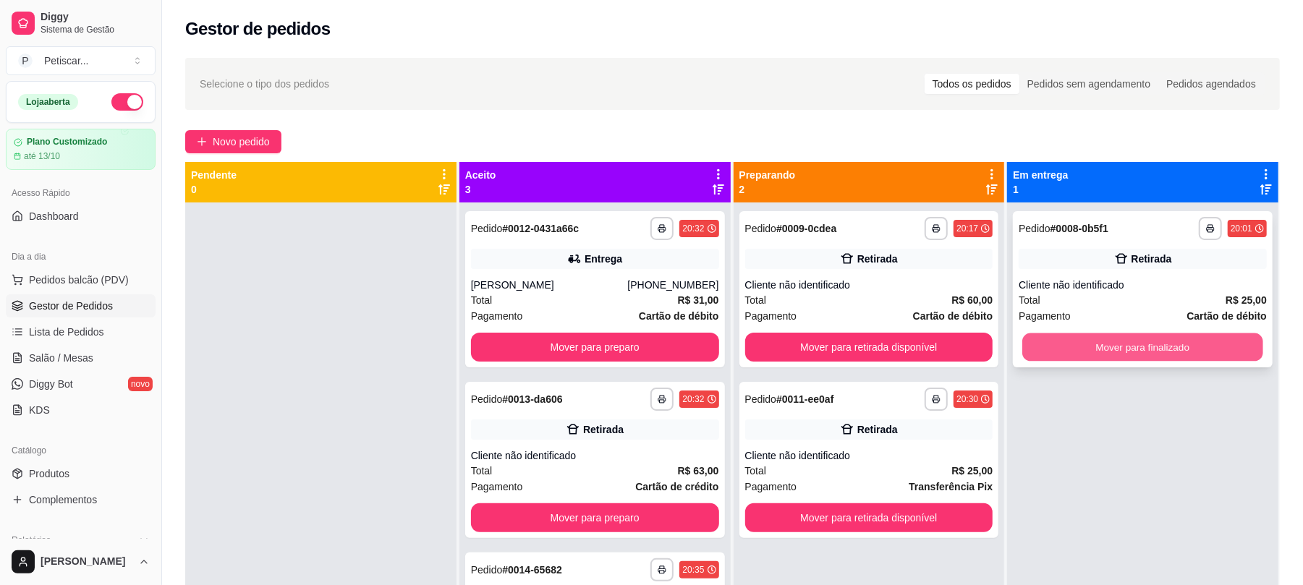
click at [1051, 344] on button "Mover para finalizado" at bounding box center [1142, 348] width 240 height 28
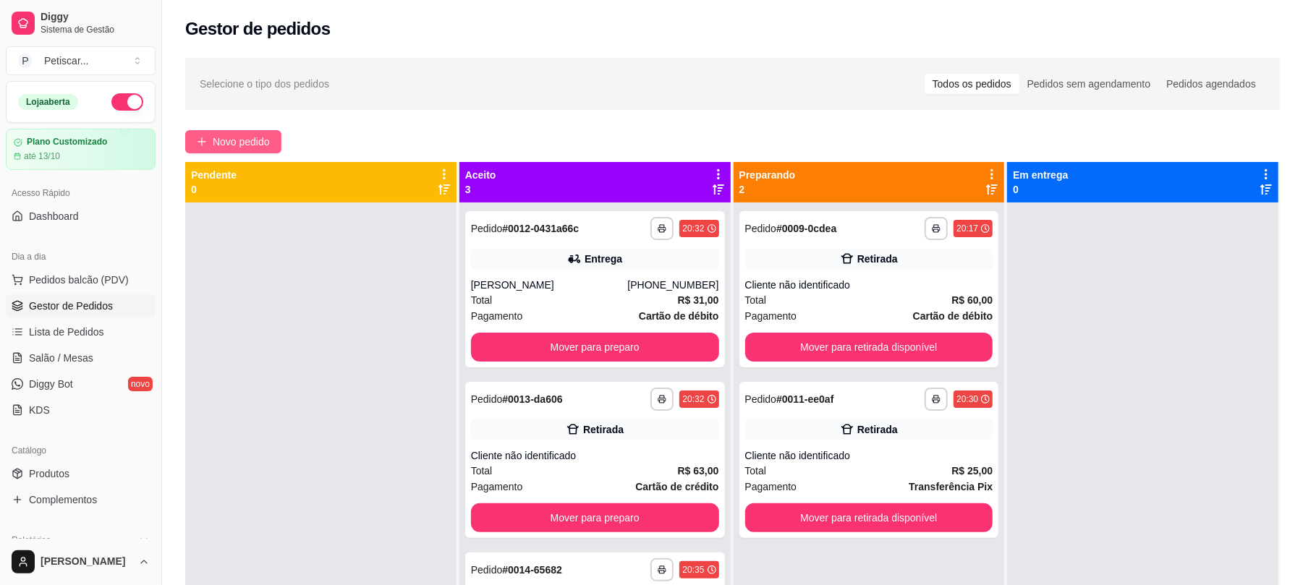
click at [279, 143] on button "Novo pedido" at bounding box center [233, 141] width 96 height 23
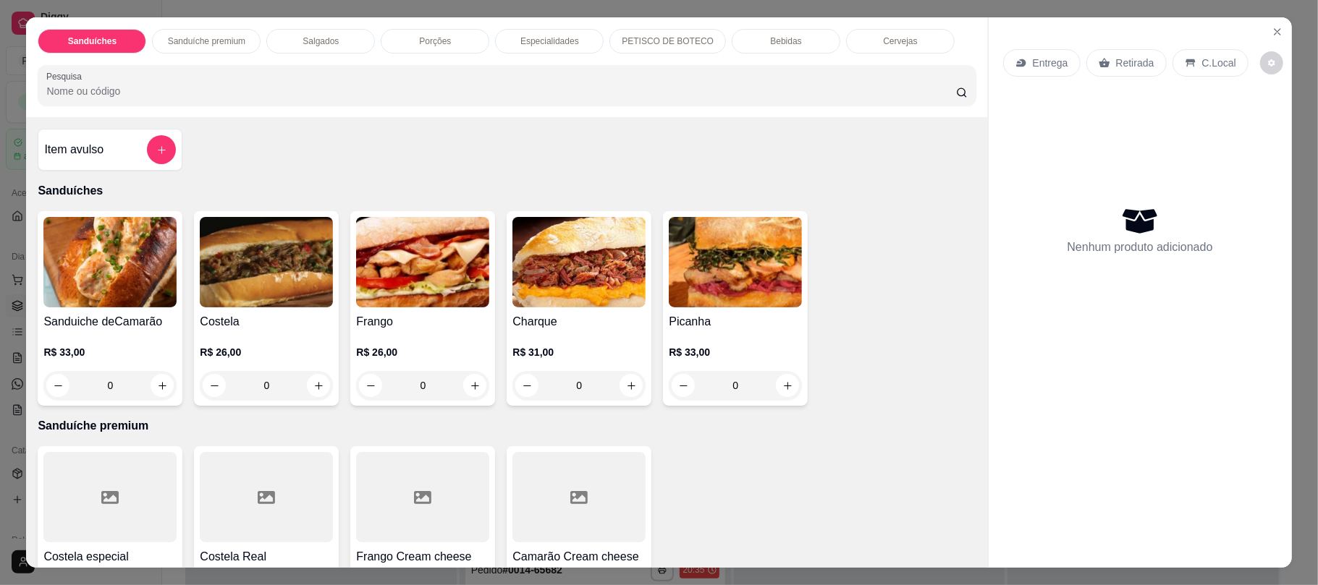
click at [782, 389] on div "0" at bounding box center [735, 385] width 133 height 29
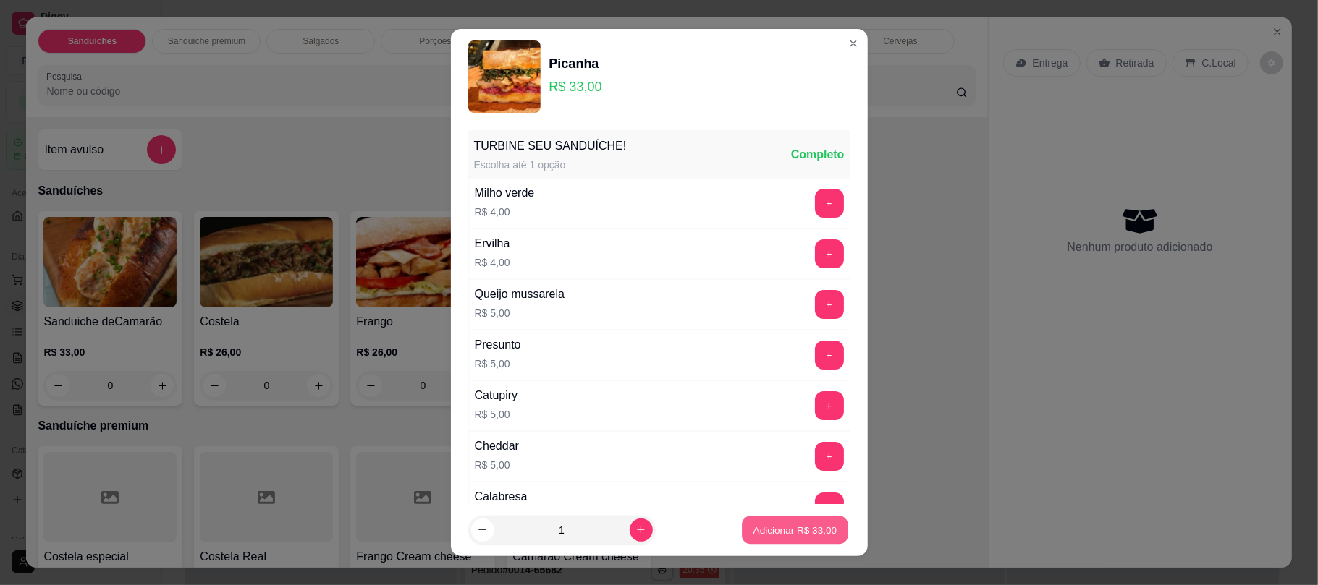
click at [753, 525] on p "Adicionar R$ 33,00" at bounding box center [795, 530] width 84 height 14
type input "1"
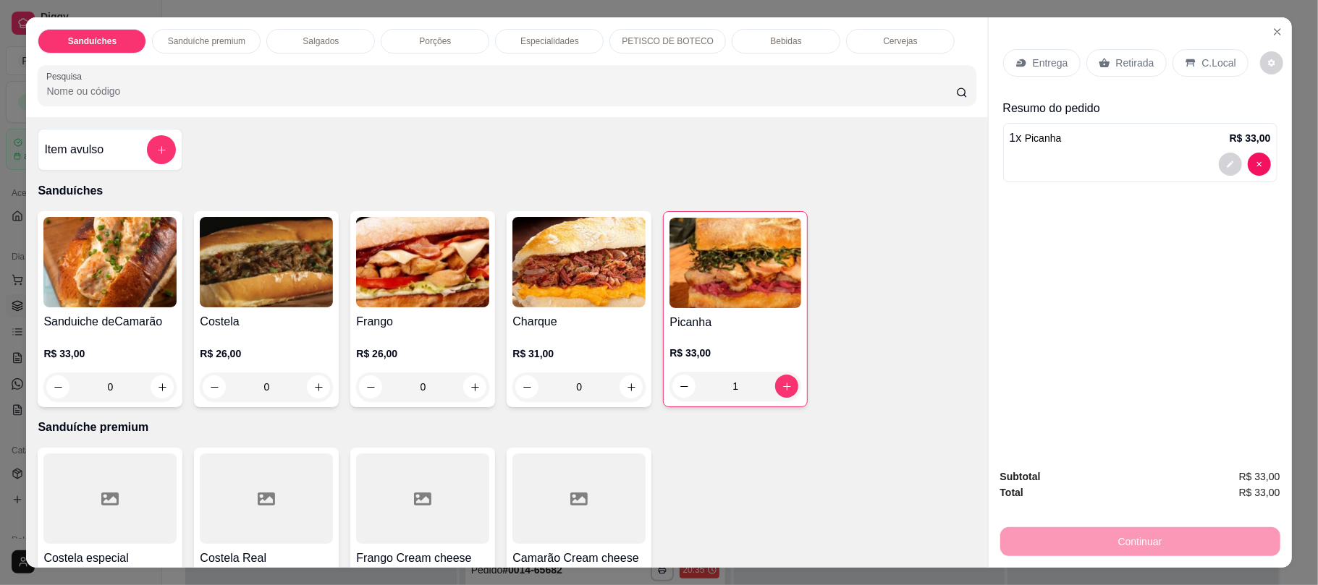
click at [351, 32] on div "Salgados" at bounding box center [320, 41] width 109 height 25
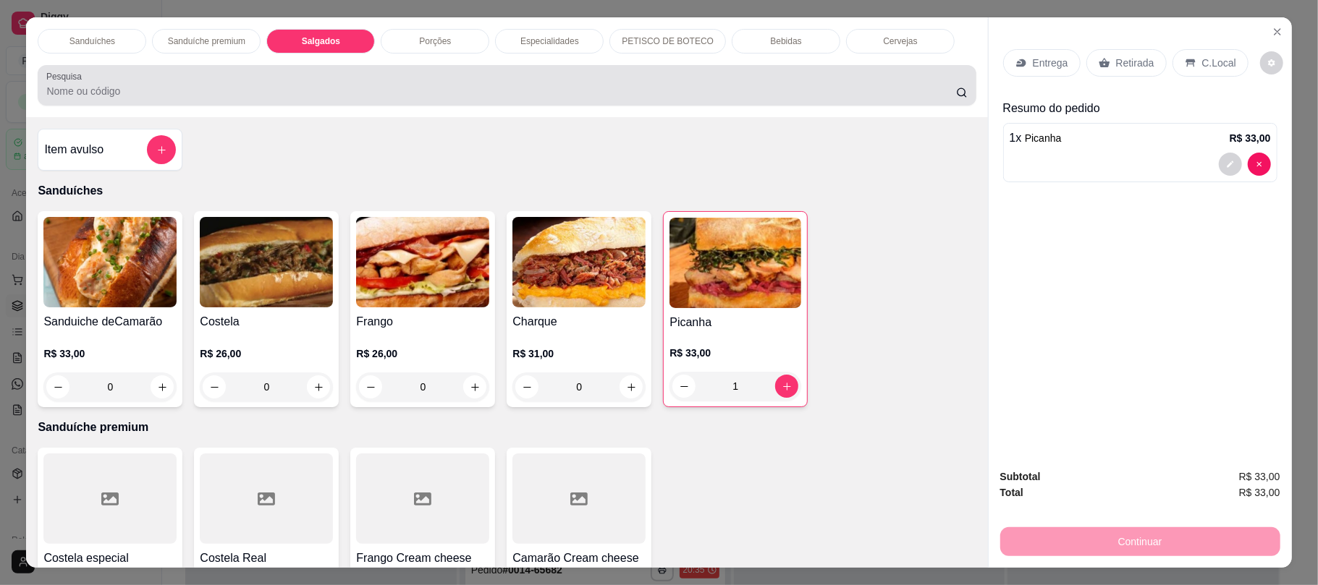
scroll to position [29, 0]
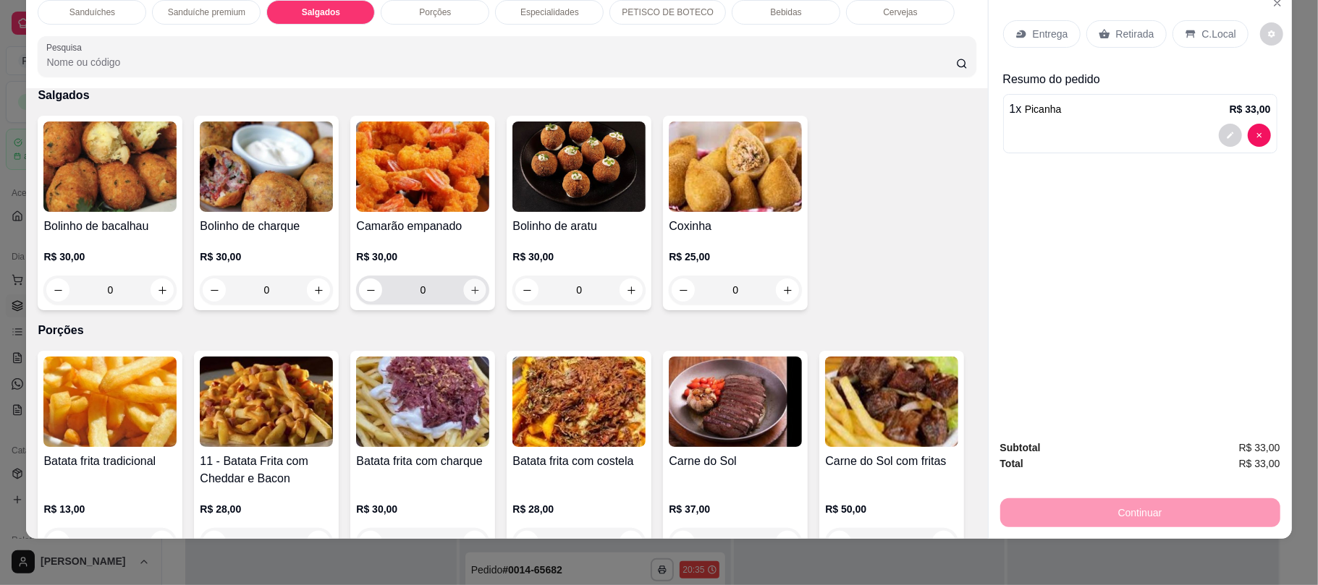
click at [466, 297] on button "increase-product-quantity" at bounding box center [475, 290] width 22 height 22
type input "1"
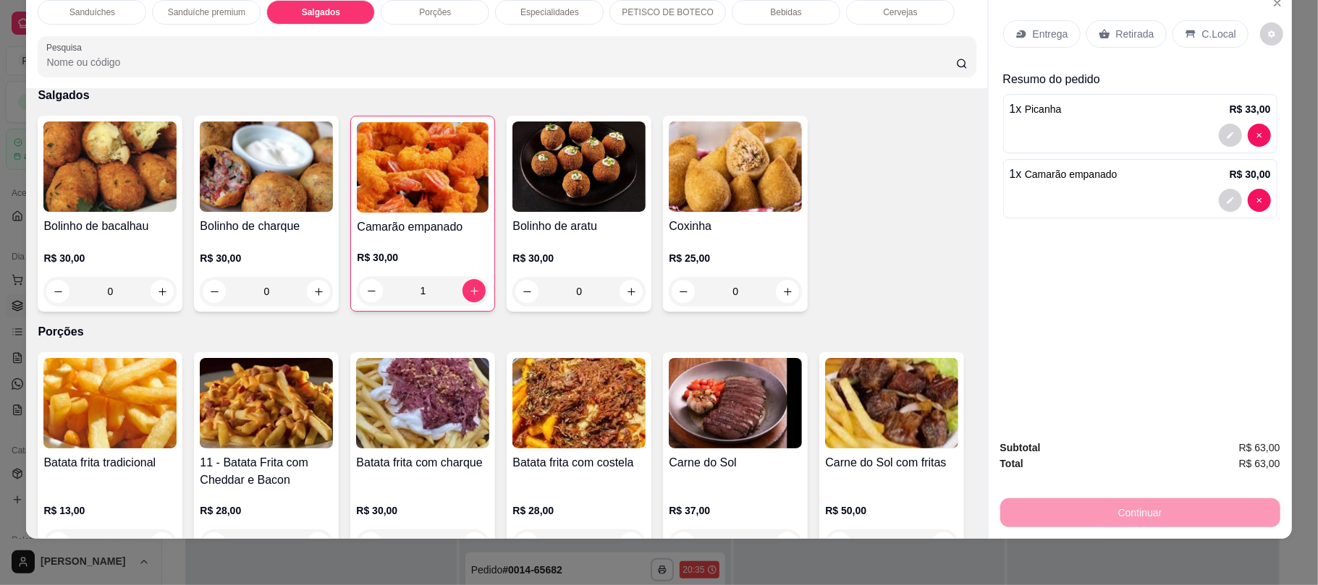
click at [423, 20] on div "Porções" at bounding box center [435, 12] width 109 height 25
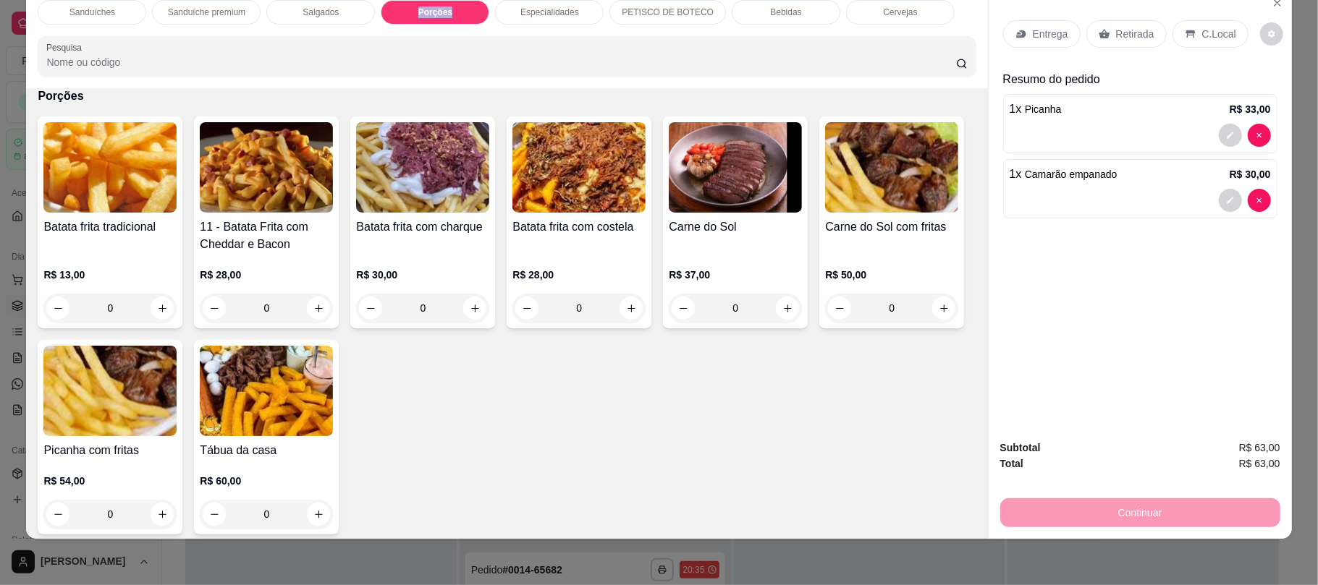
drag, startPoint x: 423, startPoint y: 20, endPoint x: 232, endPoint y: 148, distance: 230.6
click at [232, 148] on div "Sanduíches Sanduíche premium Salgados Porções Especialidades PETISCO DE BOTECO …" at bounding box center [506, 263] width 961 height 550
click at [620, 386] on div "Batata frita tradicional R$ 13,00 0 11 - Batata Frita com Cheddar e Bacon R$ 28…" at bounding box center [507, 326] width 938 height 418
click at [157, 310] on icon "increase-product-quantity" at bounding box center [162, 308] width 11 height 11
type input "1"
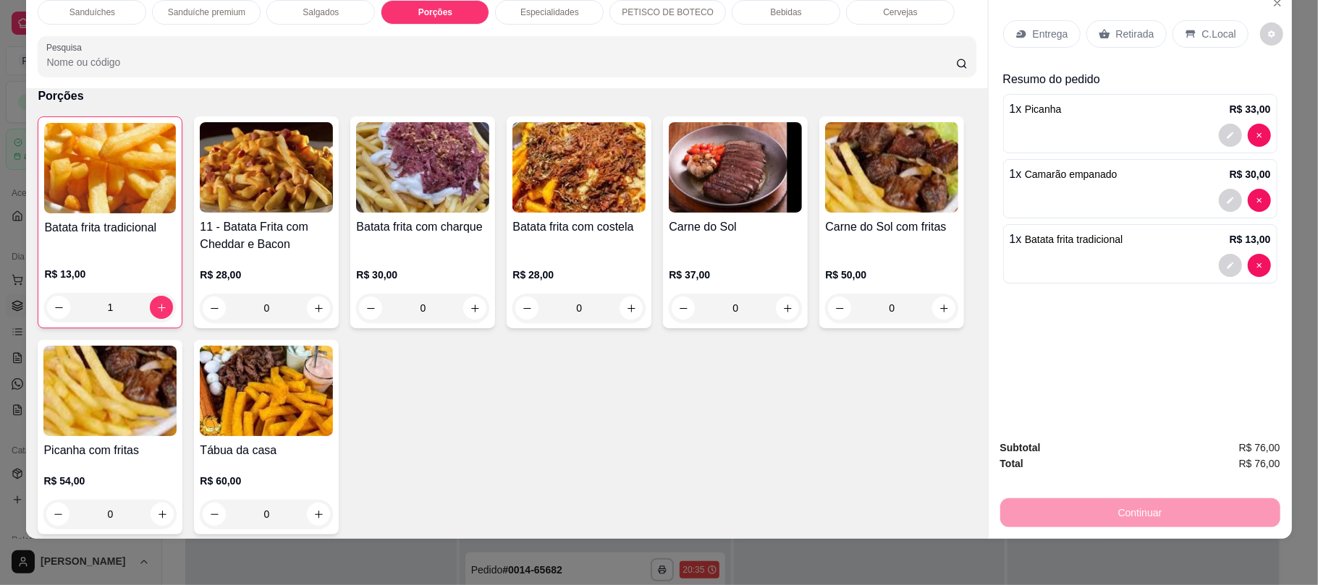
click at [1132, 41] on p "Retirada" at bounding box center [1135, 34] width 38 height 14
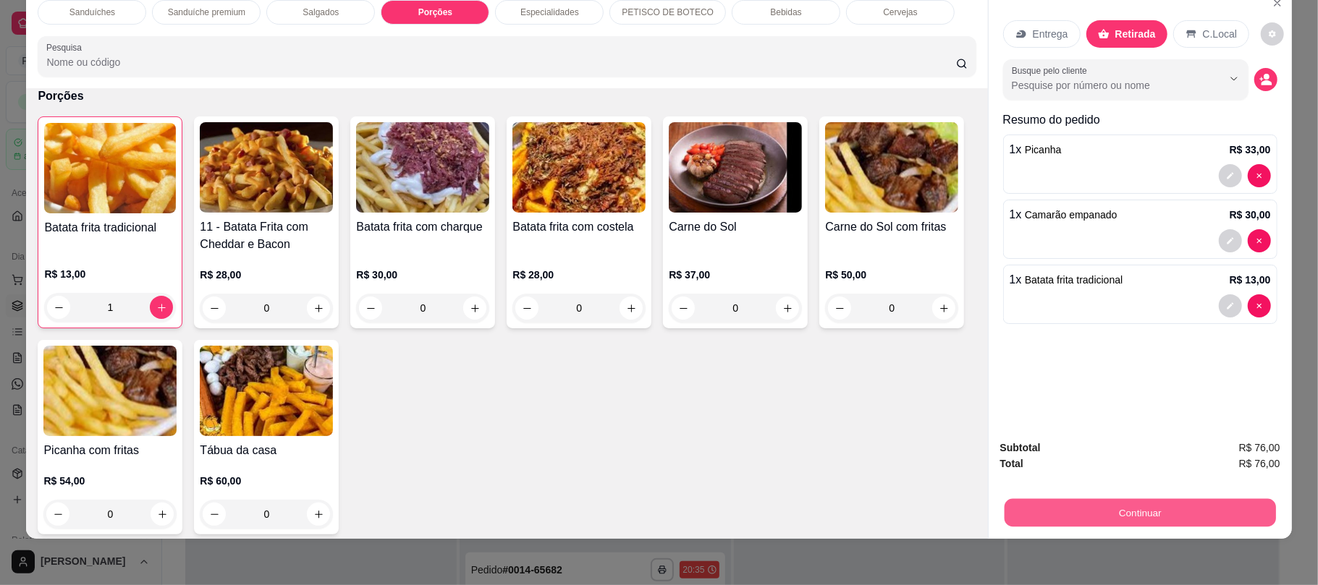
click at [1070, 513] on button "Continuar" at bounding box center [1139, 513] width 271 height 28
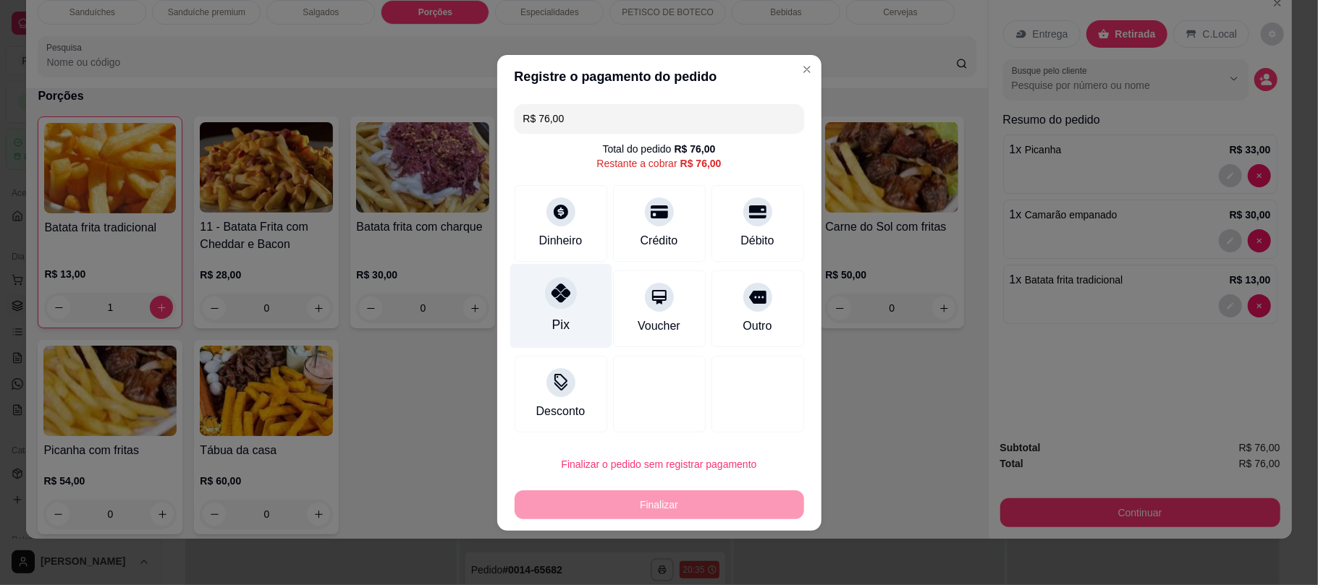
click at [572, 293] on div at bounding box center [561, 293] width 32 height 32
type input "R$ 0,00"
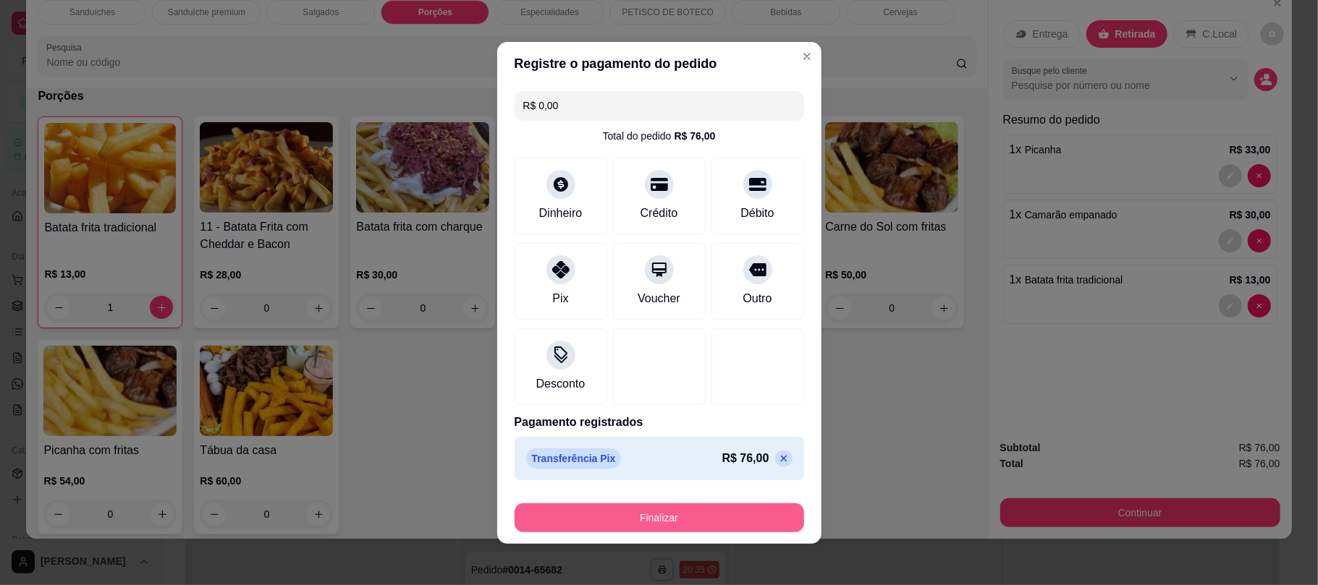
drag, startPoint x: 670, startPoint y: 502, endPoint x: 670, endPoint y: 511, distance: 8.7
click at [670, 511] on div "Finalizar" at bounding box center [658, 515] width 289 height 35
click at [670, 511] on button "Finalizar" at bounding box center [659, 518] width 281 height 28
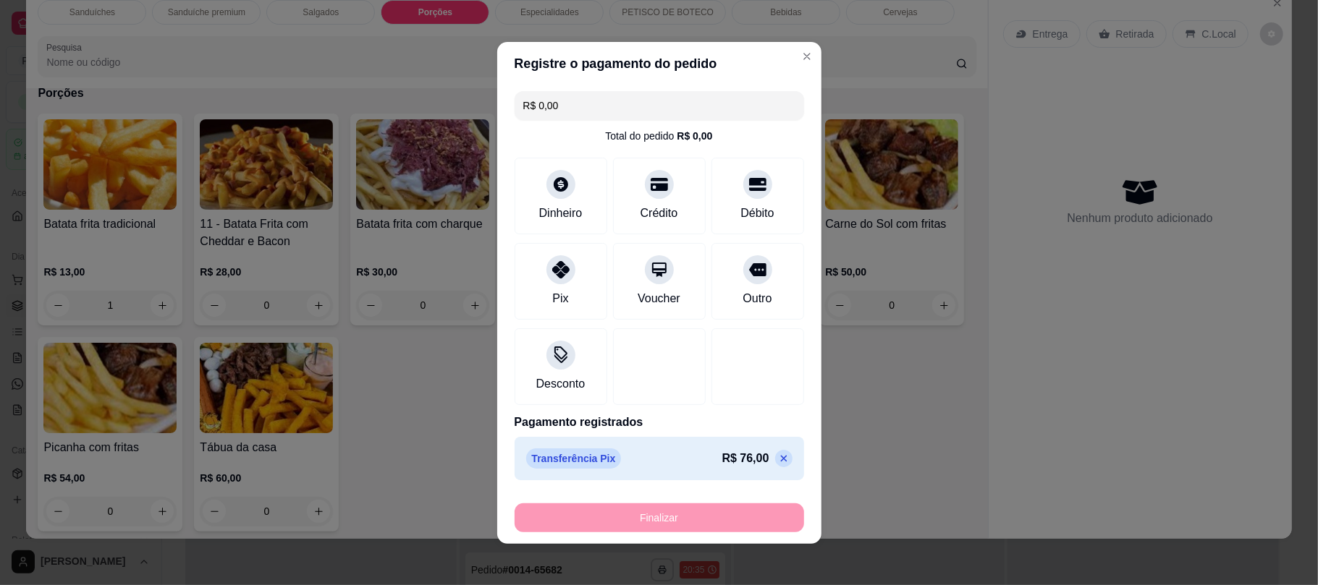
type input "0"
type input "-R$ 76,00"
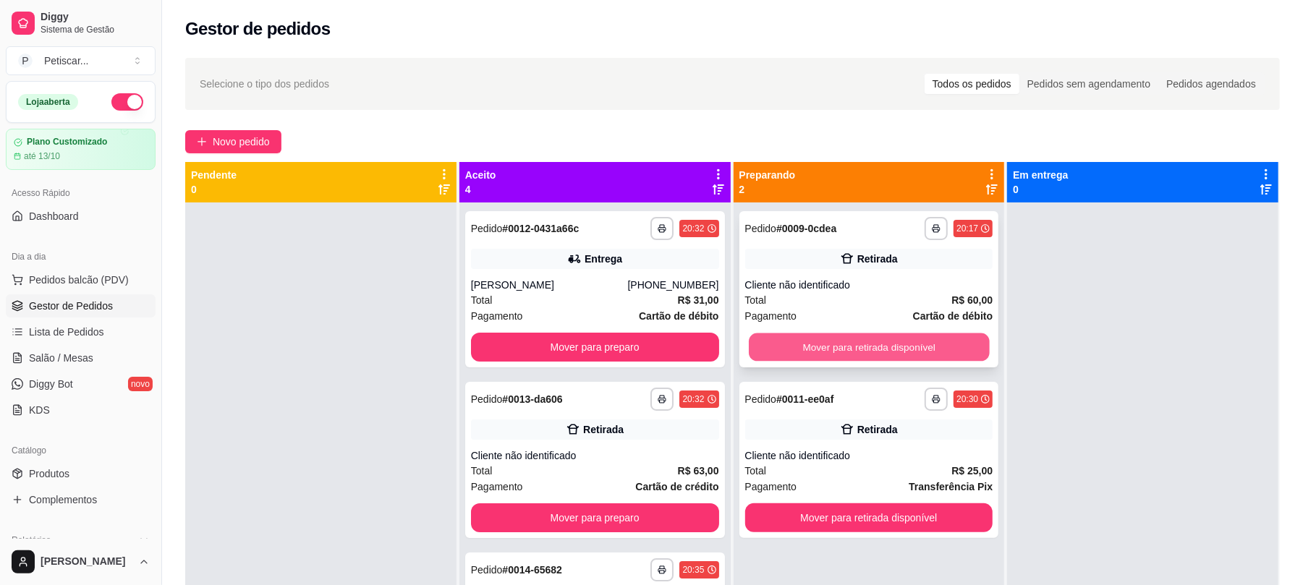
click at [867, 336] on button "Mover para retirada disponível" at bounding box center [869, 348] width 240 height 28
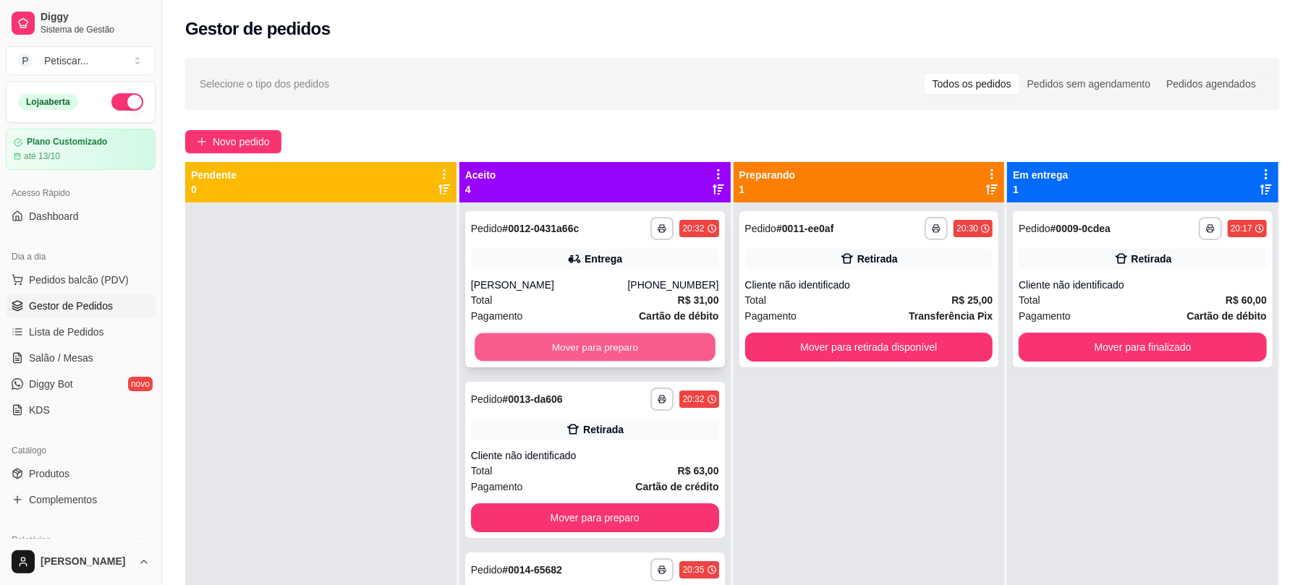
click at [661, 351] on button "Mover para preparo" at bounding box center [595, 348] width 240 height 28
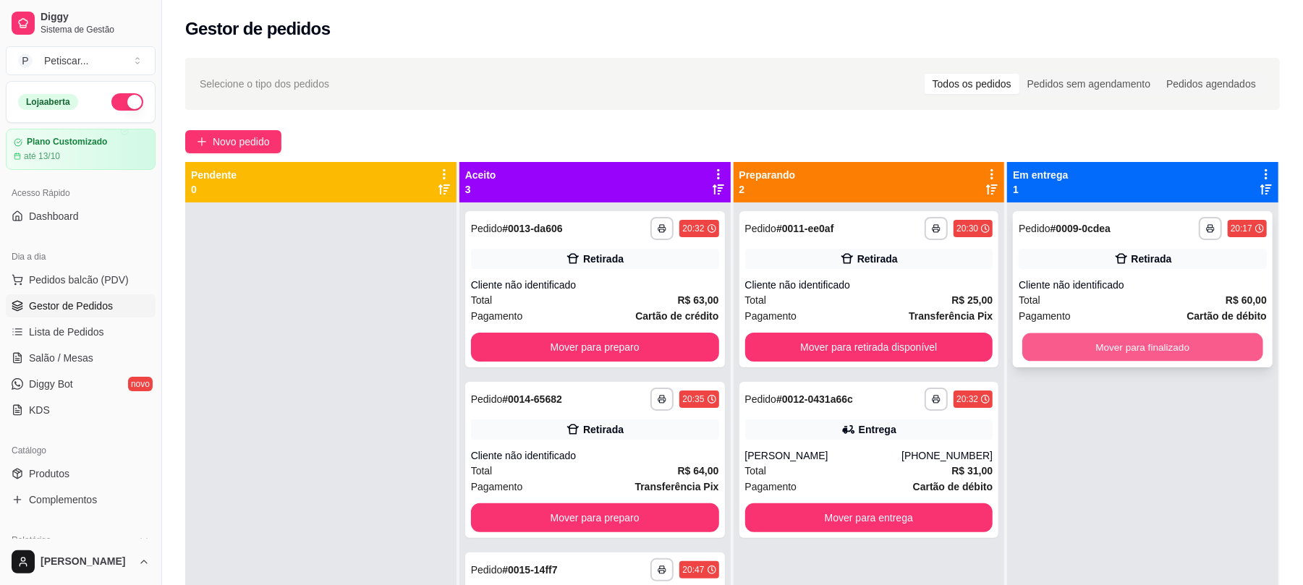
click at [1109, 354] on button "Mover para finalizado" at bounding box center [1142, 348] width 240 height 28
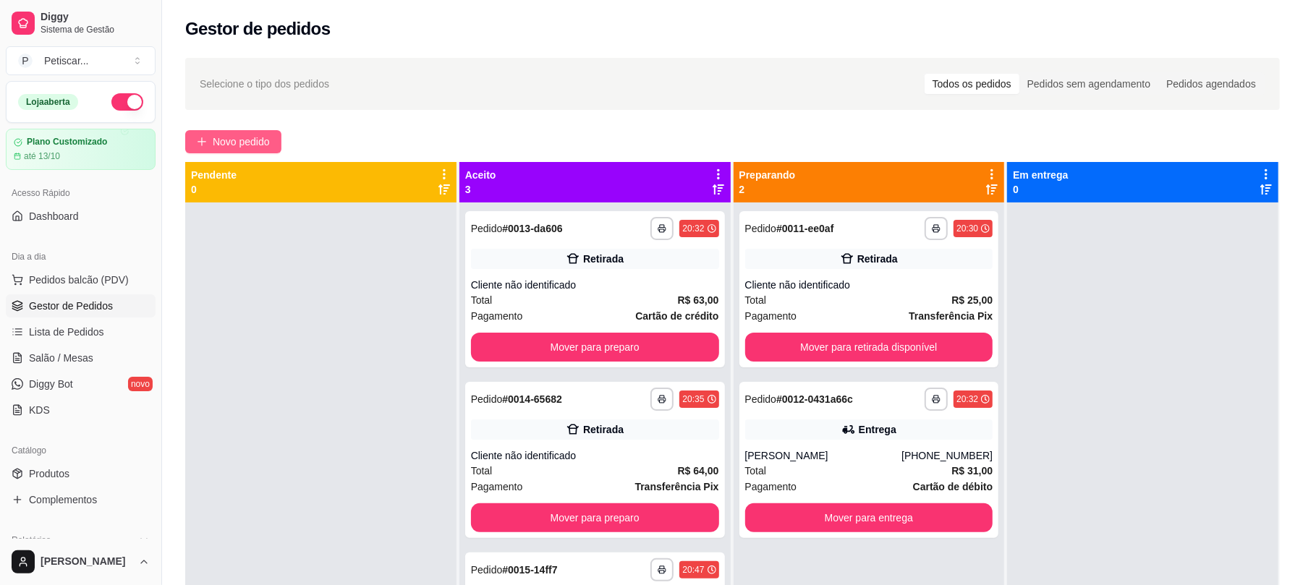
click at [211, 130] on button "Novo pedido" at bounding box center [233, 141] width 96 height 23
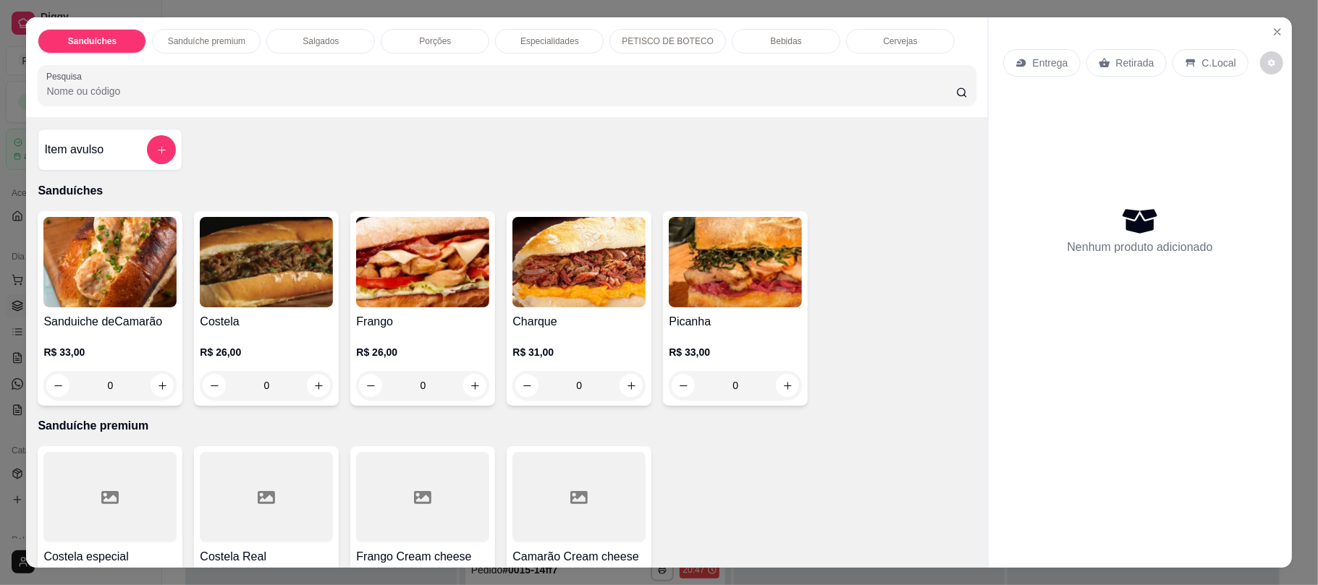
click at [456, 41] on div "Porções" at bounding box center [435, 41] width 109 height 25
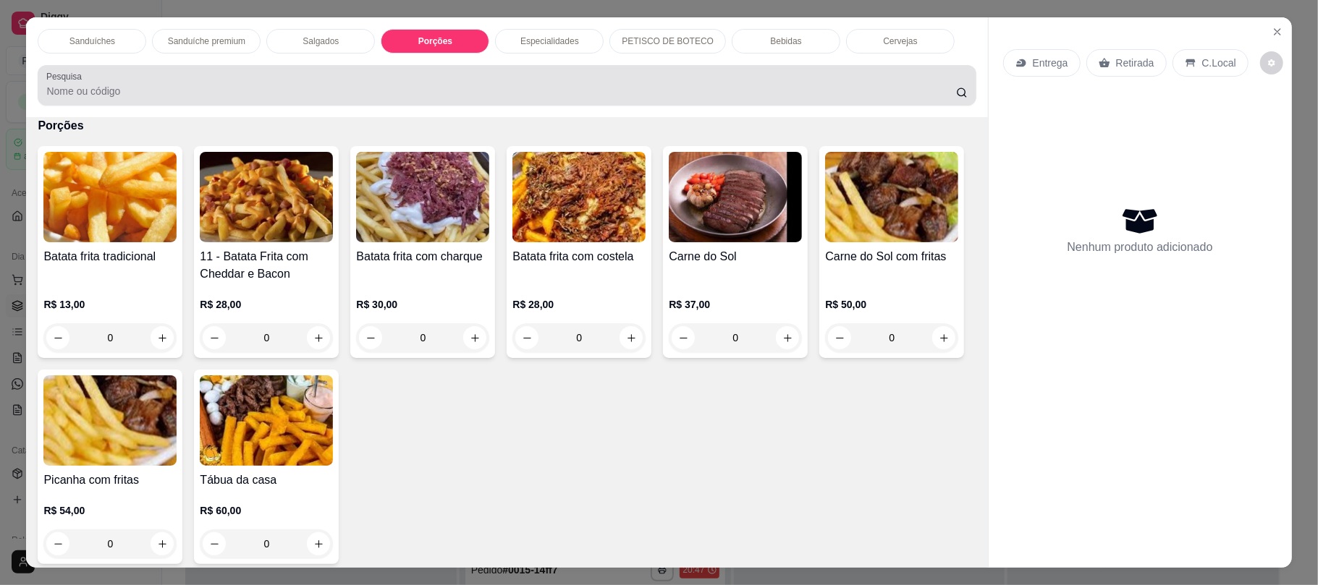
scroll to position [29, 0]
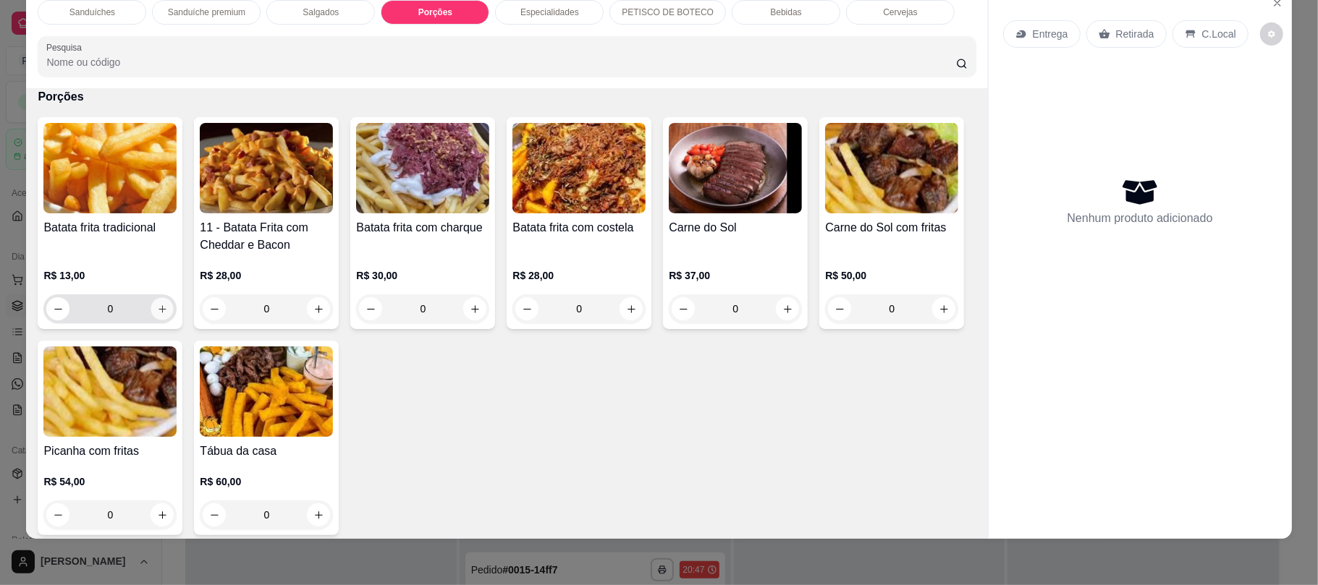
click at [158, 313] on icon "increase-product-quantity" at bounding box center [162, 309] width 11 height 11
type input "1"
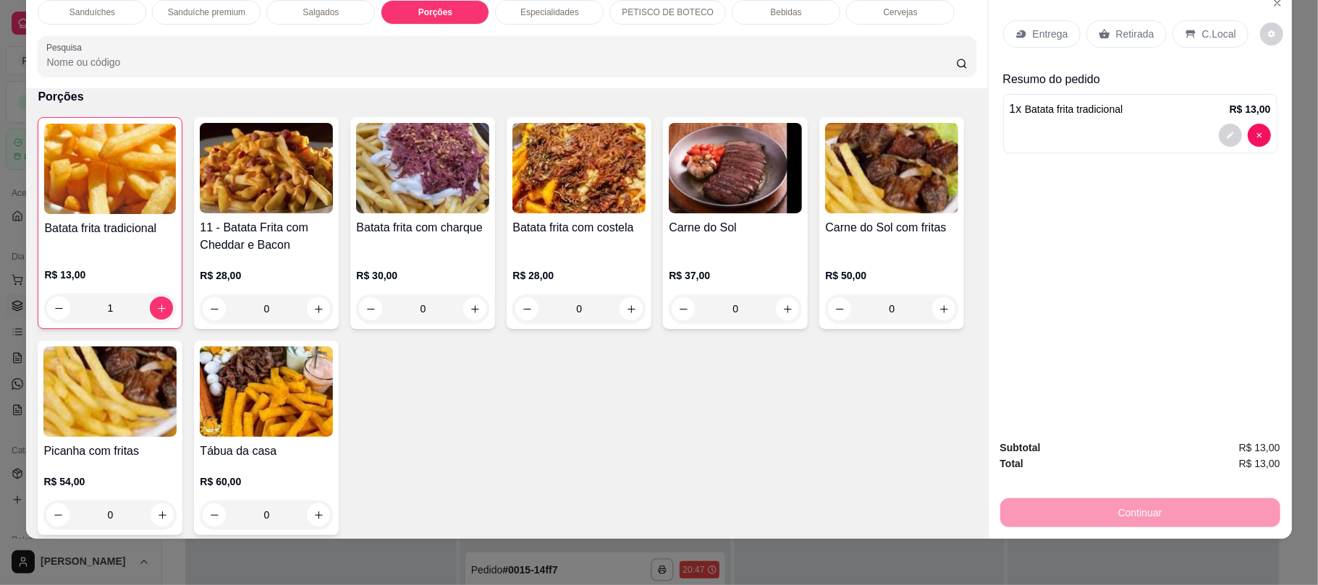
click at [1116, 27] on p "Retirada" at bounding box center [1135, 34] width 38 height 14
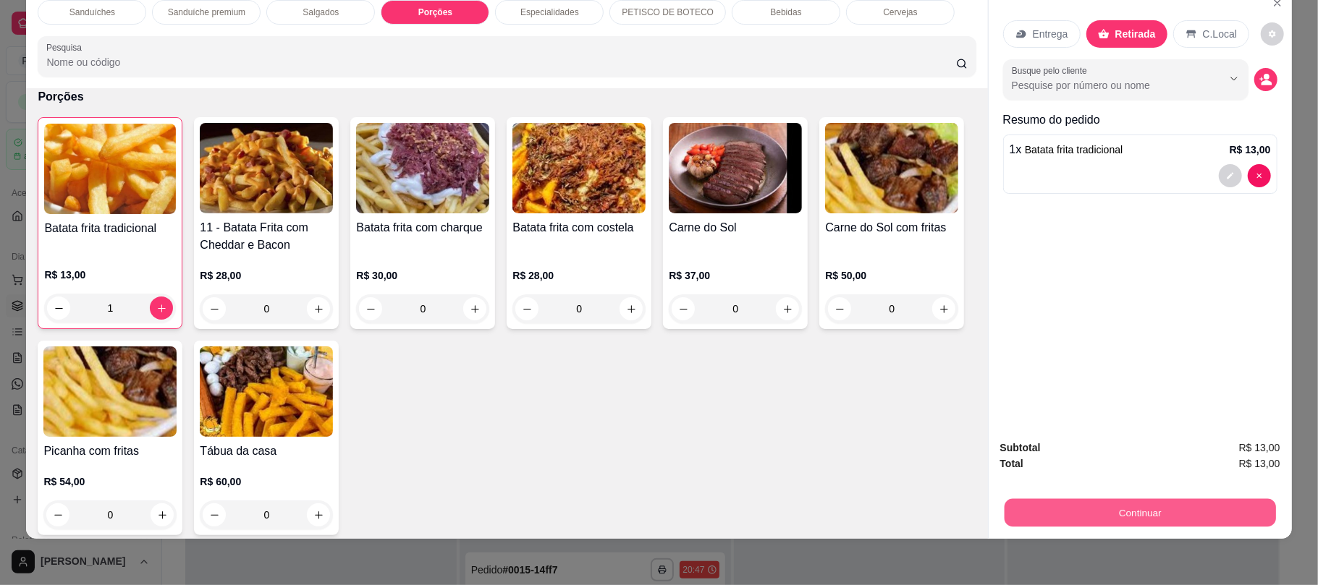
click at [1120, 522] on button "Continuar" at bounding box center [1139, 513] width 271 height 28
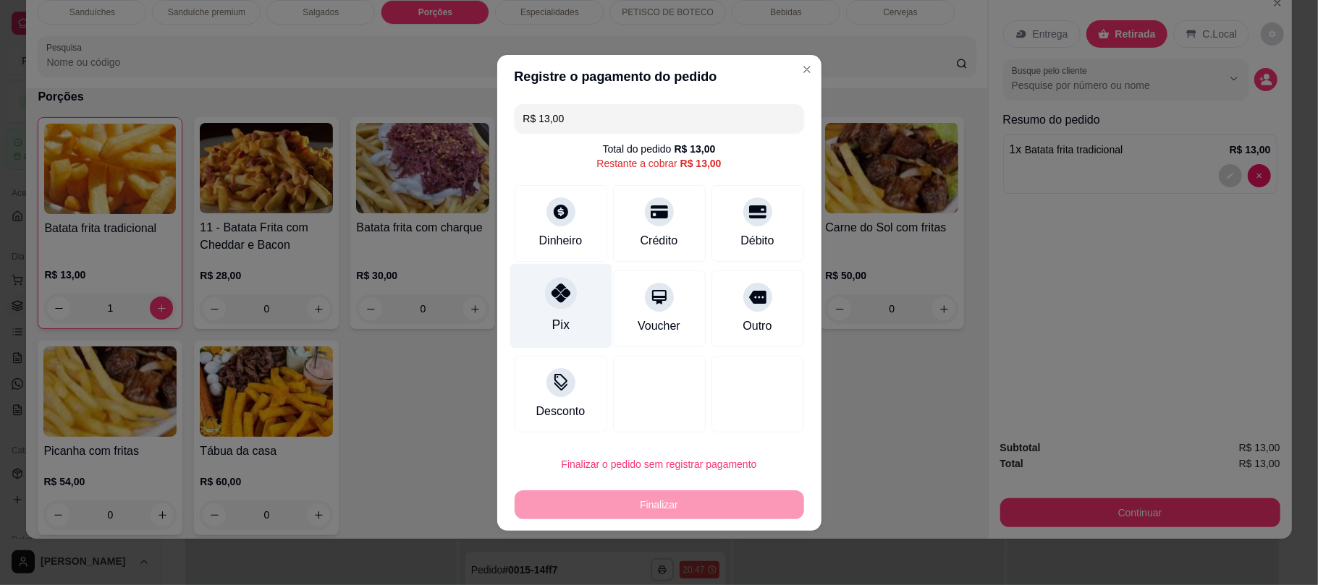
click at [543, 314] on div "Pix" at bounding box center [560, 305] width 102 height 85
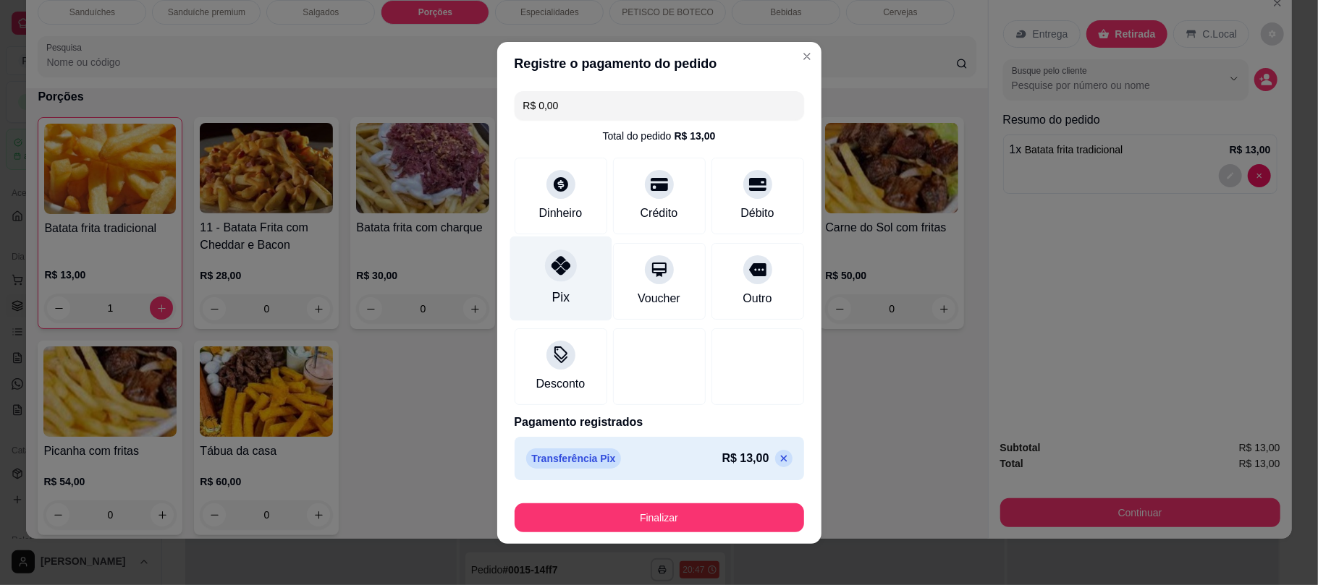
type input "R$ 0,00"
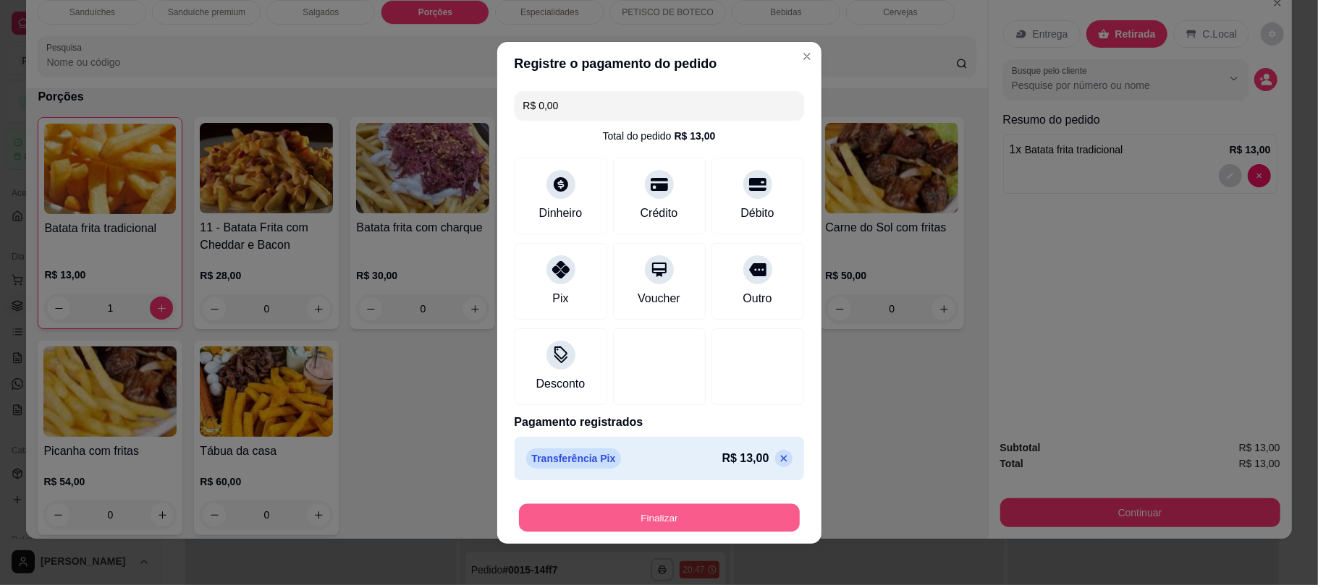
click at [602, 505] on button "Finalizar" at bounding box center [659, 518] width 281 height 28
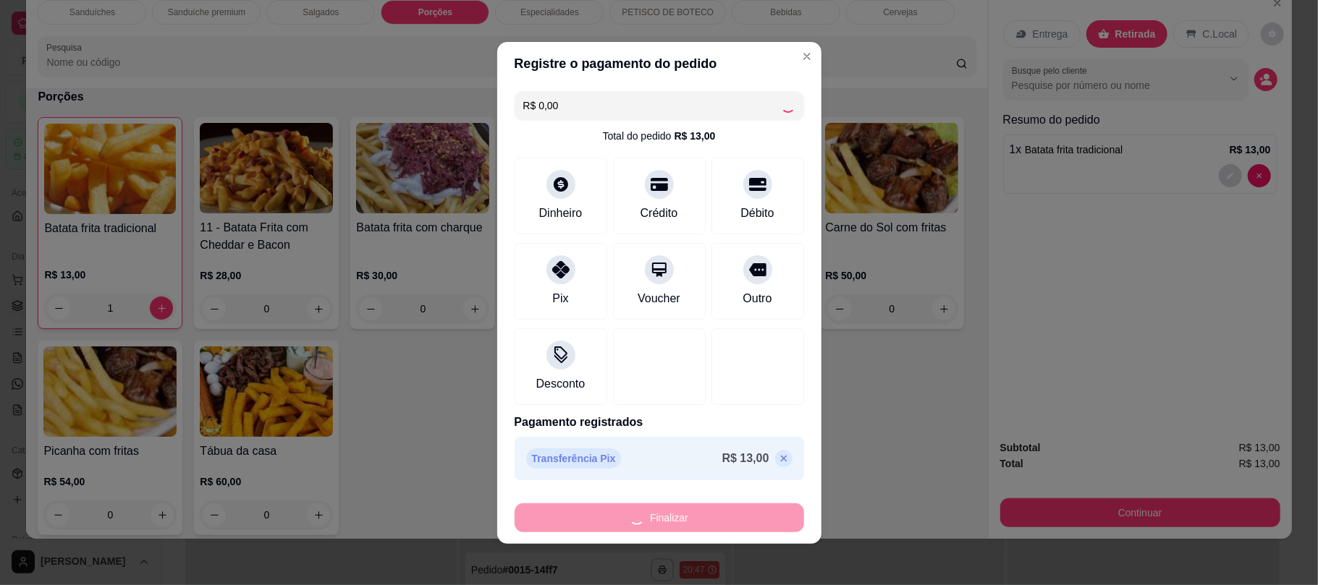
type input "0"
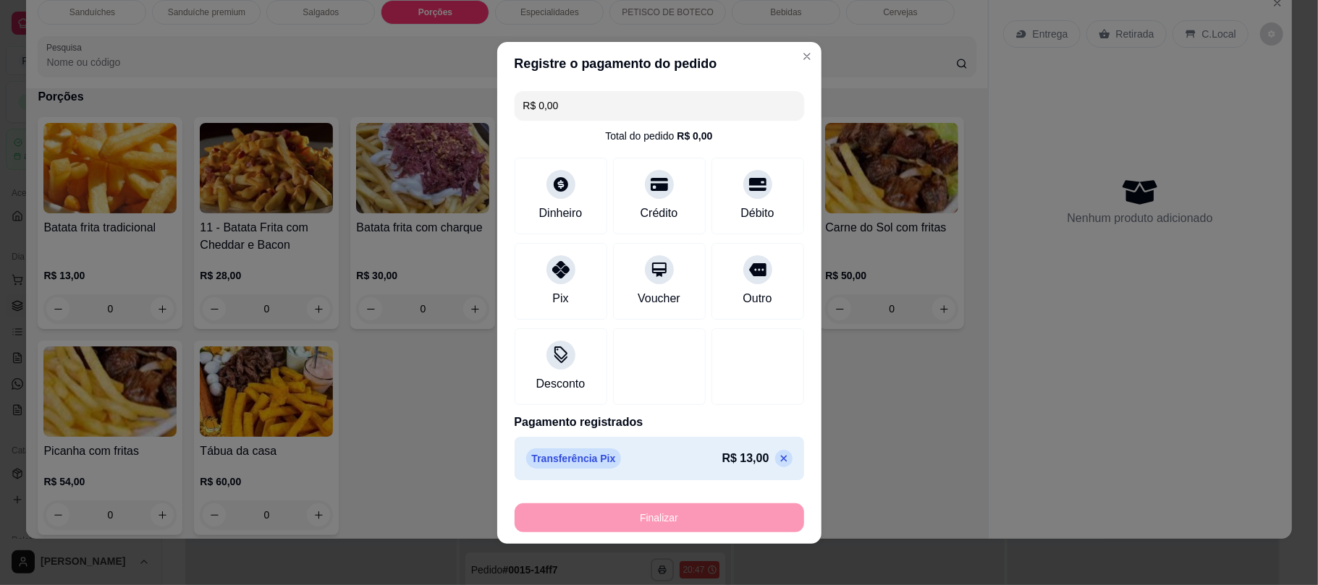
type input "-R$ 13,00"
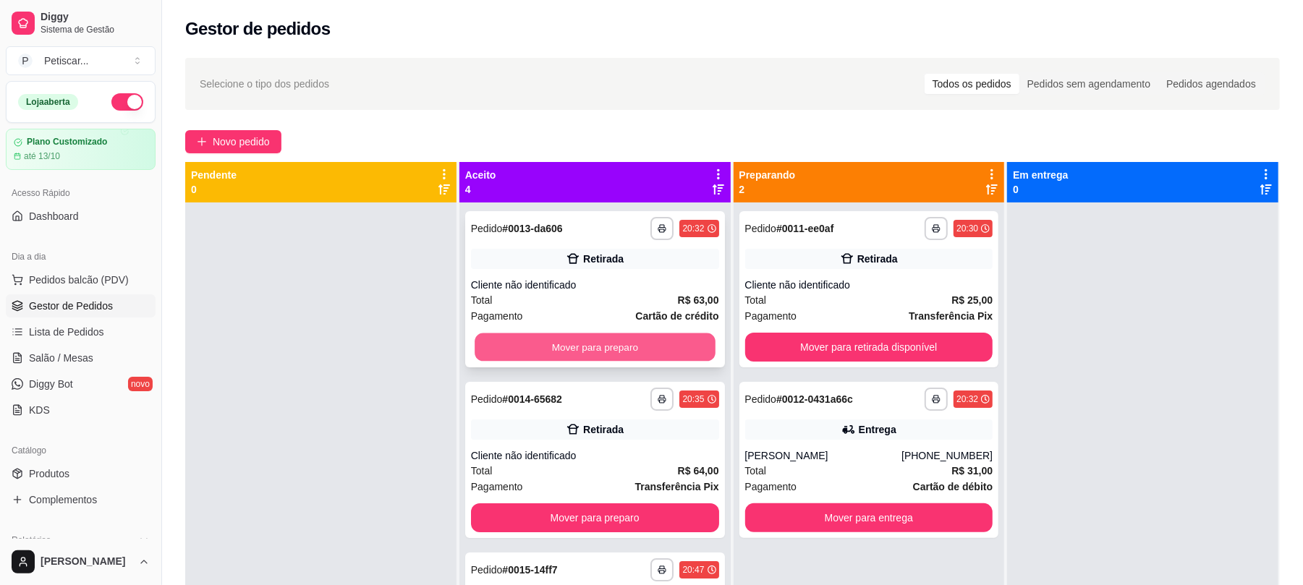
click at [619, 356] on button "Mover para preparo" at bounding box center [595, 348] width 240 height 28
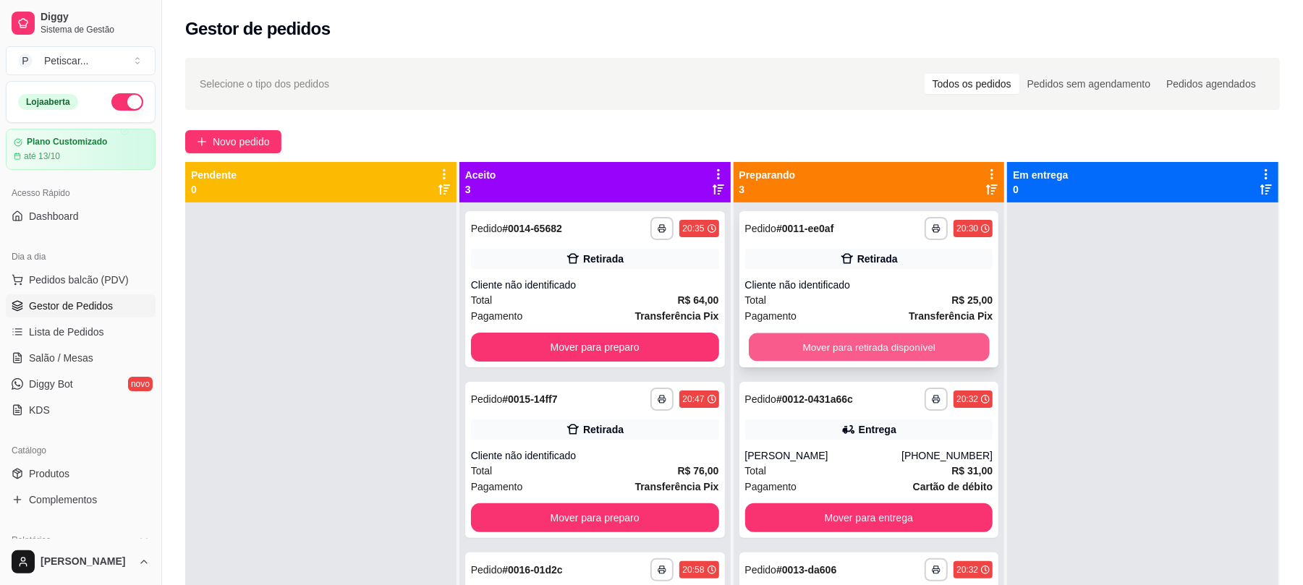
click at [839, 342] on button "Mover para retirada disponível" at bounding box center [869, 348] width 240 height 28
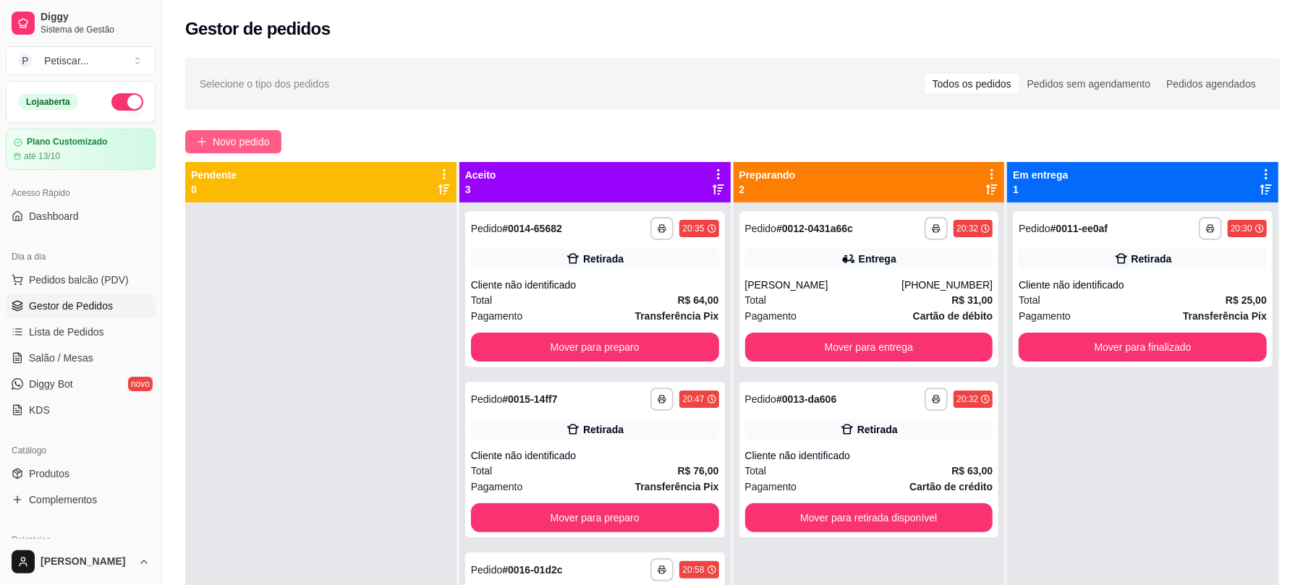
click at [238, 137] on span "Novo pedido" at bounding box center [241, 142] width 57 height 16
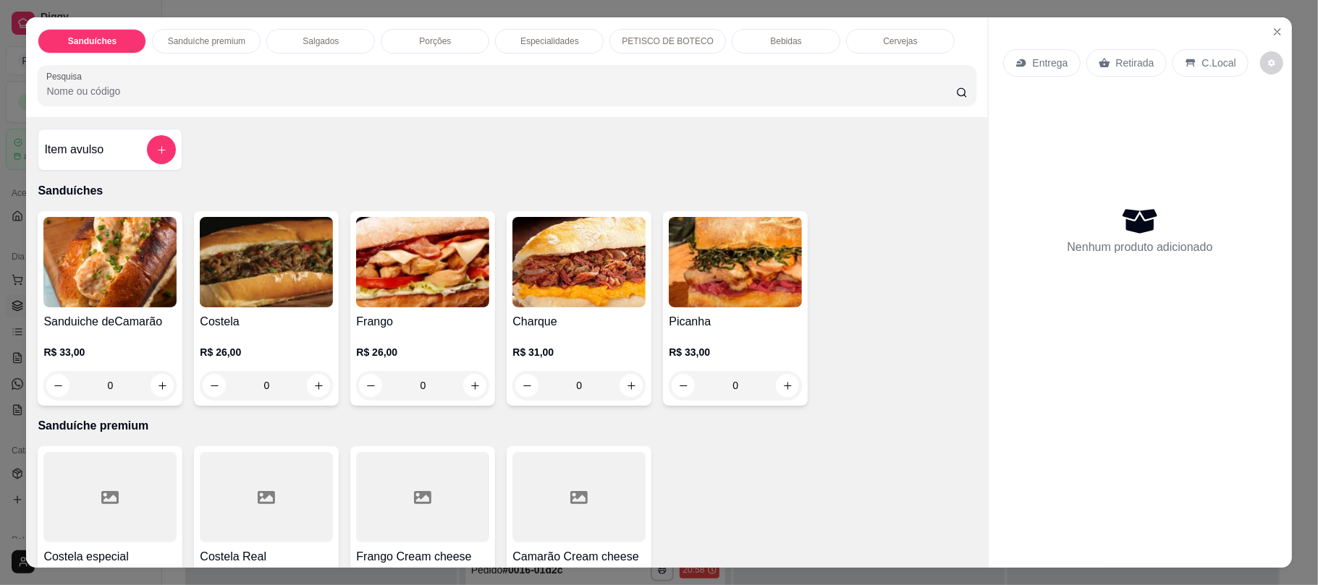
scroll to position [276, 0]
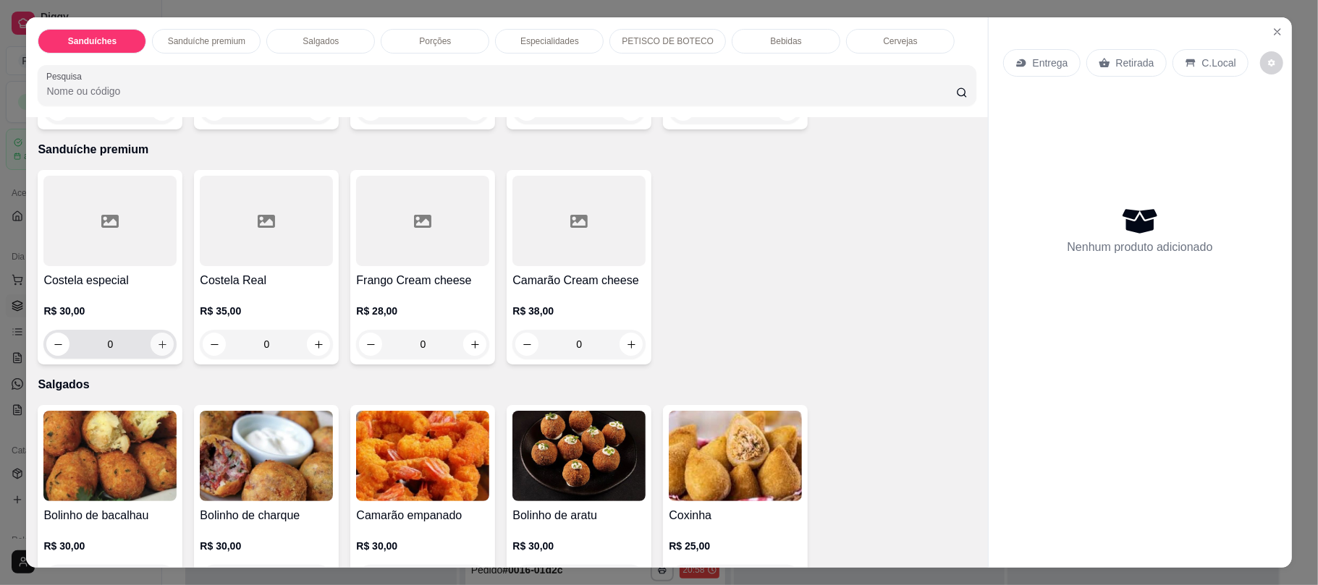
click at [151, 339] on button "increase-product-quantity" at bounding box center [162, 344] width 23 height 23
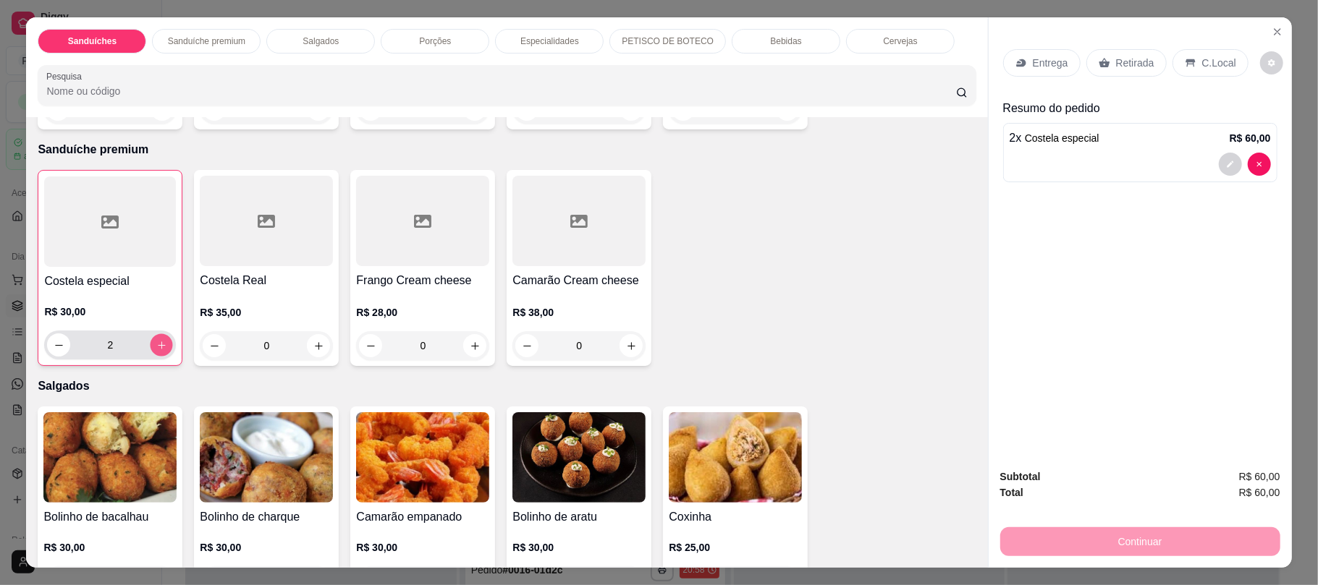
click at [151, 339] on button "increase-product-quantity" at bounding box center [162, 345] width 22 height 22
click at [1219, 166] on button "decrease-product-quantity" at bounding box center [1230, 164] width 22 height 22
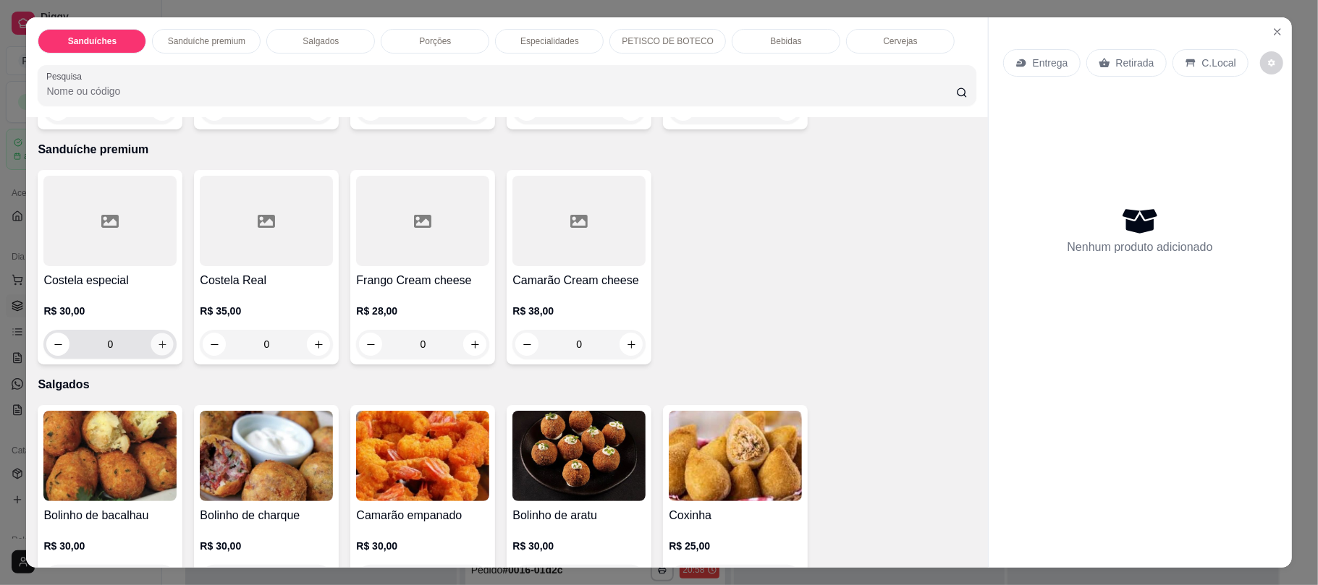
click at [157, 342] on icon "increase-product-quantity" at bounding box center [162, 344] width 11 height 11
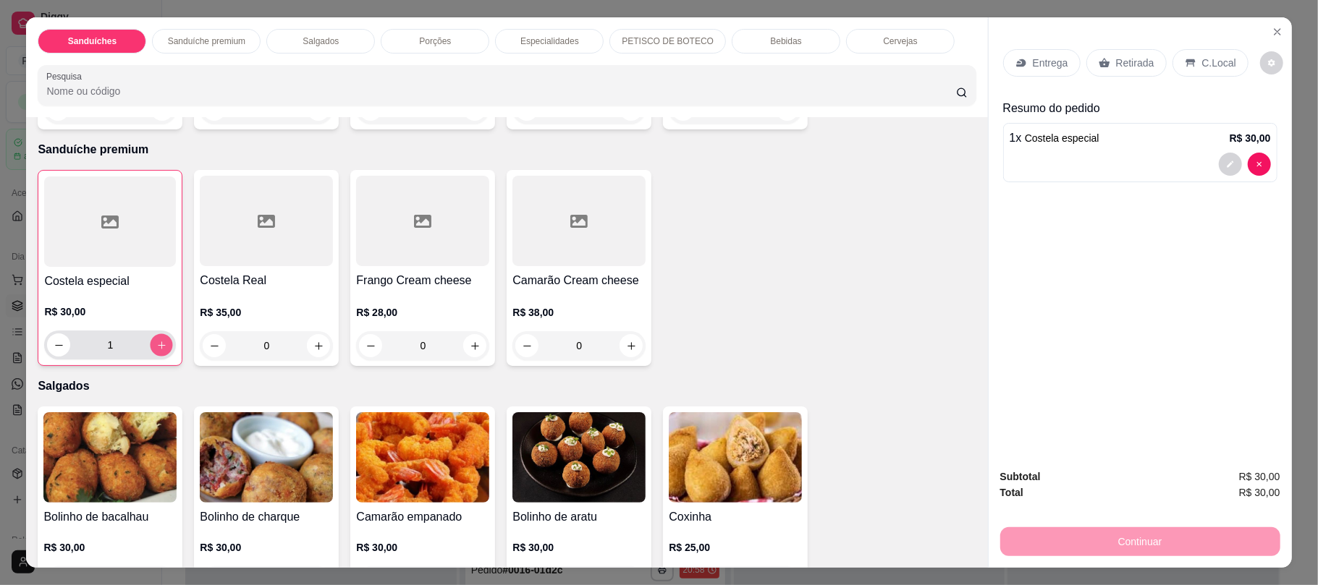
click at [156, 342] on icon "increase-product-quantity" at bounding box center [161, 345] width 11 height 11
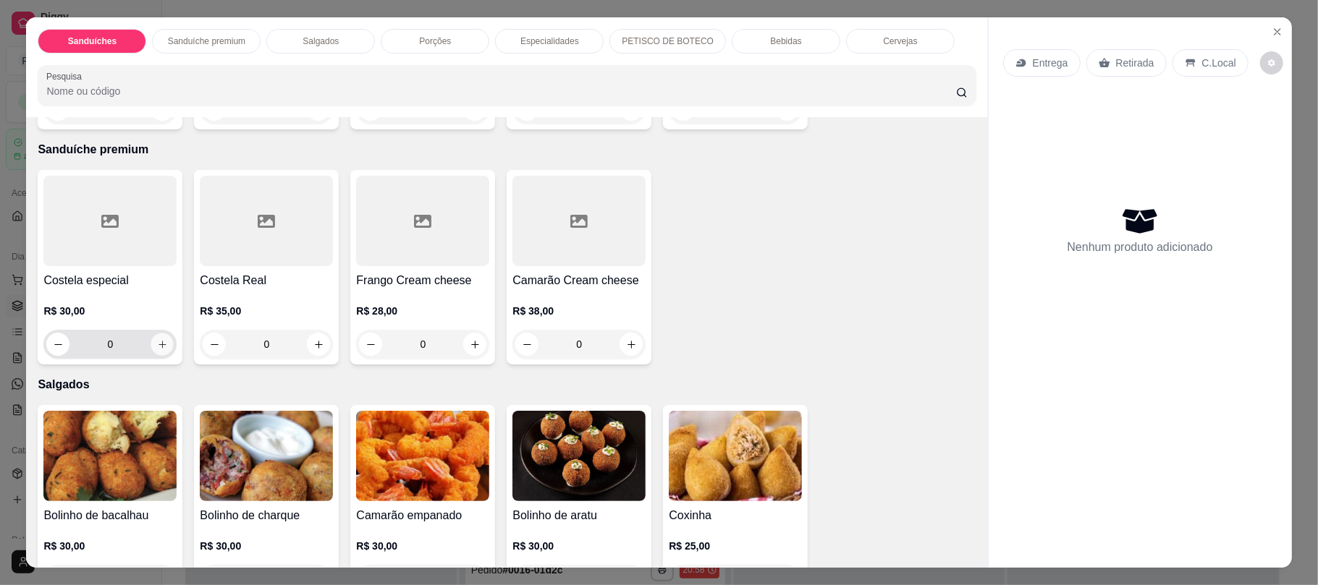
click at [157, 346] on icon "increase-product-quantity" at bounding box center [162, 344] width 11 height 11
type input "1"
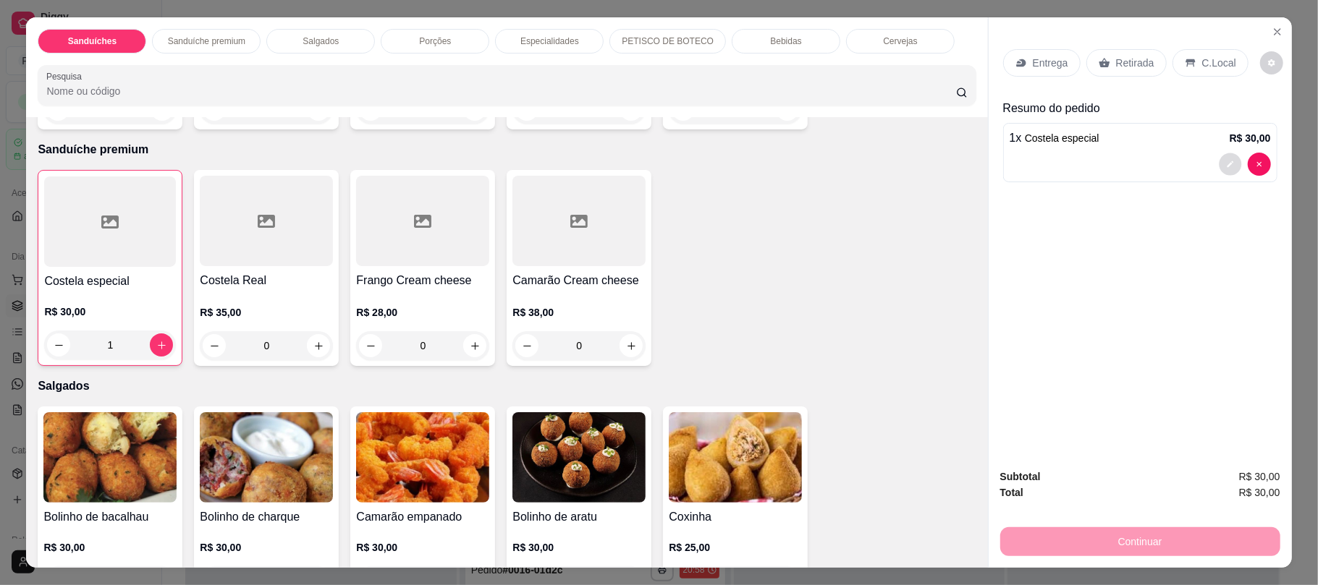
click at [1226, 165] on icon "decrease-product-quantity" at bounding box center [1230, 164] width 9 height 9
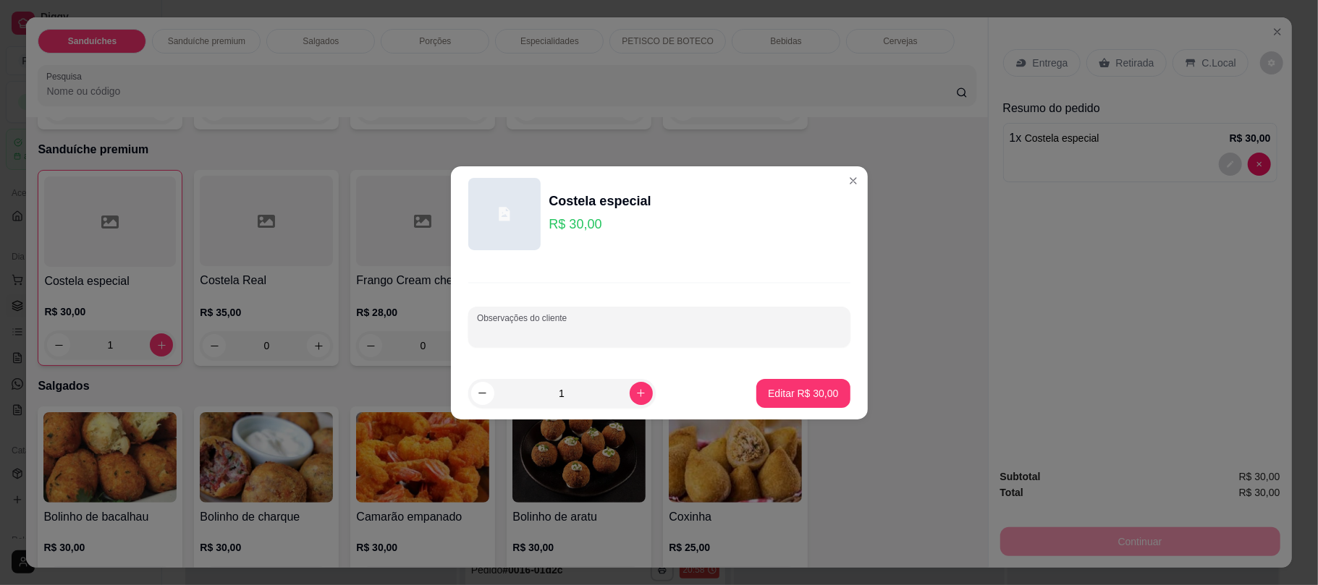
click at [559, 326] on input "Observações do cliente" at bounding box center [659, 333] width 365 height 14
type input "sem alface e tomate"
click at [769, 398] on p "Editar R$ 30,00" at bounding box center [803, 393] width 68 height 14
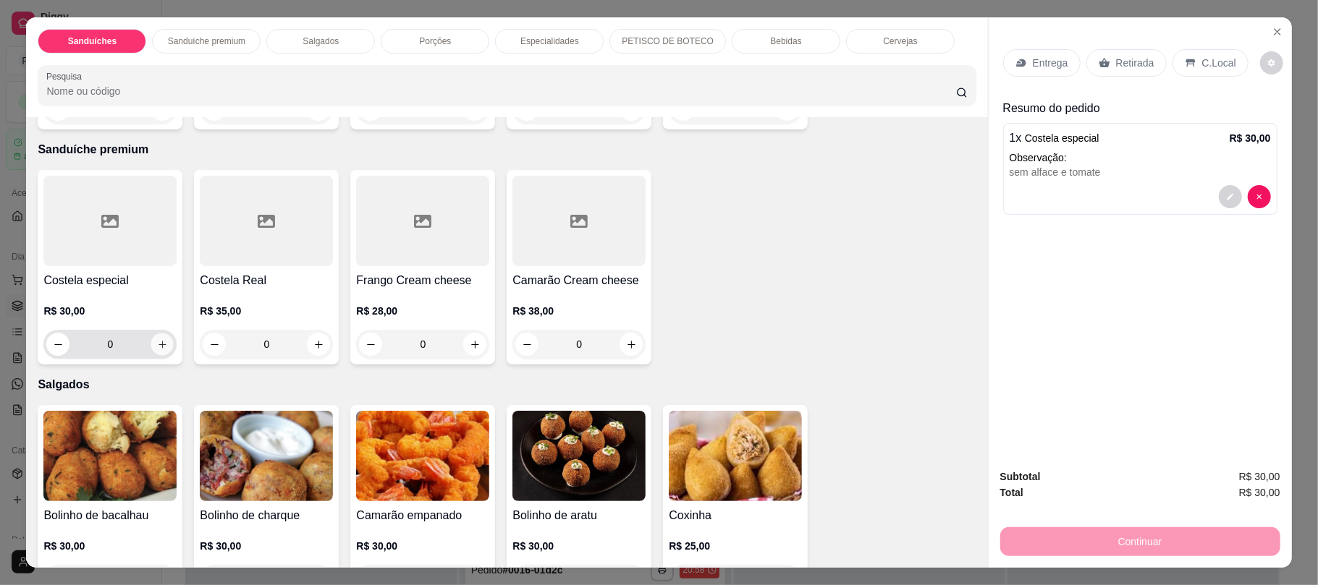
click at [151, 348] on button "increase-product-quantity" at bounding box center [162, 345] width 22 height 22
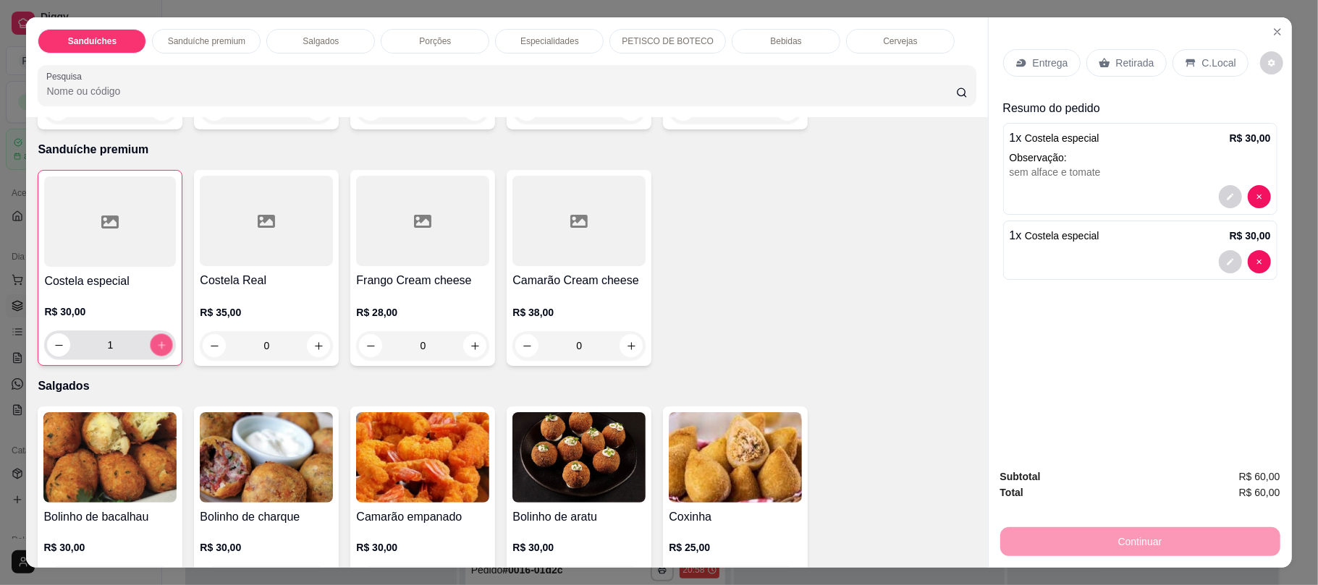
click at [156, 348] on icon "increase-product-quantity" at bounding box center [161, 345] width 11 height 11
type input "2"
click at [1116, 64] on p "Retirada" at bounding box center [1135, 63] width 38 height 14
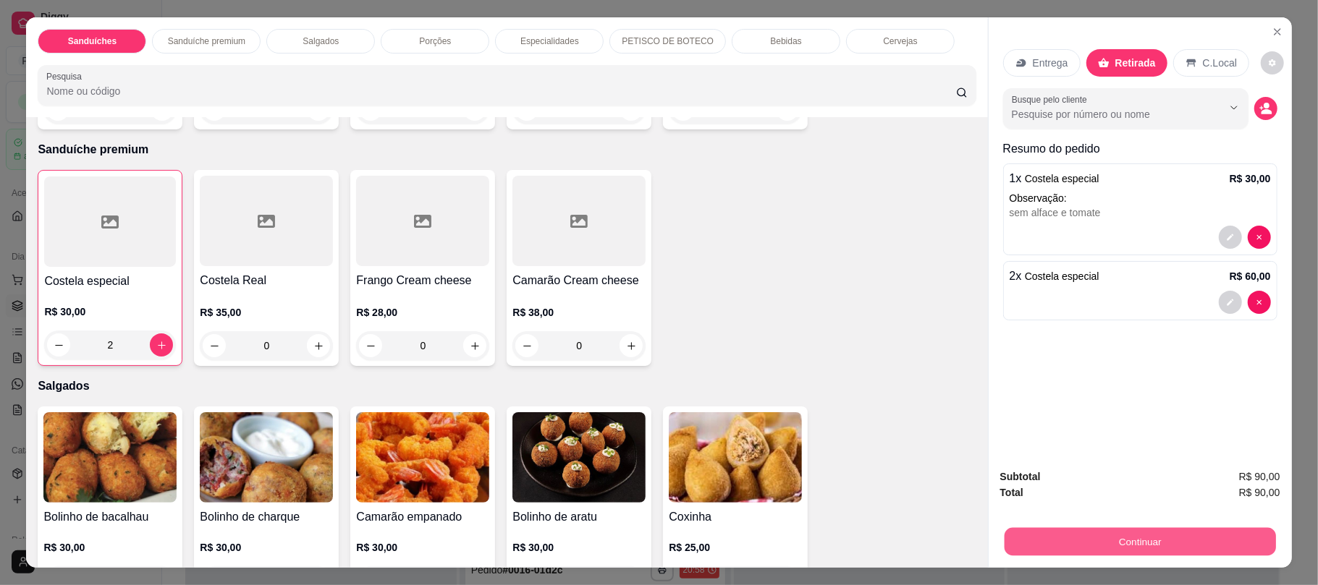
click at [1030, 553] on button "Continuar" at bounding box center [1139, 542] width 271 height 28
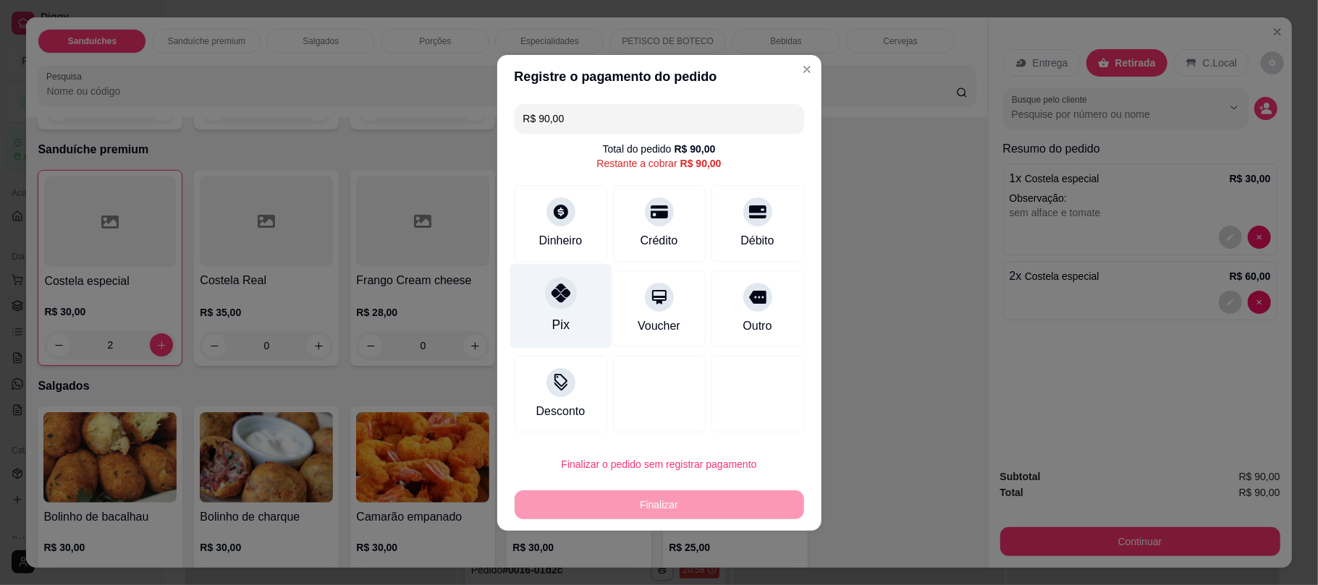
click at [577, 336] on div "Pix" at bounding box center [560, 305] width 102 height 85
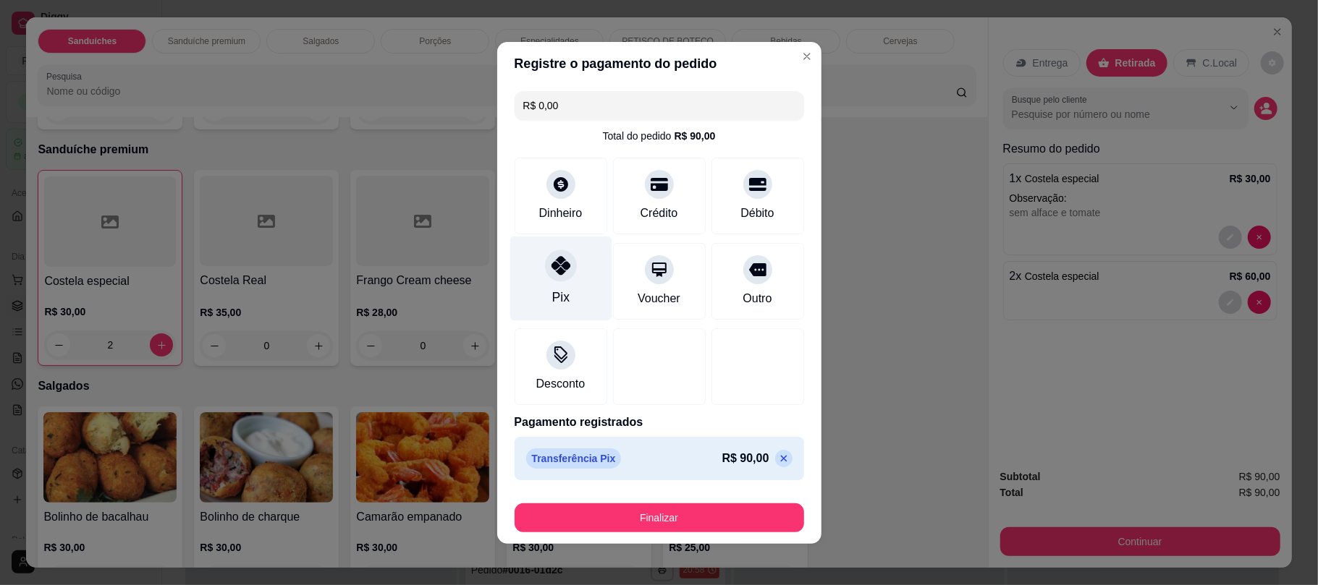
type input "R$ 0,00"
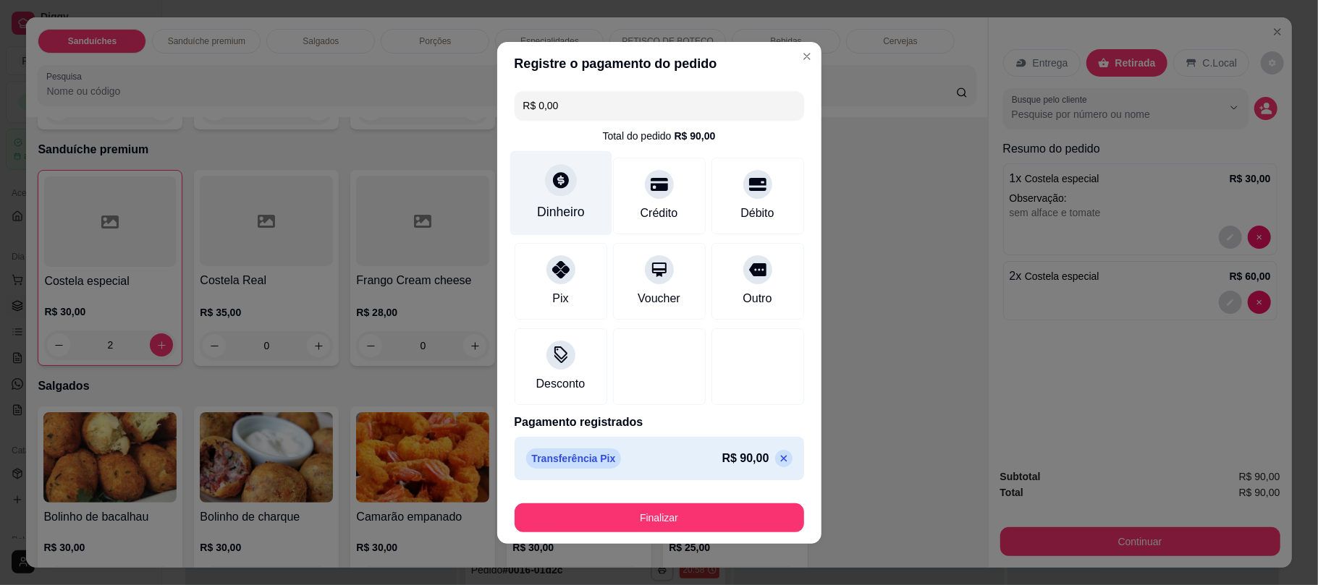
click at [562, 203] on div "Dinheiro" at bounding box center [561, 212] width 48 height 19
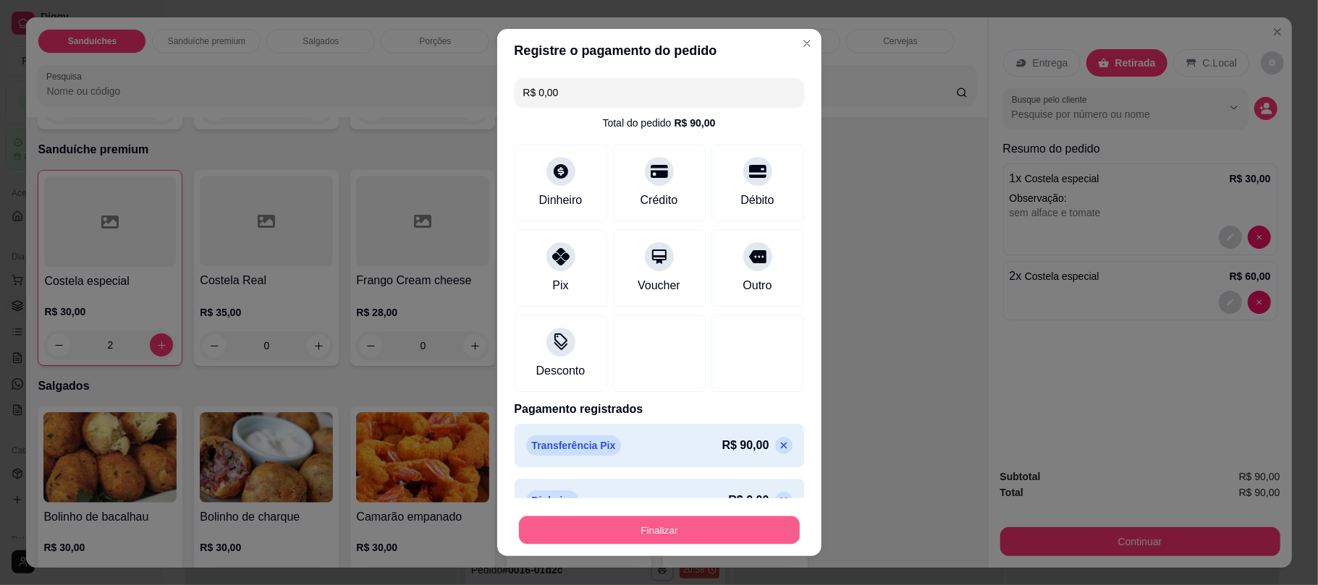
click at [645, 524] on button "Finalizar" at bounding box center [659, 530] width 281 height 28
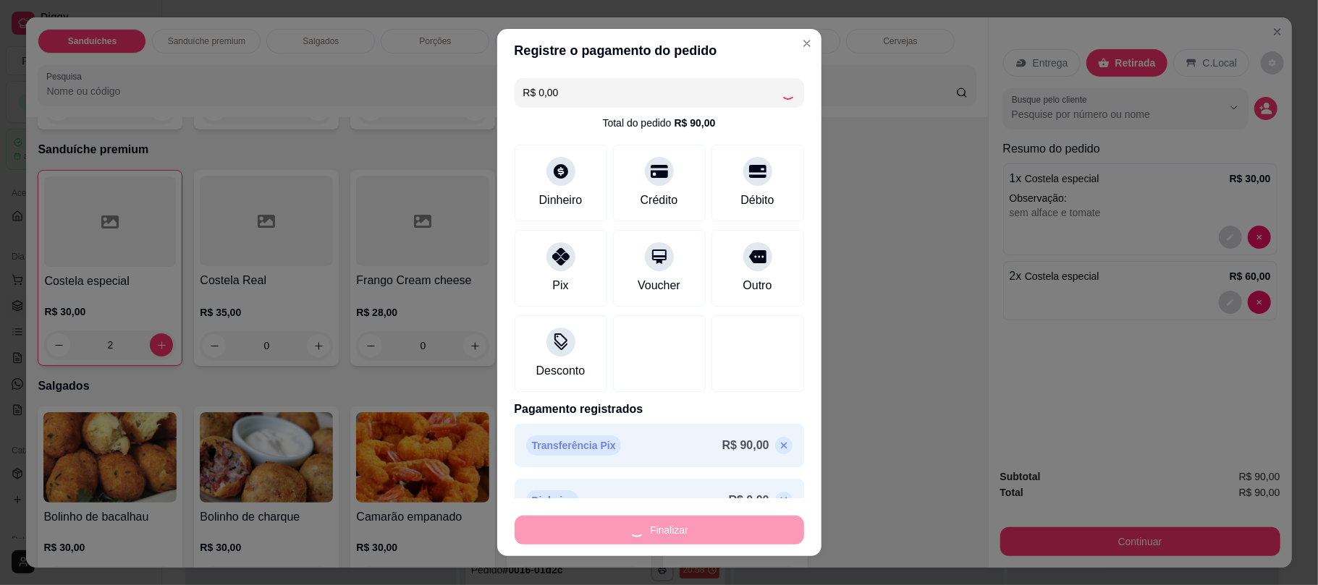
type input "0"
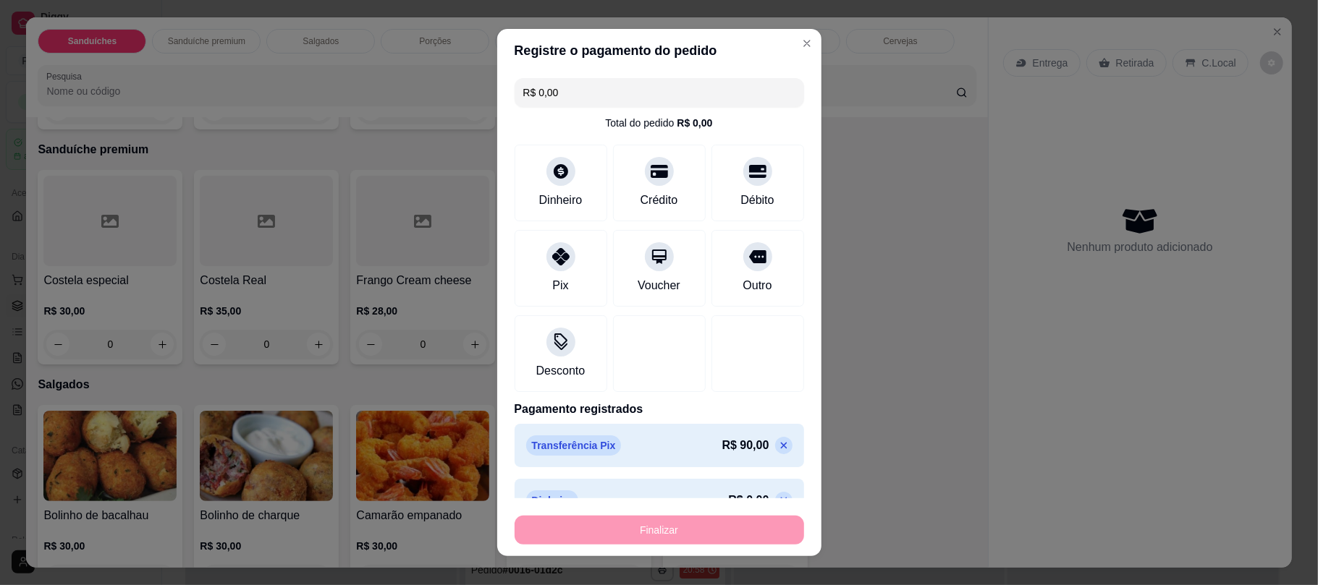
type input "-R$ 90,00"
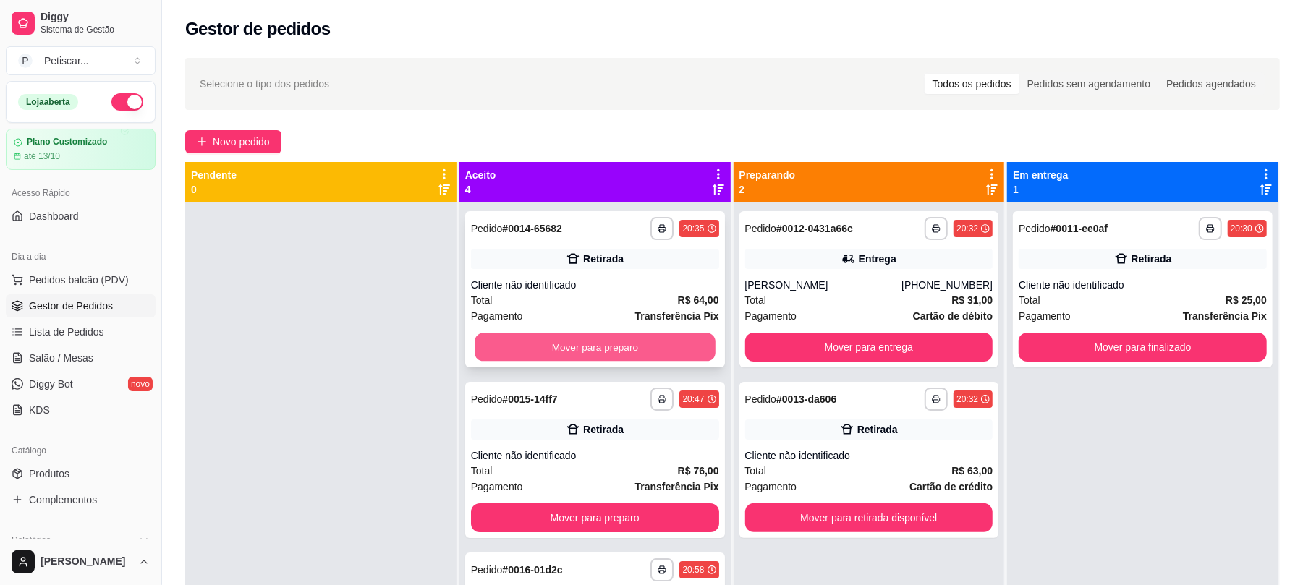
click at [624, 351] on button "Mover para preparo" at bounding box center [595, 348] width 240 height 28
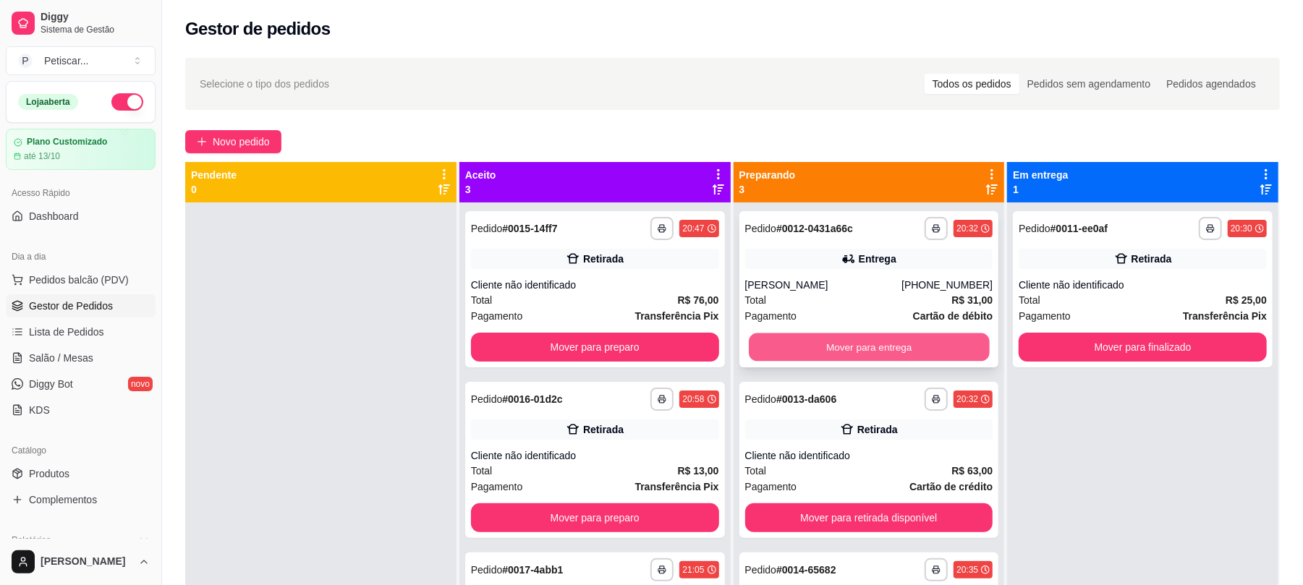
click at [773, 336] on button "Mover para entrega" at bounding box center [869, 348] width 240 height 28
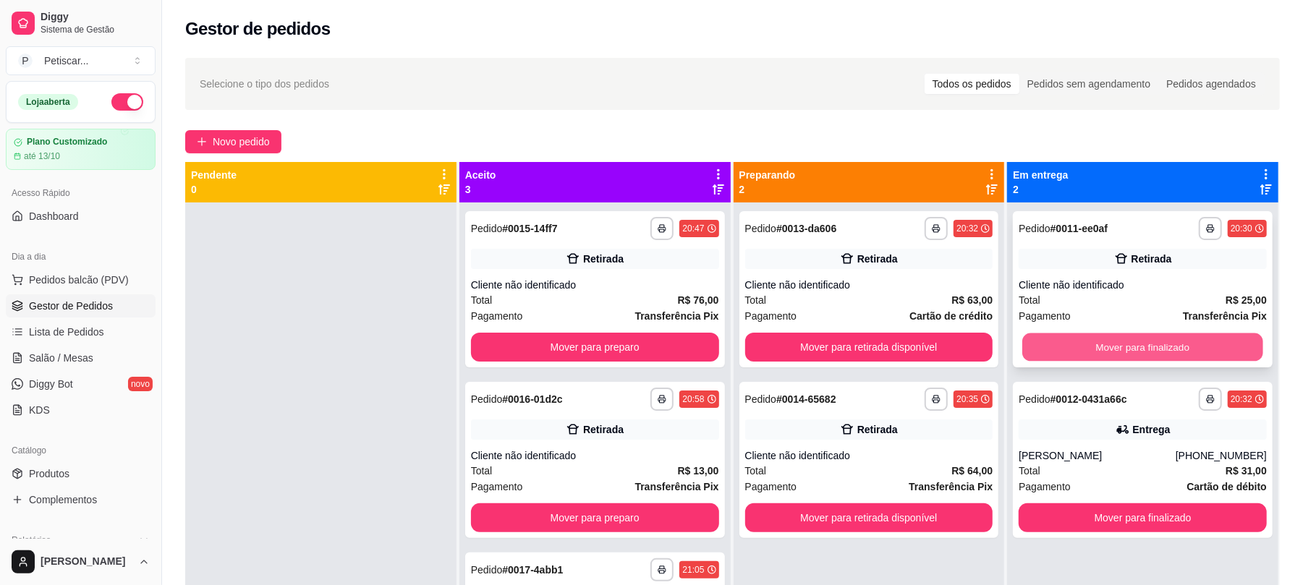
click at [1080, 336] on button "Mover para finalizado" at bounding box center [1142, 348] width 240 height 28
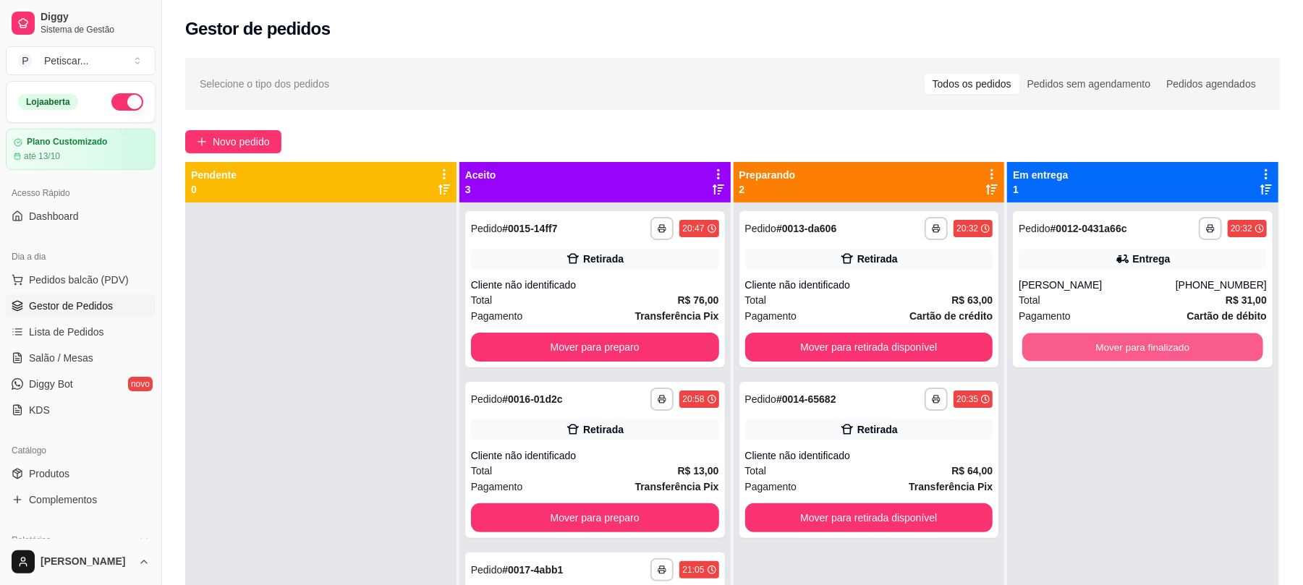
click at [1080, 336] on button "Mover para finalizado" at bounding box center [1142, 348] width 240 height 28
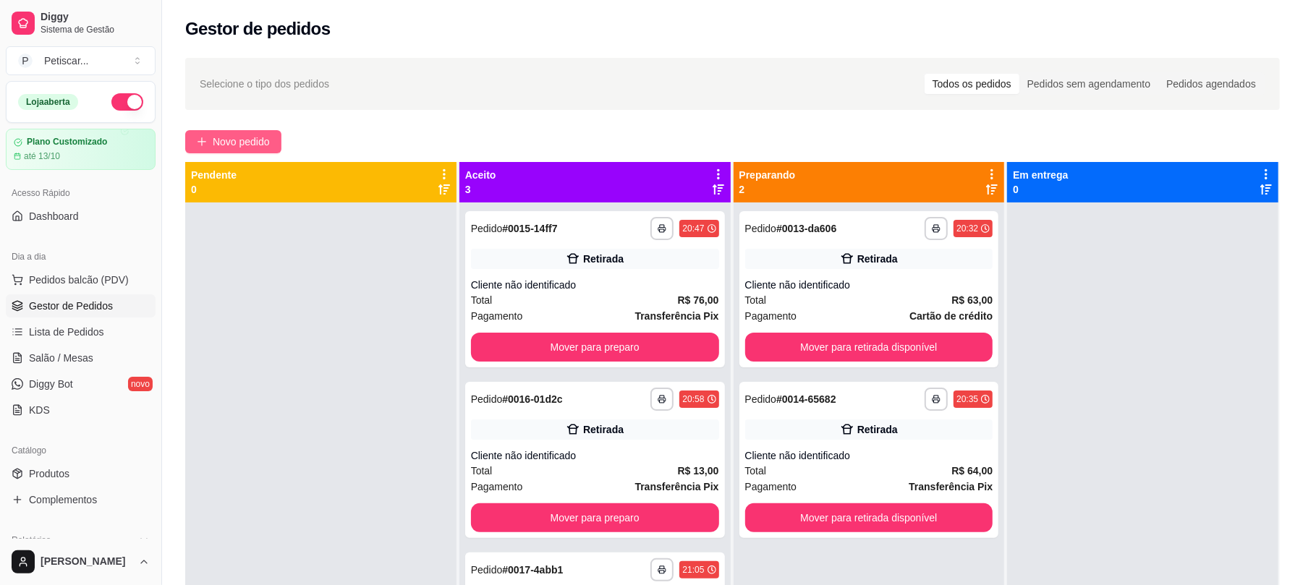
click at [258, 151] on button "Novo pedido" at bounding box center [233, 141] width 96 height 23
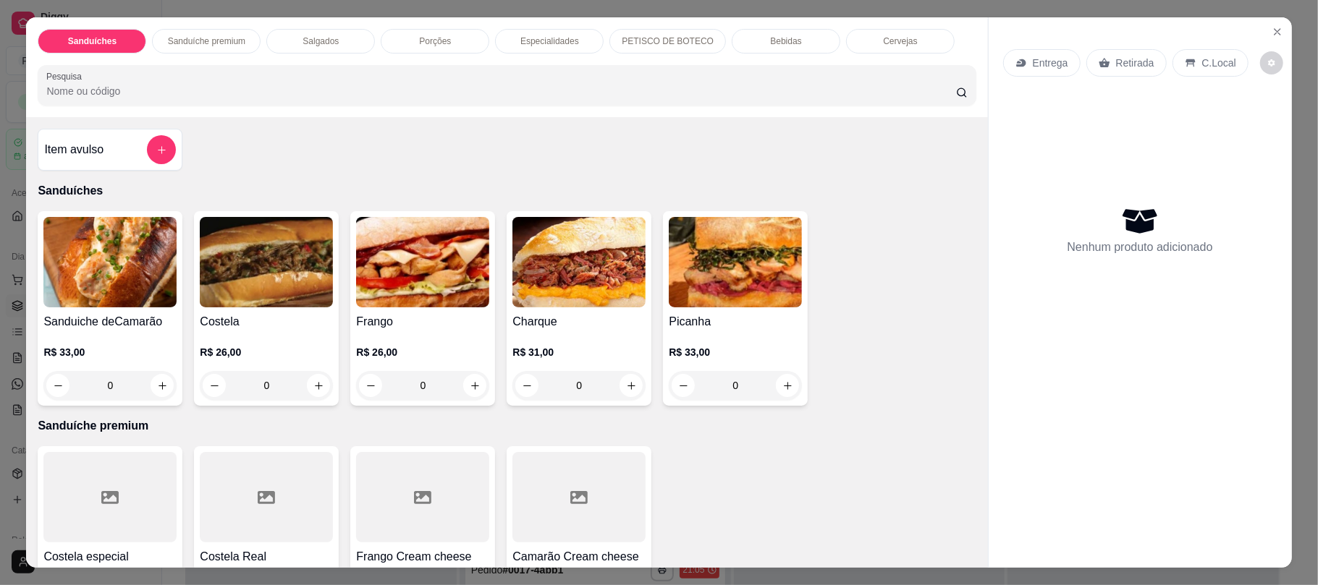
click at [774, 41] on p "Bebidas" at bounding box center [785, 41] width 31 height 12
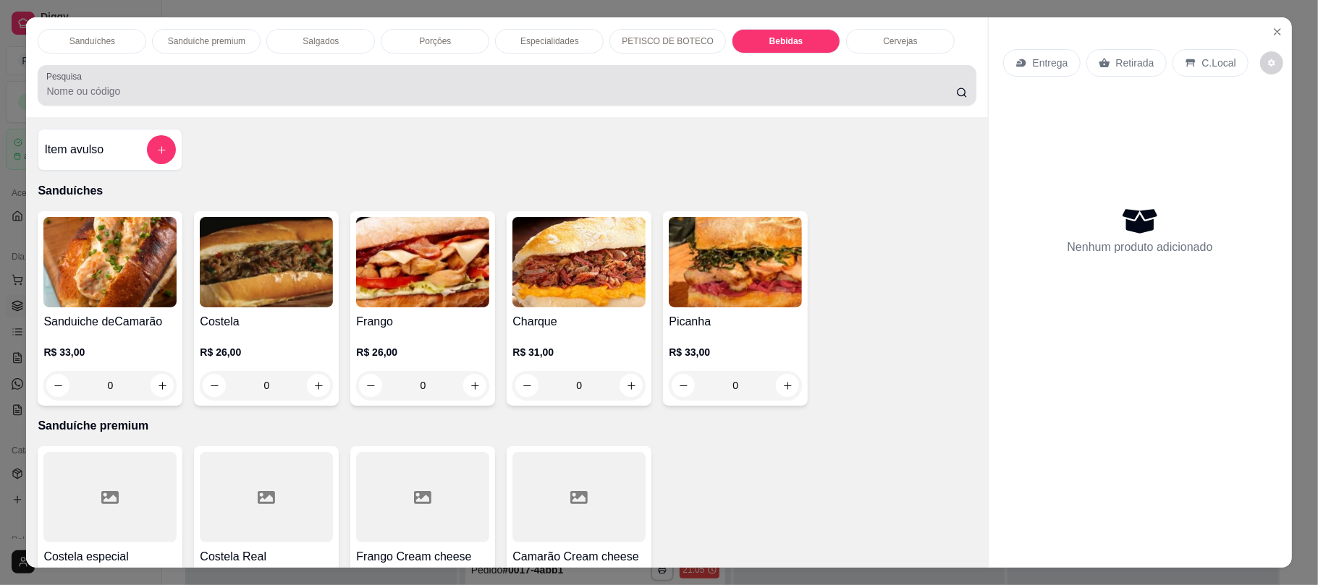
scroll to position [29, 0]
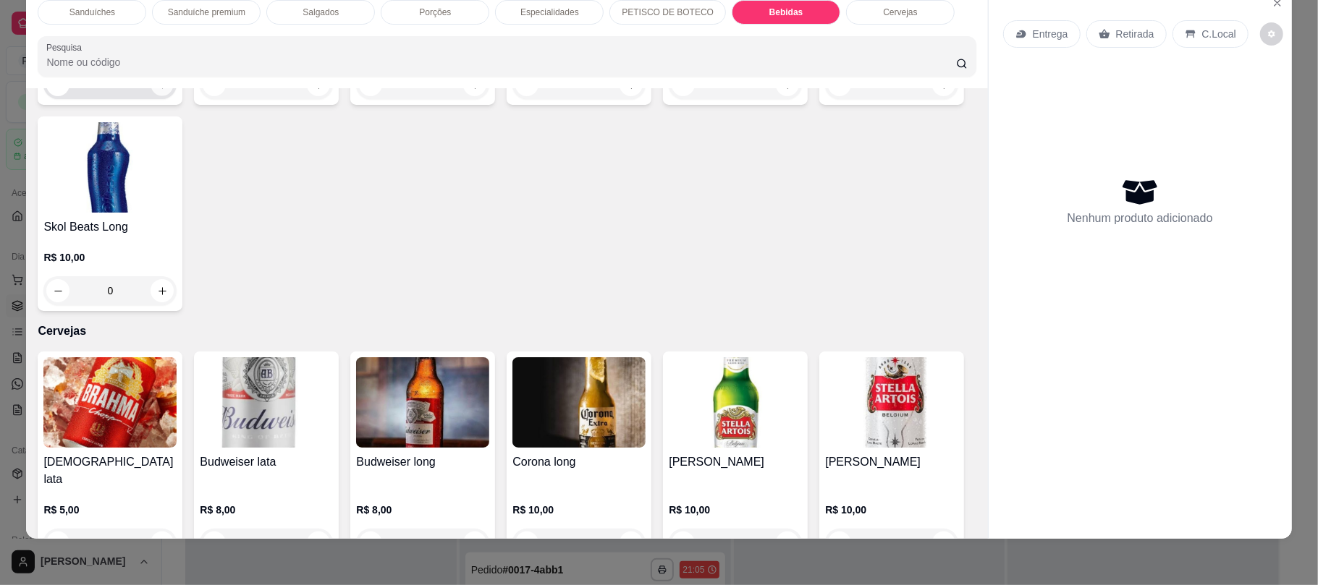
click at [162, 96] on button "increase-product-quantity" at bounding box center [162, 85] width 22 height 22
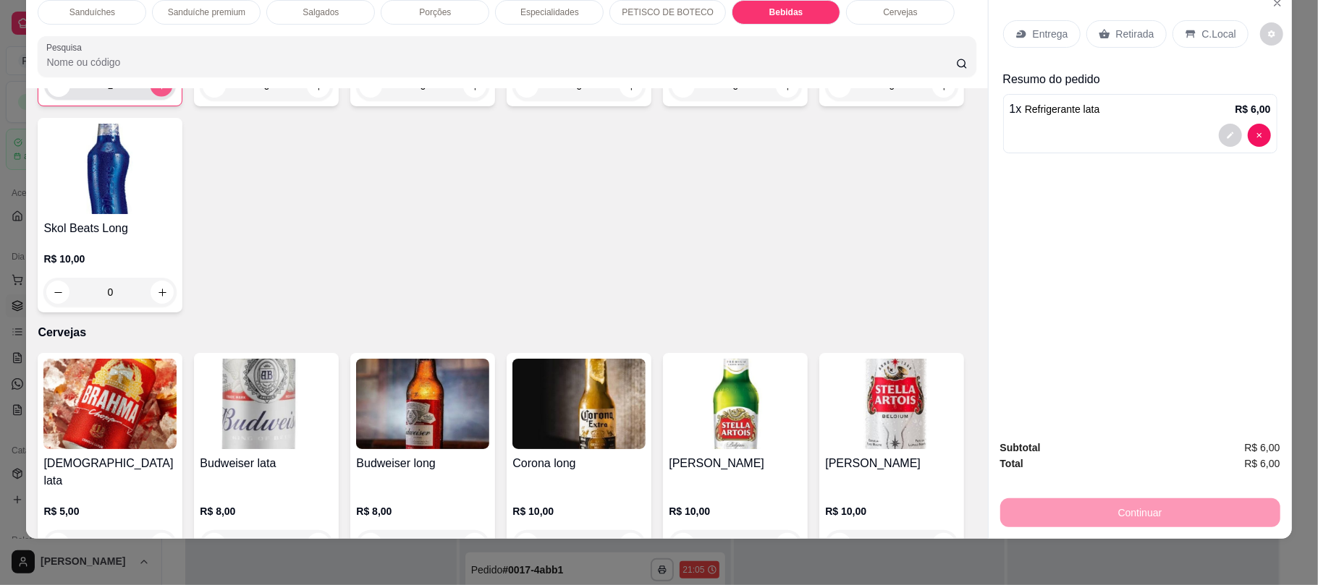
click at [162, 97] on button "increase-product-quantity" at bounding box center [162, 86] width 22 height 22
type input "3"
click at [1126, 29] on p "Retirada" at bounding box center [1135, 34] width 38 height 14
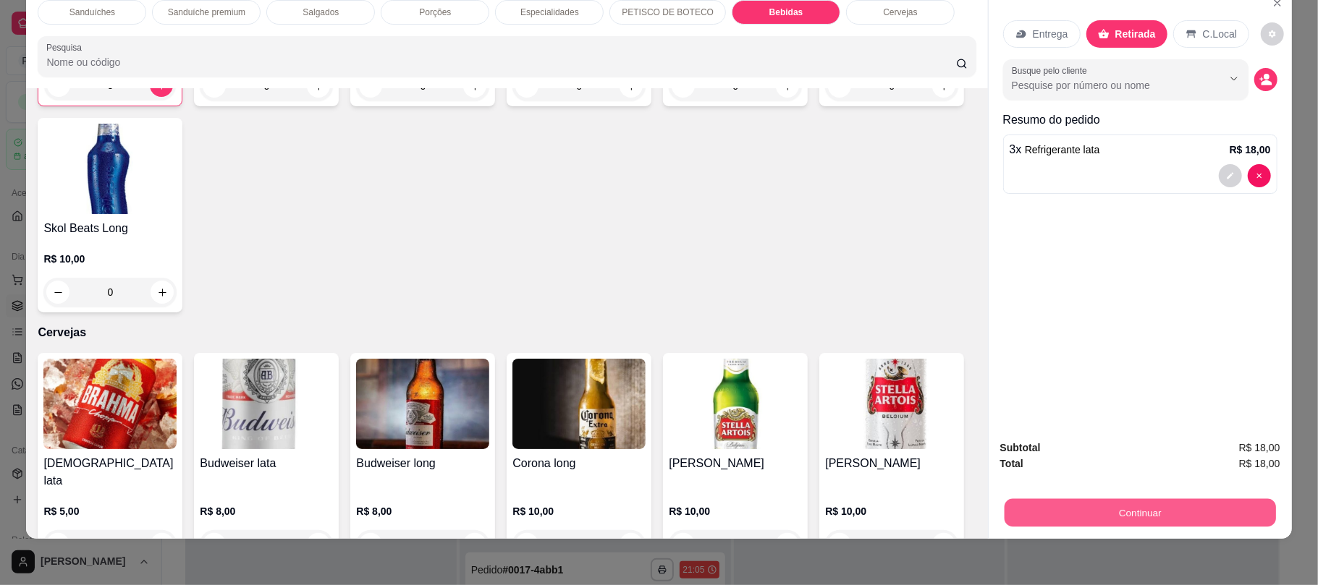
click at [1092, 507] on button "Continuar" at bounding box center [1139, 513] width 271 height 28
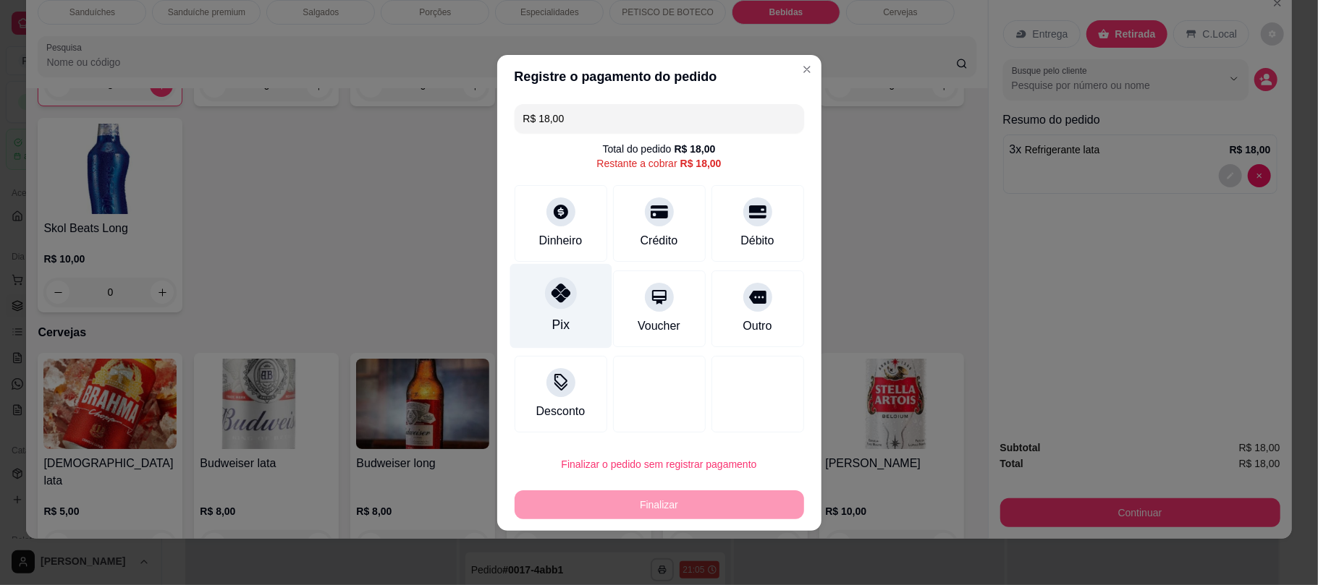
click at [559, 289] on icon at bounding box center [560, 293] width 19 height 19
type input "R$ 0,00"
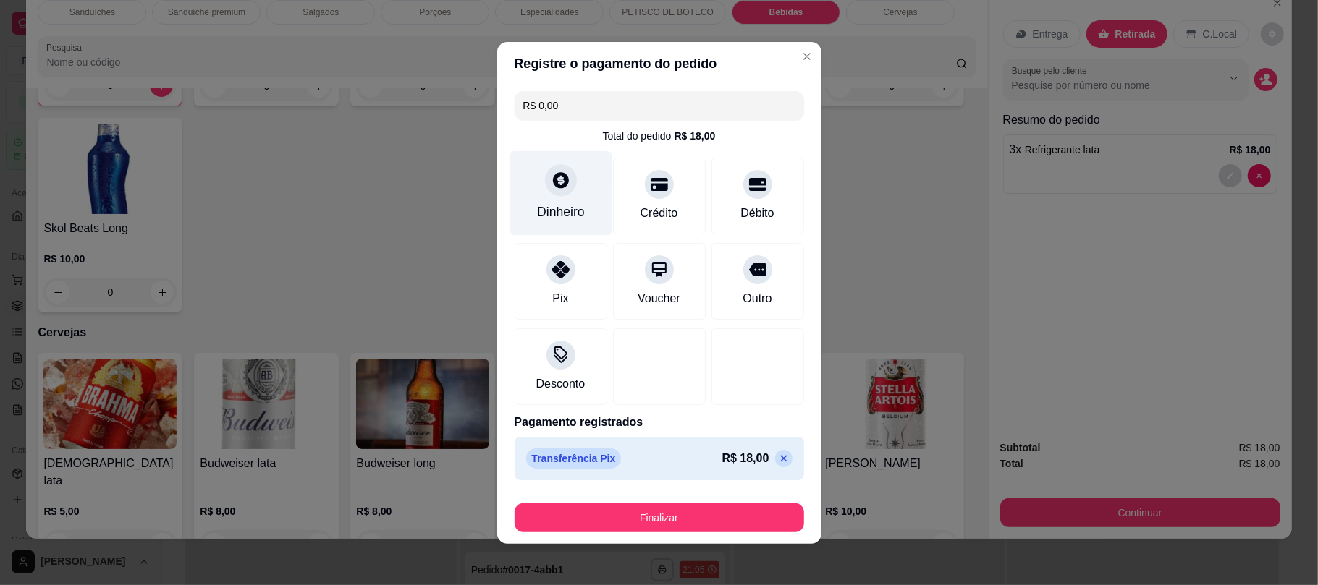
click at [553, 217] on div "Dinheiro" at bounding box center [561, 212] width 48 height 19
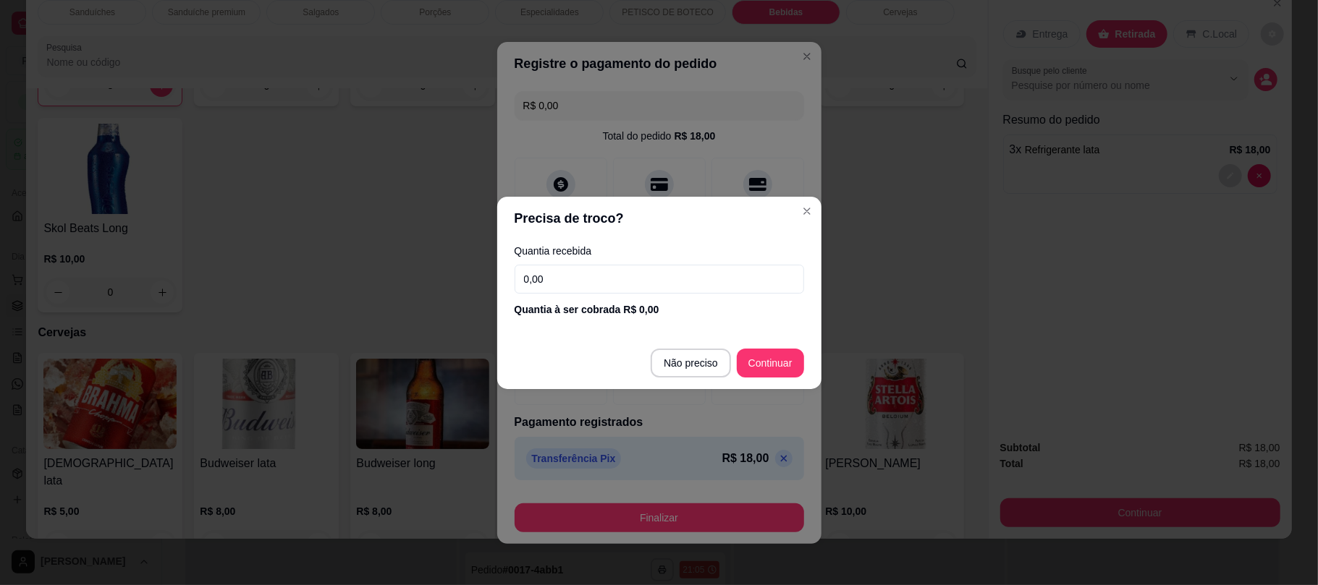
click at [658, 291] on input "0,00" at bounding box center [658, 279] width 289 height 29
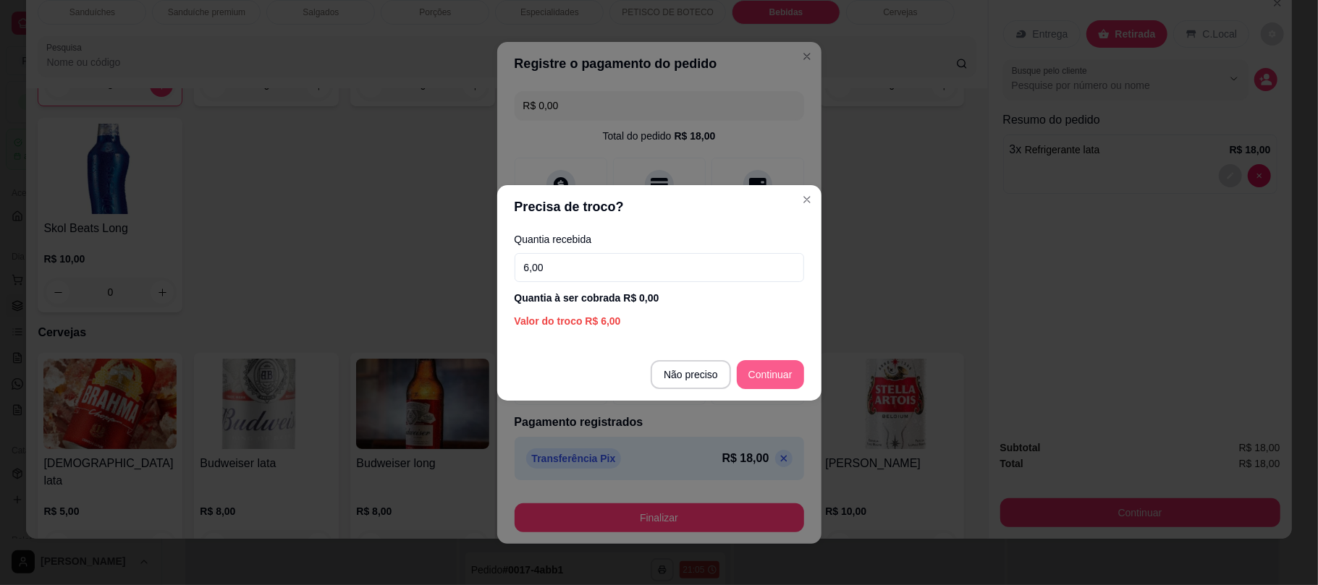
type input "6,00"
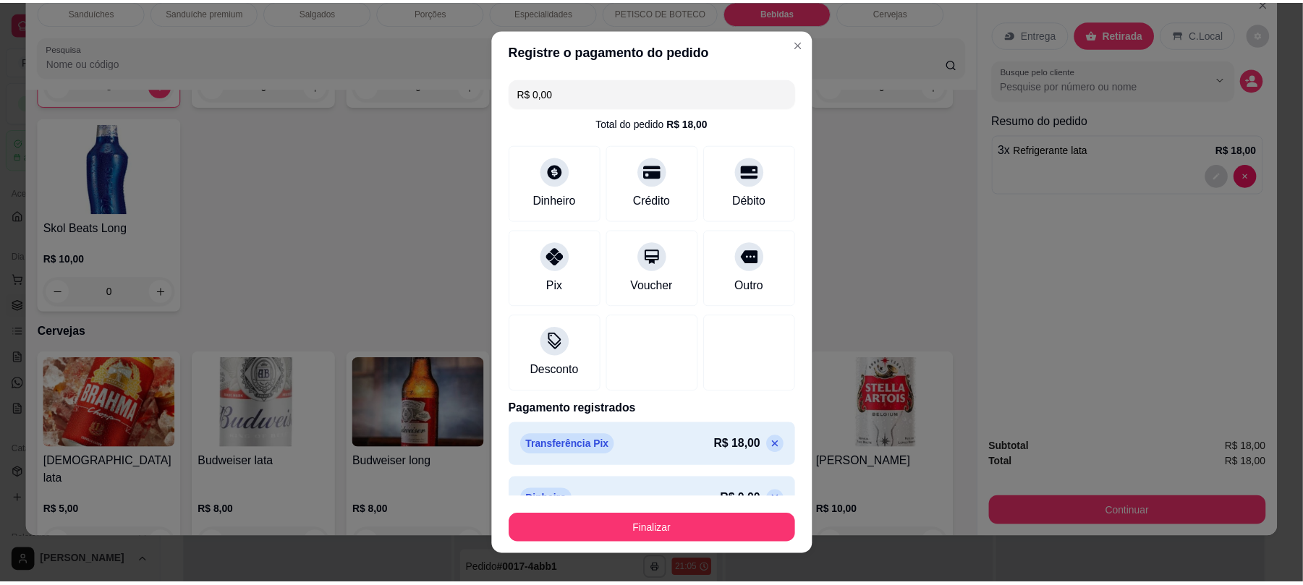
scroll to position [30, 0]
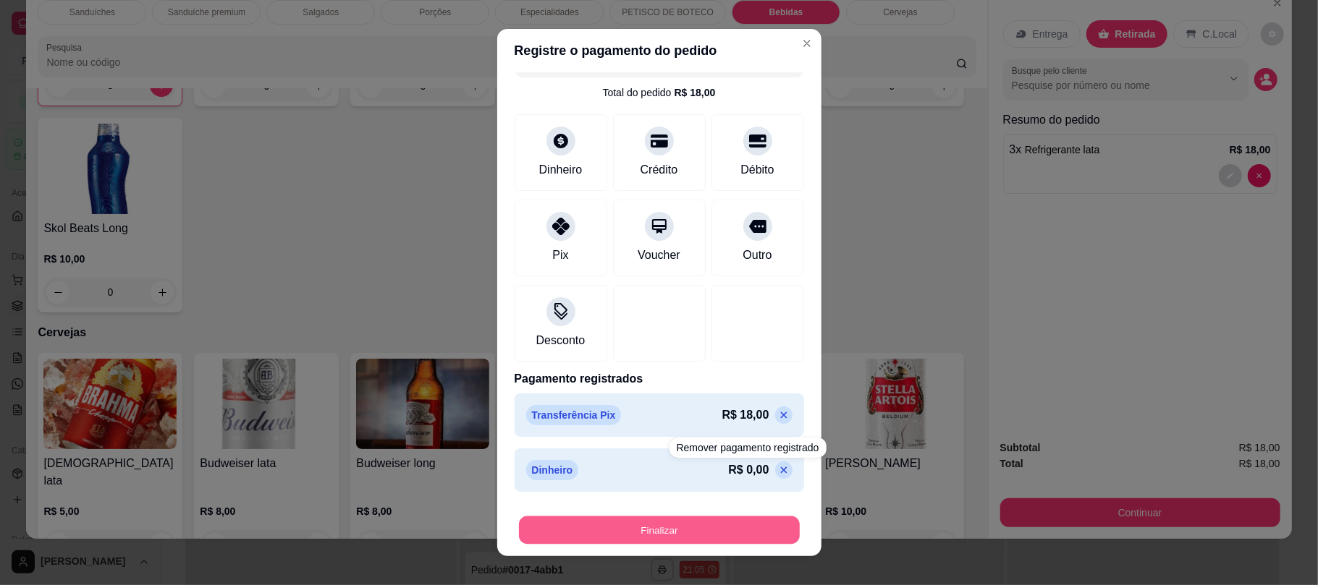
click at [735, 520] on button "Finalizar" at bounding box center [659, 530] width 281 height 28
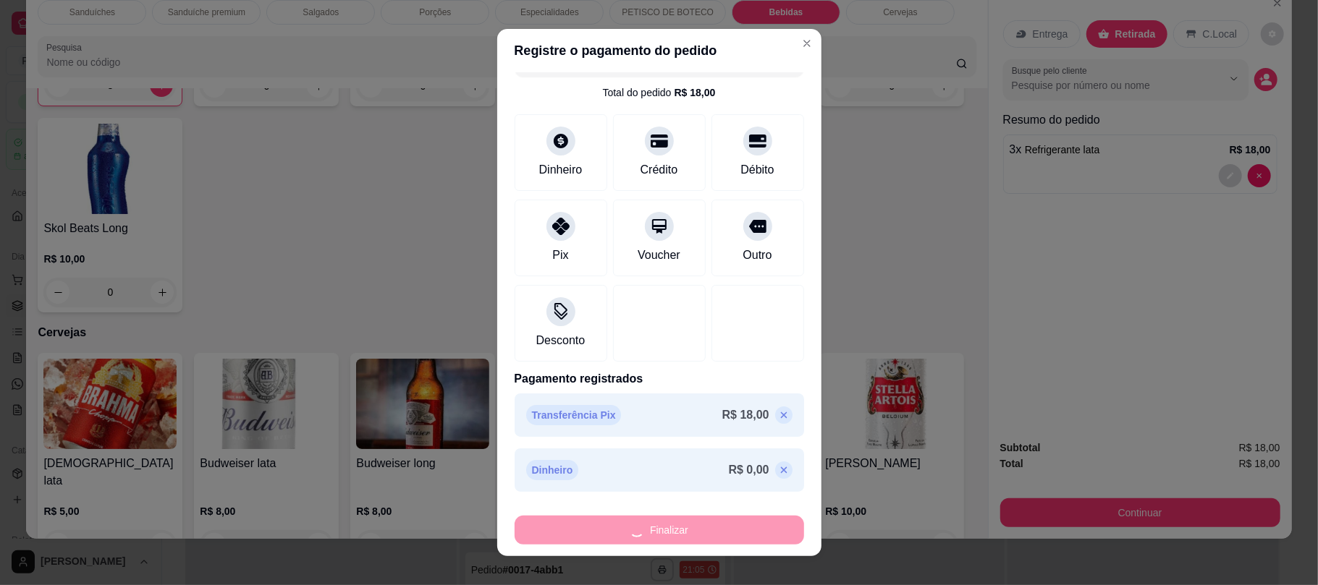
type input "0"
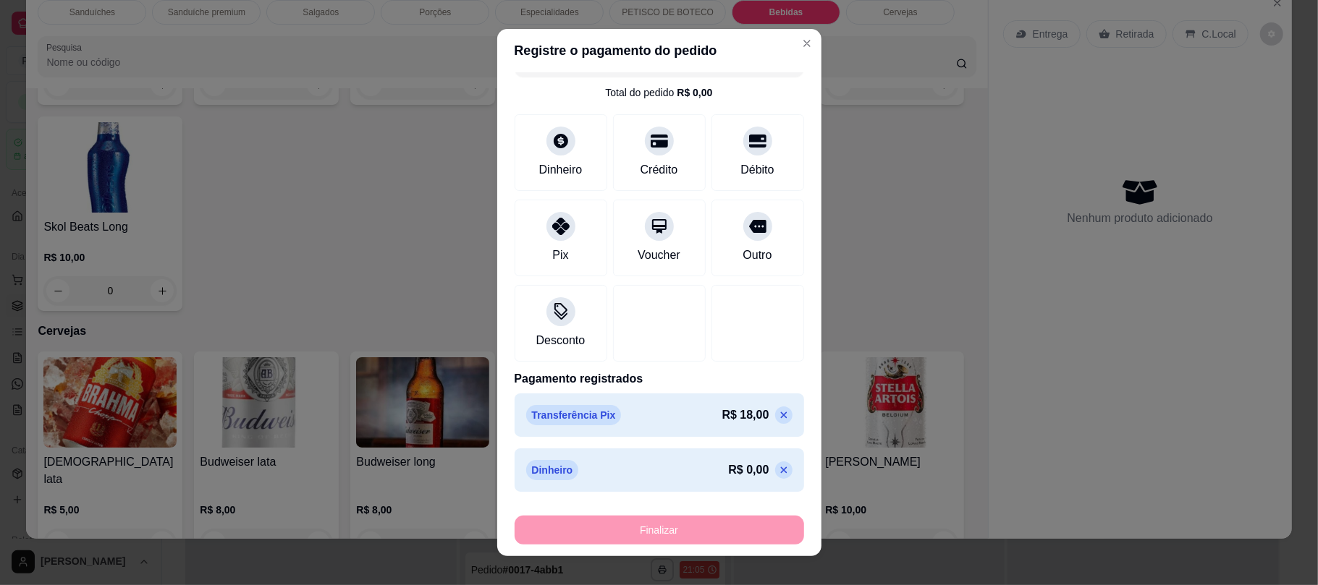
type input "-R$ 18,00"
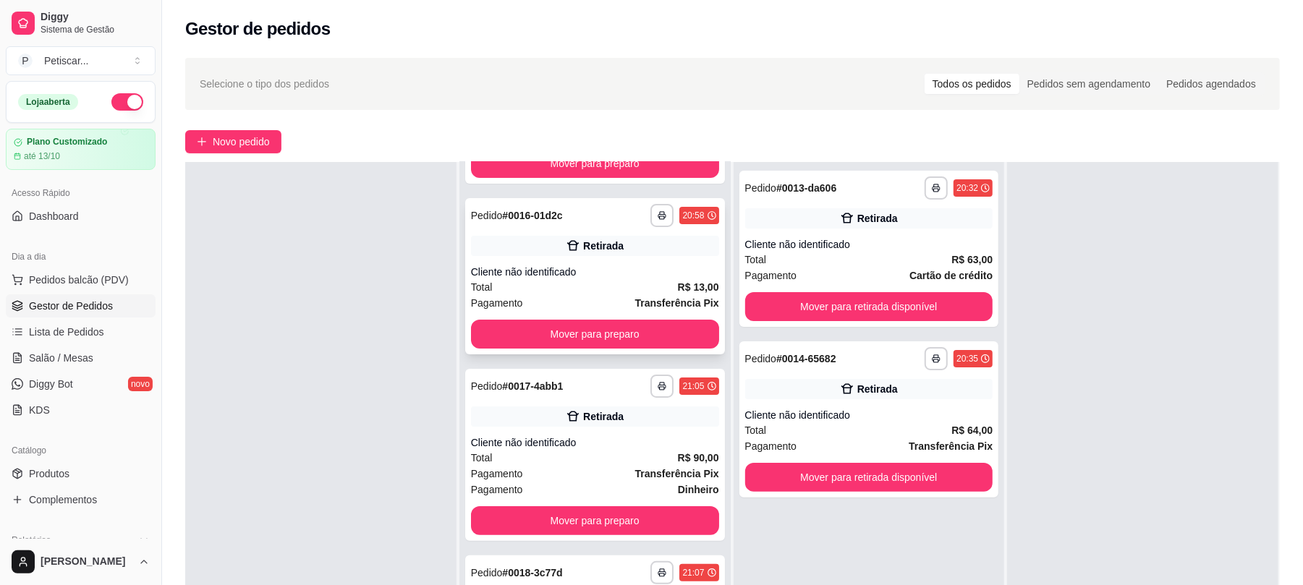
scroll to position [221, 0]
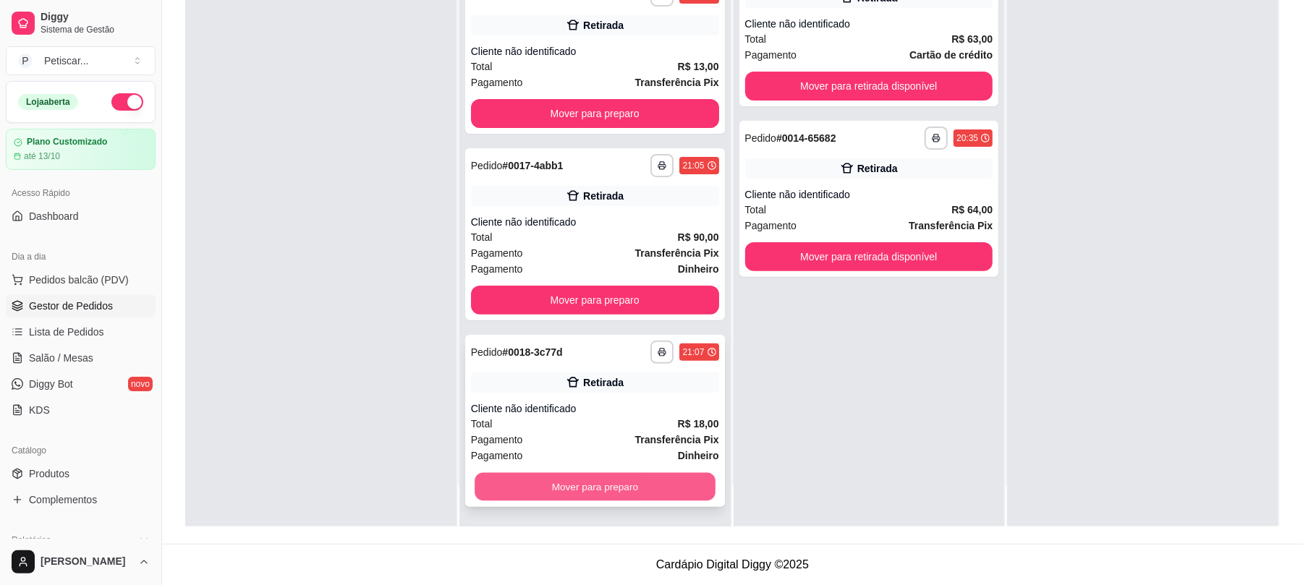
click at [645, 493] on button "Mover para preparo" at bounding box center [595, 487] width 240 height 28
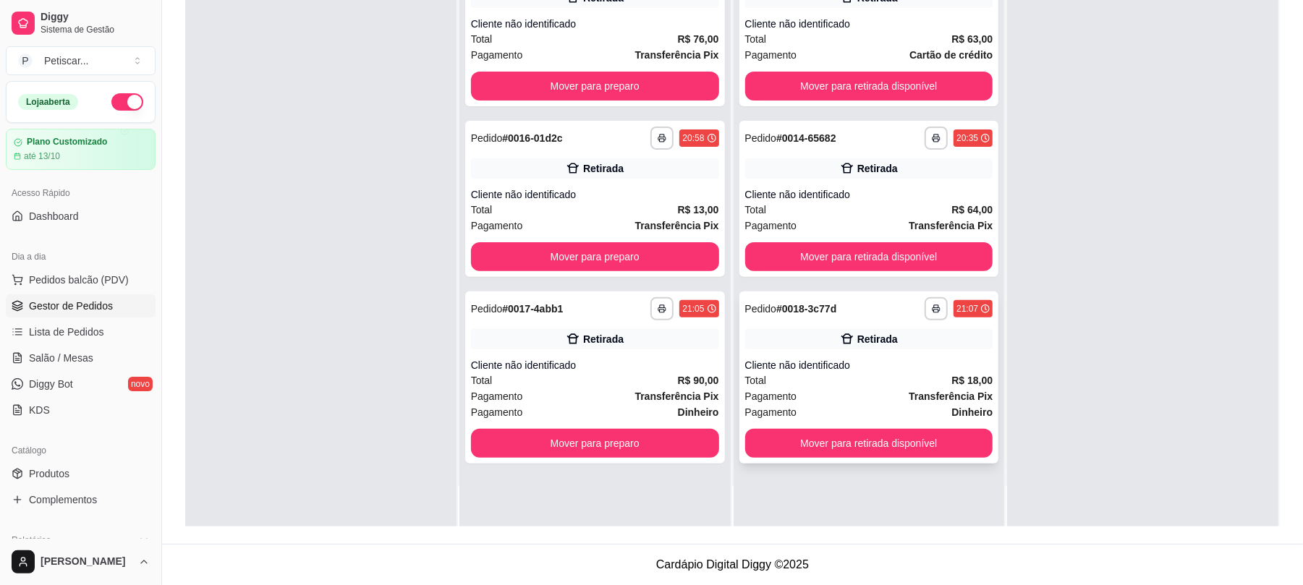
scroll to position [0, 0]
click at [816, 439] on button "Mover para retirada disponível" at bounding box center [869, 444] width 240 height 28
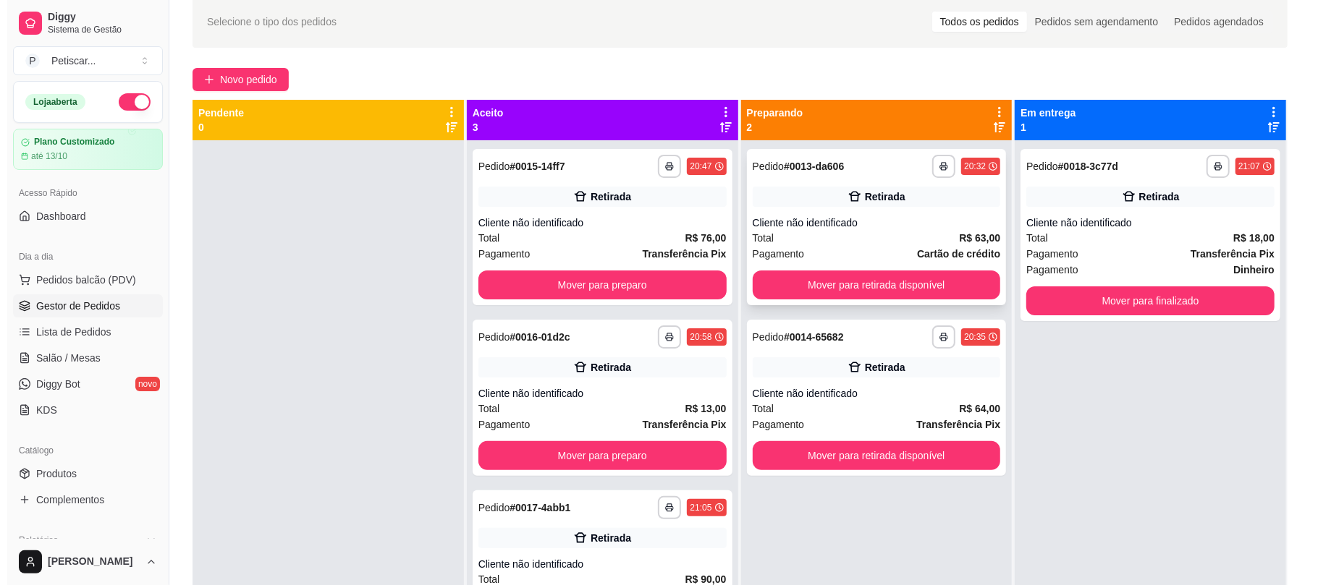
scroll to position [62, 0]
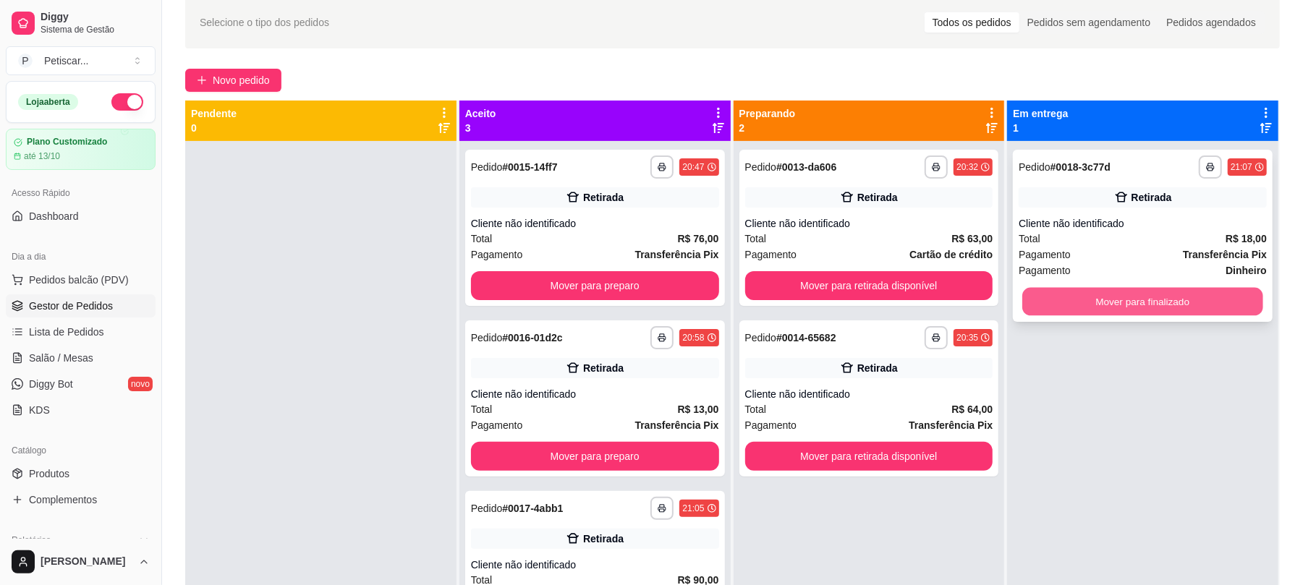
click at [1042, 307] on button "Mover para finalizado" at bounding box center [1142, 302] width 240 height 28
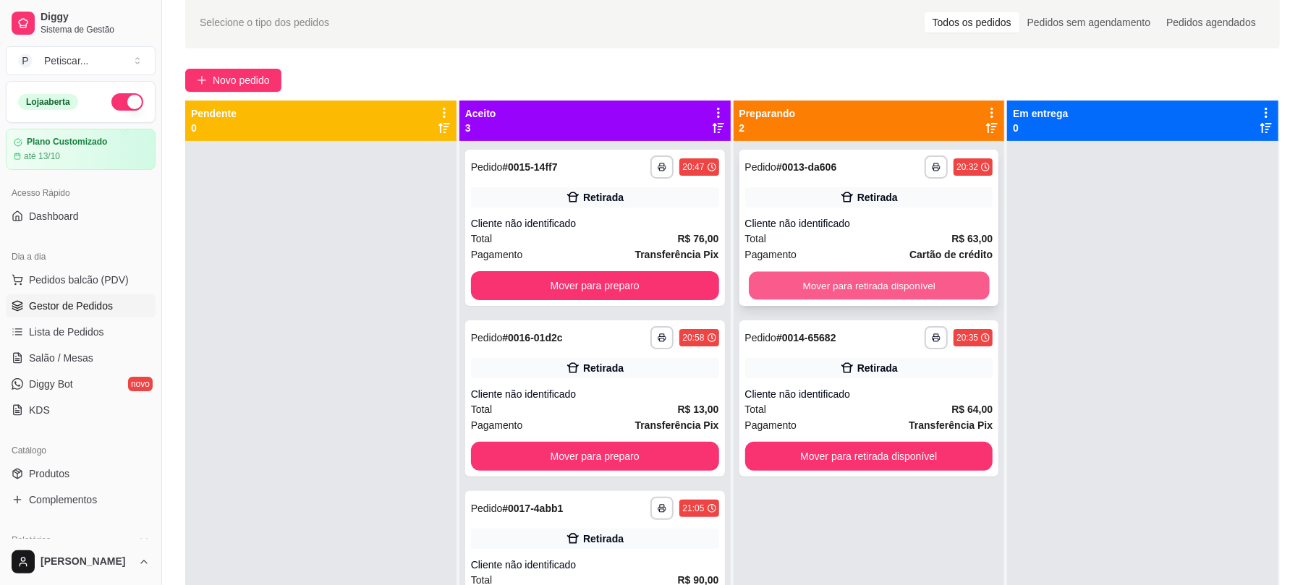
click at [881, 275] on button "Mover para retirada disponível" at bounding box center [869, 286] width 240 height 28
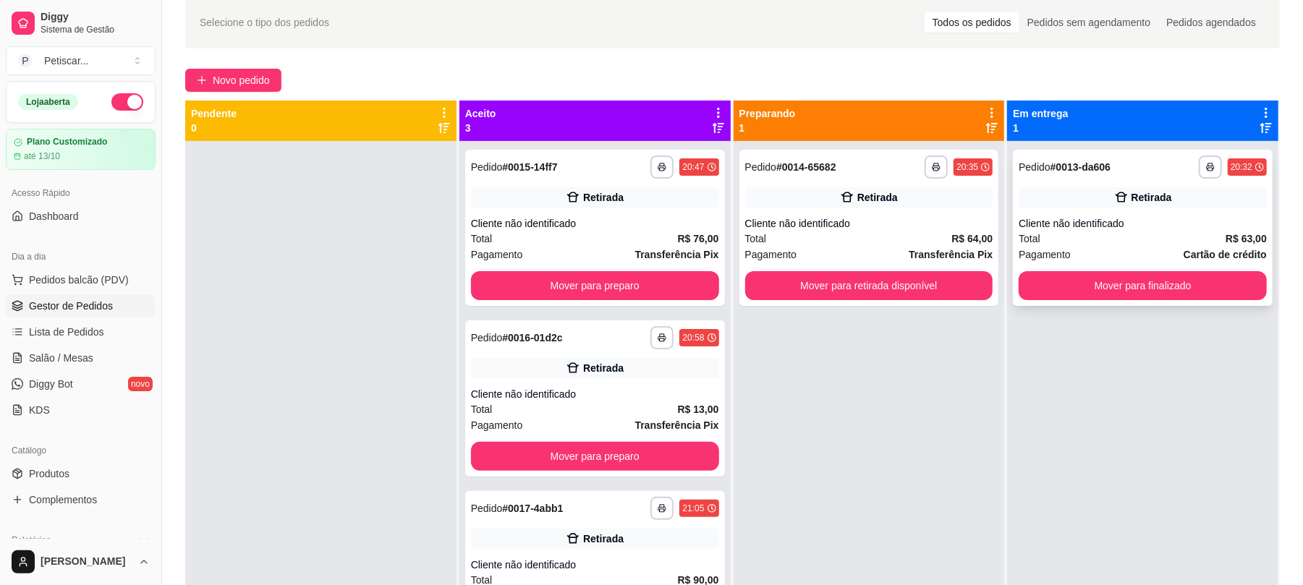
click at [1086, 204] on div "Retirada" at bounding box center [1143, 197] width 248 height 20
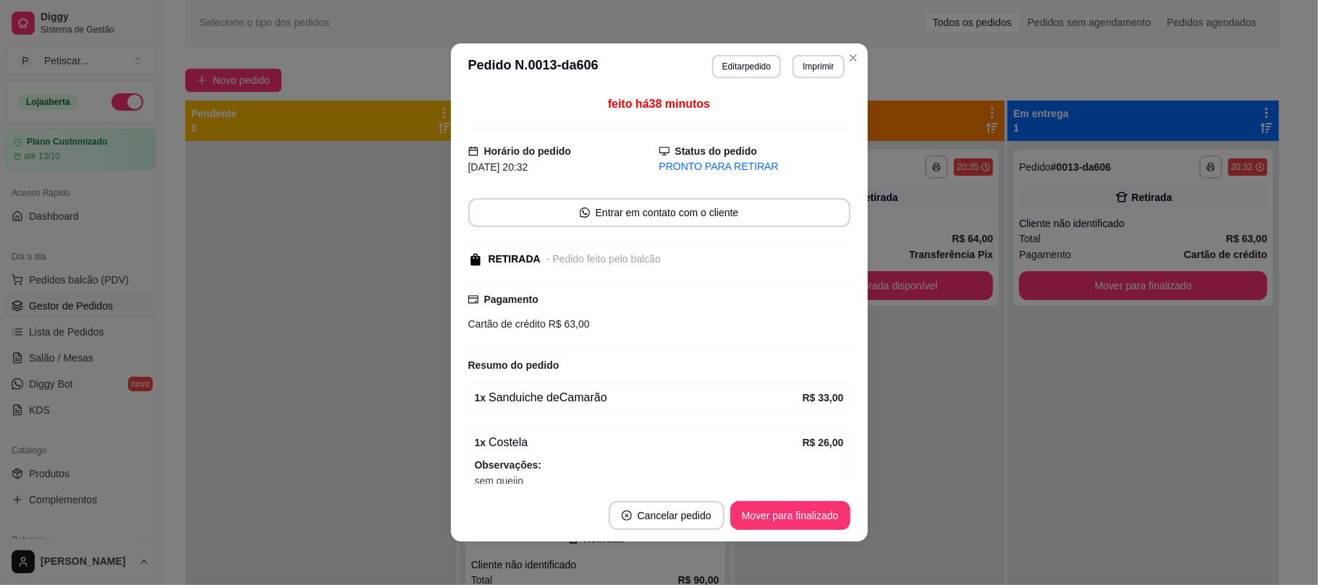
scroll to position [119, 0]
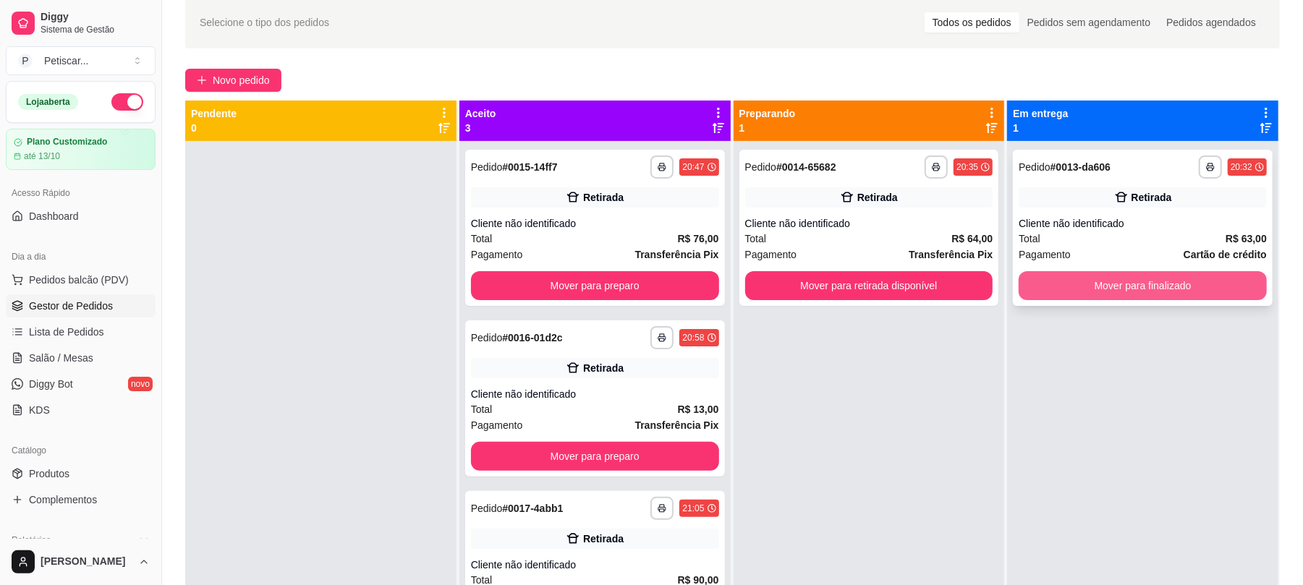
click at [1037, 296] on button "Mover para finalizado" at bounding box center [1143, 285] width 248 height 29
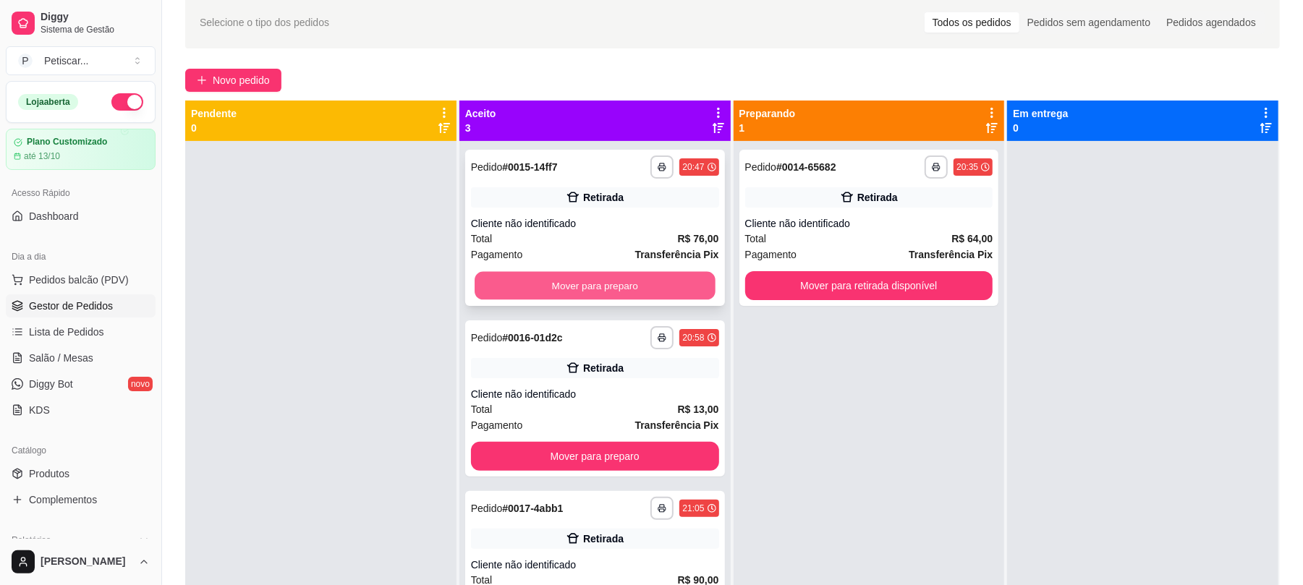
click at [660, 284] on button "Mover para preparo" at bounding box center [595, 286] width 240 height 28
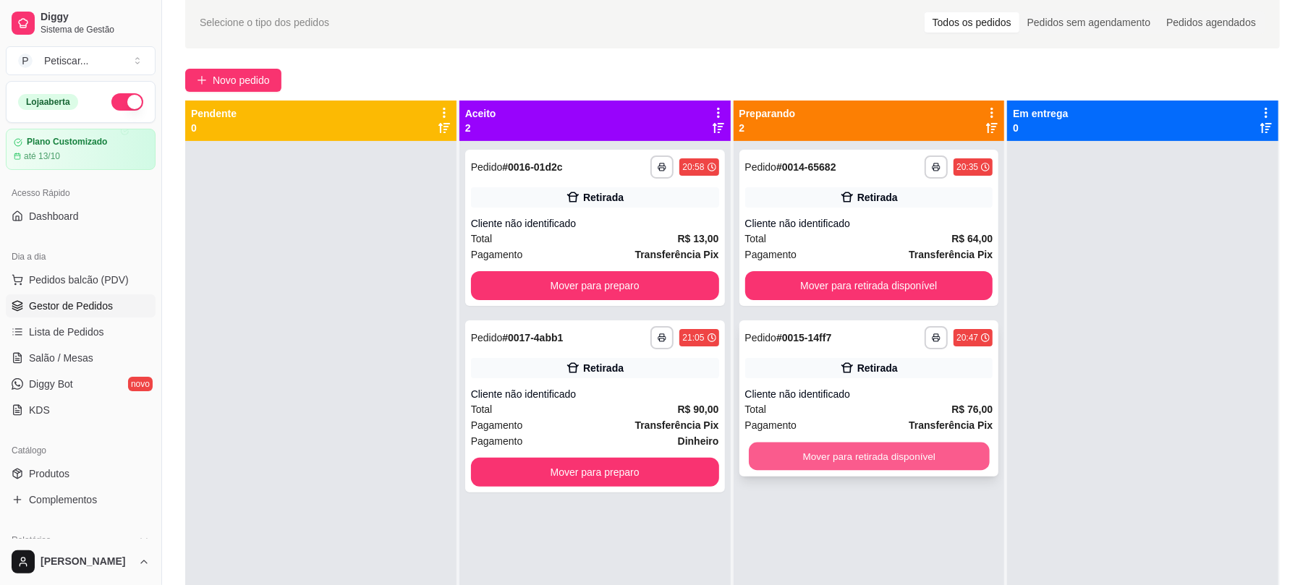
click at [789, 461] on button "Mover para retirada disponível" at bounding box center [869, 457] width 240 height 28
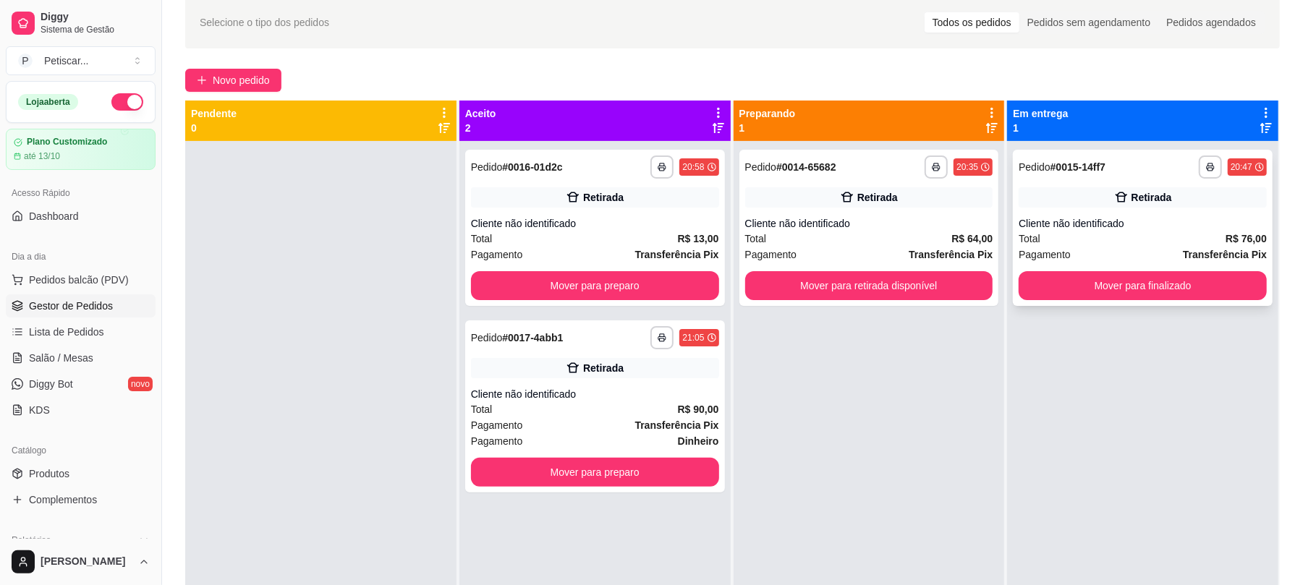
click at [1106, 253] on div "Pagamento Transferência Pix" at bounding box center [1143, 255] width 248 height 16
click at [864, 216] on div "Cliente não identificado" at bounding box center [869, 223] width 248 height 14
click at [960, 499] on div "**********" at bounding box center [869, 433] width 271 height 585
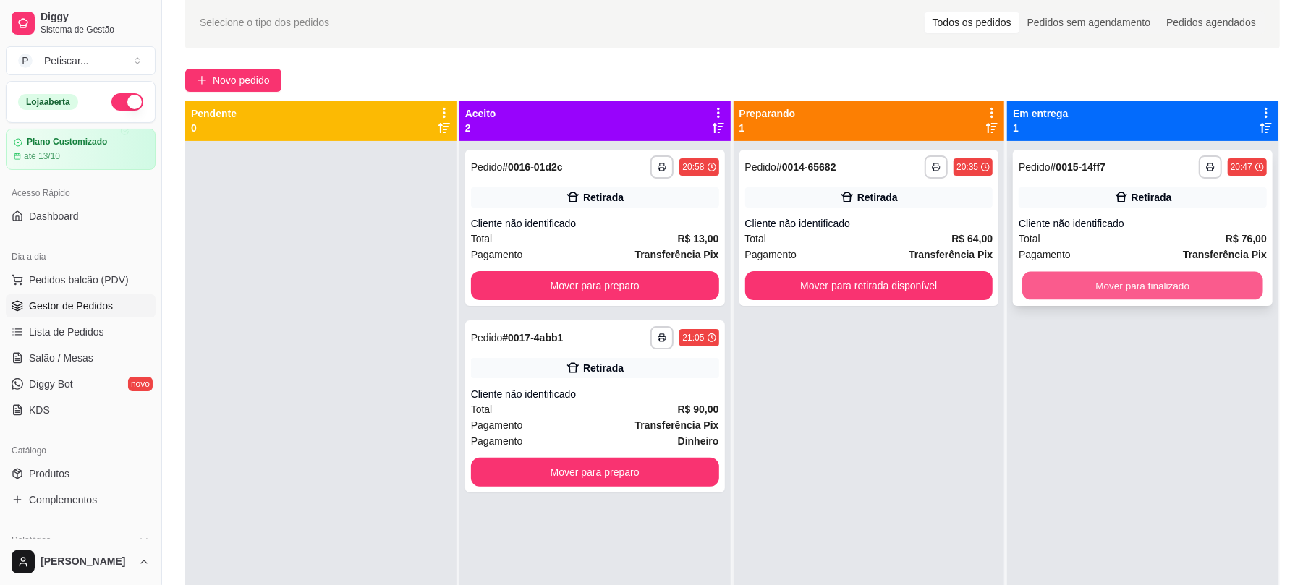
click at [1062, 282] on button "Mover para finalizado" at bounding box center [1142, 286] width 240 height 28
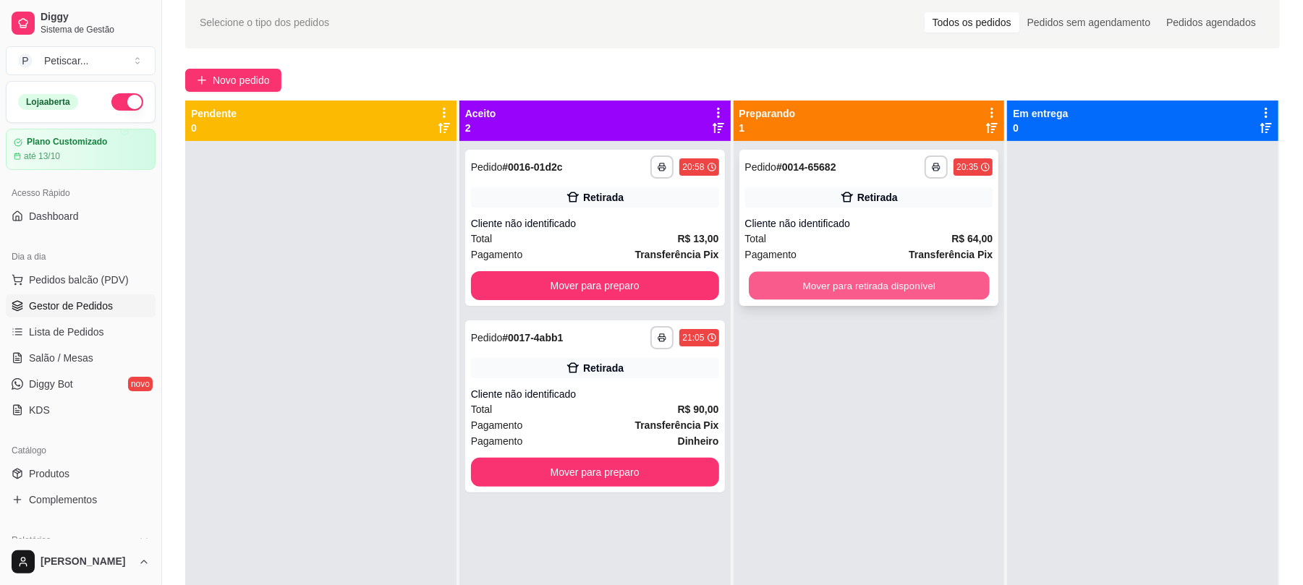
click at [880, 287] on button "Mover para retirada disponível" at bounding box center [869, 286] width 240 height 28
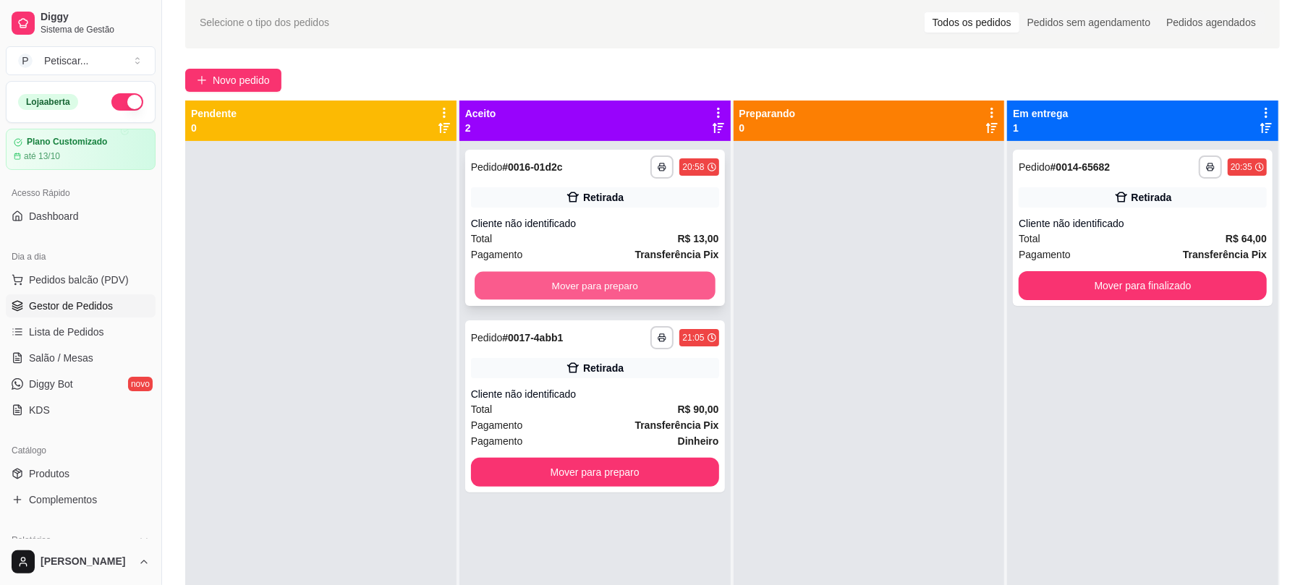
click at [690, 290] on button "Mover para preparo" at bounding box center [595, 286] width 240 height 28
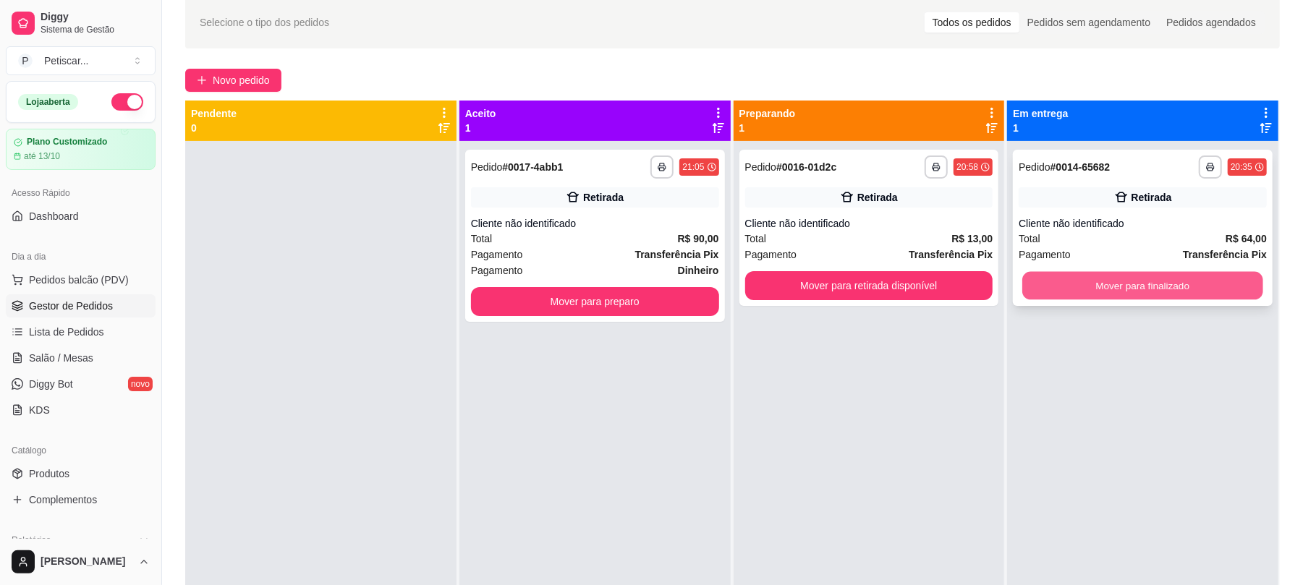
click at [1025, 285] on button "Mover para finalizado" at bounding box center [1142, 286] width 240 height 28
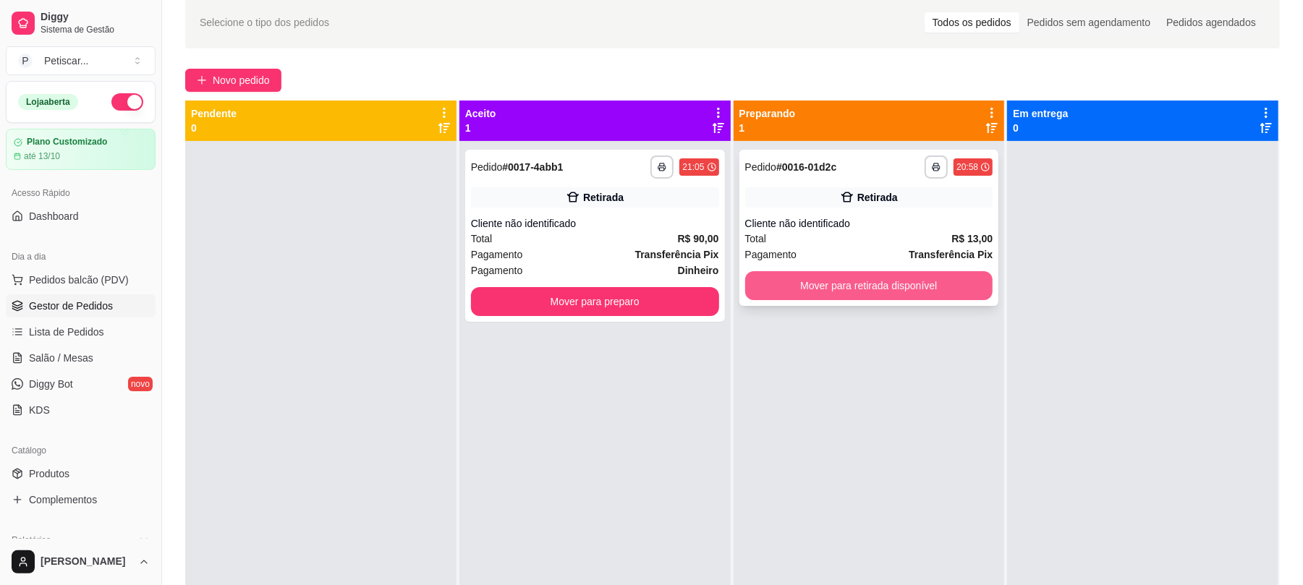
click at [887, 288] on button "Mover para retirada disponível" at bounding box center [869, 285] width 248 height 29
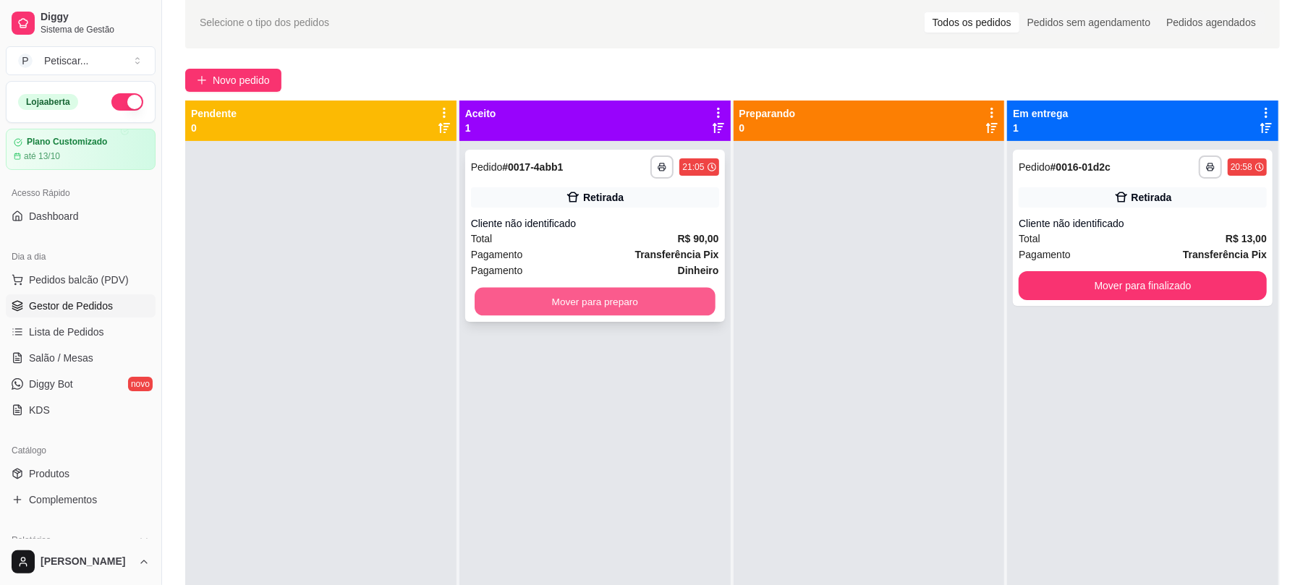
click at [670, 308] on button "Mover para preparo" at bounding box center [595, 302] width 240 height 28
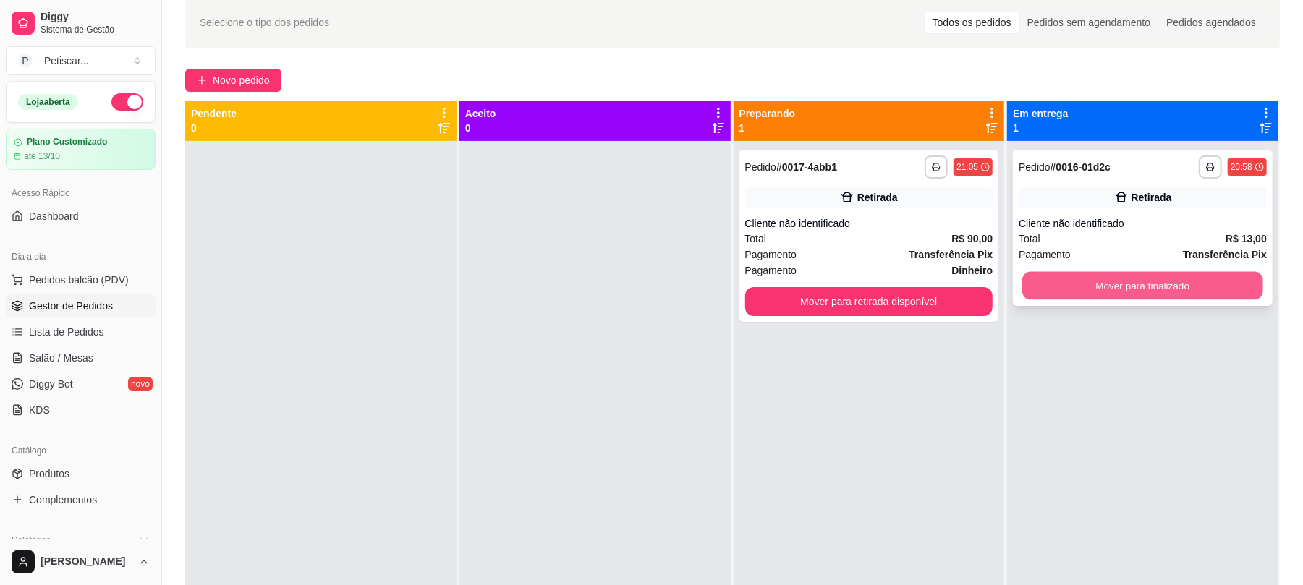
click at [1132, 279] on button "Mover para finalizado" at bounding box center [1142, 286] width 240 height 28
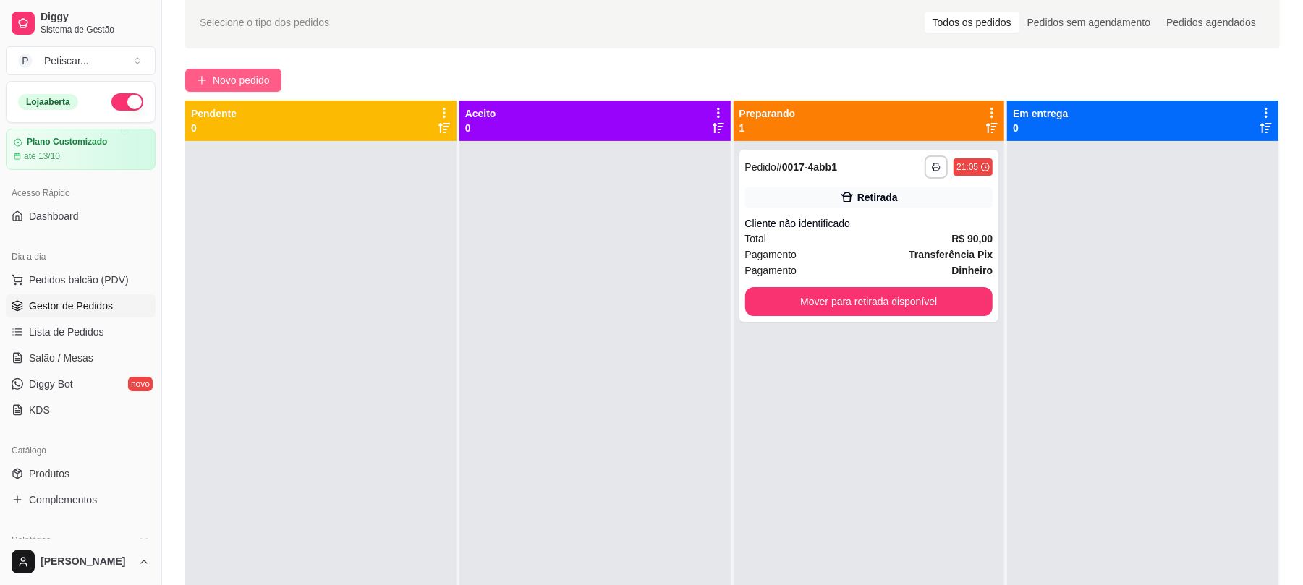
click at [213, 78] on span "Novo pedido" at bounding box center [241, 80] width 57 height 16
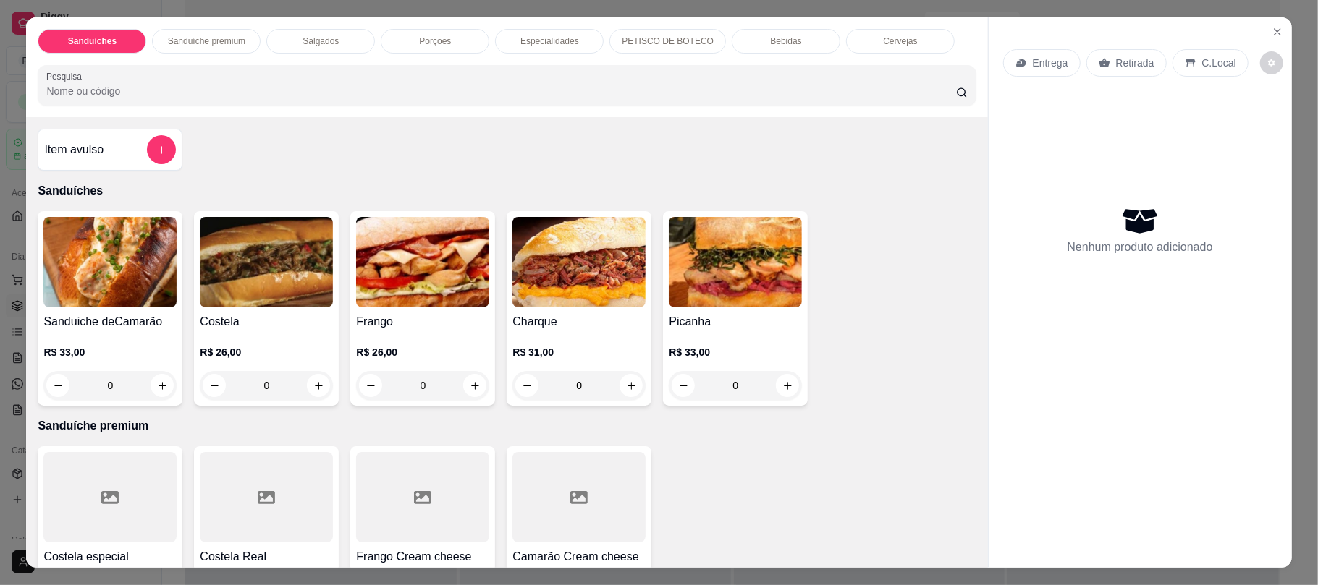
click at [313, 386] on div "0" at bounding box center [266, 385] width 133 height 29
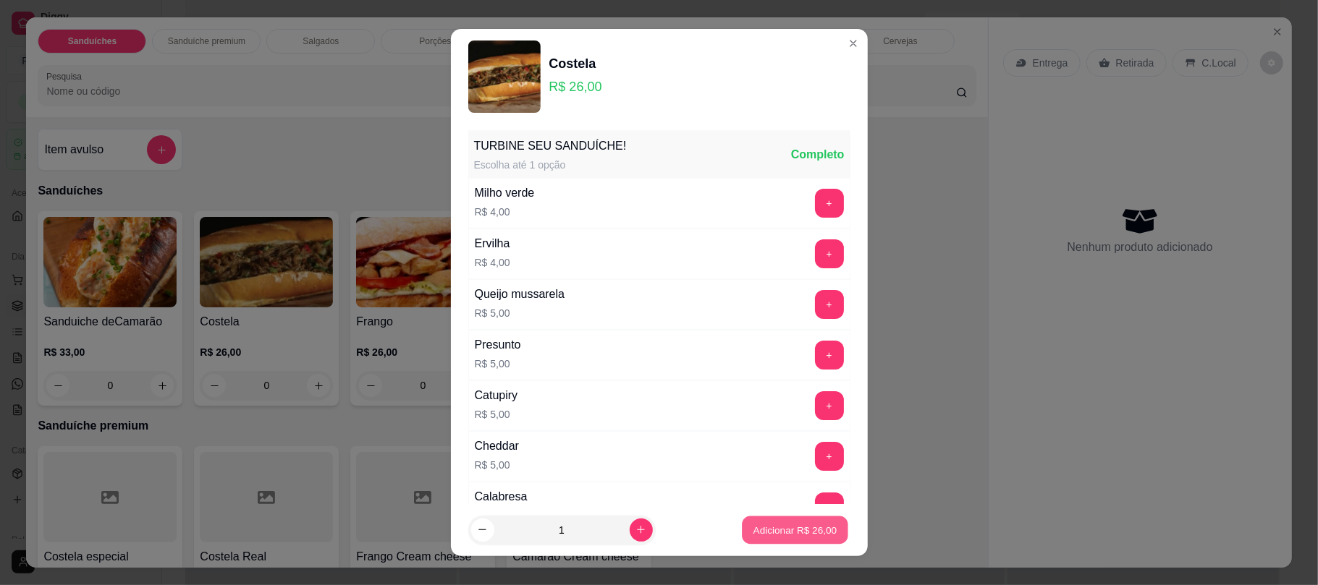
click at [764, 539] on button "Adicionar R$ 26,00" at bounding box center [795, 530] width 106 height 28
type input "1"
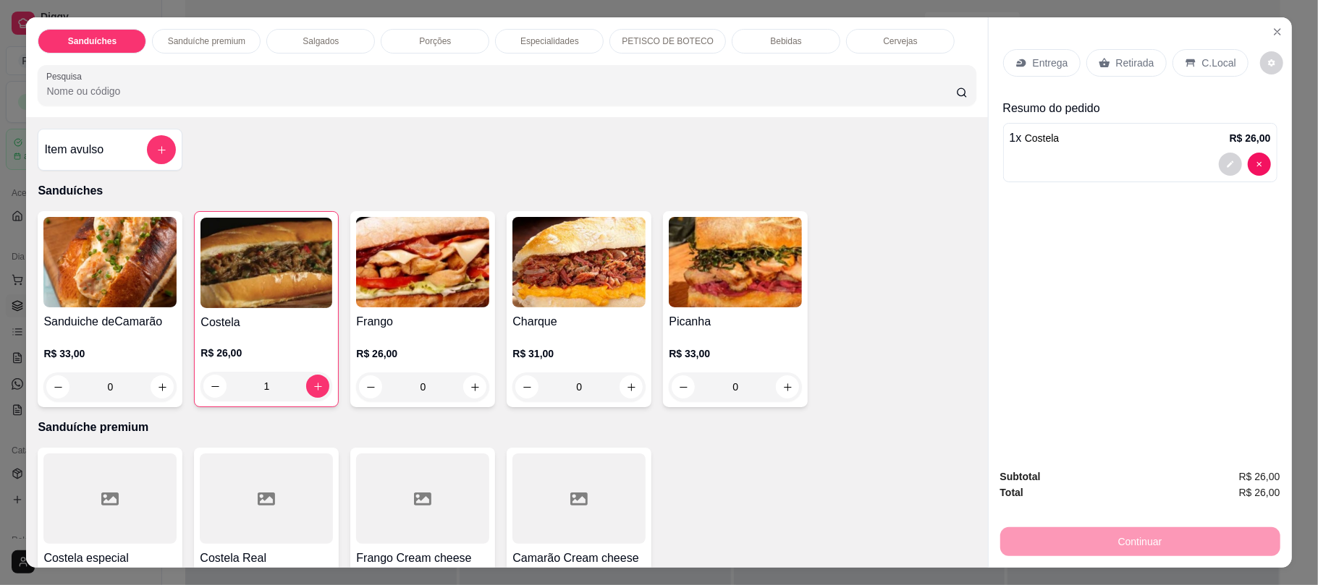
click at [1097, 56] on div "Retirada" at bounding box center [1126, 62] width 80 height 27
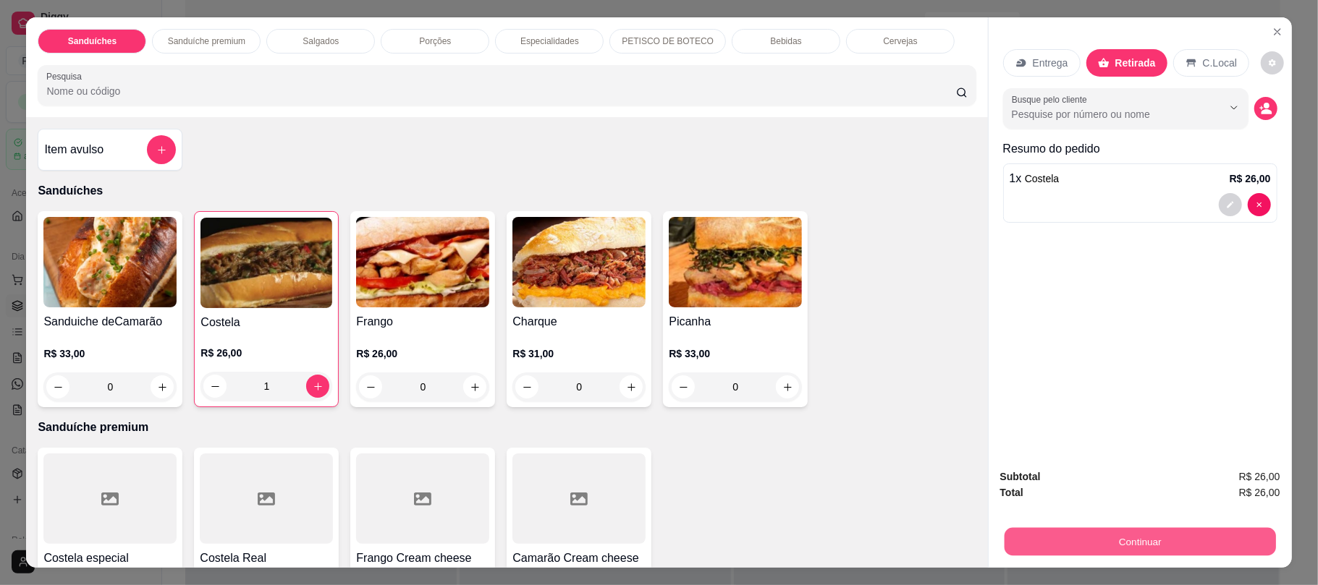
click at [1062, 530] on button "Continuar" at bounding box center [1139, 542] width 271 height 28
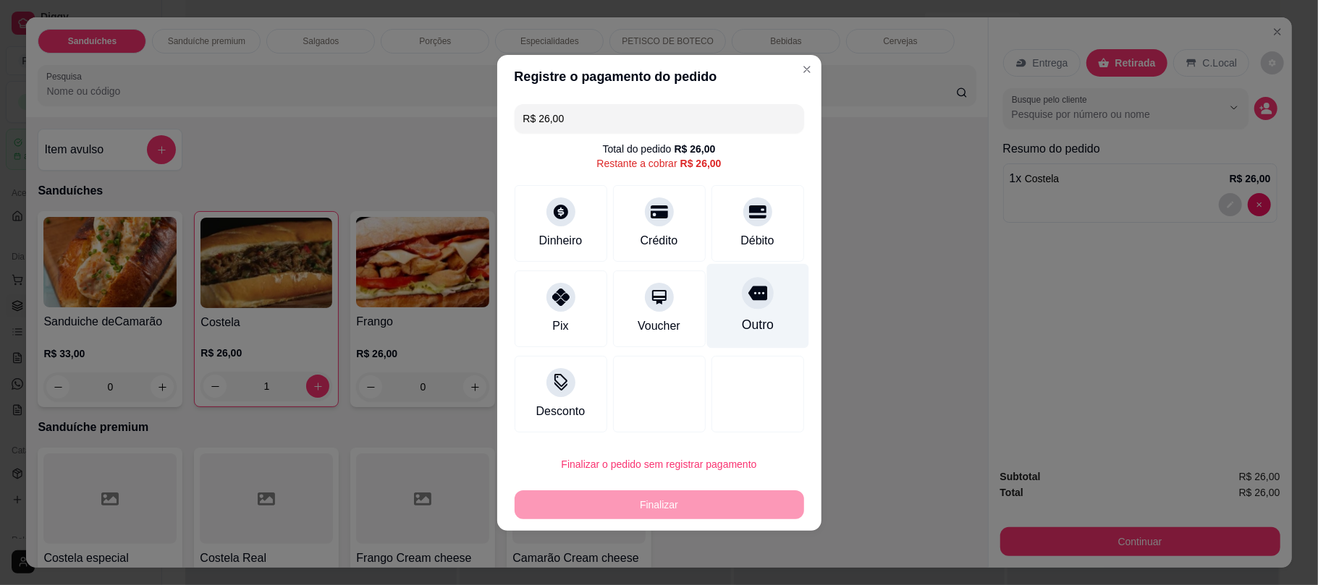
click at [747, 315] on div "Outro" at bounding box center [757, 324] width 32 height 19
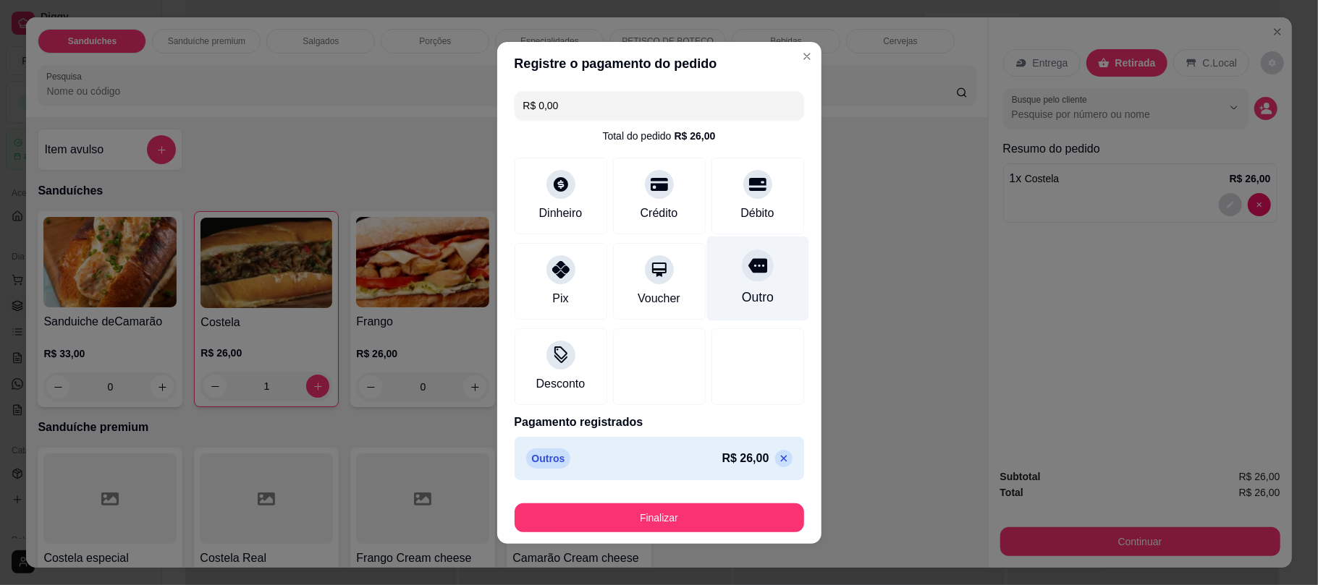
type input "R$ 0,00"
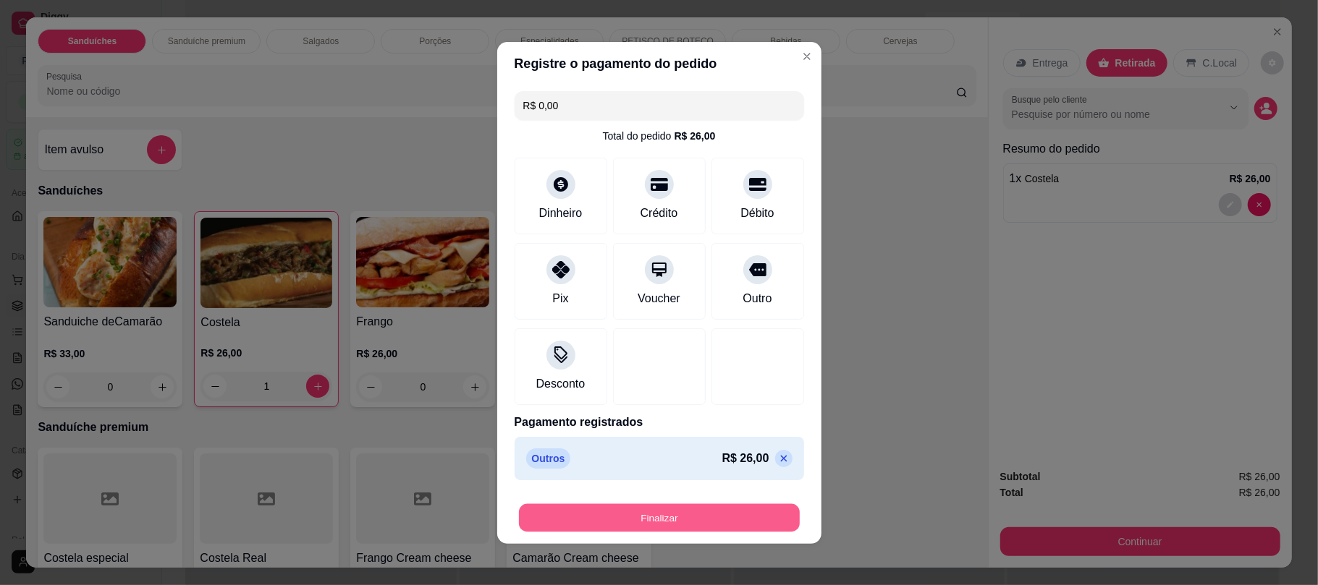
click at [664, 532] on button "Finalizar" at bounding box center [659, 518] width 281 height 28
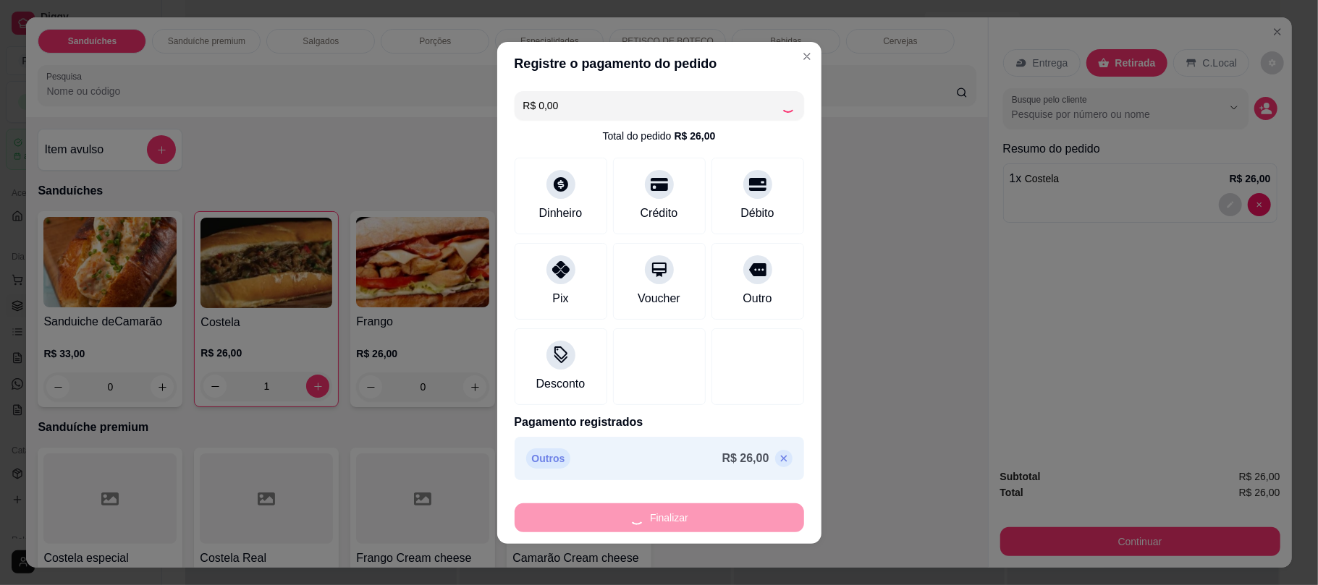
type input "0"
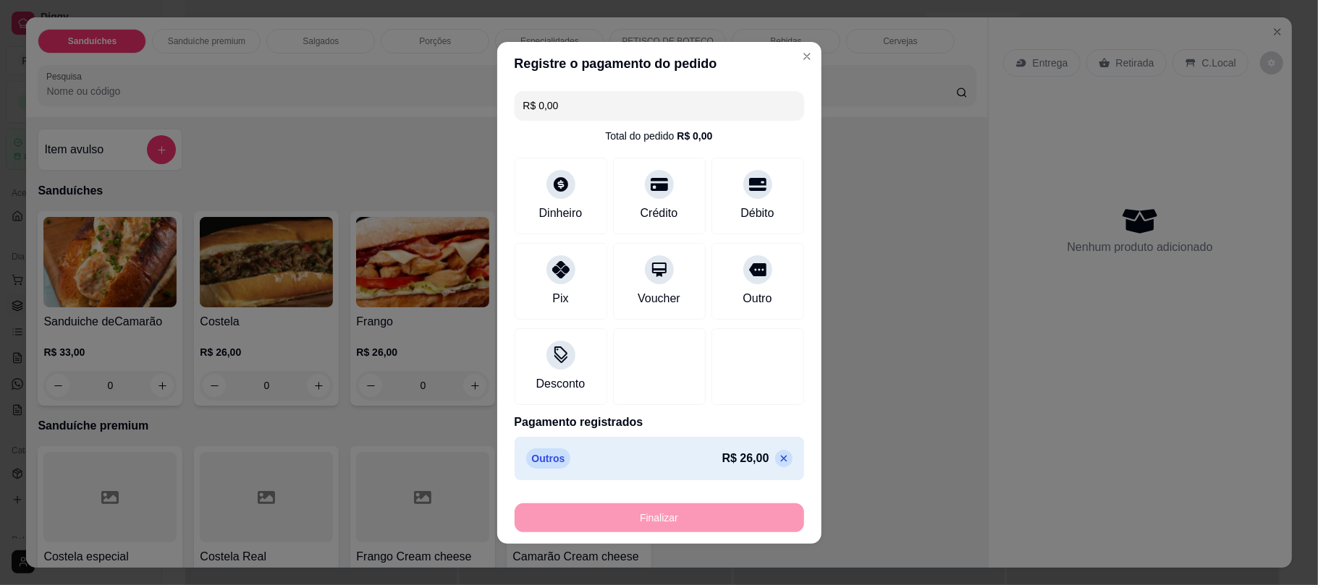
type input "-R$ 26,00"
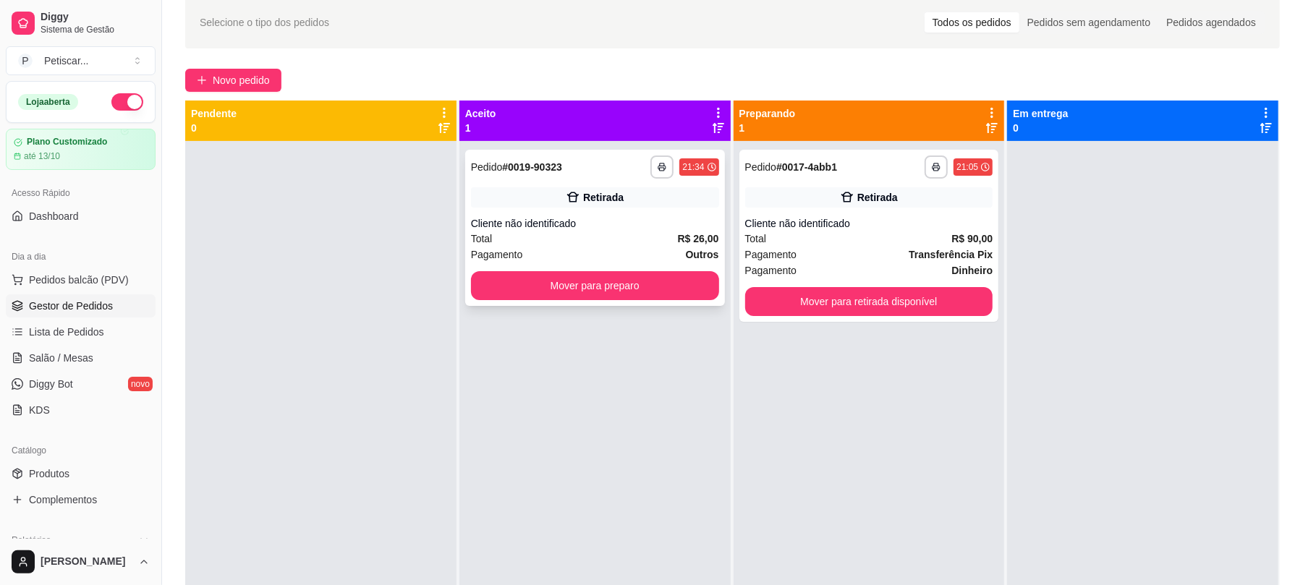
click at [550, 204] on div "Retirada" at bounding box center [595, 197] width 248 height 20
click at [266, 88] on span "Novo pedido" at bounding box center [241, 80] width 57 height 16
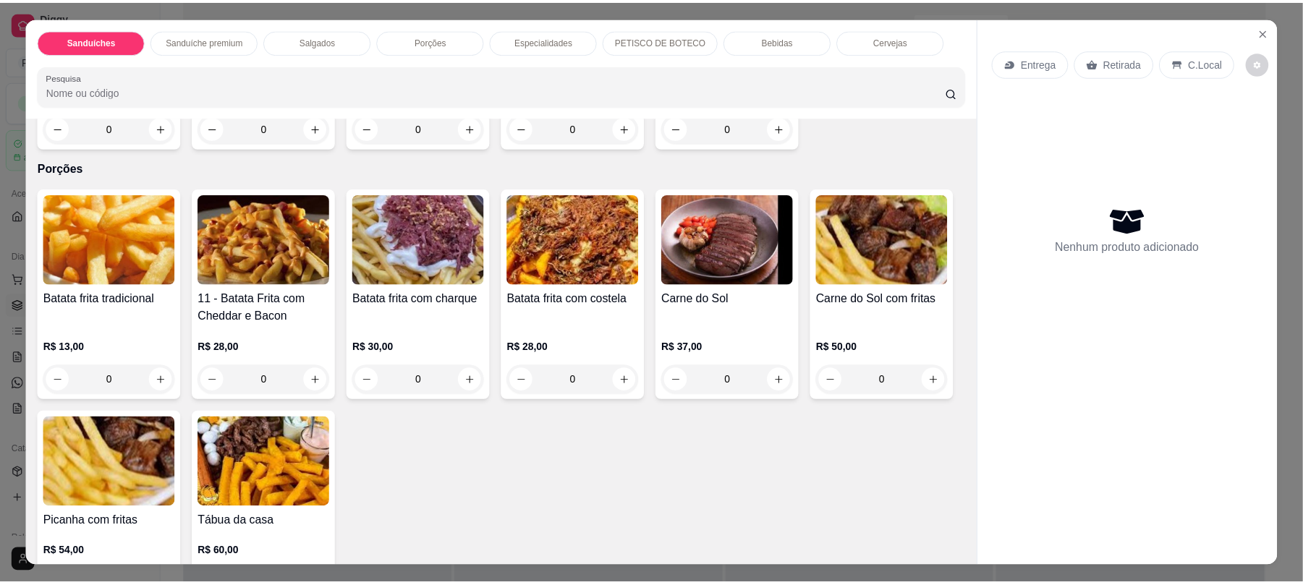
scroll to position [729, 0]
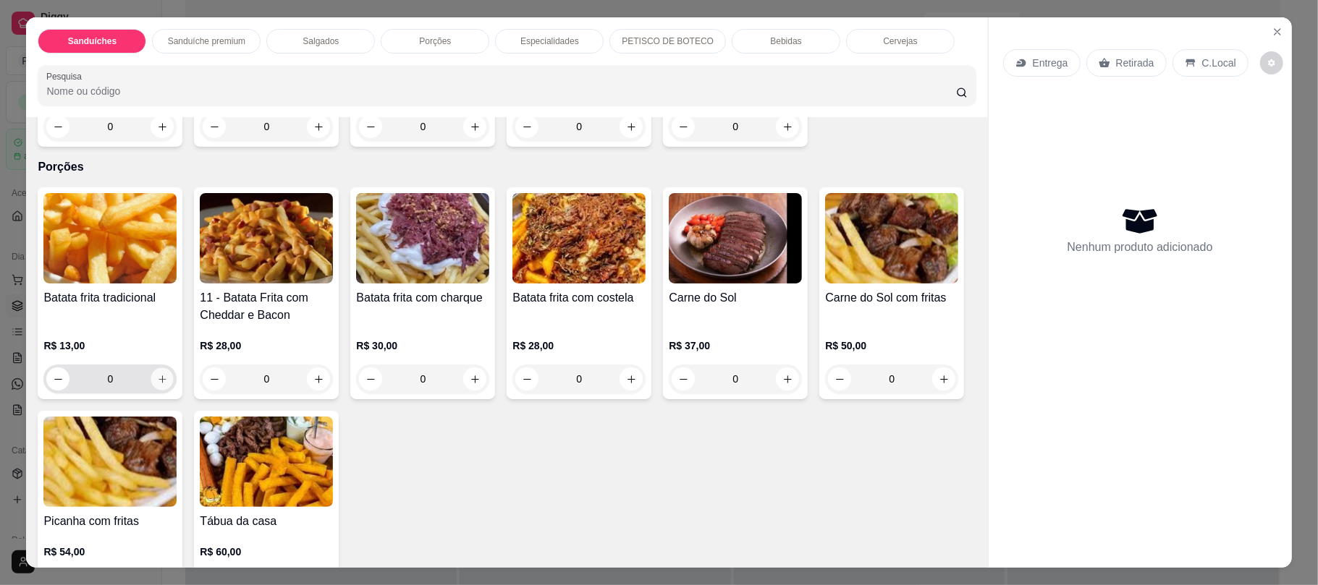
click at [155, 388] on button "increase-product-quantity" at bounding box center [162, 379] width 22 height 22
type input "1"
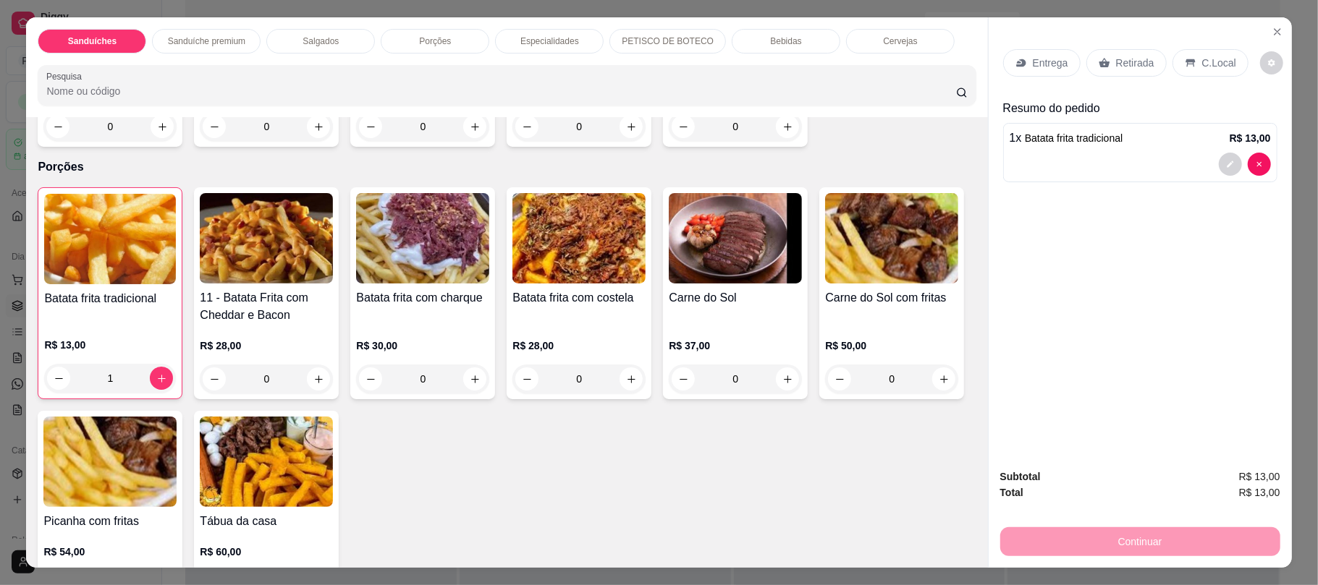
click at [1116, 65] on p "Retirada" at bounding box center [1135, 63] width 38 height 14
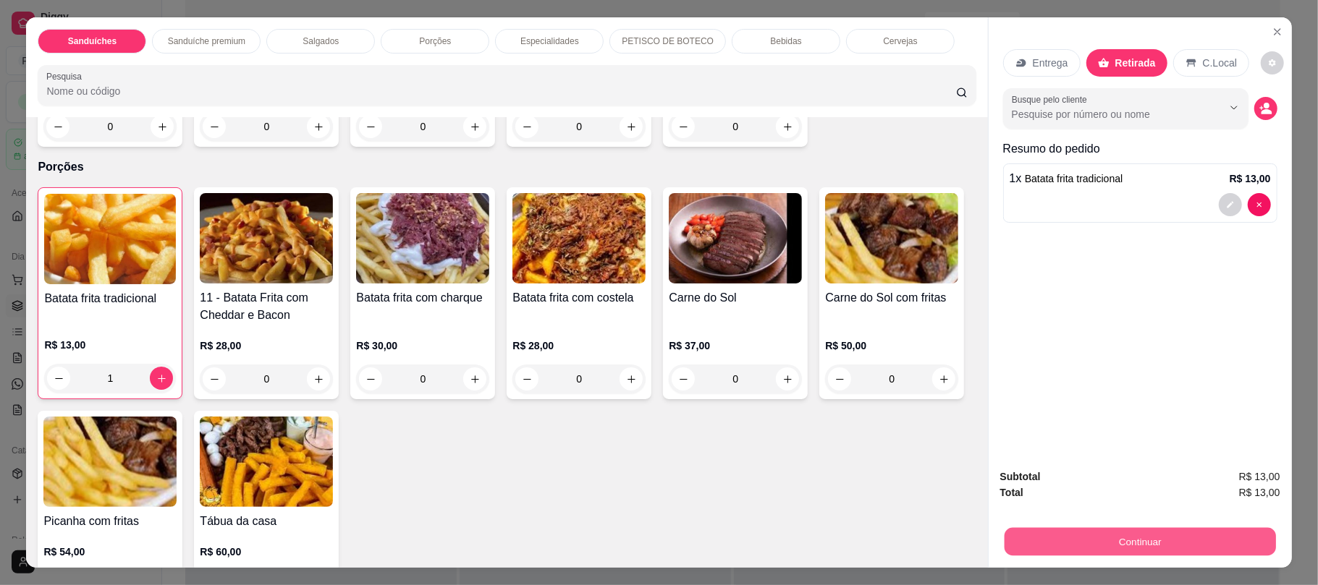
click at [1049, 528] on button "Continuar" at bounding box center [1139, 542] width 271 height 28
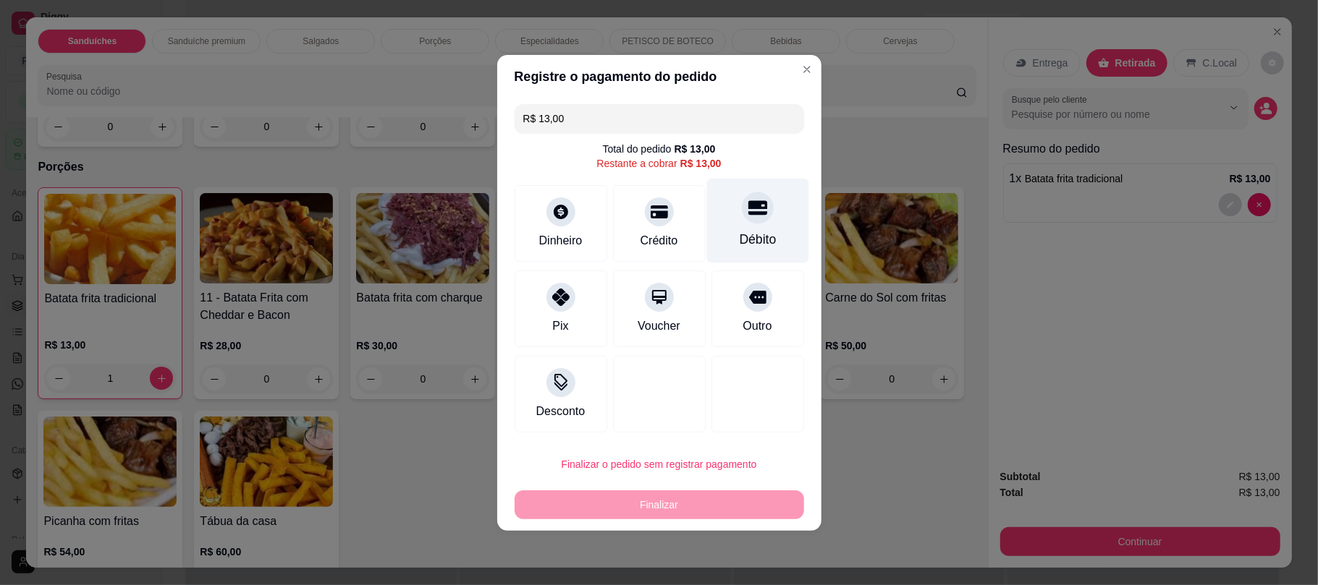
click at [707, 236] on div "Débito" at bounding box center [757, 220] width 102 height 85
type input "R$ 0,00"
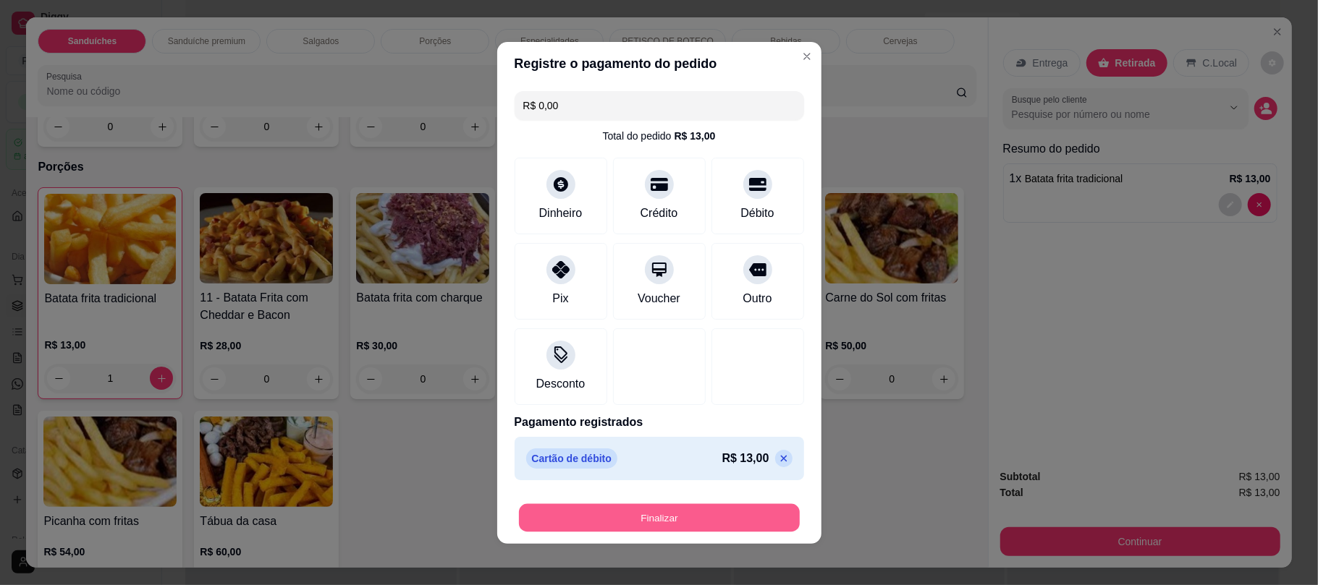
click at [638, 514] on button "Finalizar" at bounding box center [659, 518] width 281 height 28
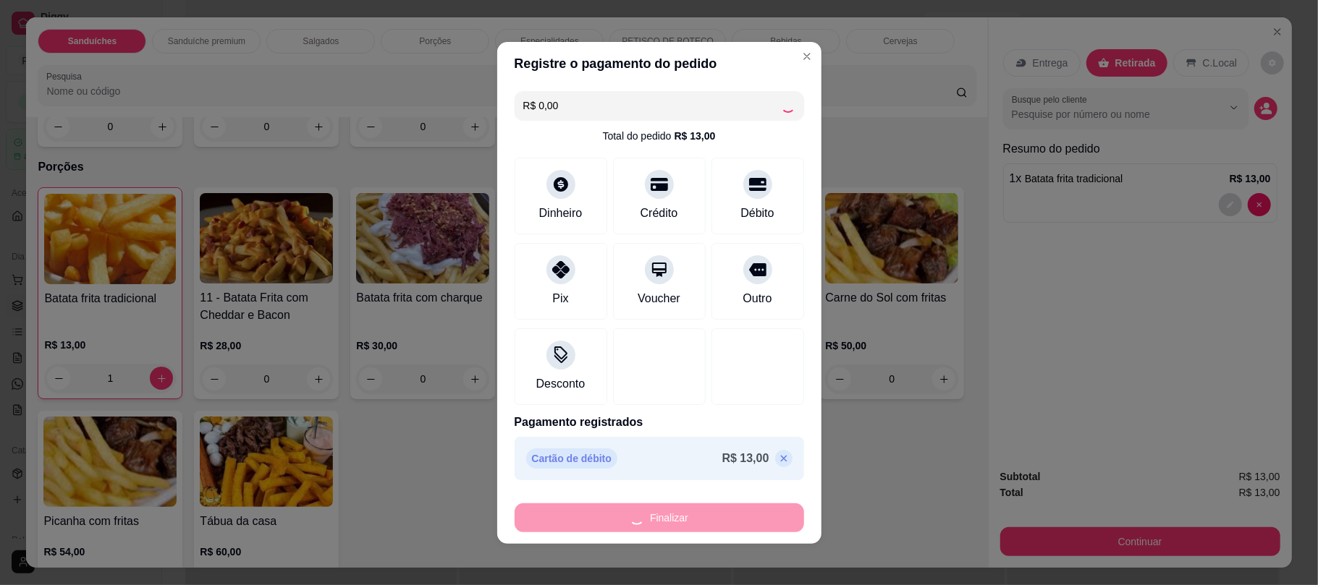
type input "0"
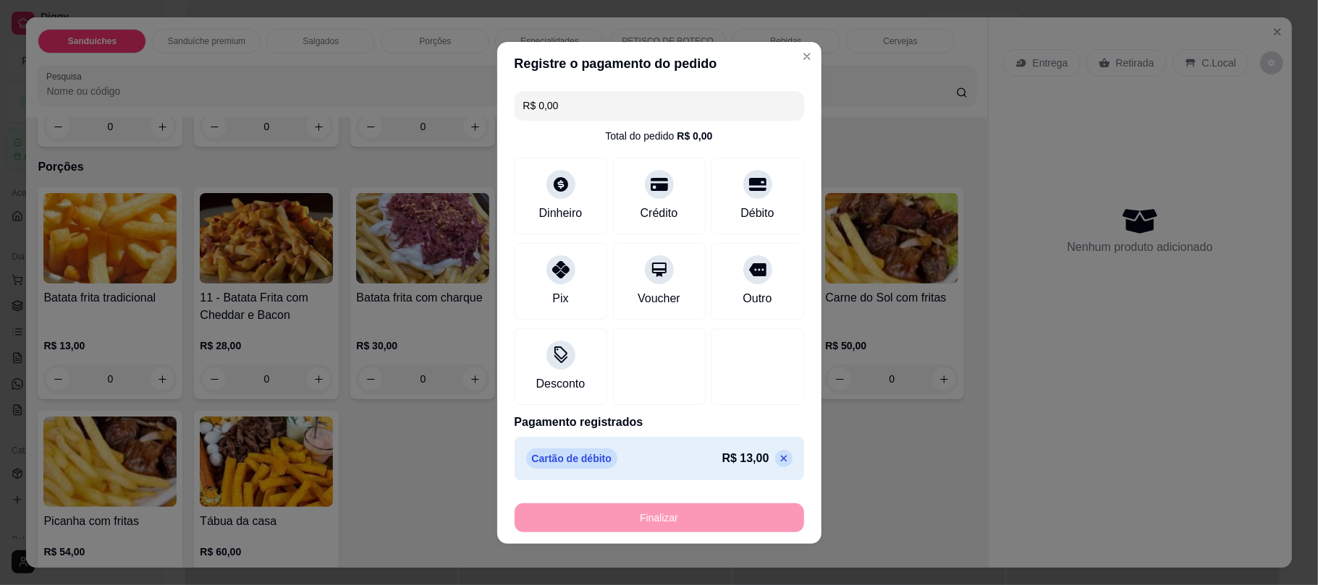
type input "-R$ 13,00"
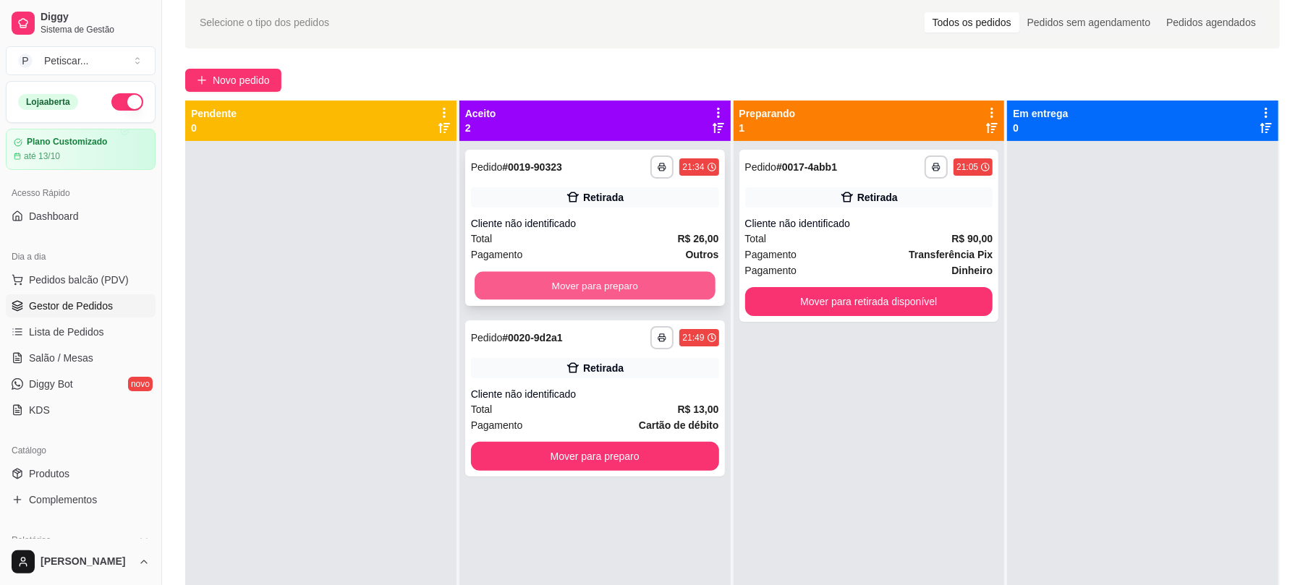
click at [580, 272] on button "Mover para preparo" at bounding box center [595, 286] width 240 height 28
click at [661, 282] on button "Mover para preparo" at bounding box center [595, 286] width 240 height 28
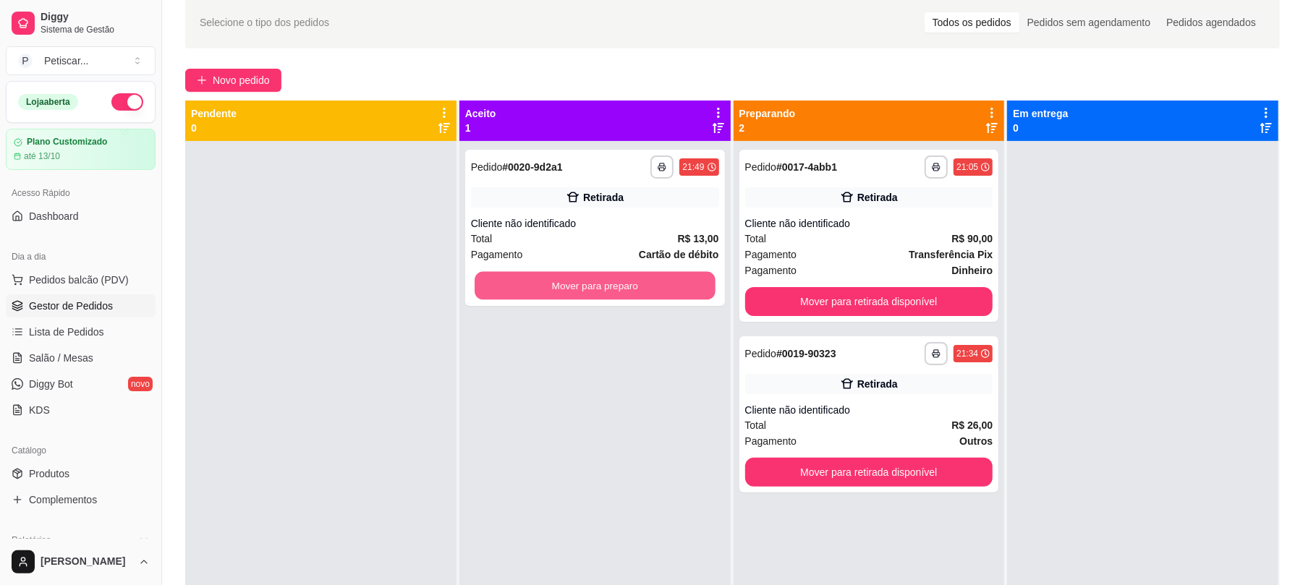
click at [661, 282] on button "Mover para preparo" at bounding box center [595, 286] width 240 height 28
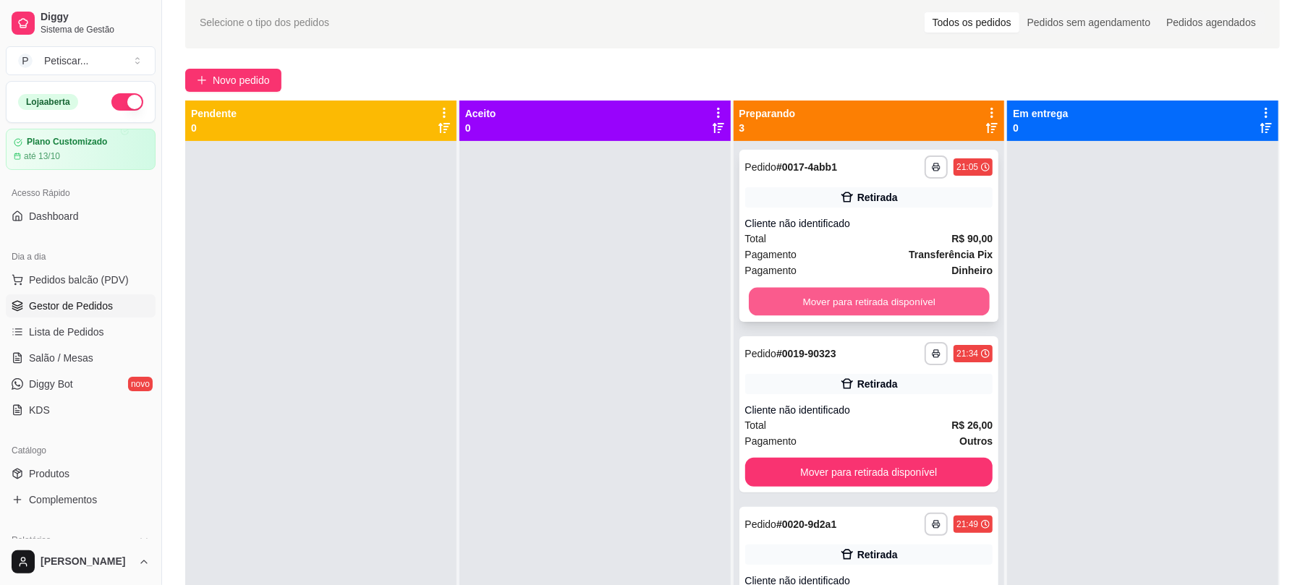
click at [787, 294] on button "Mover para retirada disponível" at bounding box center [869, 302] width 240 height 28
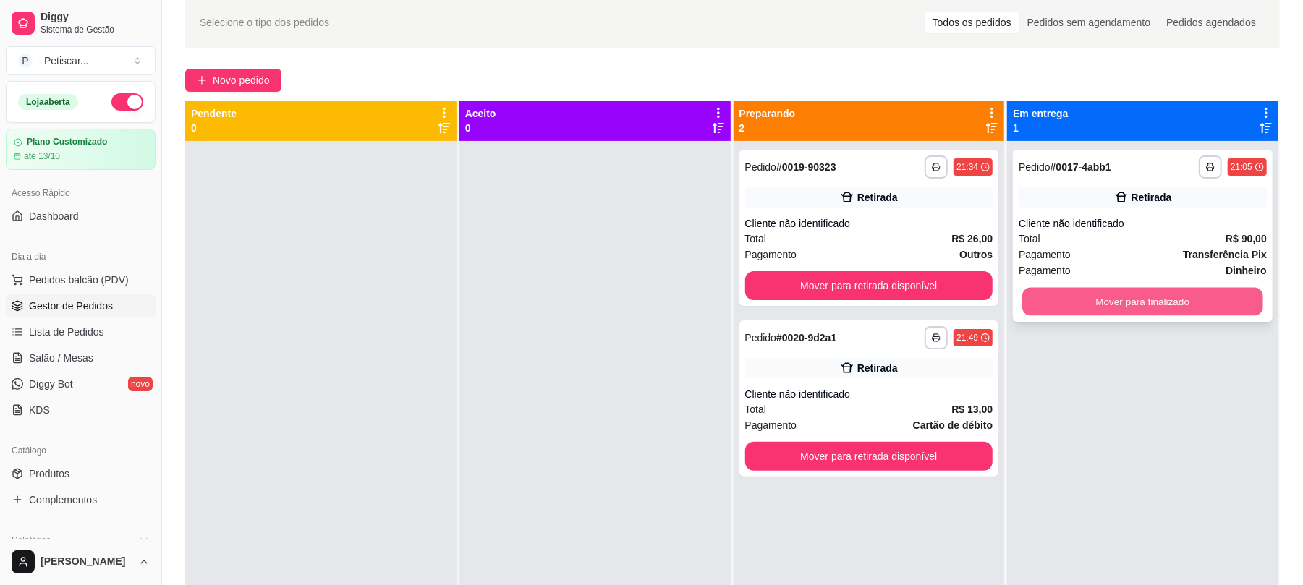
click at [1061, 289] on button "Mover para finalizado" at bounding box center [1142, 302] width 240 height 28
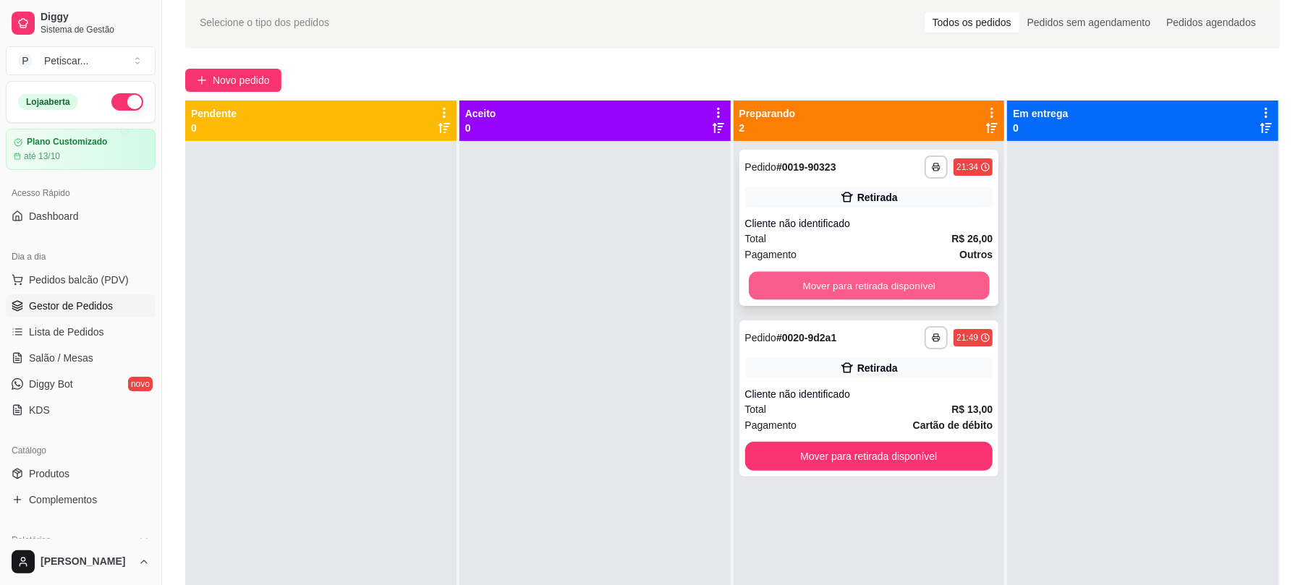
click at [945, 284] on button "Mover para retirada disponível" at bounding box center [869, 286] width 240 height 28
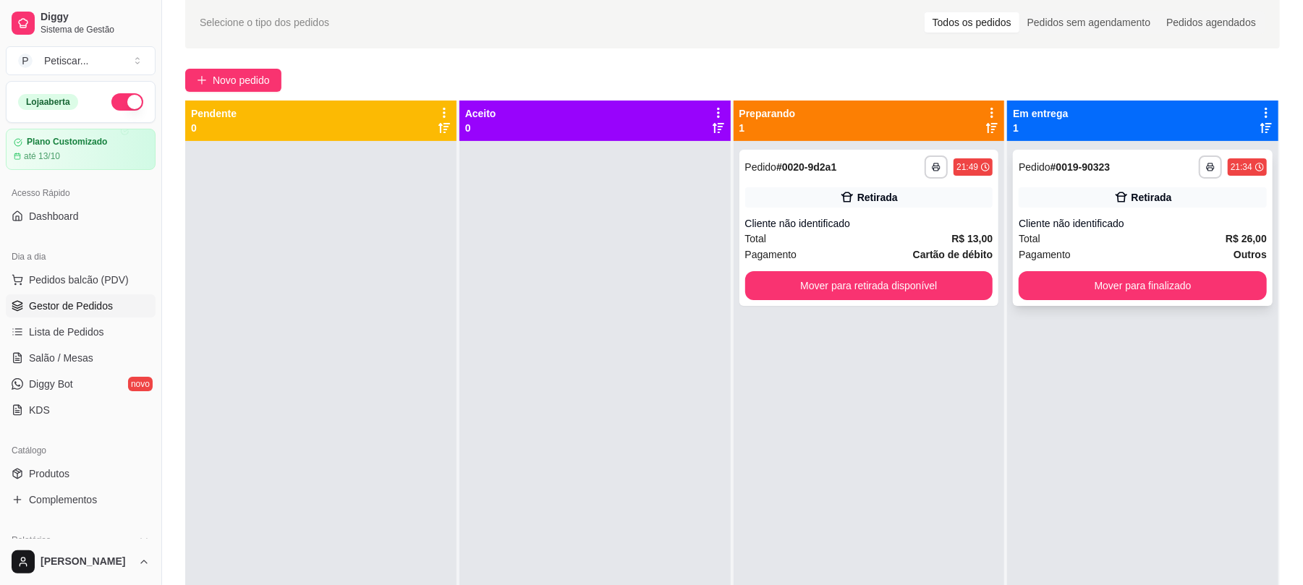
click at [1109, 182] on div "**********" at bounding box center [1143, 228] width 260 height 156
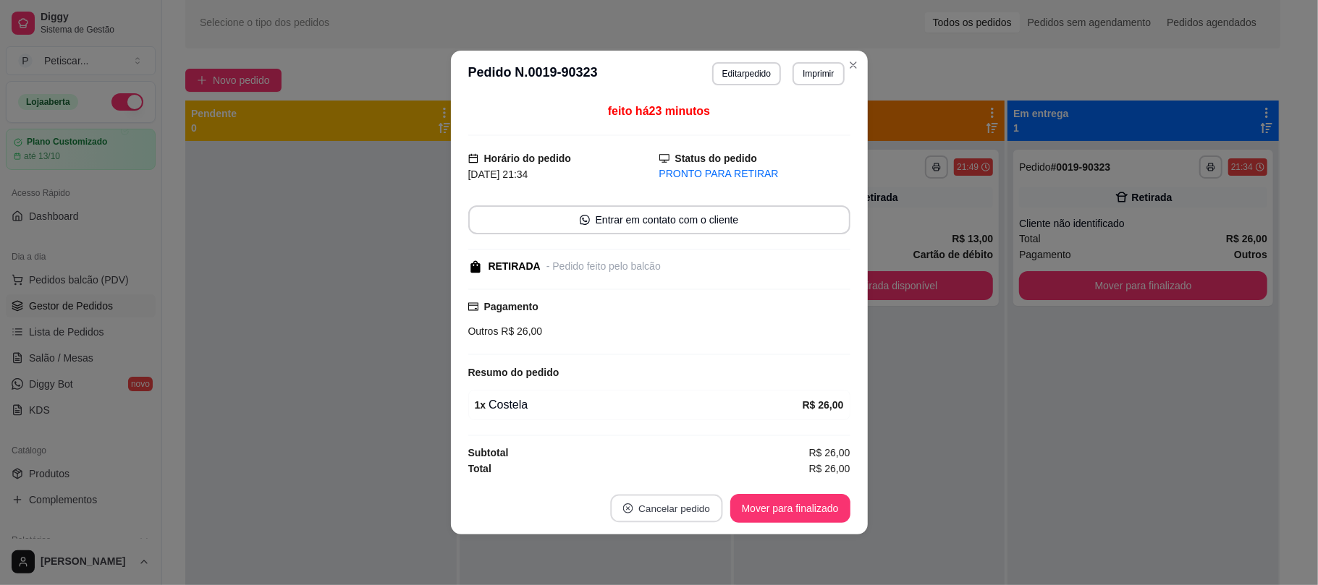
click at [654, 507] on button "Cancelar pedido" at bounding box center [666, 509] width 112 height 28
click at [696, 478] on button "Sim" at bounding box center [707, 476] width 56 height 28
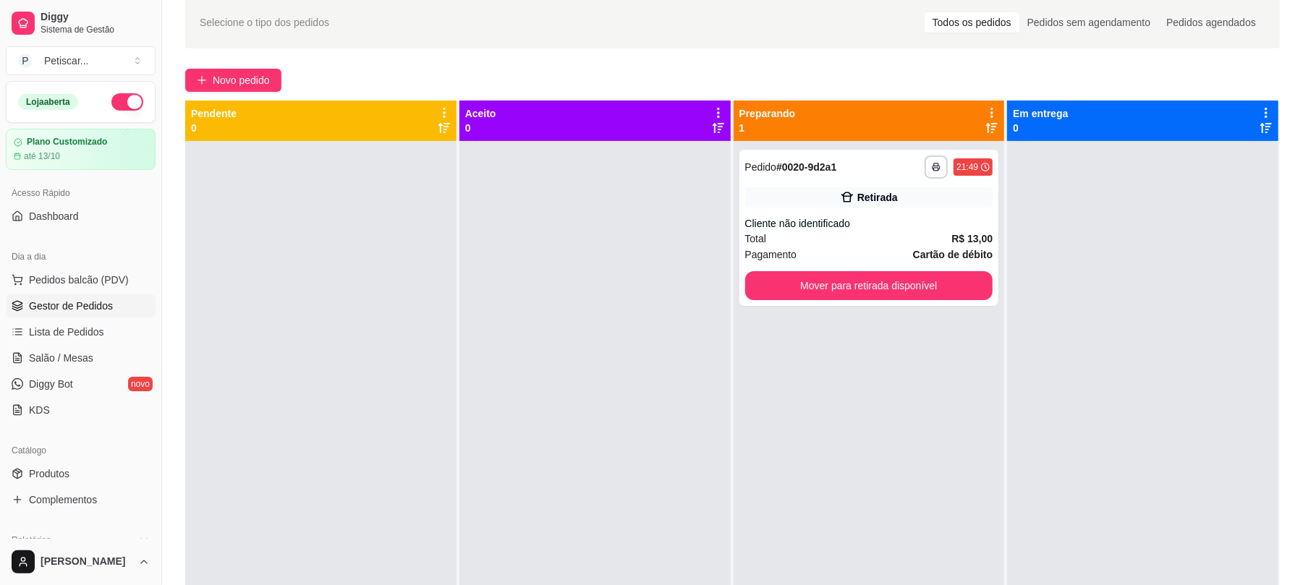
click at [575, 259] on div at bounding box center [594, 433] width 271 height 585
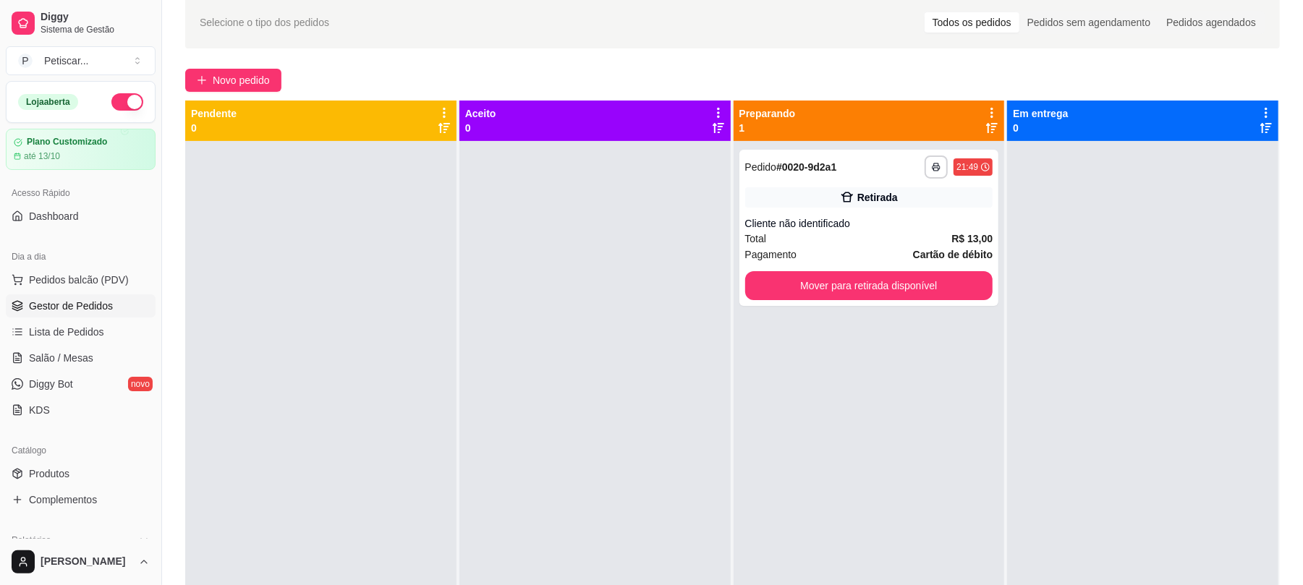
click at [575, 259] on div at bounding box center [594, 433] width 271 height 585
click at [308, 259] on div at bounding box center [320, 433] width 271 height 585
click at [470, 259] on div at bounding box center [594, 433] width 271 height 585
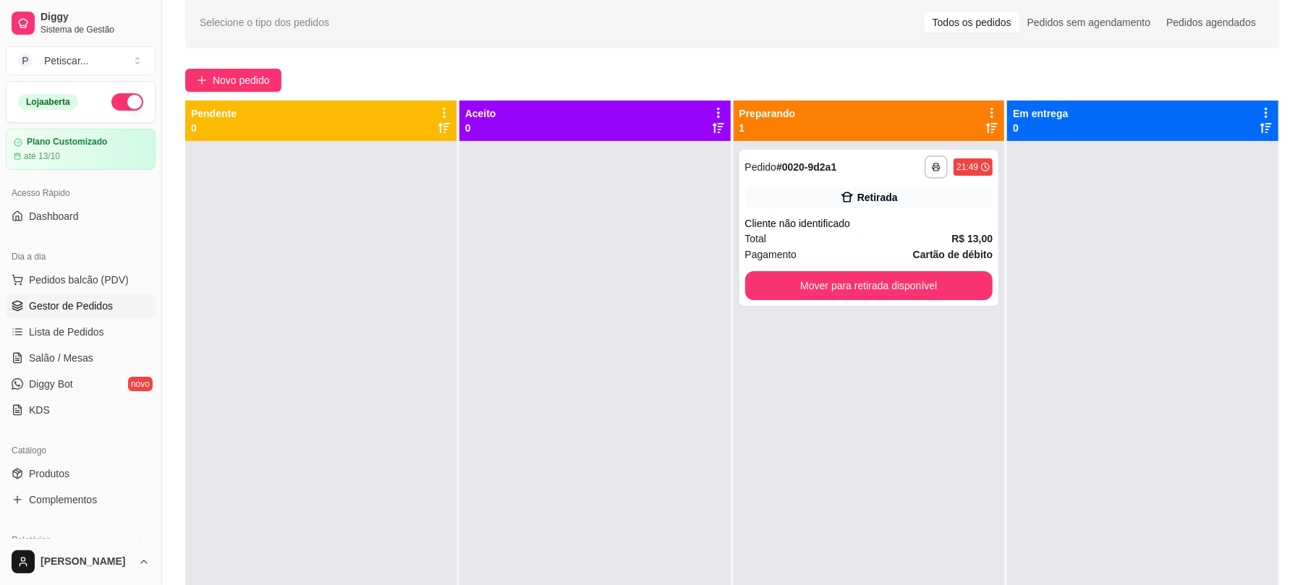
click at [470, 259] on div at bounding box center [594, 433] width 271 height 585
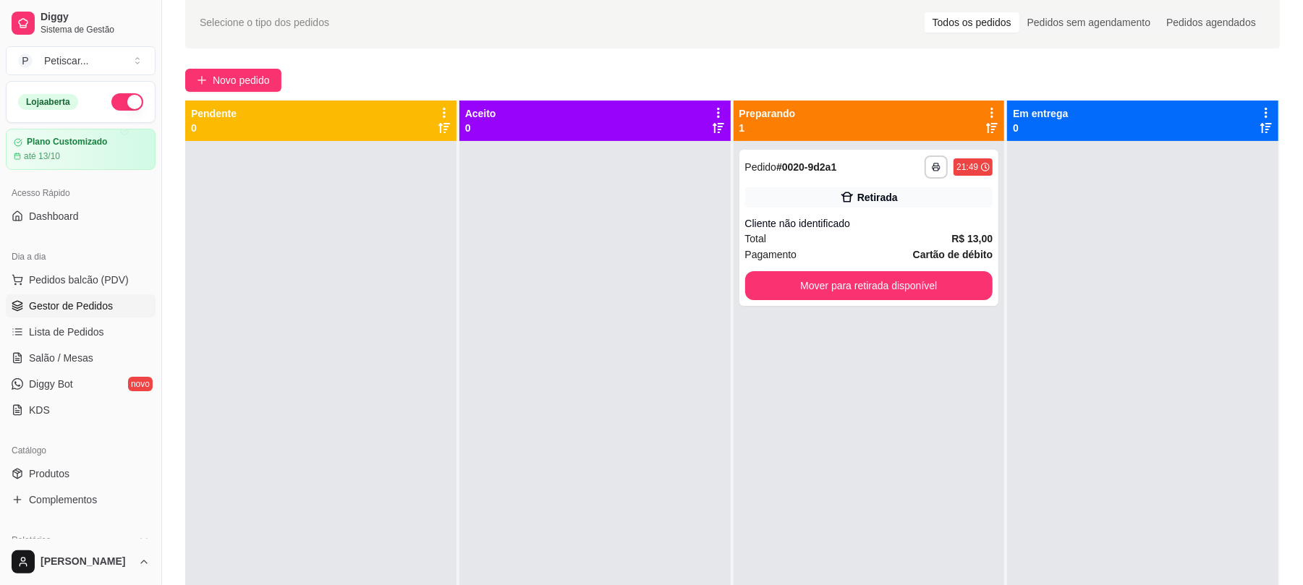
click at [470, 259] on div at bounding box center [594, 433] width 271 height 585
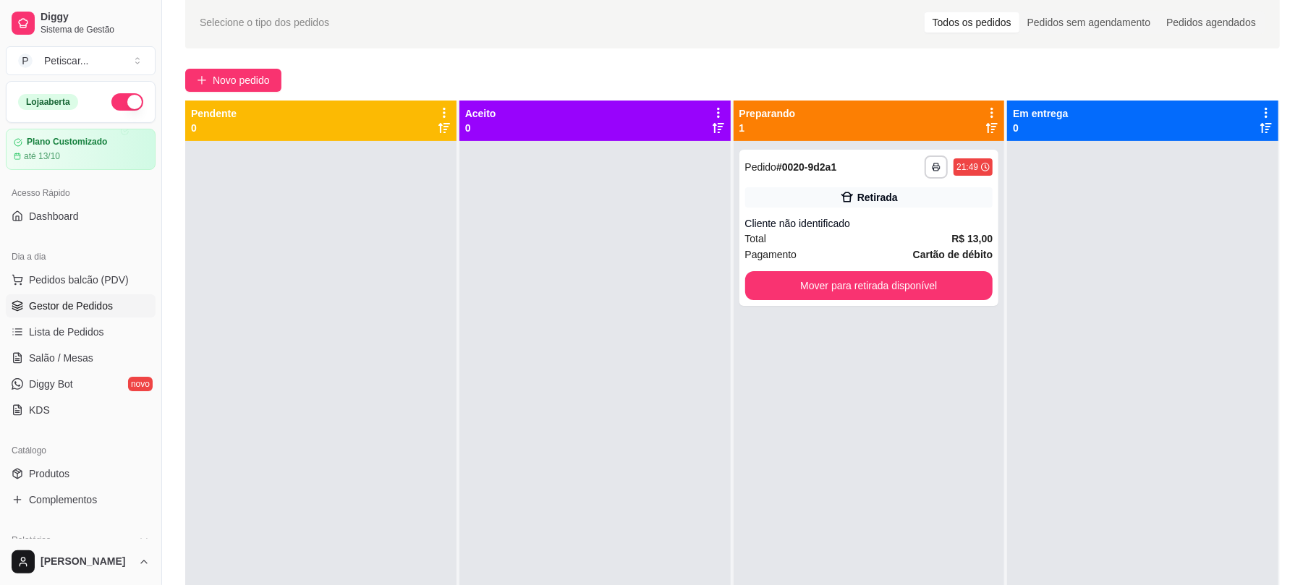
click at [470, 259] on div at bounding box center [594, 433] width 271 height 585
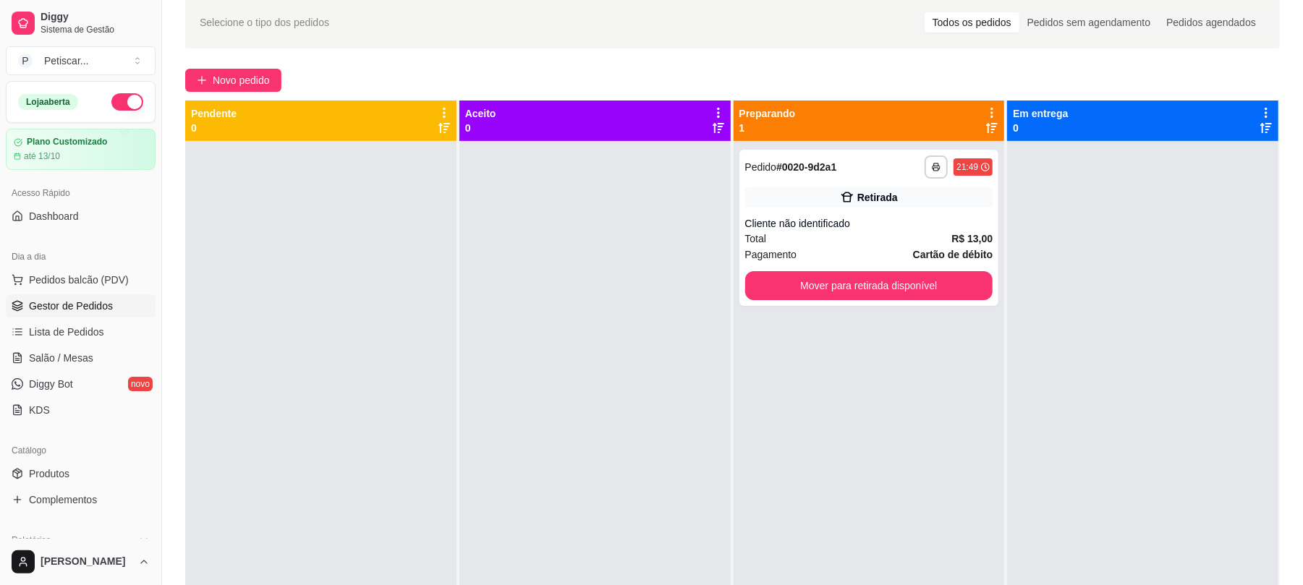
click at [470, 259] on div at bounding box center [594, 433] width 271 height 585
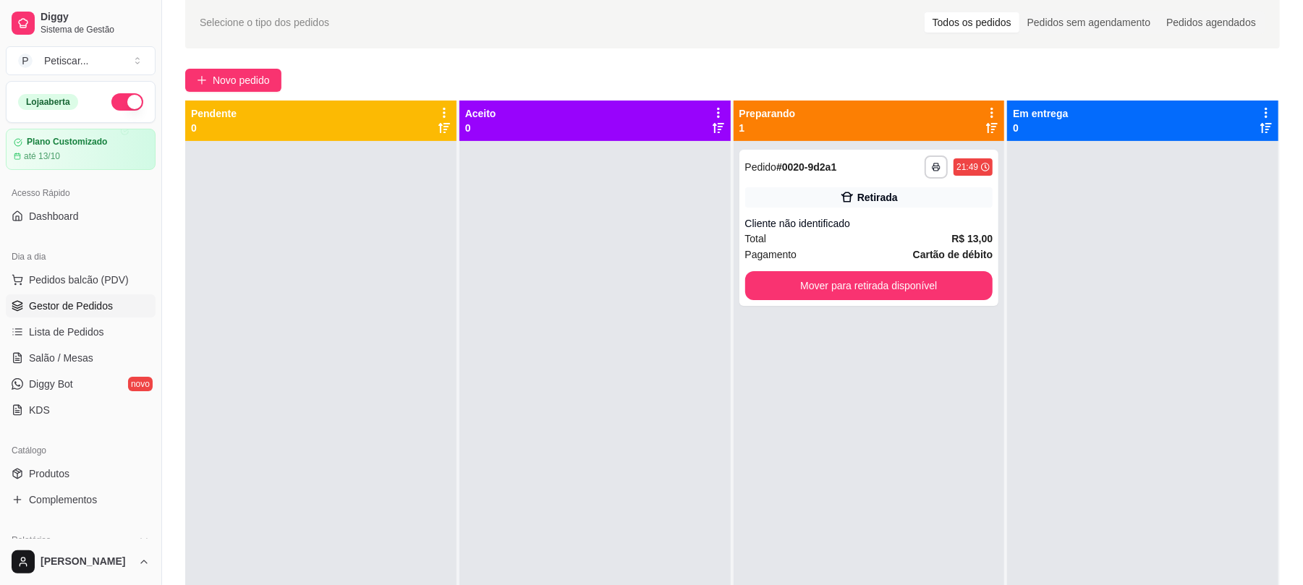
click at [470, 259] on div at bounding box center [594, 433] width 271 height 585
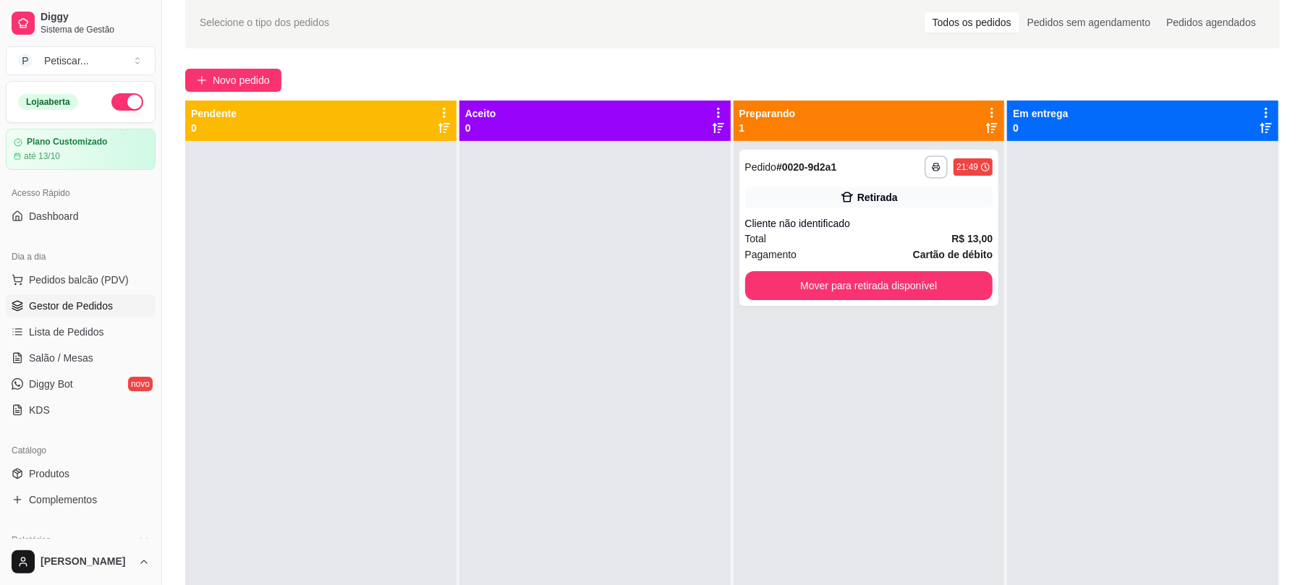
click at [470, 259] on div at bounding box center [594, 433] width 271 height 585
click at [62, 259] on div "Dia a dia" at bounding box center [81, 256] width 150 height 23
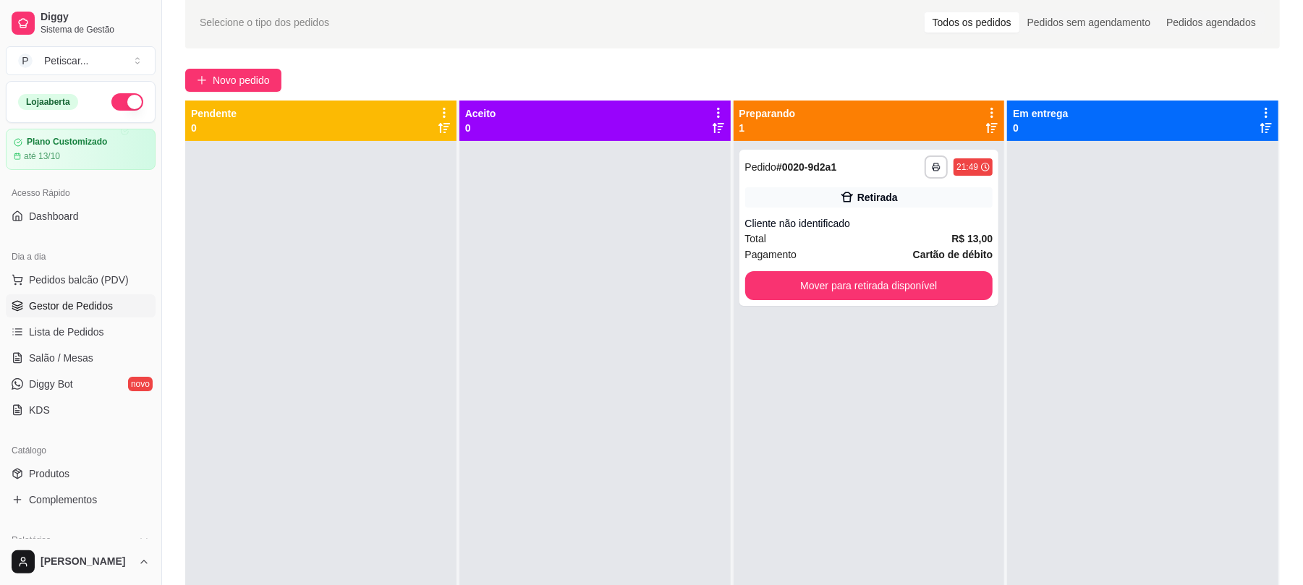
click at [247, 259] on div at bounding box center [320, 433] width 271 height 585
click at [499, 259] on div at bounding box center [594, 433] width 271 height 585
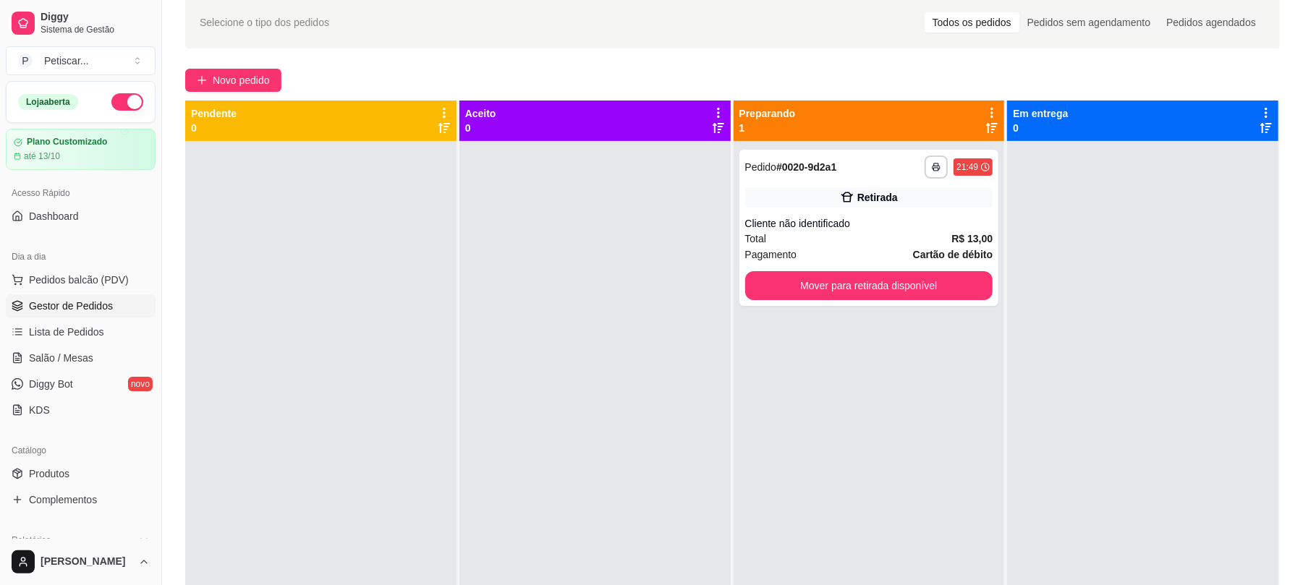
click at [499, 259] on div at bounding box center [594, 433] width 271 height 585
click at [106, 259] on div "Dia a dia" at bounding box center [81, 256] width 150 height 23
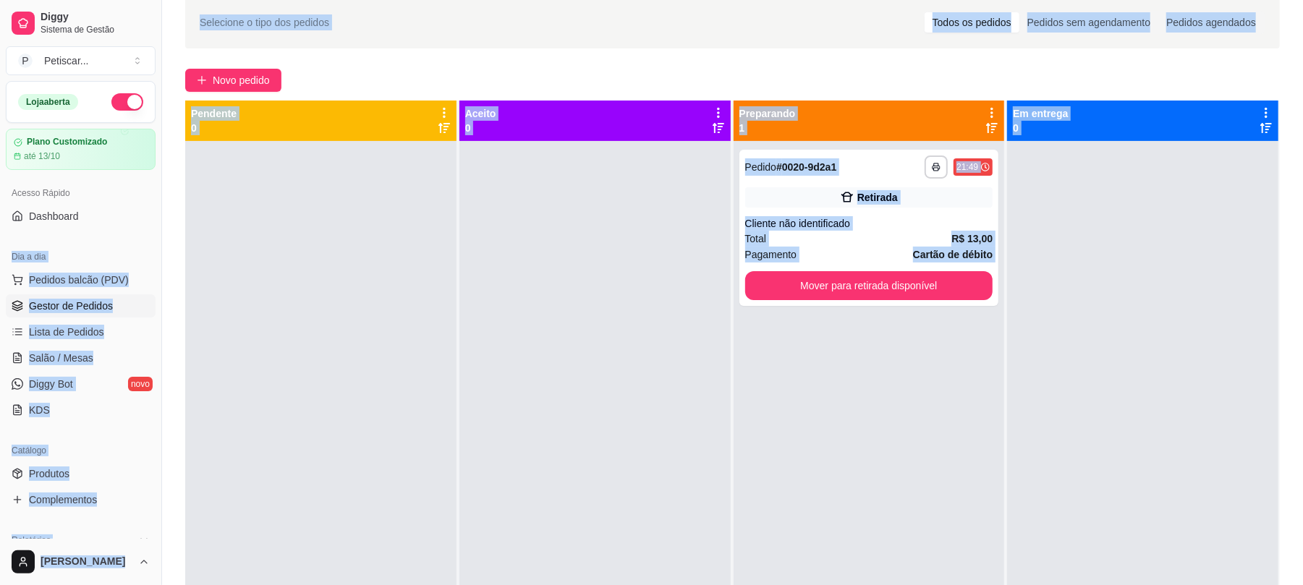
drag, startPoint x: 106, startPoint y: 259, endPoint x: 3169, endPoint y: 215, distance: 3064.1
click at [1303, 215] on html "**********" at bounding box center [651, 230] width 1303 height 585
click at [638, 137] on div "Aceito 0" at bounding box center [594, 121] width 271 height 41
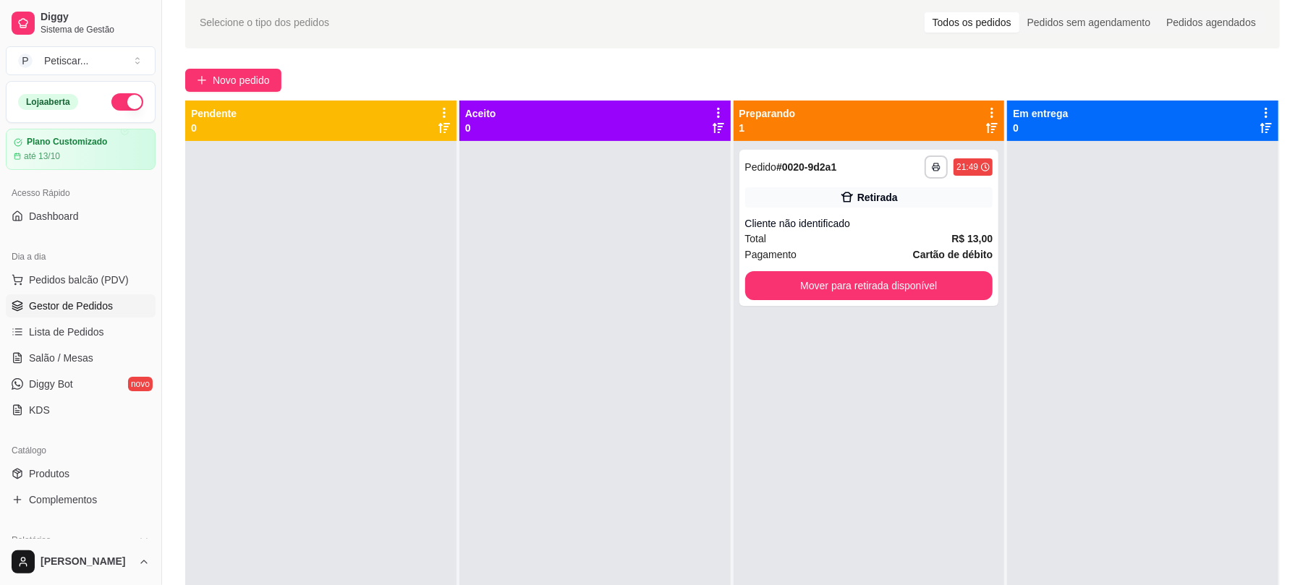
click at [638, 137] on div "Aceito 0" at bounding box center [594, 121] width 271 height 41
click at [652, 139] on div "Aceito 0" at bounding box center [594, 121] width 271 height 41
click at [764, 275] on button "Mover para retirada disponível" at bounding box center [869, 286] width 240 height 28
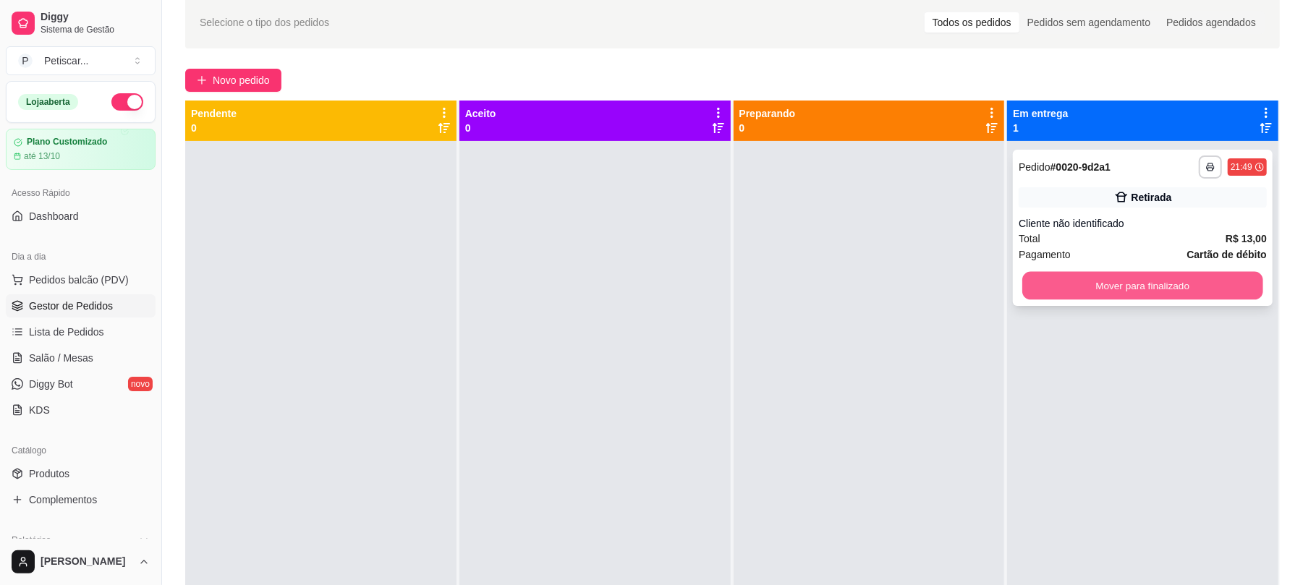
click at [1038, 287] on button "Mover para finalizado" at bounding box center [1142, 286] width 240 height 28
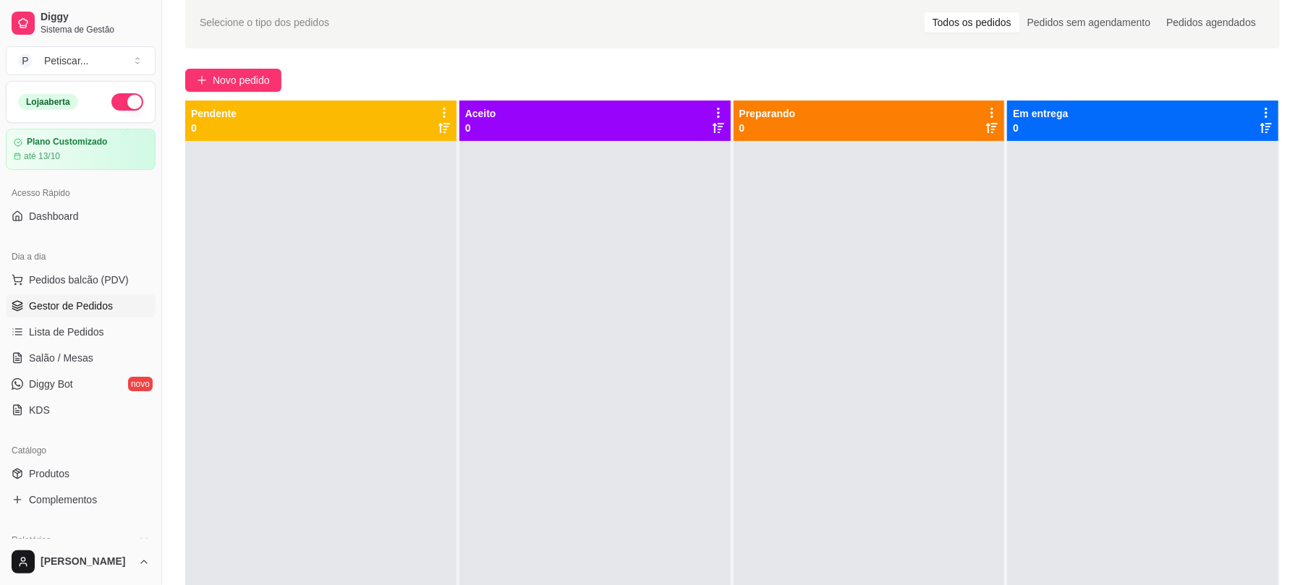
drag, startPoint x: 1038, startPoint y: 287, endPoint x: 603, endPoint y: 342, distance: 437.7
click at [603, 342] on div at bounding box center [594, 433] width 271 height 585
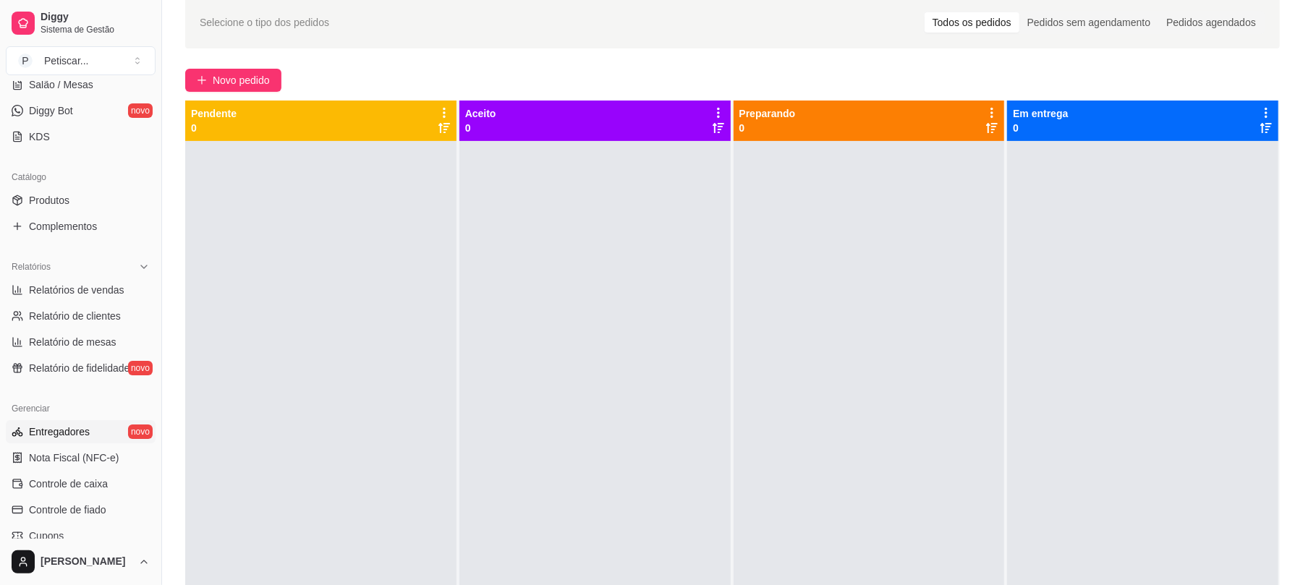
scroll to position [275, 0]
click at [77, 484] on span "Controle de caixa" at bounding box center [68, 482] width 79 height 14
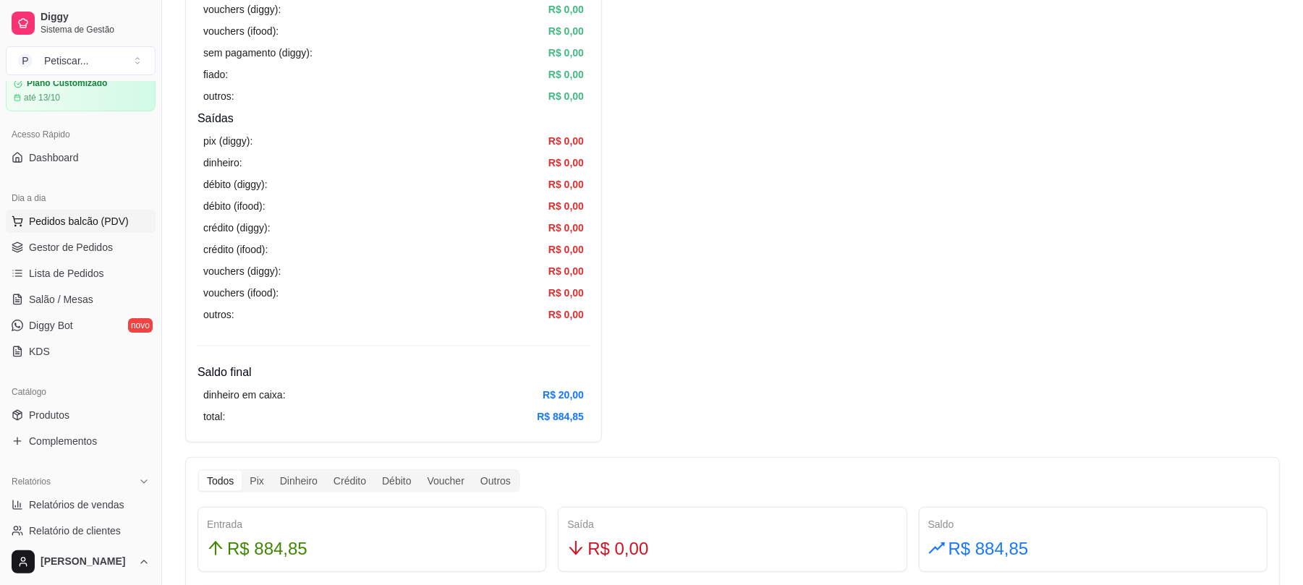
scroll to position [58, 0]
click at [68, 250] on span "Gestor de Pedidos" at bounding box center [71, 248] width 84 height 14
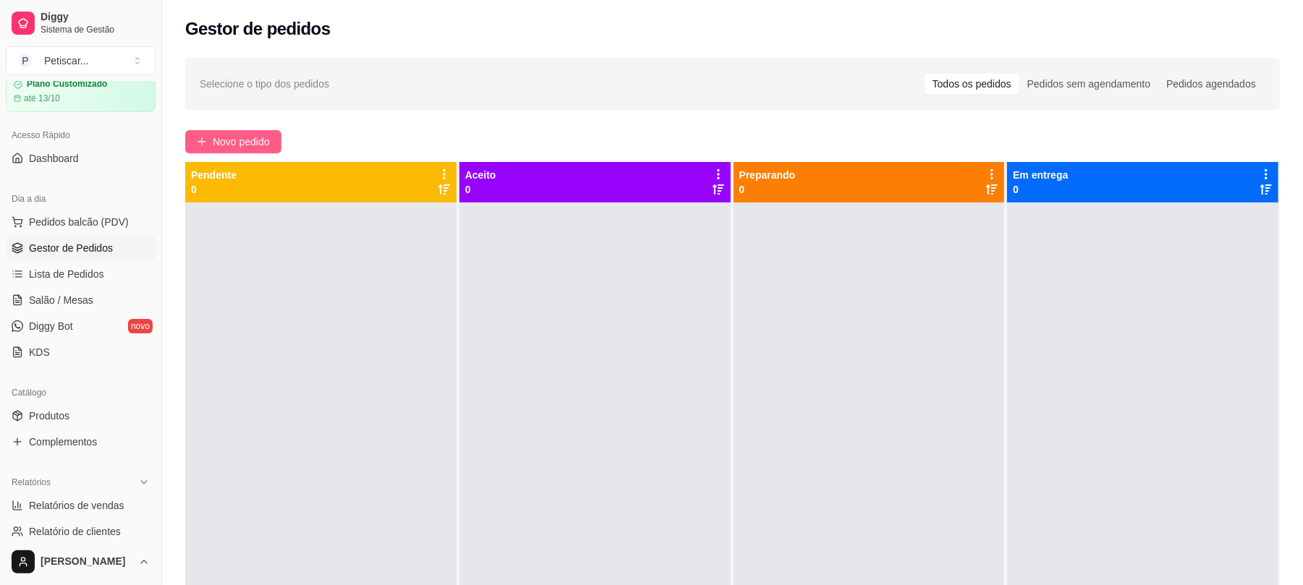
click at [209, 145] on button "Novo pedido" at bounding box center [233, 141] width 96 height 23
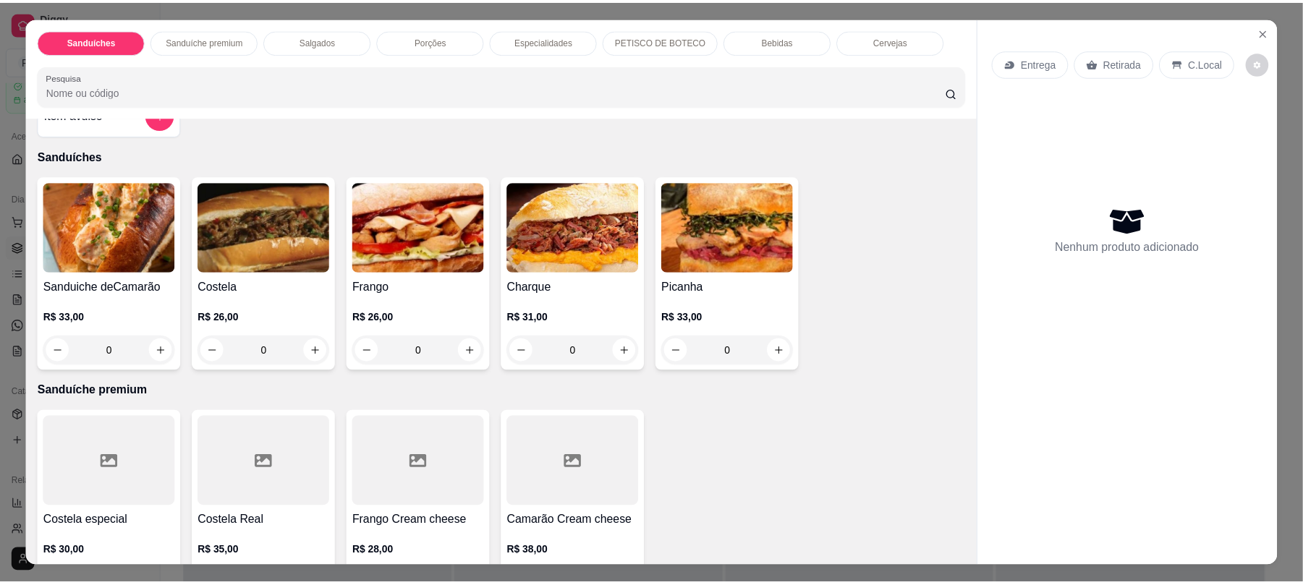
scroll to position [35, 0]
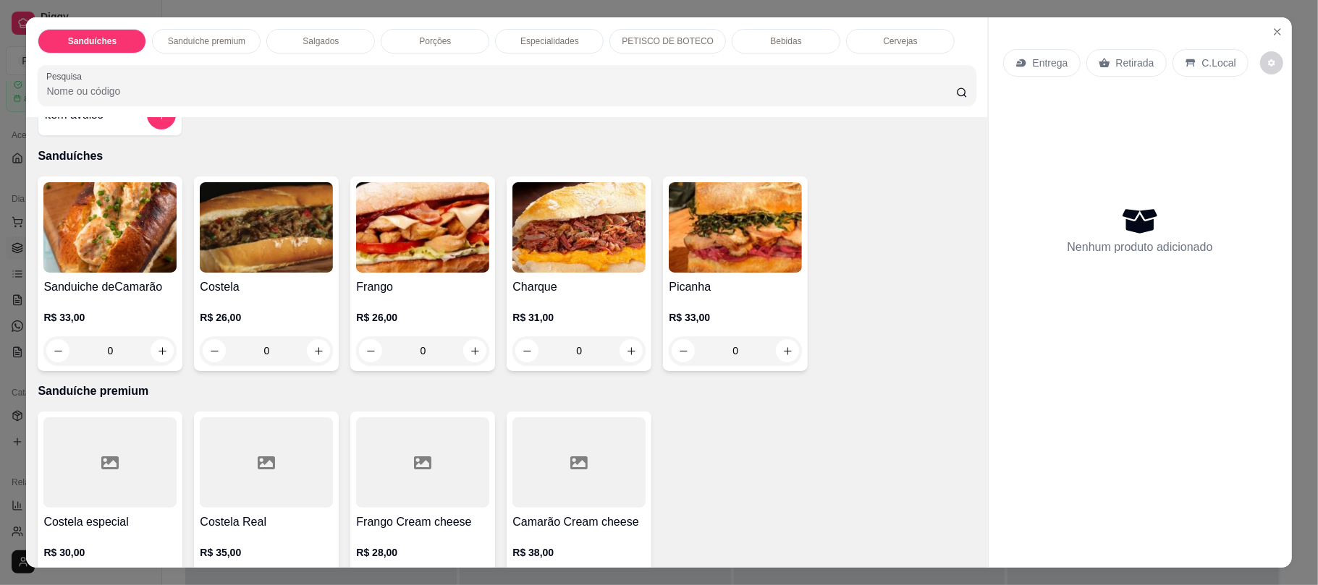
click at [313, 357] on div "0" at bounding box center [266, 350] width 133 height 29
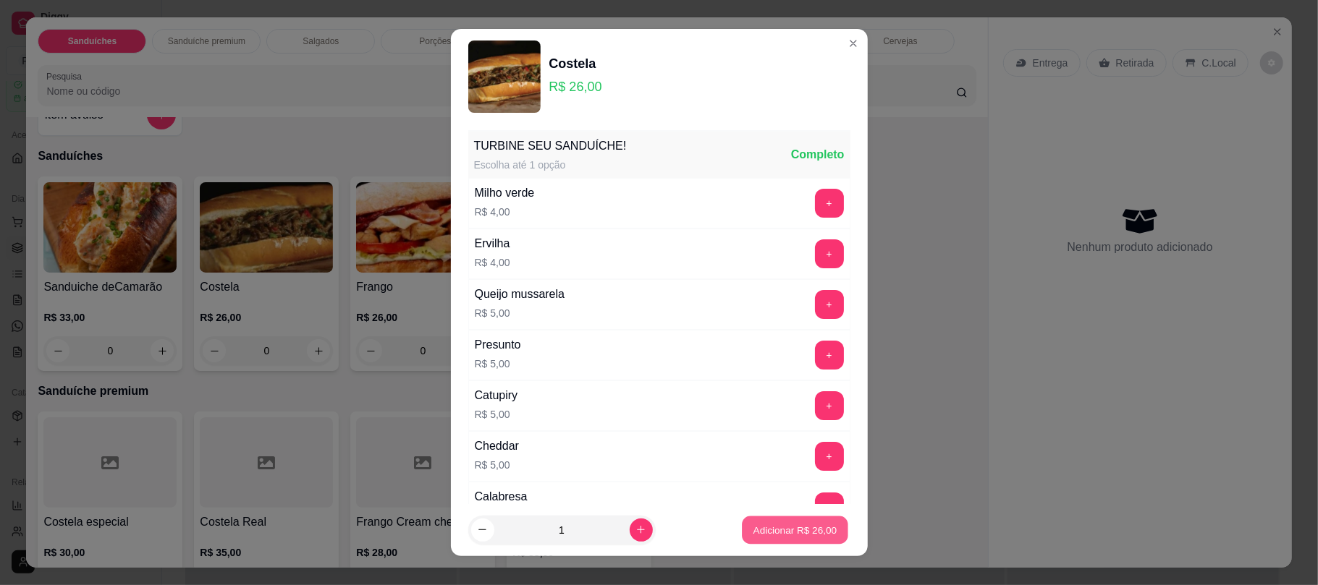
click at [753, 528] on p "Adicionar R$ 26,00" at bounding box center [795, 530] width 84 height 14
type input "1"
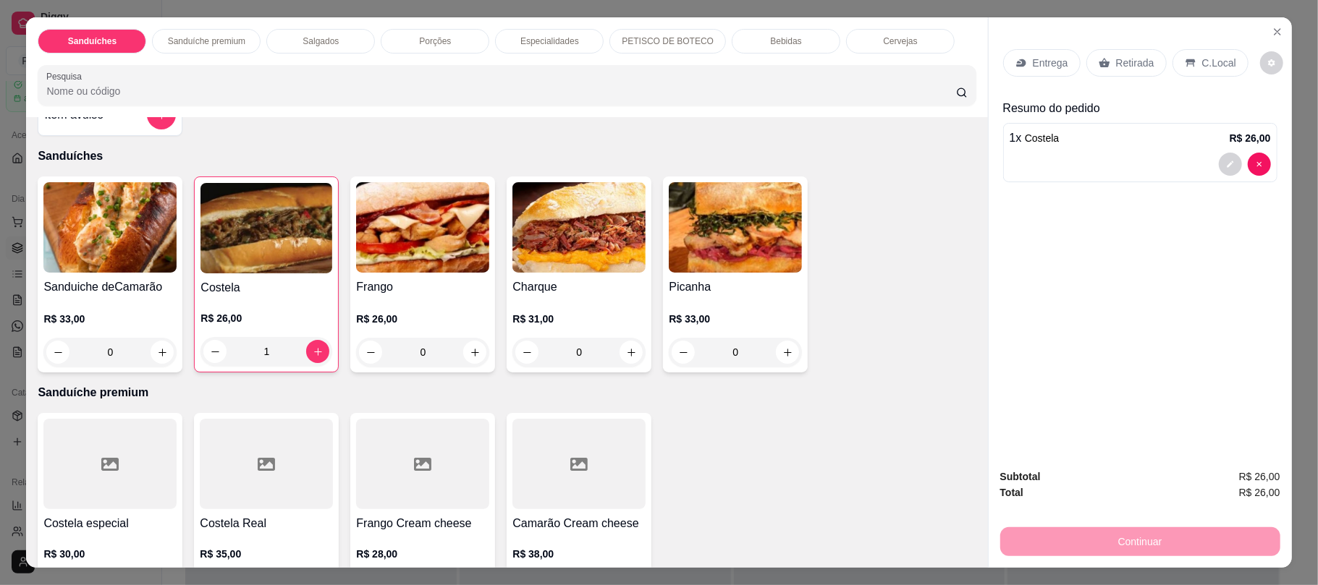
click at [1106, 64] on div "Retirada" at bounding box center [1126, 62] width 80 height 27
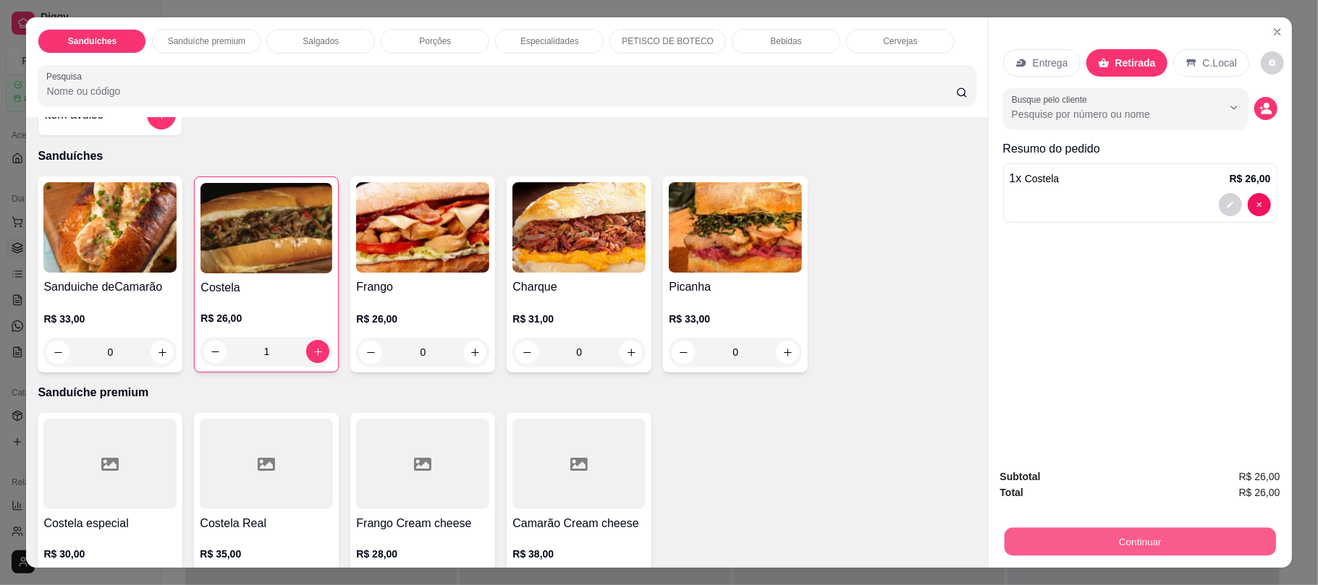
click at [1007, 534] on button "Continuar" at bounding box center [1139, 542] width 271 height 28
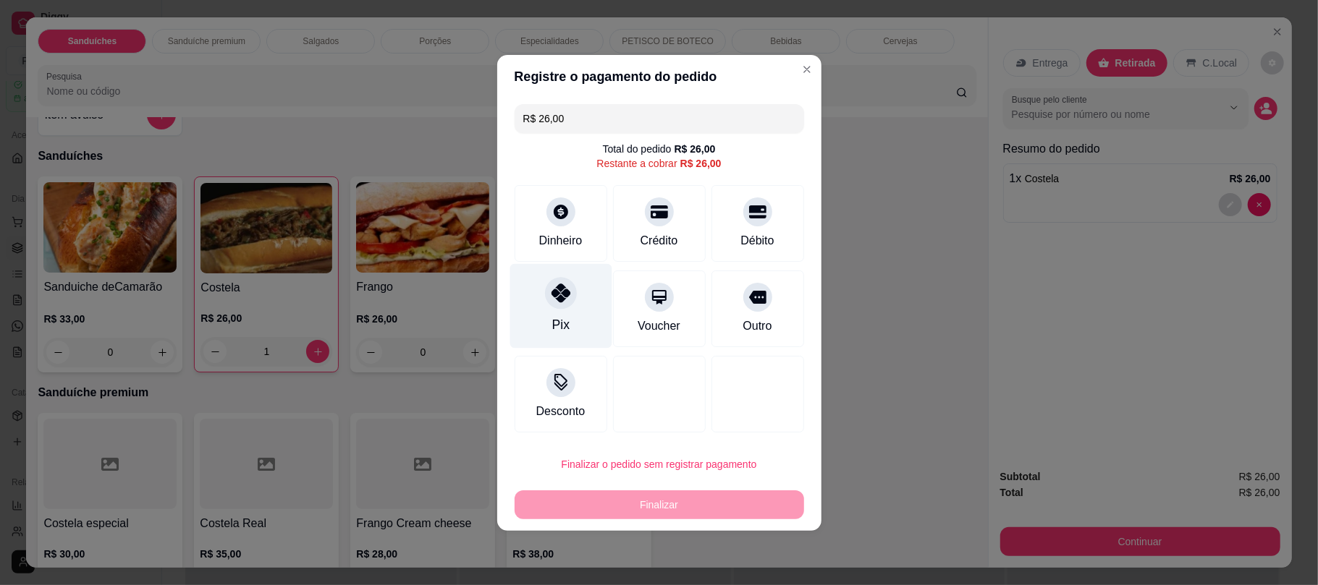
click at [582, 284] on div "Pix" at bounding box center [560, 305] width 102 height 85
type input "R$ 0,00"
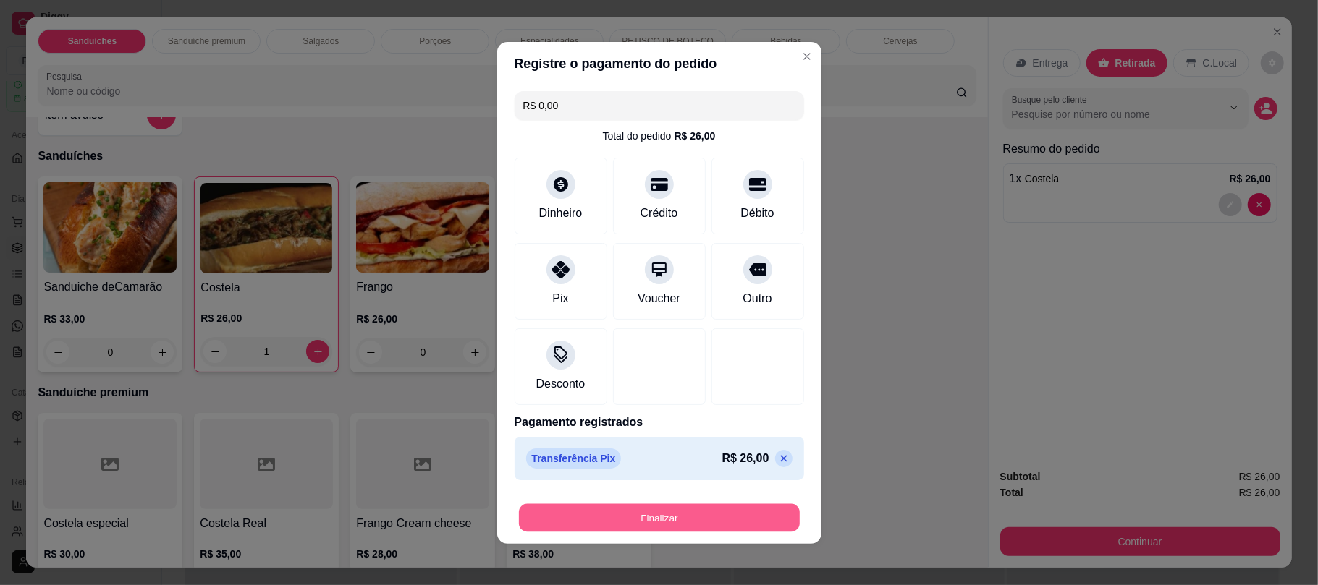
click at [580, 521] on button "Finalizar" at bounding box center [659, 518] width 281 height 28
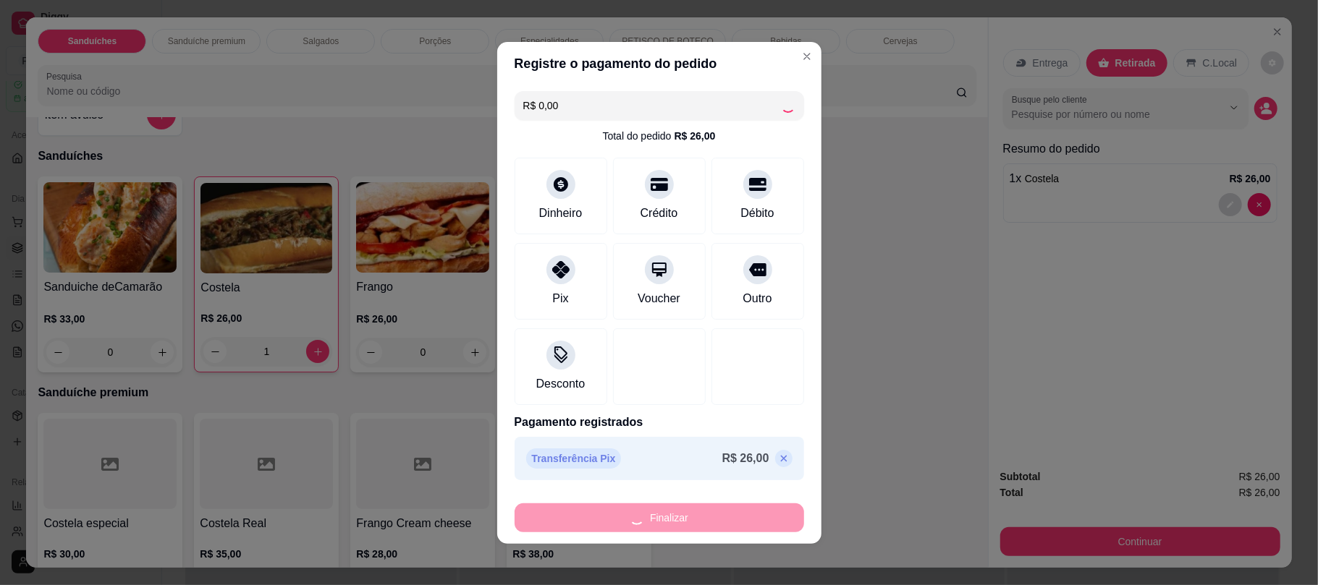
type input "0"
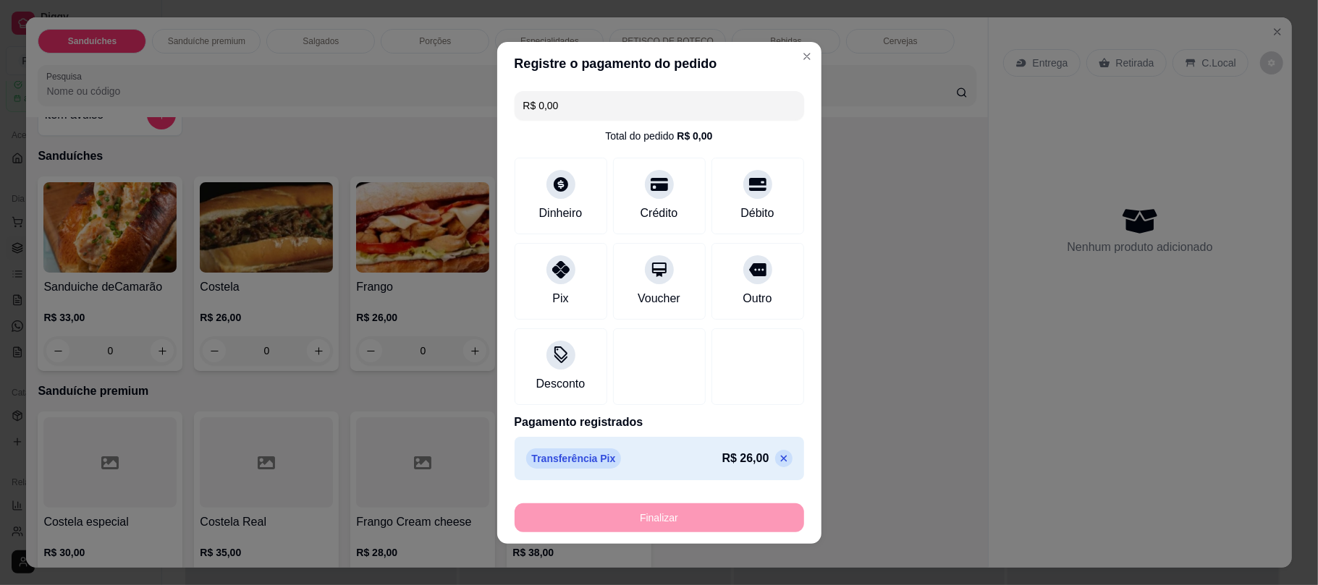
type input "-R$ 26,00"
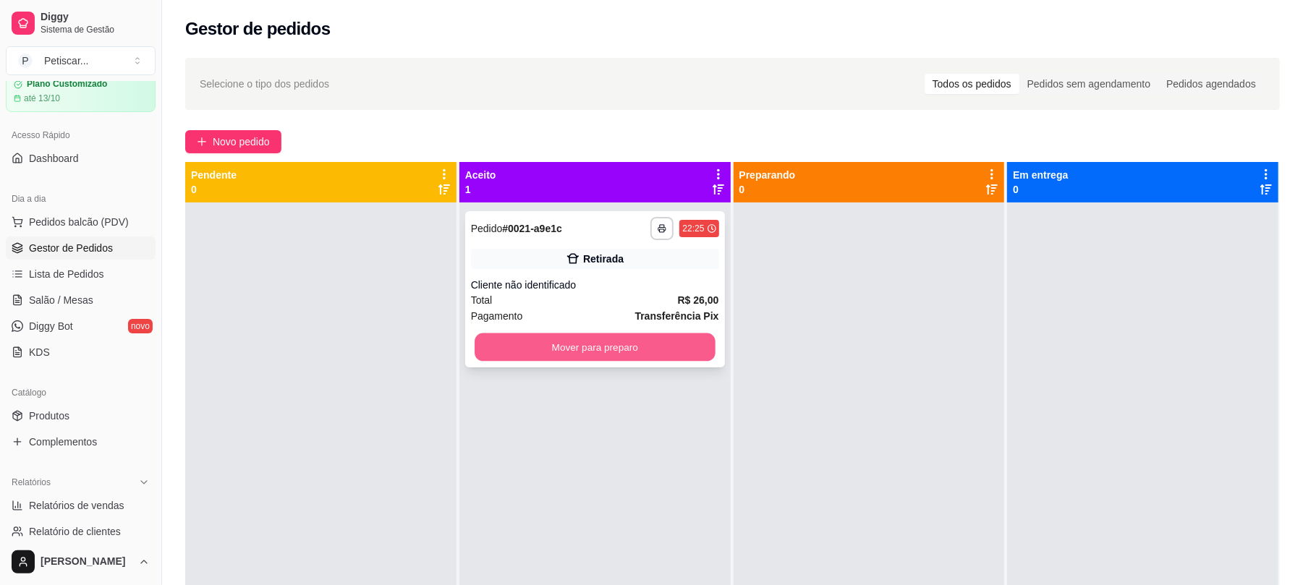
click at [508, 342] on button "Mover para preparo" at bounding box center [595, 348] width 240 height 28
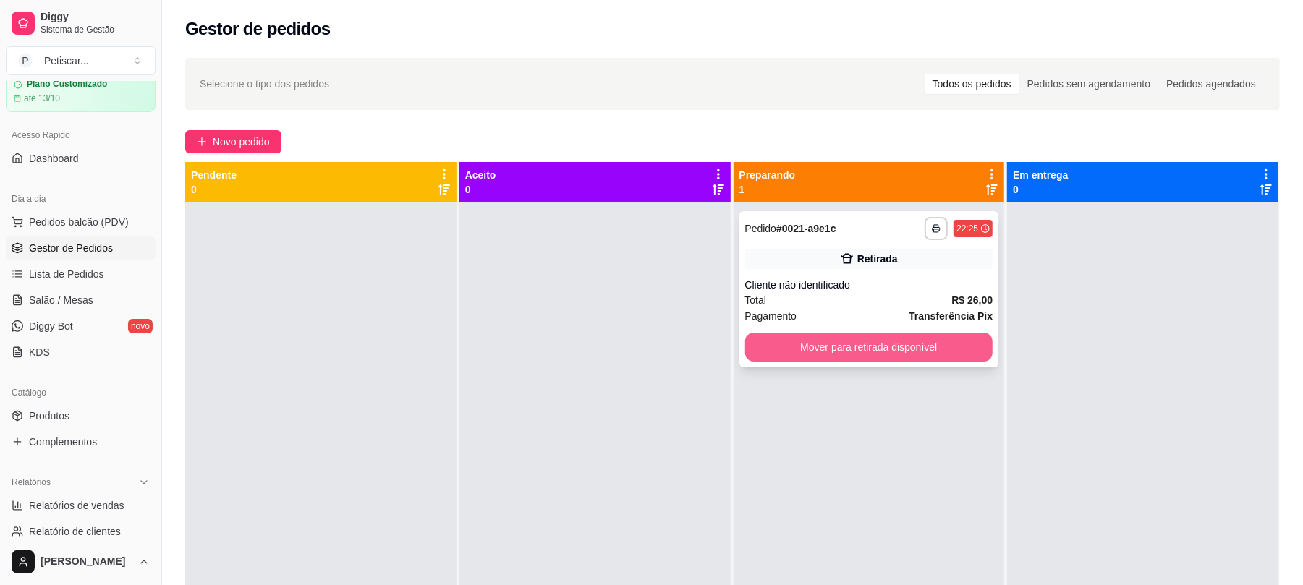
click at [799, 346] on button "Mover para retirada disponível" at bounding box center [869, 347] width 248 height 29
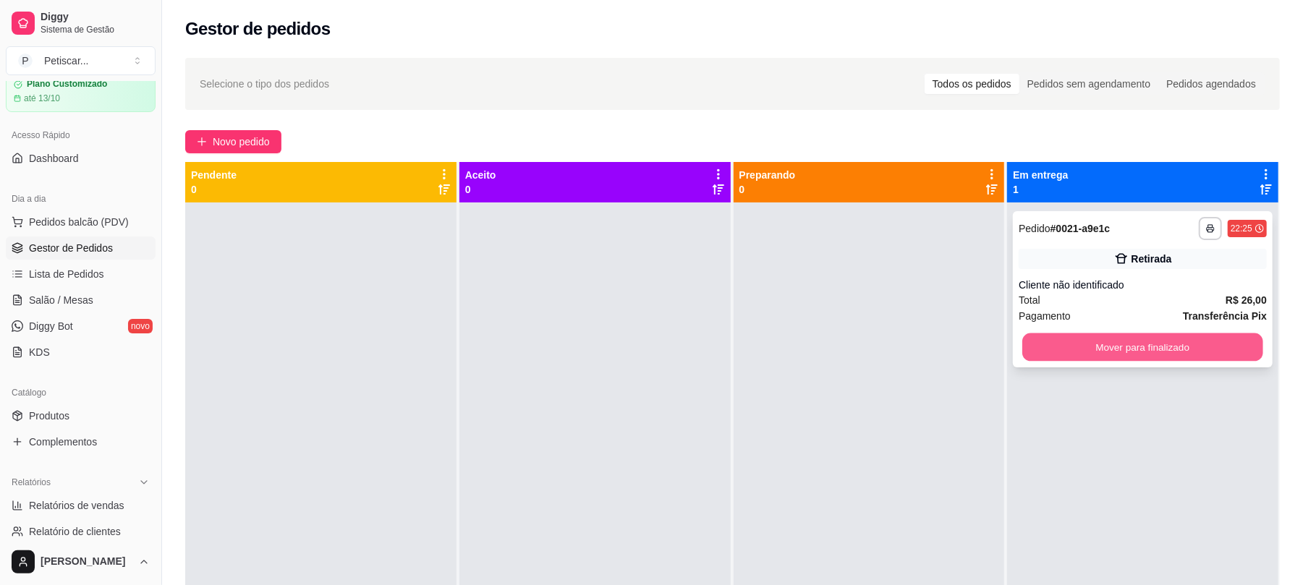
click at [1075, 337] on button "Mover para finalizado" at bounding box center [1142, 348] width 240 height 28
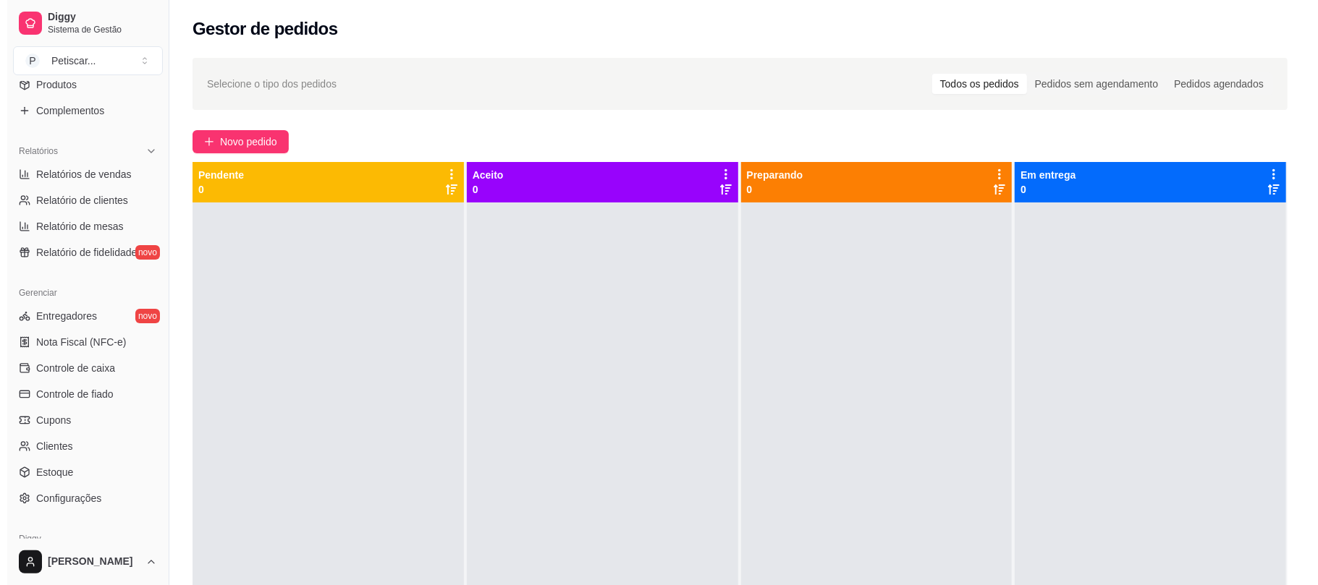
scroll to position [456, 0]
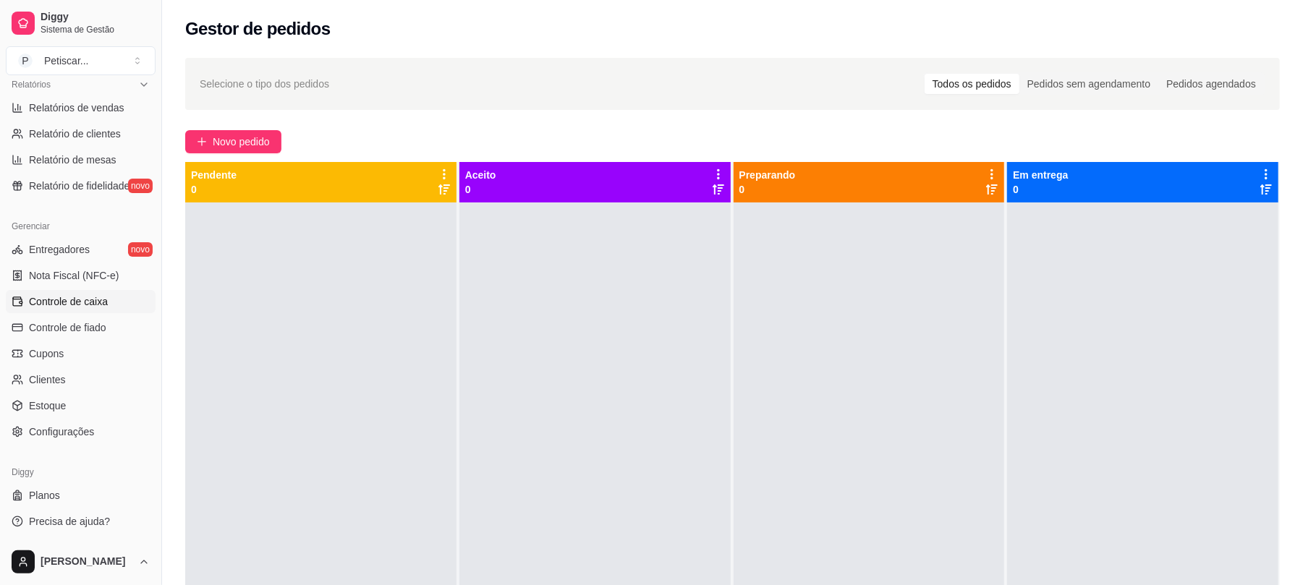
click at [71, 305] on span "Controle de caixa" at bounding box center [68, 302] width 79 height 14
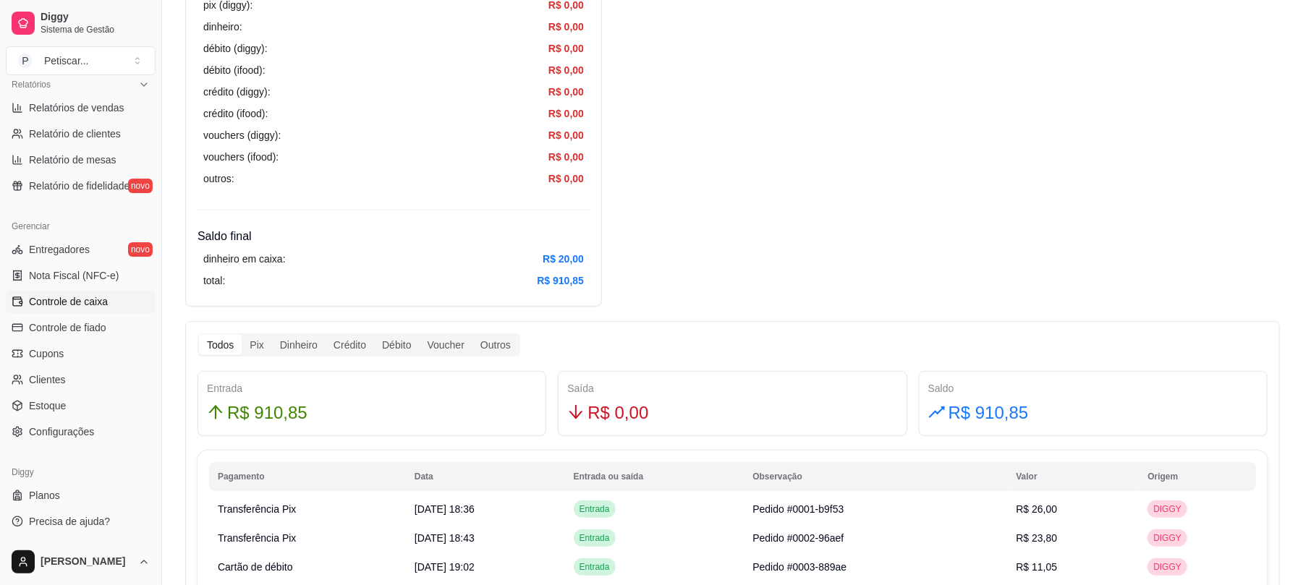
scroll to position [528, 0]
